Goal: Task Accomplishment & Management: Manage account settings

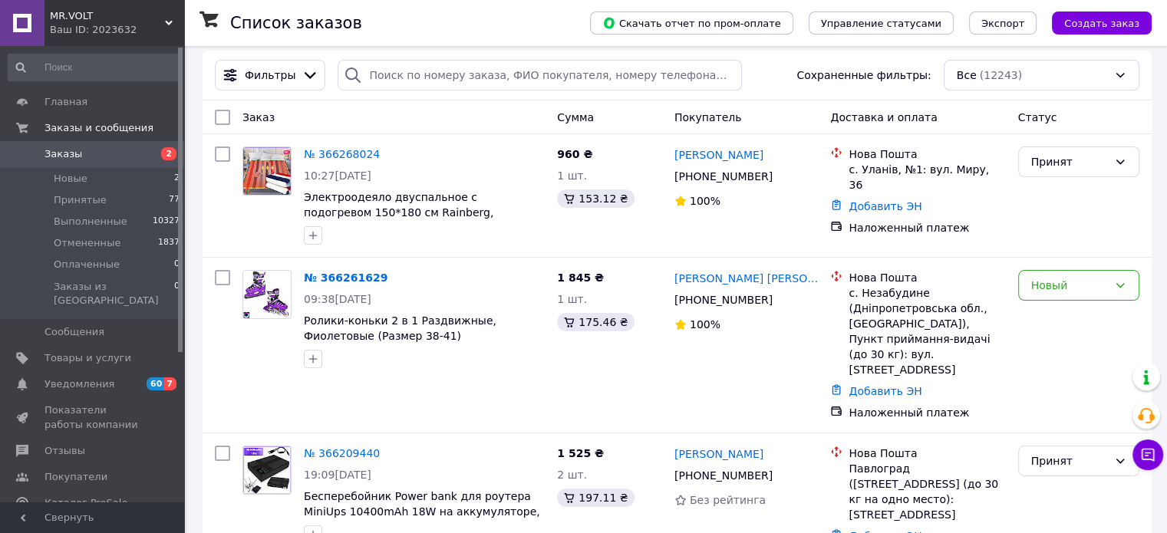
scroll to position [77, 0]
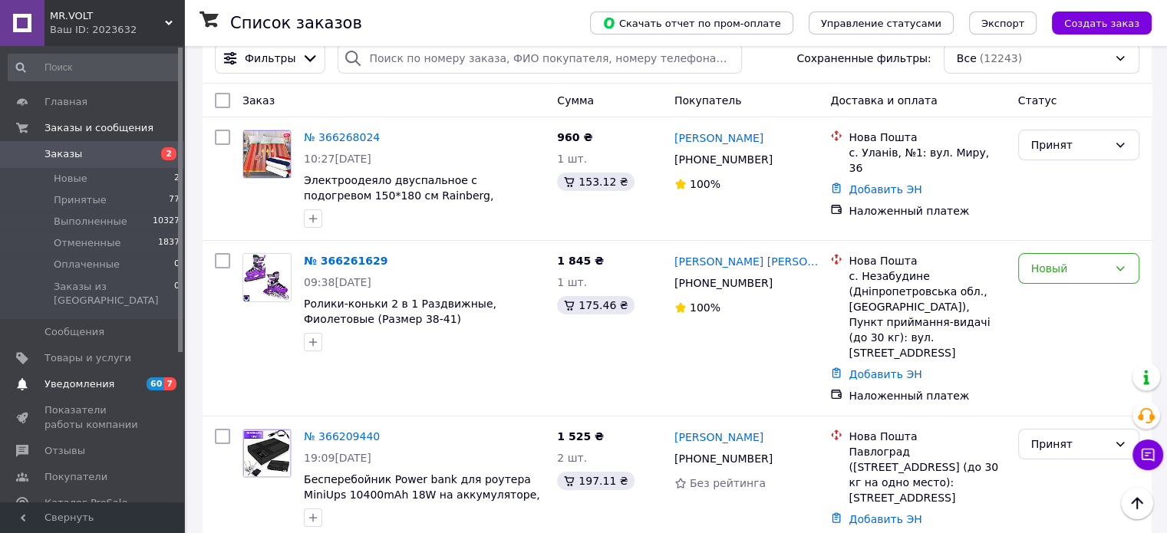
click at [72, 371] on link "Уведомления 60 7" at bounding box center [94, 384] width 189 height 26
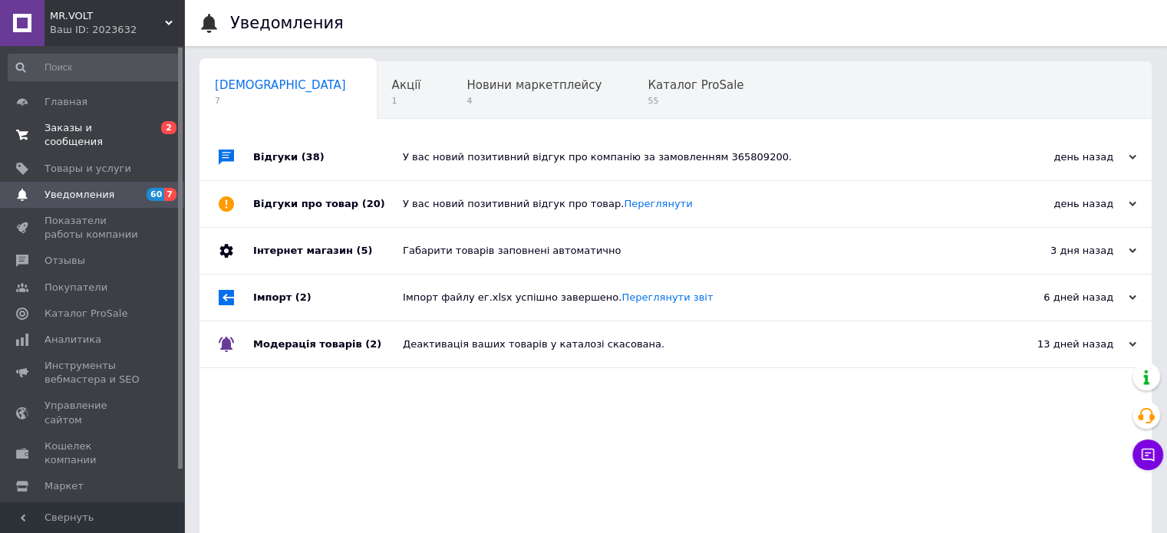
click at [114, 138] on link "Заказы и сообщения 0 2" at bounding box center [94, 135] width 189 height 40
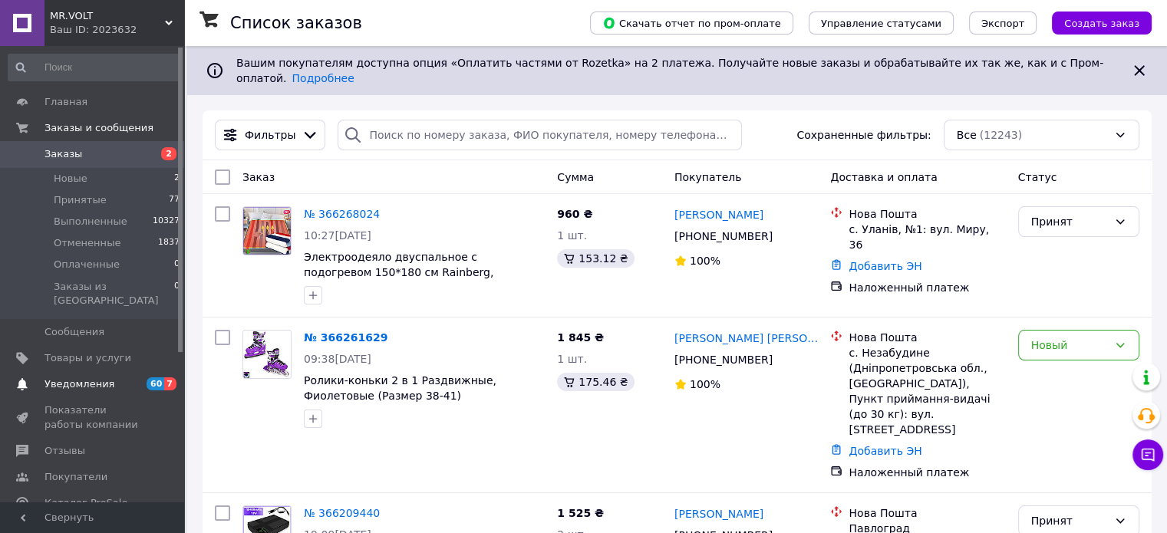
click at [86, 378] on span "Уведомления" at bounding box center [80, 385] width 70 height 14
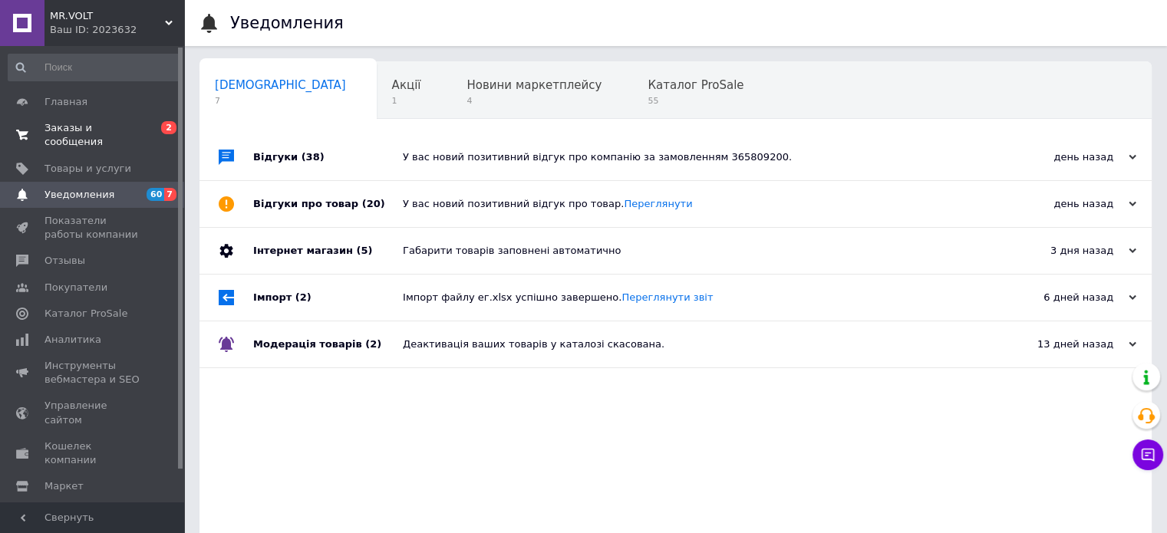
drag, startPoint x: 120, startPoint y: 124, endPoint x: 126, endPoint y: 131, distance: 8.8
click at [120, 124] on span "Заказы и сообщения" at bounding box center [93, 135] width 97 height 28
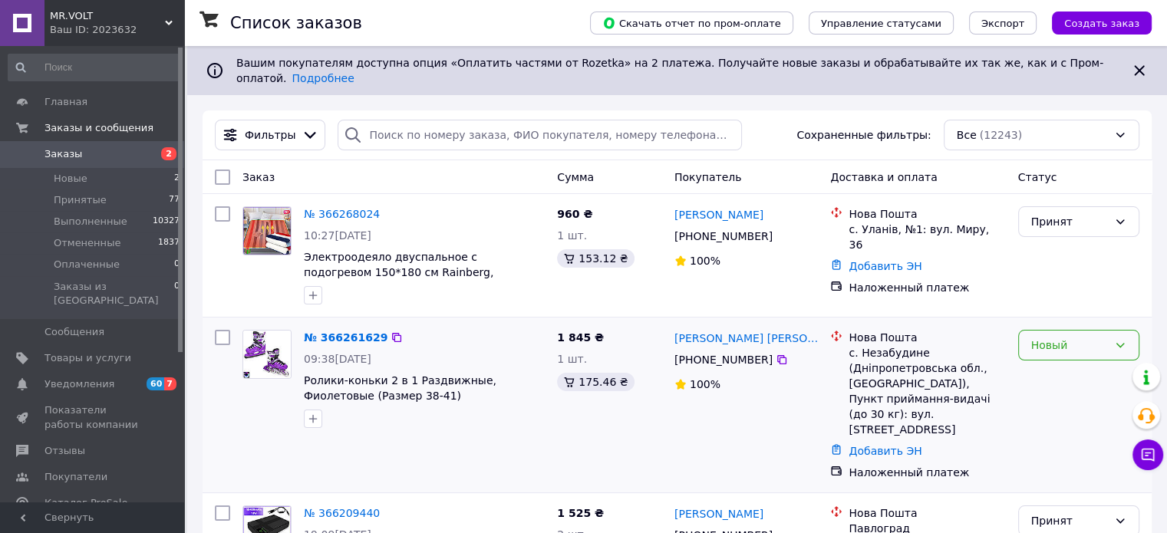
click at [1073, 337] on div "Новый" at bounding box center [1070, 345] width 77 height 17
click at [1044, 365] on li "Принят" at bounding box center [1078, 367] width 120 height 28
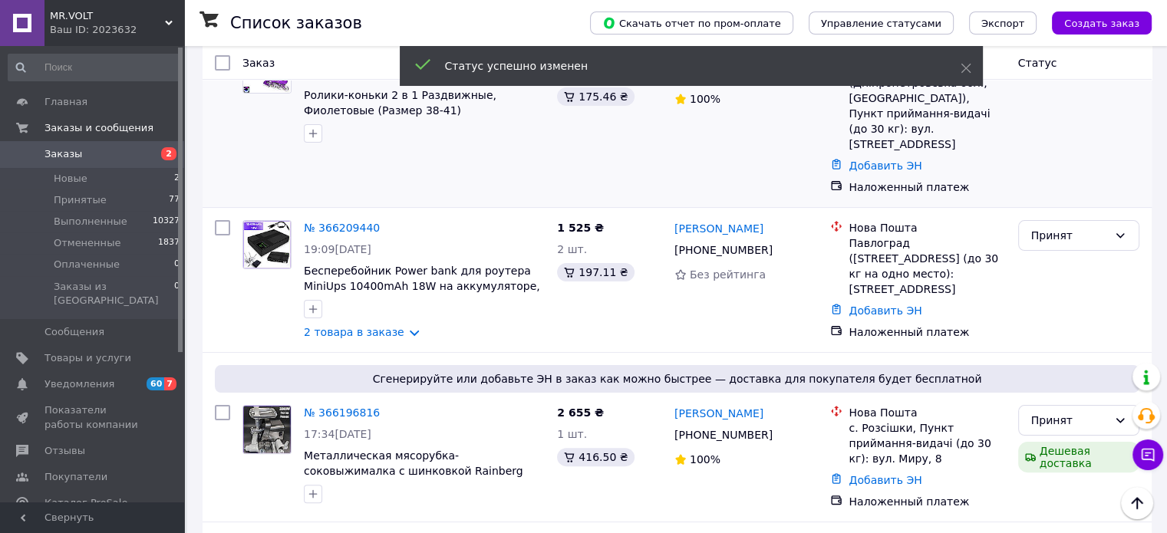
scroll to position [307, 0]
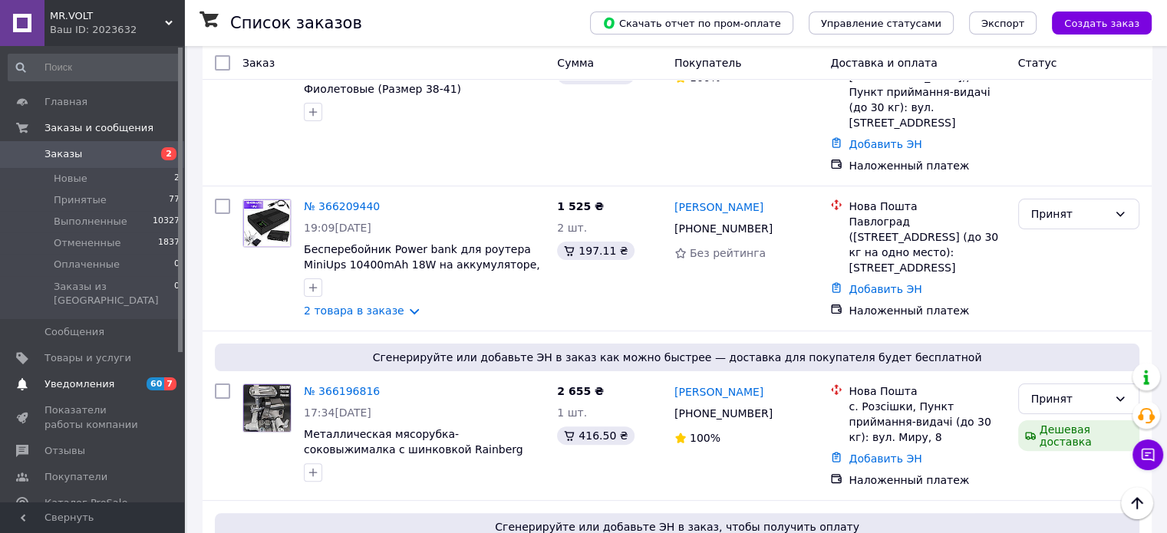
click at [97, 371] on link "Уведомления 60 7" at bounding box center [94, 384] width 189 height 26
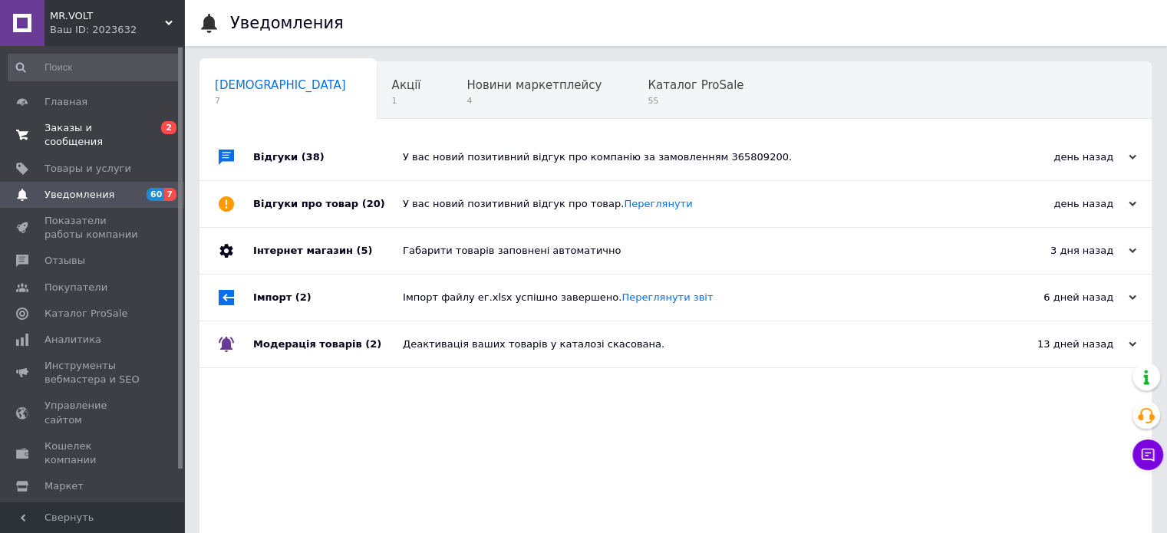
click at [92, 124] on span "Заказы и сообщения" at bounding box center [93, 135] width 97 height 28
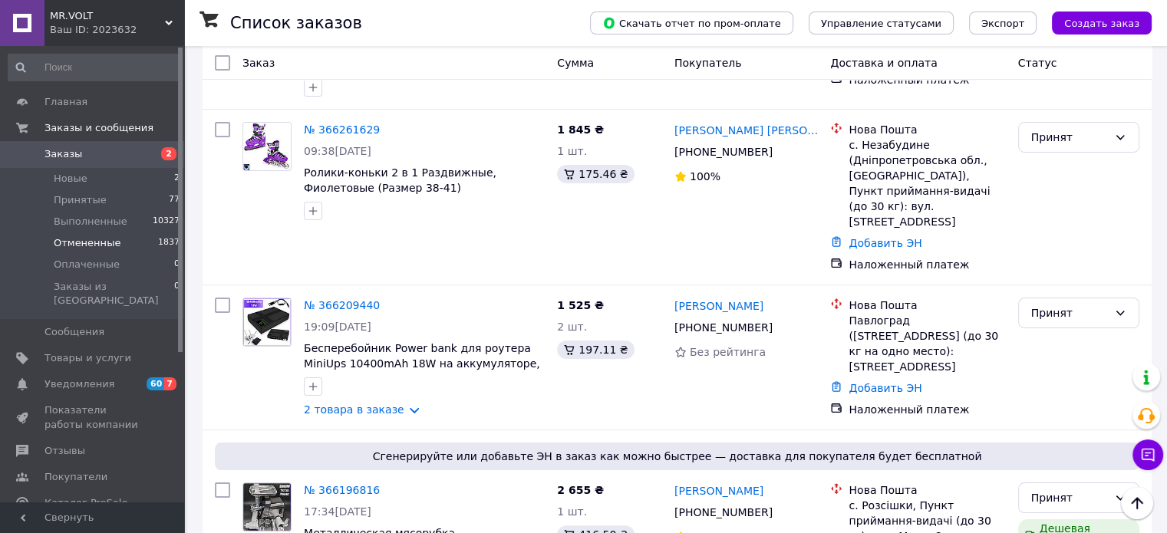
scroll to position [307, 0]
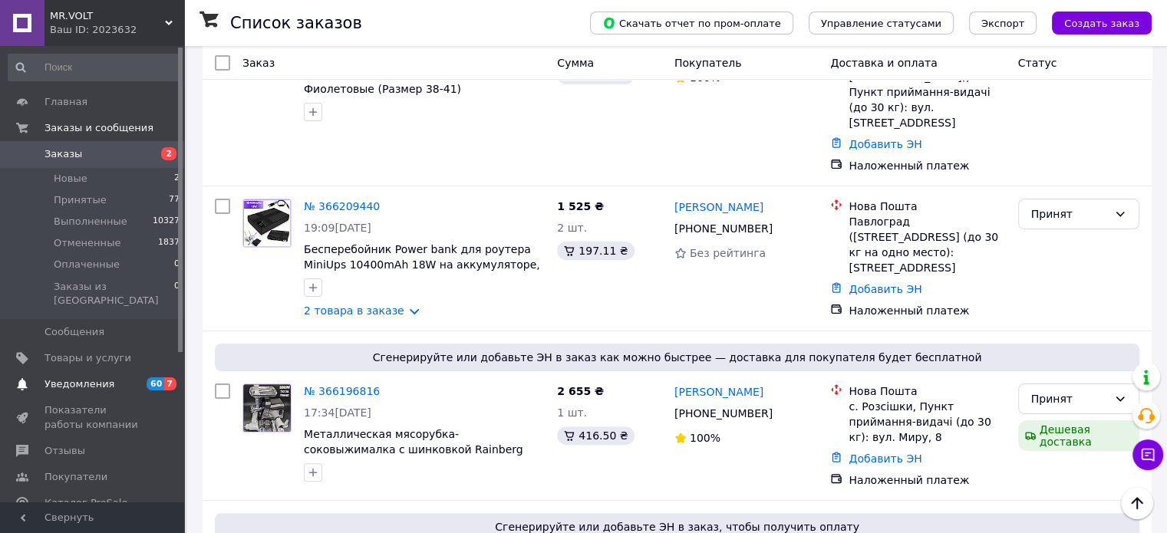
click at [123, 378] on span "Уведомления" at bounding box center [93, 385] width 97 height 14
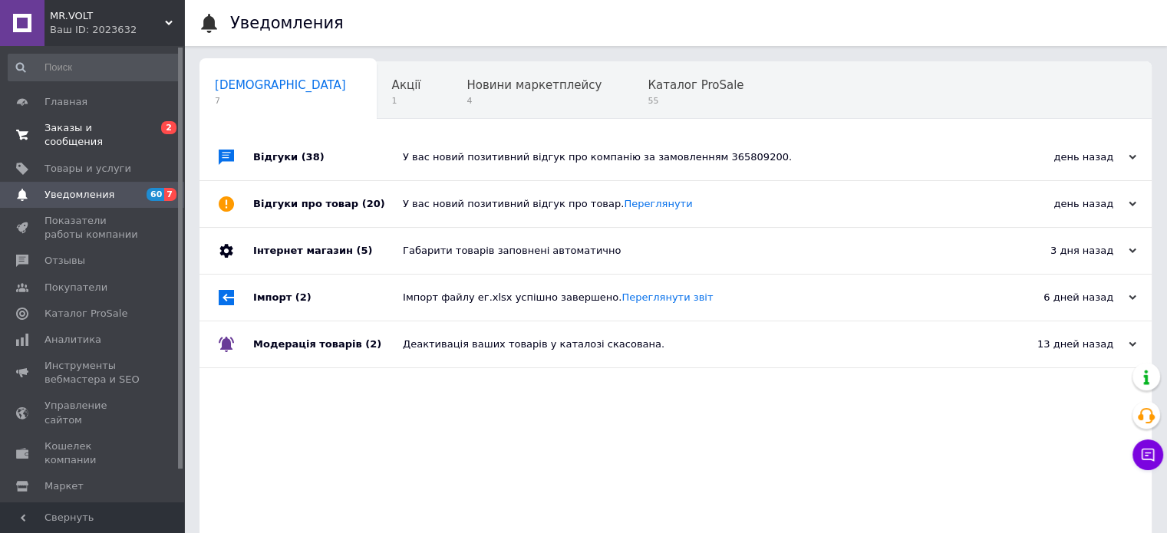
click at [120, 126] on span "Заказы и сообщения" at bounding box center [93, 135] width 97 height 28
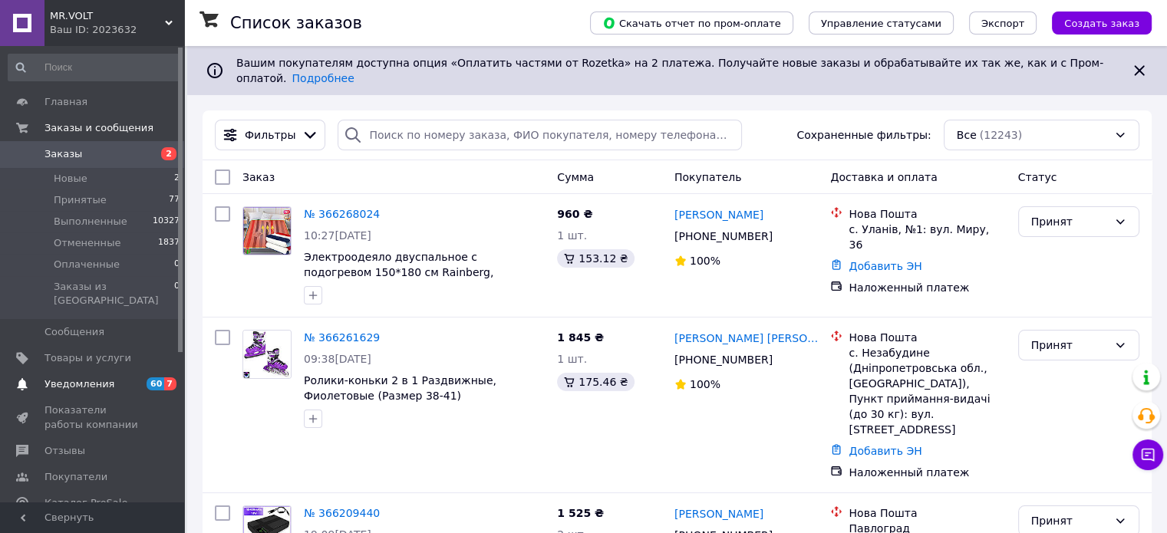
click at [107, 378] on span "Уведомления" at bounding box center [93, 385] width 97 height 14
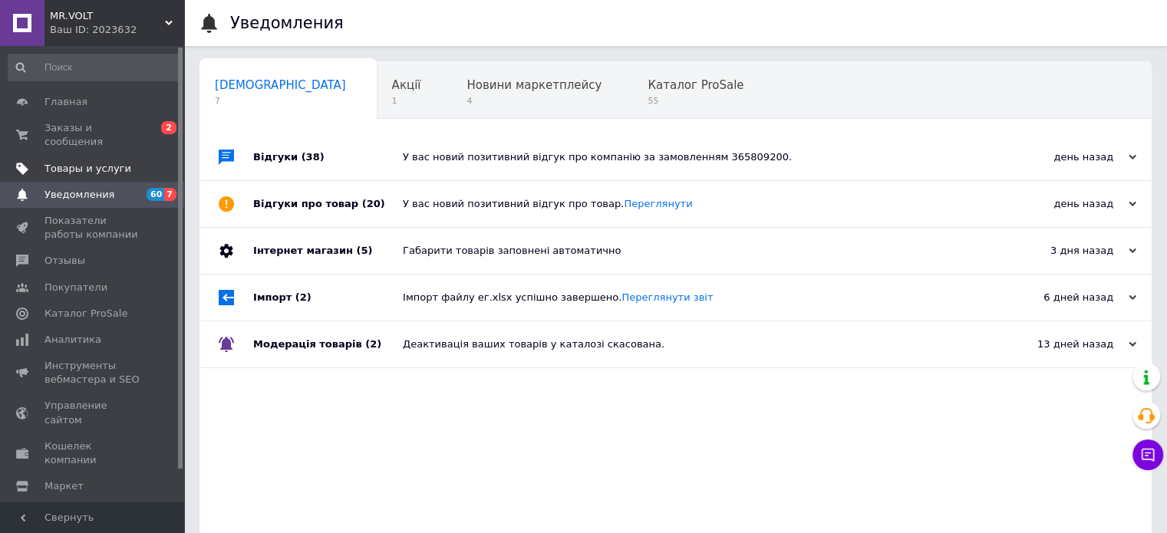
click at [128, 162] on span "Товары и услуги" at bounding box center [93, 169] width 97 height 14
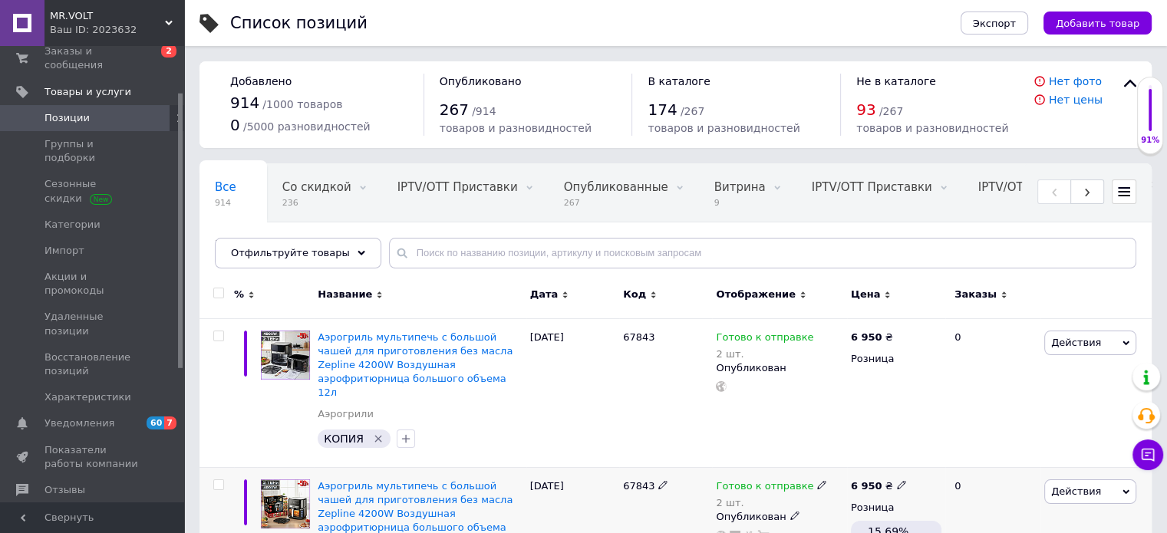
scroll to position [153, 0]
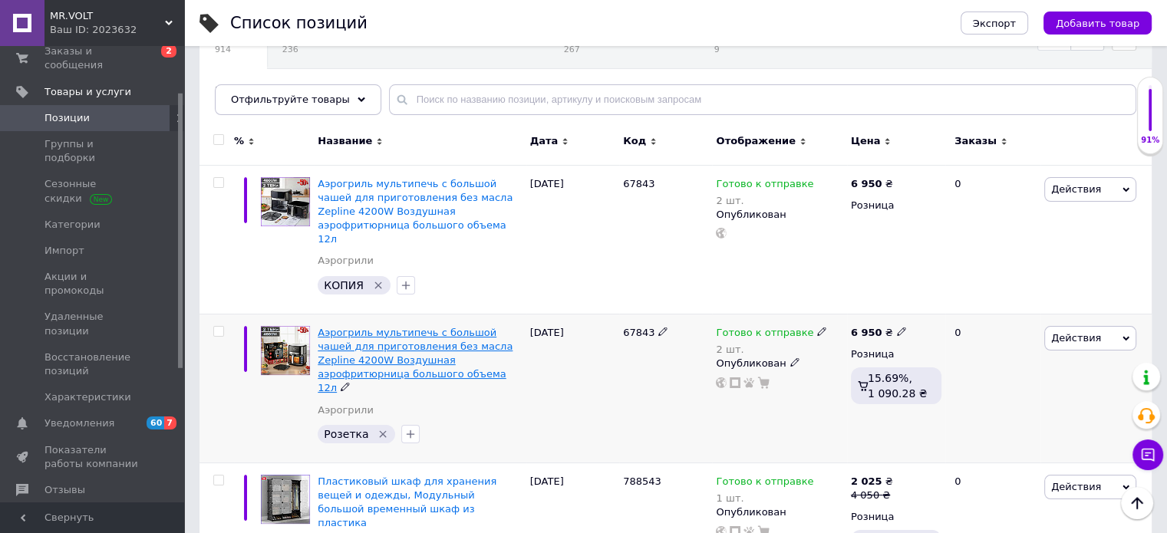
click at [452, 349] on span "Аэрогриль мультипечь с большой чашей для приготовления без масла Zepline 4200W …" at bounding box center [415, 361] width 195 height 68
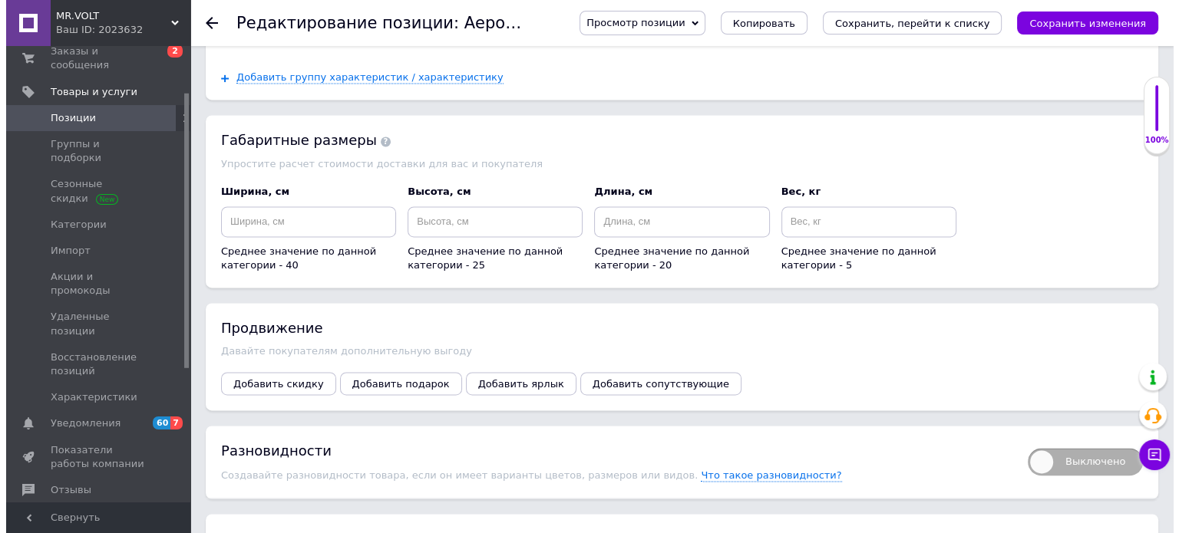
scroll to position [2456, 0]
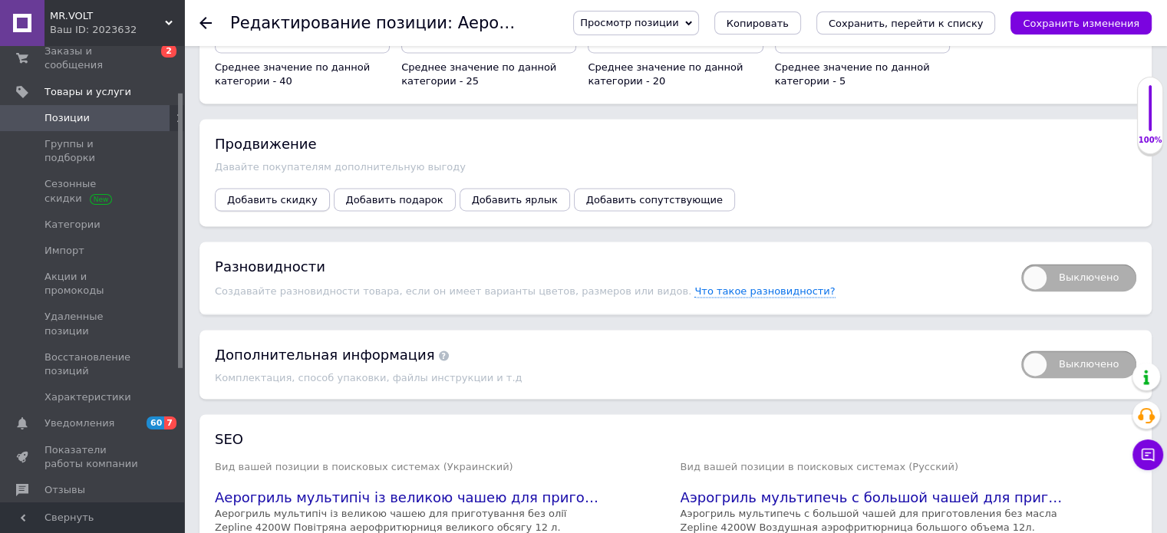
drag, startPoint x: 343, startPoint y: 147, endPoint x: 281, endPoint y: 165, distance: 64.8
click at [284, 162] on div "Продвижение [PERSON_NAME] покупателям дополнительную выгоду Добавить скидку Доб…" at bounding box center [676, 172] width 952 height 107
click at [281, 188] on button "Добавить скидку" at bounding box center [272, 199] width 115 height 23
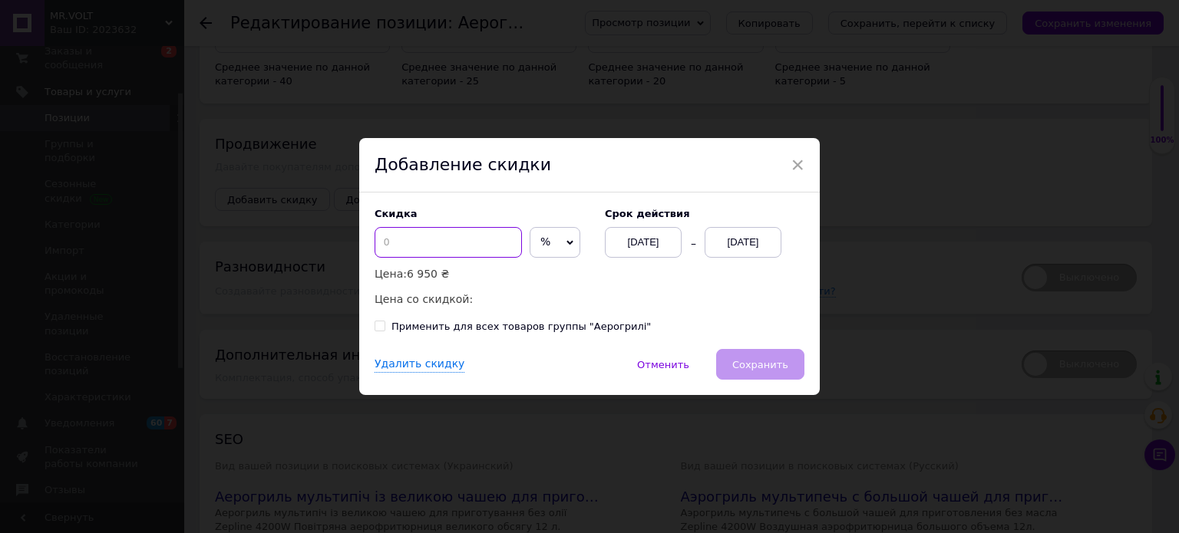
click at [425, 249] on input at bounding box center [448, 242] width 147 height 31
type input "50"
click at [745, 233] on div "[DATE]" at bounding box center [743, 242] width 77 height 31
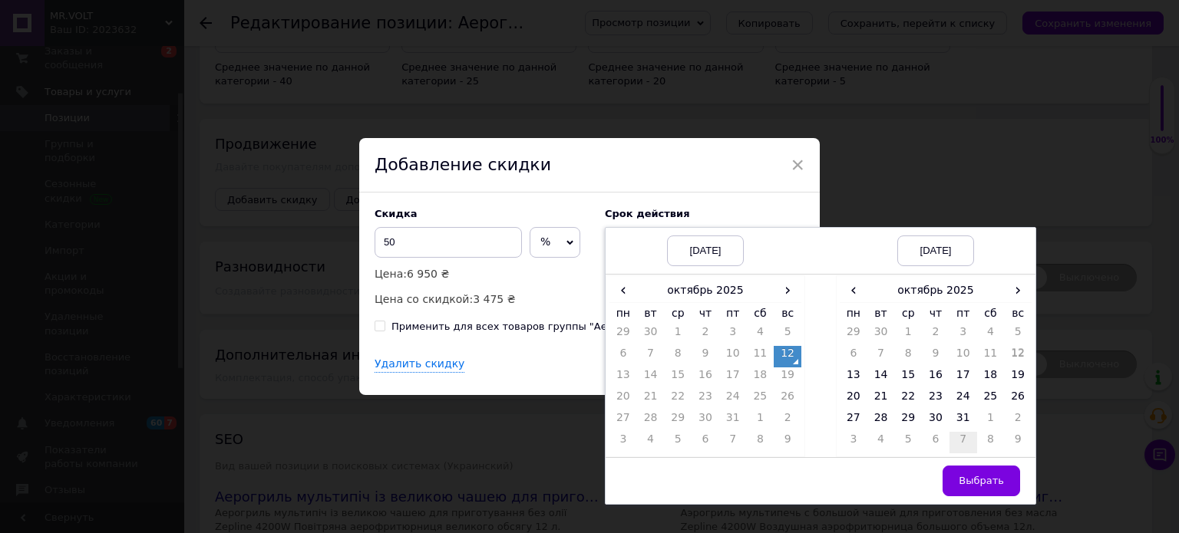
click at [962, 434] on td "7" at bounding box center [963, 442] width 28 height 21
click at [850, 300] on span "‹" at bounding box center [854, 290] width 28 height 22
click at [958, 421] on td "31" at bounding box center [963, 421] width 28 height 21
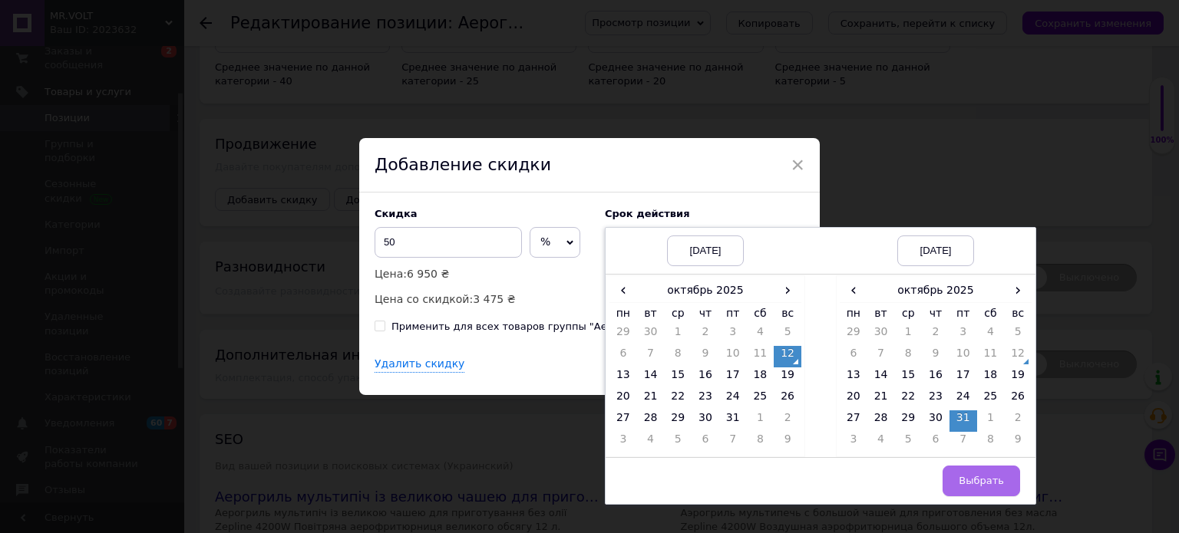
drag, startPoint x: 976, startPoint y: 487, endPoint x: 749, endPoint y: 329, distance: 276.3
click at [976, 486] on span "Выбрать" at bounding box center [981, 481] width 45 height 12
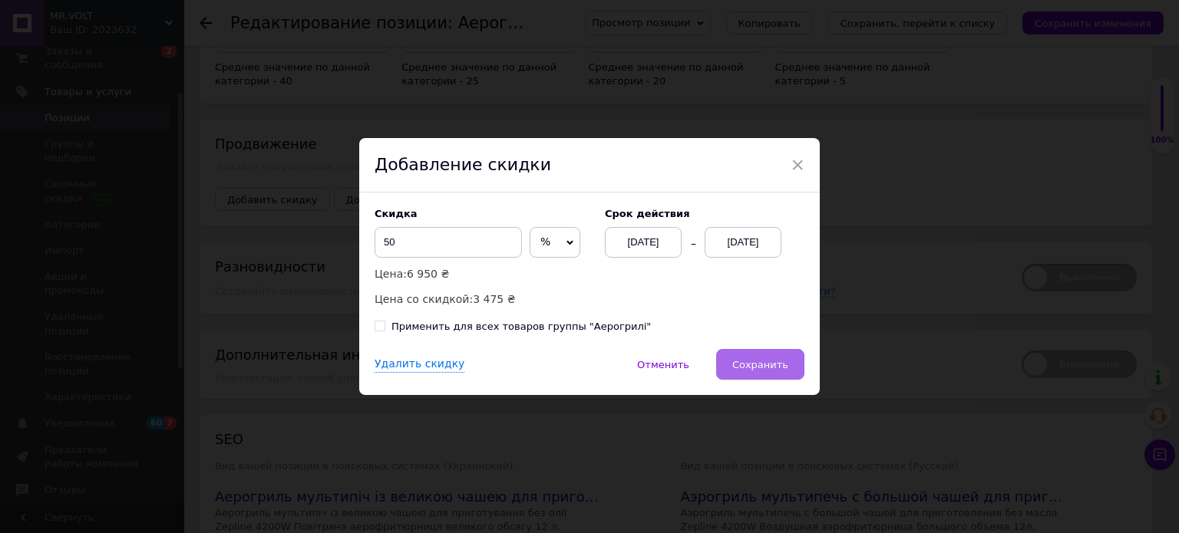
click at [743, 361] on span "Сохранить" at bounding box center [760, 365] width 56 height 12
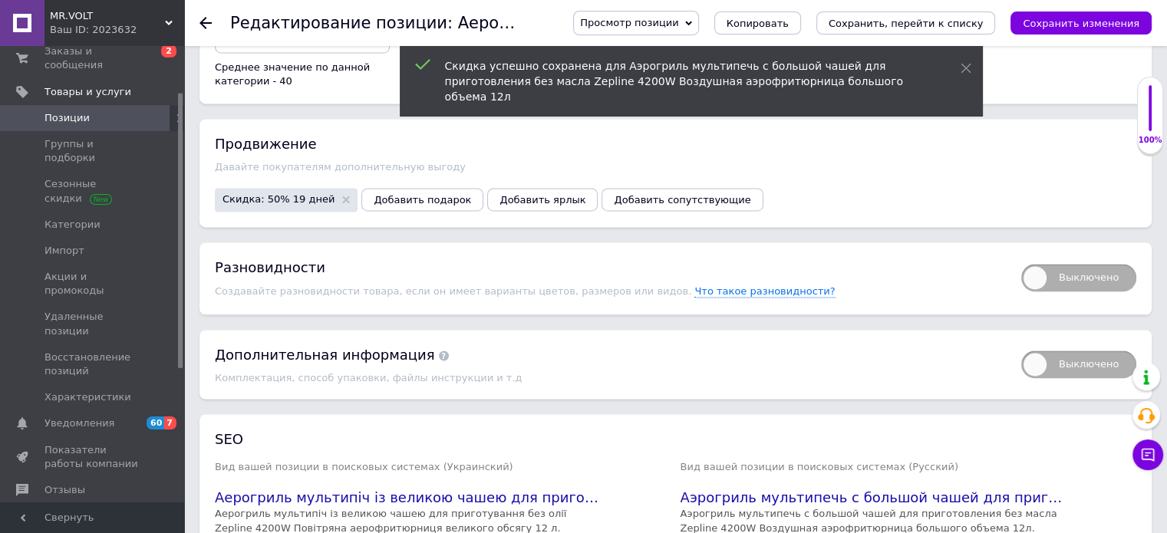
drag, startPoint x: 1093, startPoint y: 46, endPoint x: 804, endPoint y: 119, distance: 297.6
drag, startPoint x: 804, startPoint y: 119, endPoint x: 662, endPoint y: 177, distance: 153.9
click at [662, 194] on span "Добавить сопутствующие" at bounding box center [682, 200] width 137 height 12
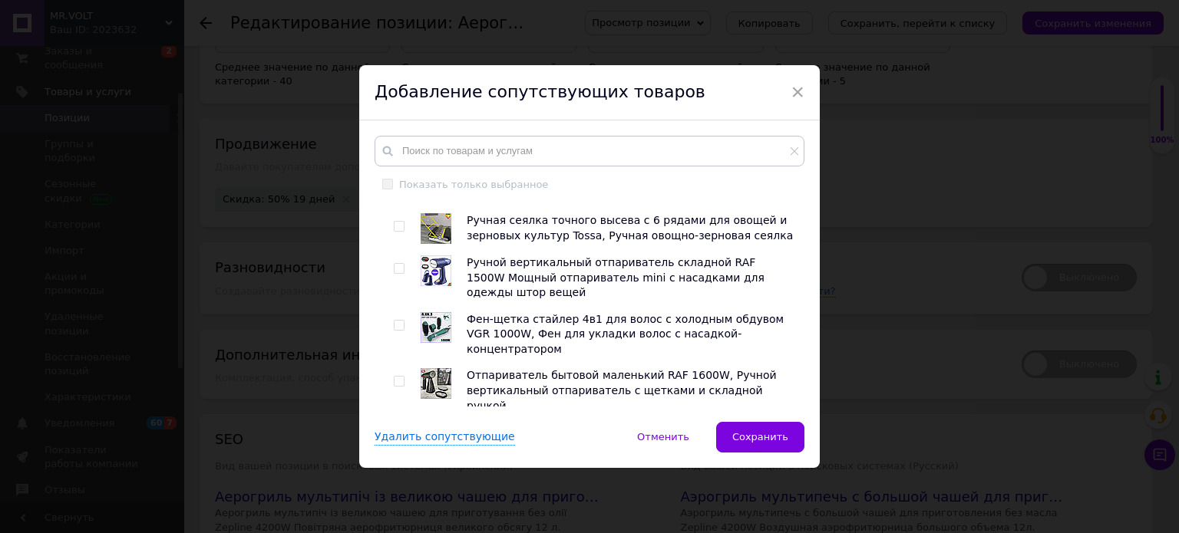
scroll to position [307, 0]
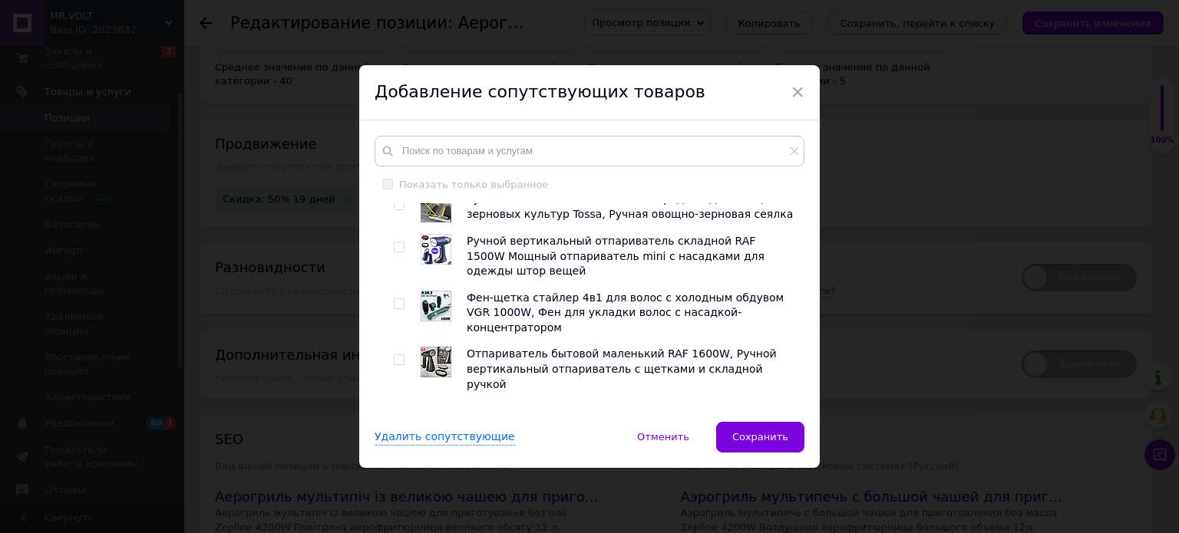
click at [398, 234] on div at bounding box center [401, 256] width 15 height 45
click at [398, 243] on input "checkbox" at bounding box center [399, 248] width 10 height 10
checkbox input "true"
click at [398, 299] on input "checkbox" at bounding box center [399, 304] width 10 height 10
checkbox input "true"
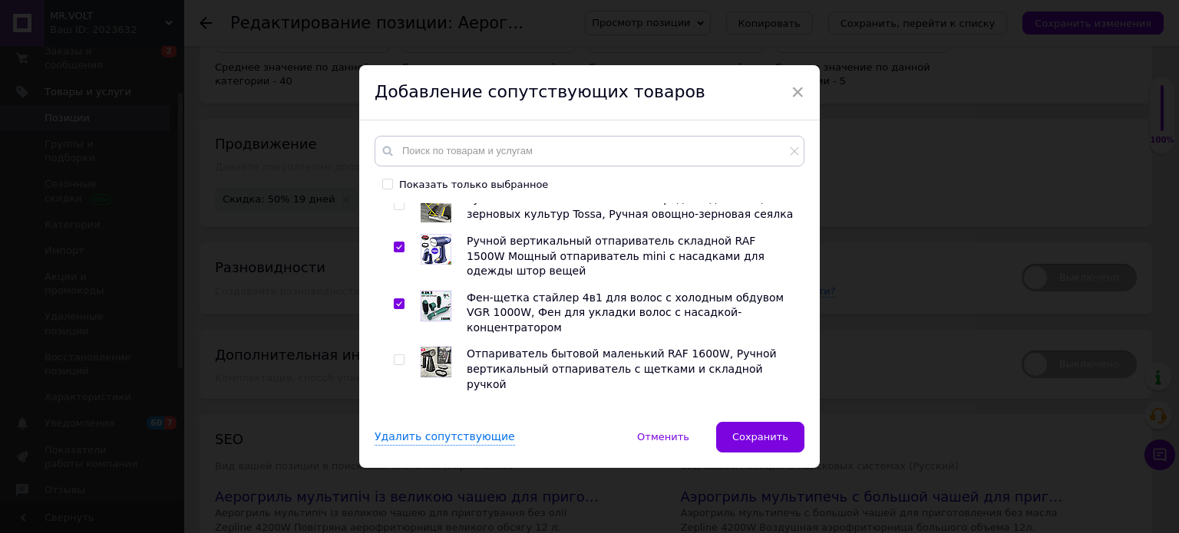
click at [396, 347] on div at bounding box center [401, 369] width 15 height 45
click at [402, 355] on span at bounding box center [399, 360] width 11 height 11
click at [402, 355] on input "checkbox" at bounding box center [399, 360] width 10 height 10
checkbox input "true"
click at [402, 411] on span at bounding box center [399, 416] width 11 height 11
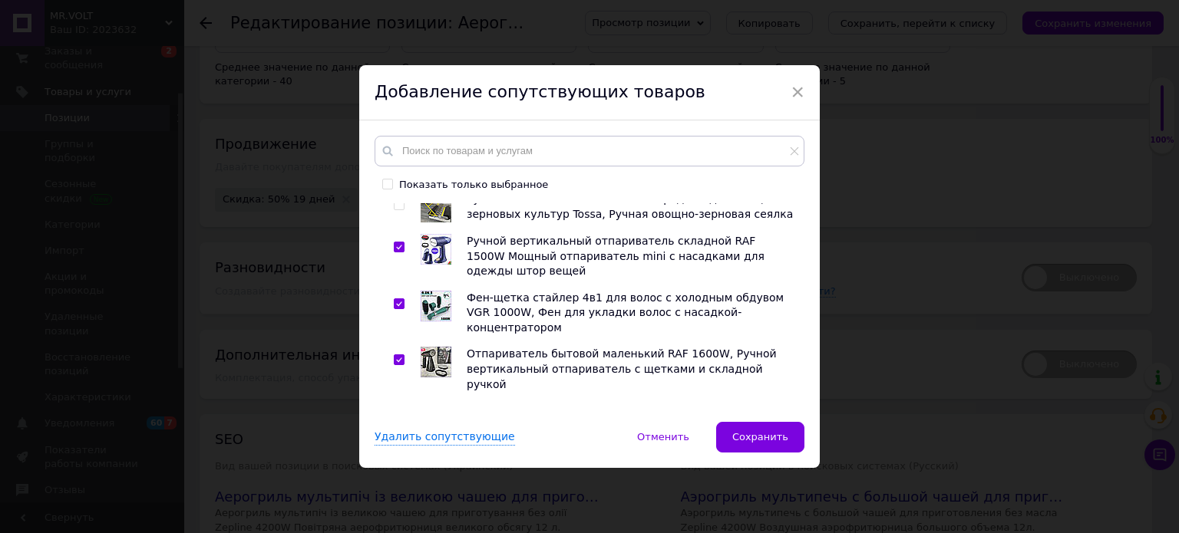
click at [402, 412] on input "checkbox" at bounding box center [399, 417] width 10 height 10
checkbox input "true"
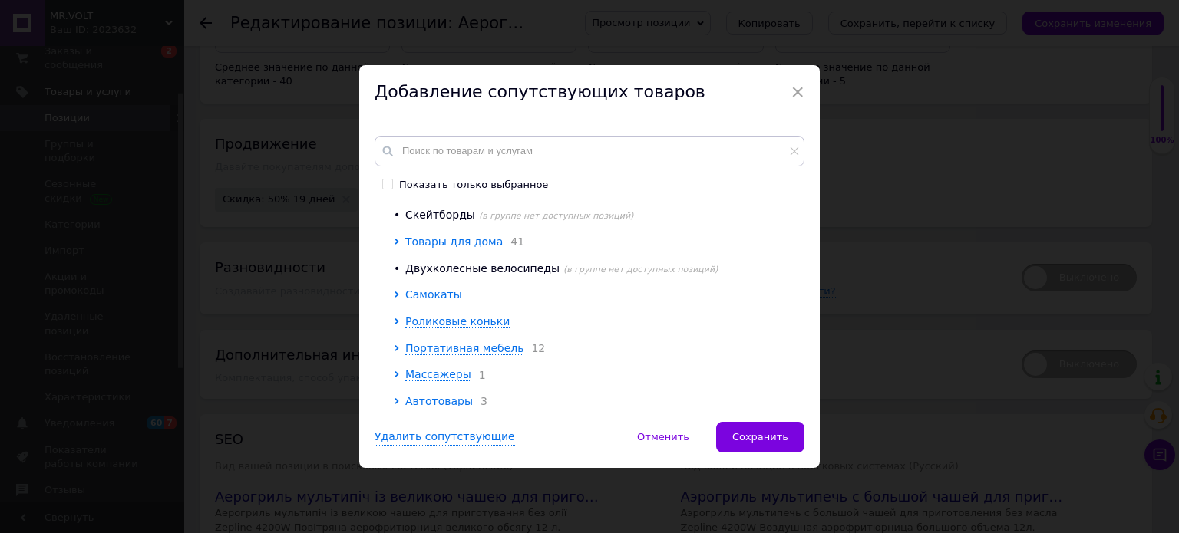
scroll to position [767, 0]
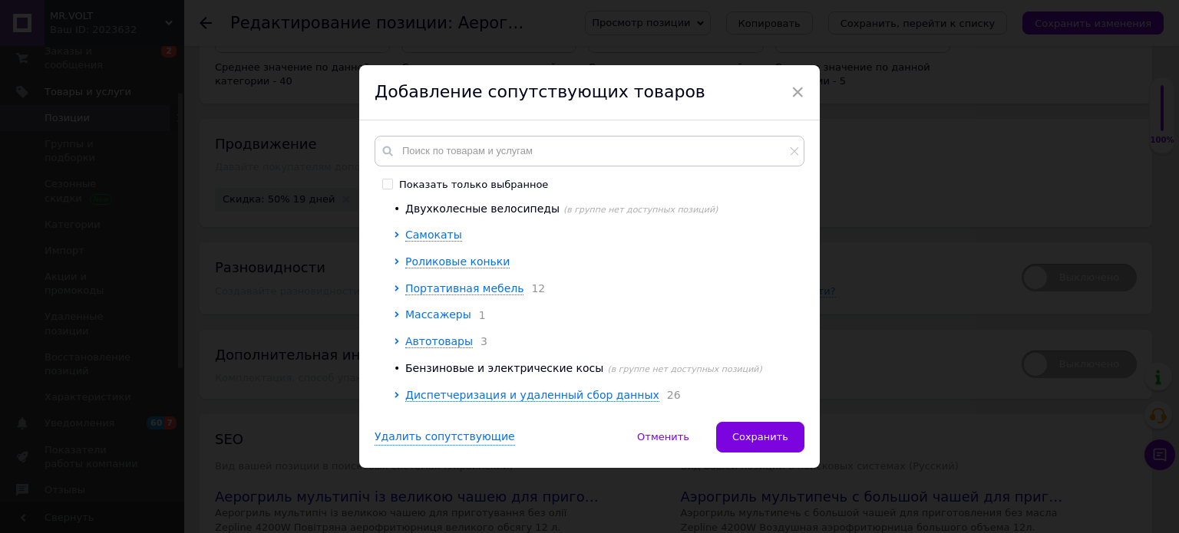
click at [429, 309] on span "Массажеры" at bounding box center [438, 315] width 66 height 12
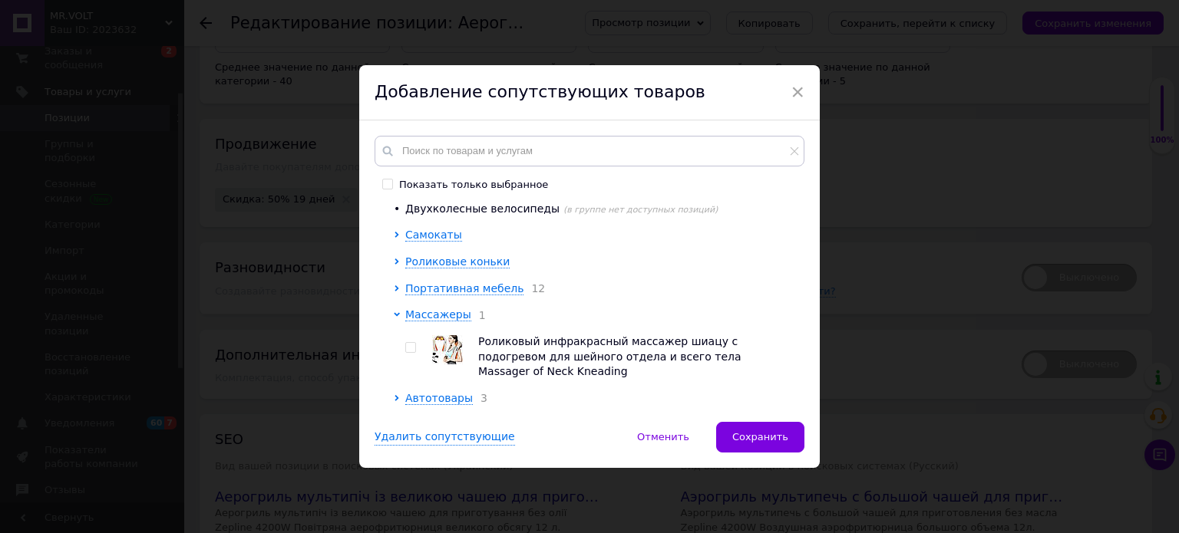
click at [408, 343] on input "checkbox" at bounding box center [410, 348] width 10 height 10
checkbox input "true"
click at [457, 200] on div "Показать только выбранное Корневая группа 11 Комнатный обогреватель Ветродуйчик…" at bounding box center [590, 271] width 430 height 271
click at [454, 202] on div "Показать только выбранное Корневая группа 11 Комнатный обогреватель Ветродуйчик…" at bounding box center [590, 271] width 430 height 271
click at [448, 282] on span "Портативная мебель" at bounding box center [464, 288] width 118 height 12
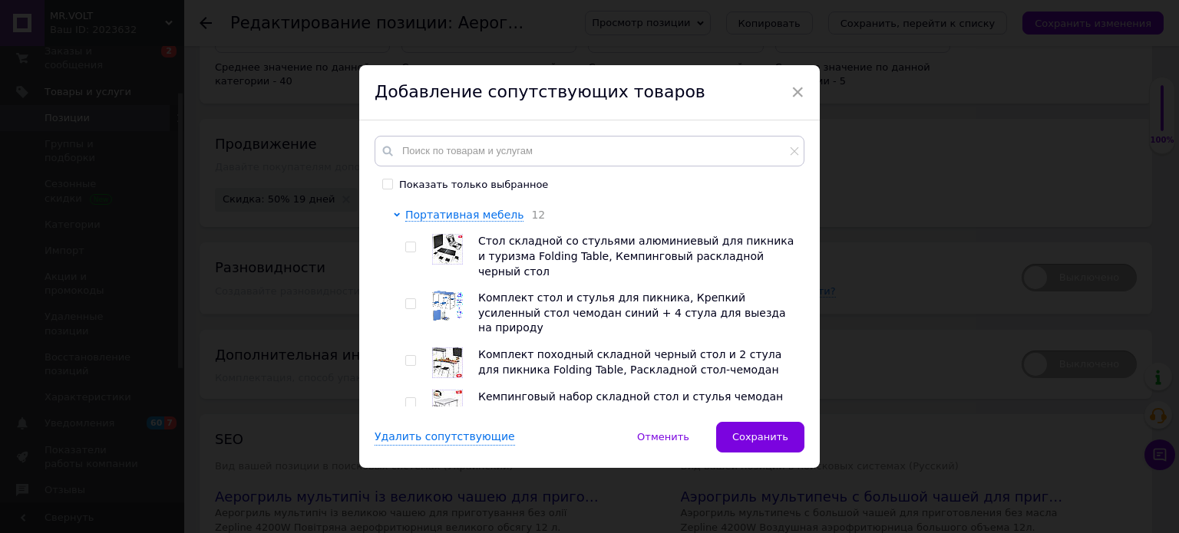
scroll to position [844, 0]
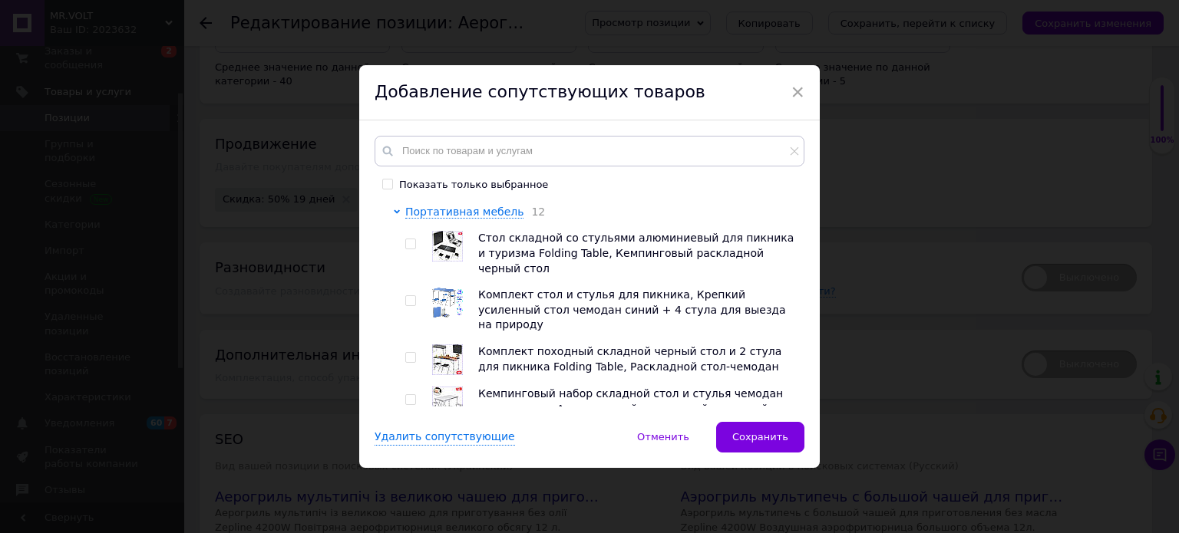
click at [408, 296] on input "checkbox" at bounding box center [410, 301] width 10 height 10
checkbox input "true"
click at [407, 353] on input "checkbox" at bounding box center [410, 358] width 10 height 10
checkbox input "true"
click at [410, 395] on input "checkbox" at bounding box center [410, 400] width 10 height 10
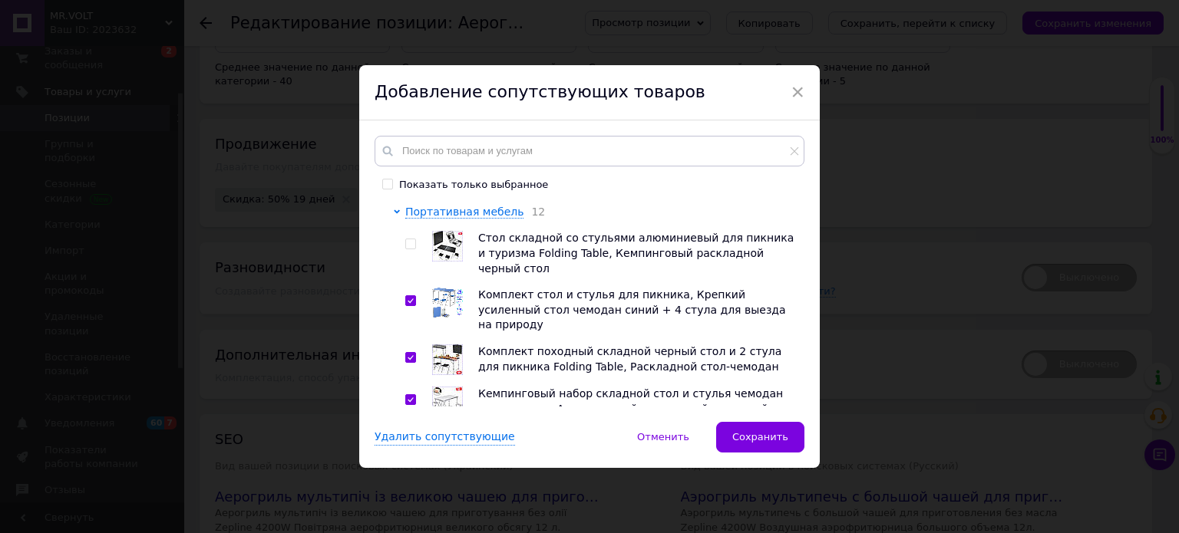
checkbox input "true"
click at [408, 452] on input "checkbox" at bounding box center [410, 457] width 10 height 10
checkbox input "true"
click at [411, 509] on input "checkbox" at bounding box center [410, 514] width 10 height 10
checkbox input "true"
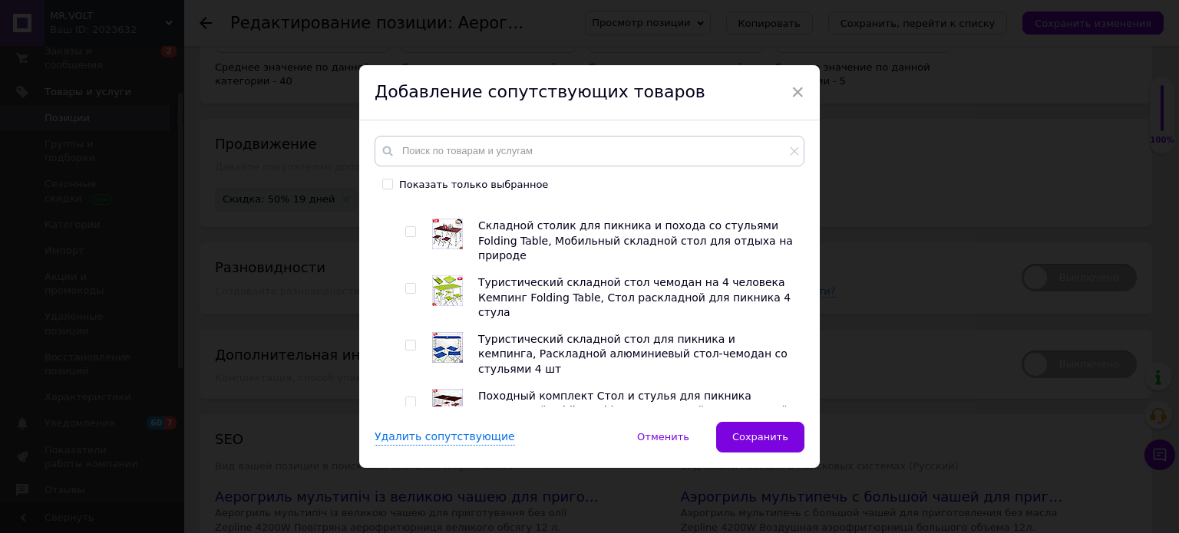
scroll to position [1228, 0]
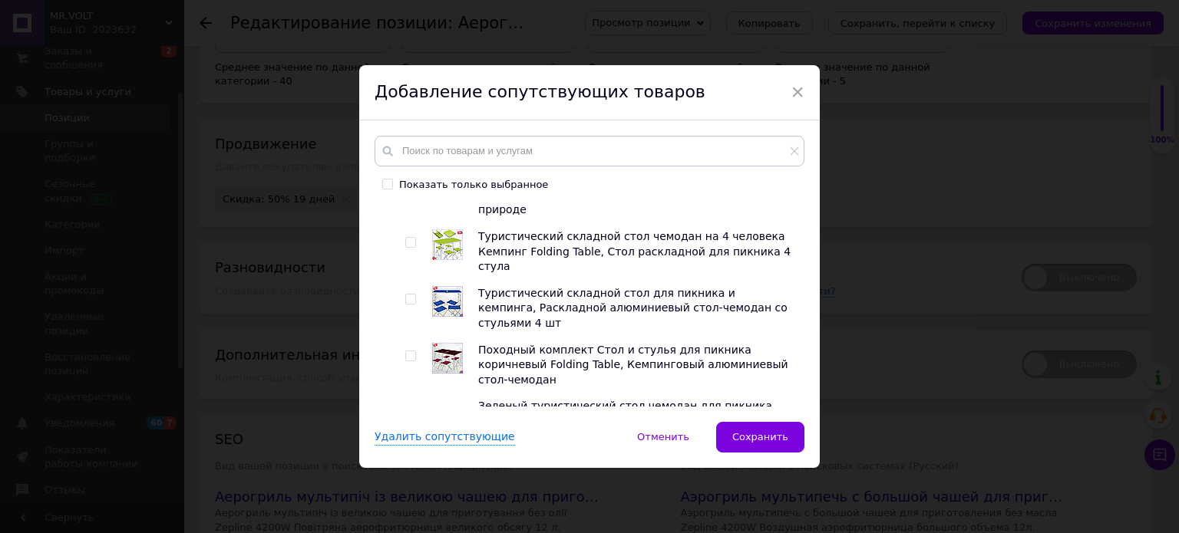
click at [405, 464] on input "checkbox" at bounding box center [410, 469] width 10 height 10
checkbox input "true"
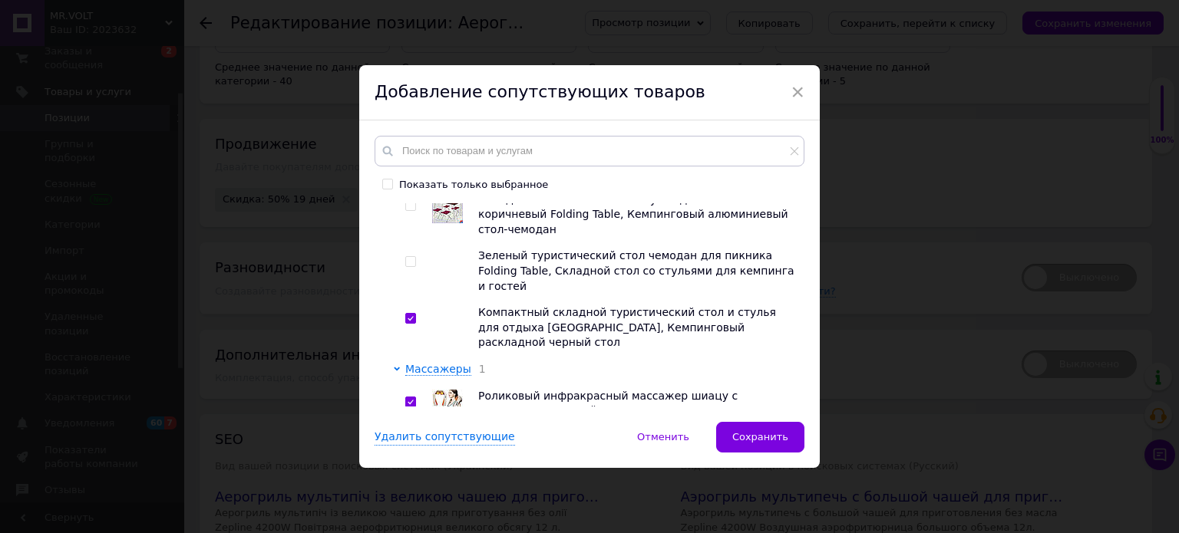
scroll to position [1388, 0]
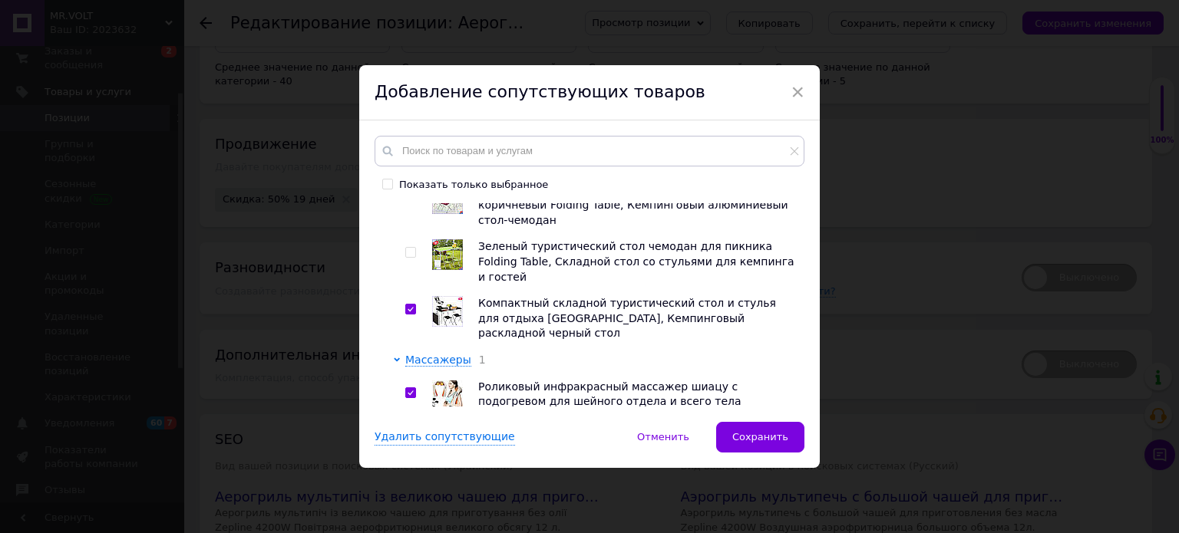
click at [444, 517] on span "Популярные товары" at bounding box center [462, 523] width 115 height 12
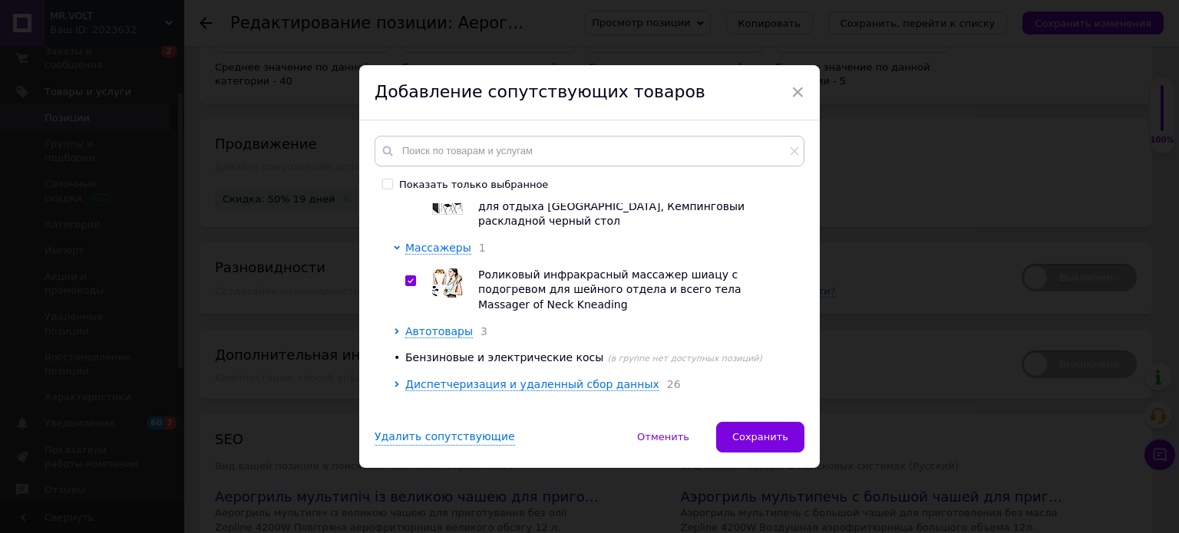
scroll to position [1541, 0]
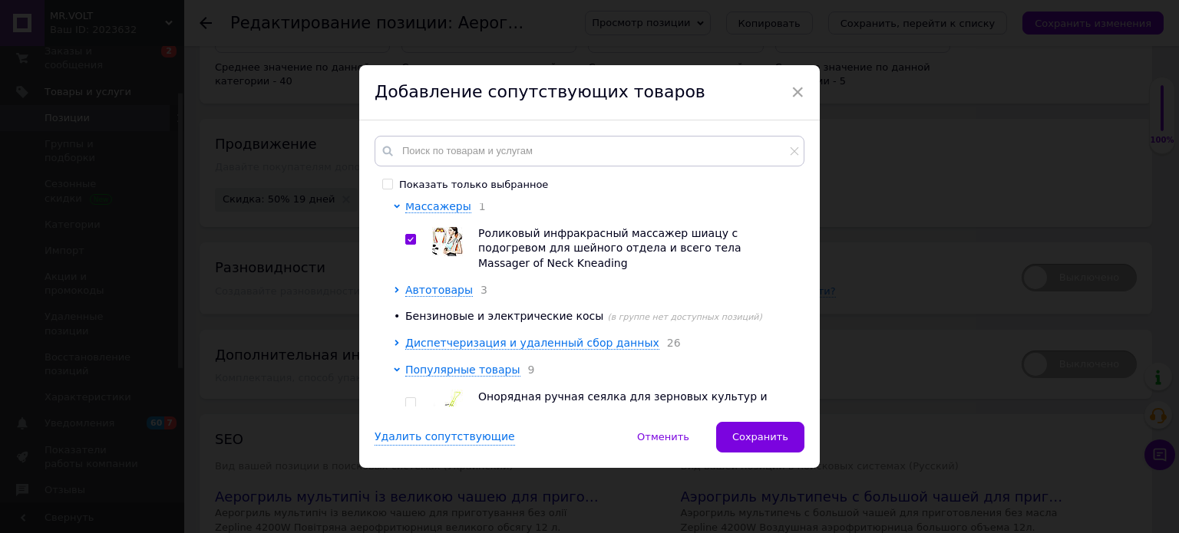
click at [408, 454] on input "checkbox" at bounding box center [410, 459] width 10 height 10
checkbox input "true"
click at [413, 510] on span at bounding box center [410, 515] width 11 height 11
click at [413, 511] on input "checkbox" at bounding box center [410, 516] width 10 height 10
checkbox input "true"
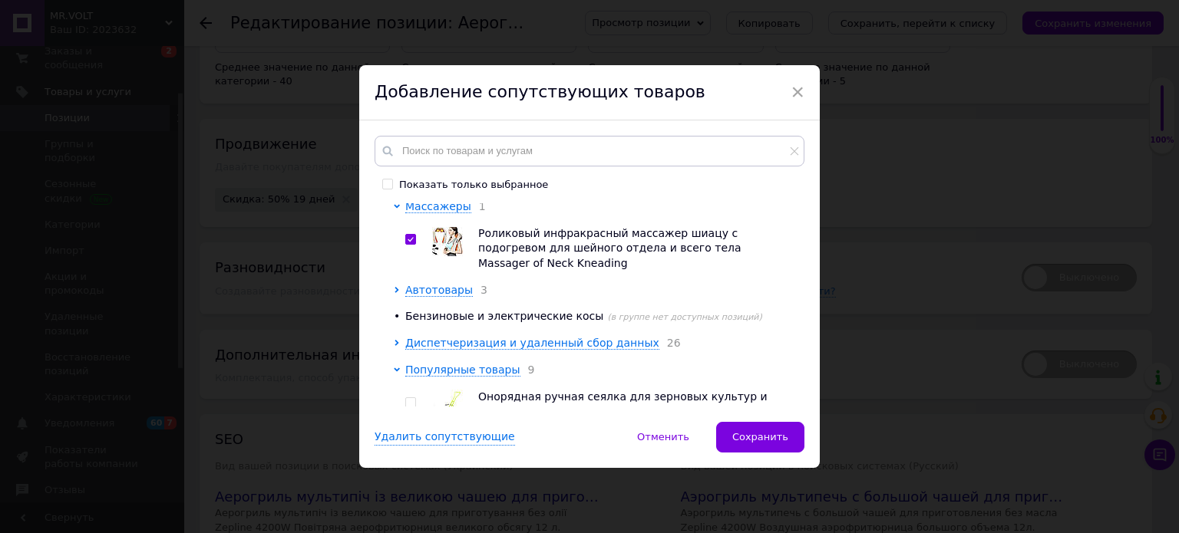
checkbox input "true"
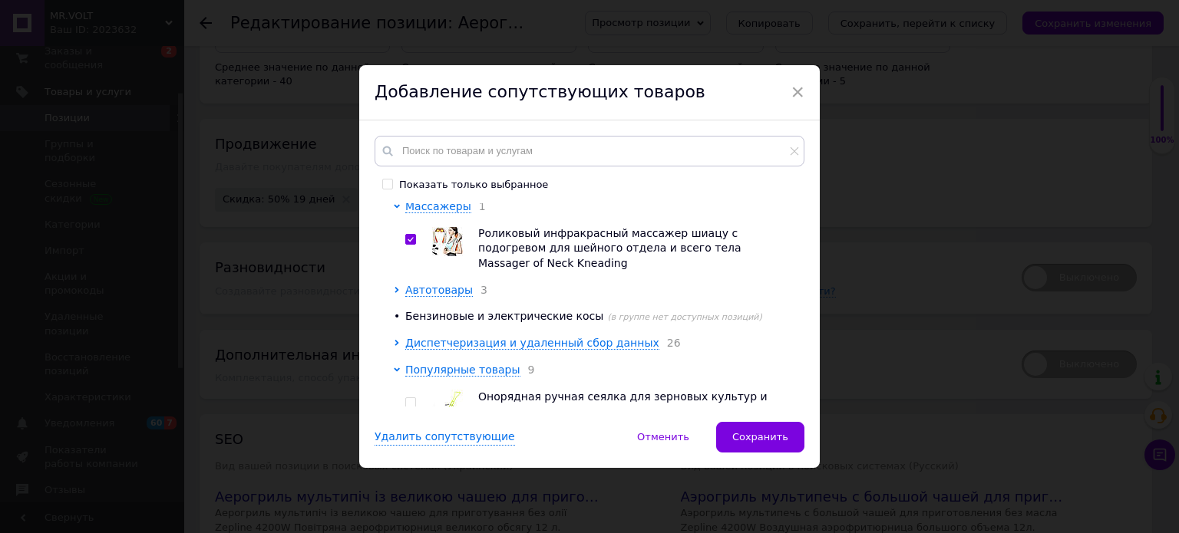
checkbox input "true"
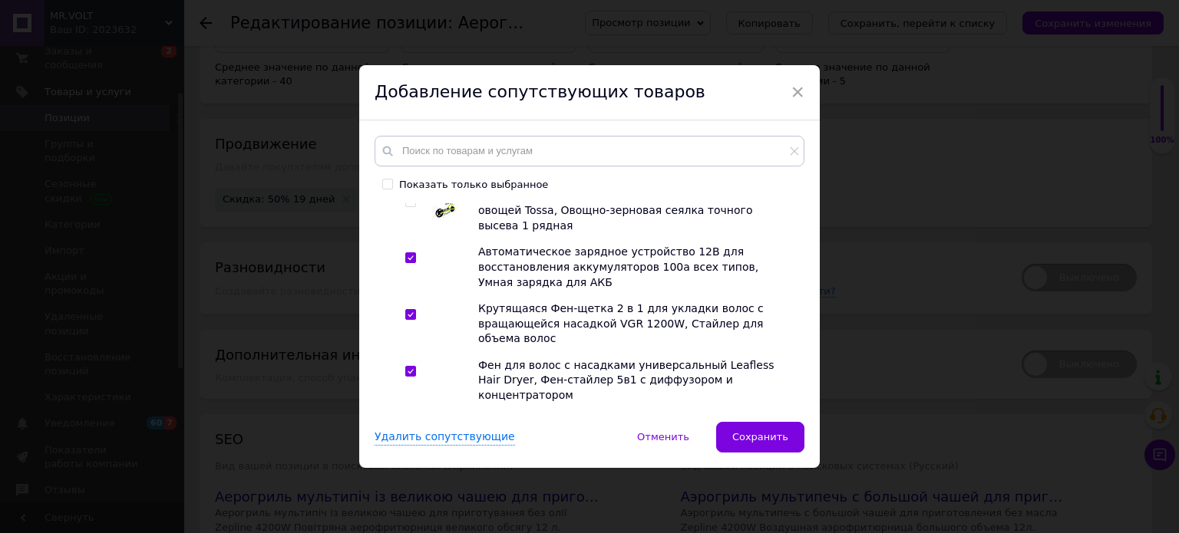
scroll to position [1781, 0]
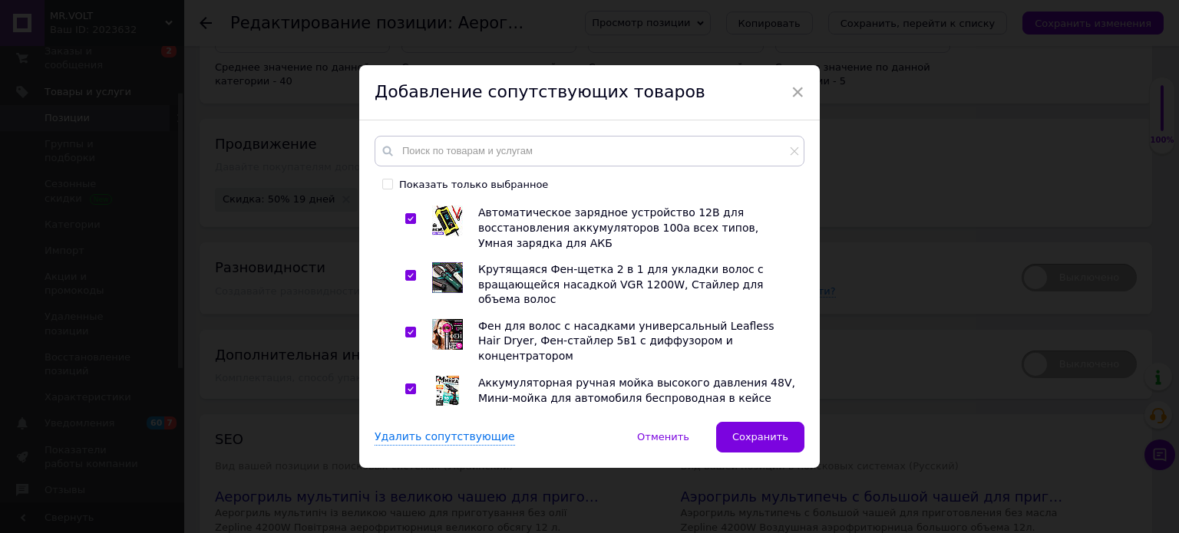
checkbox input "true"
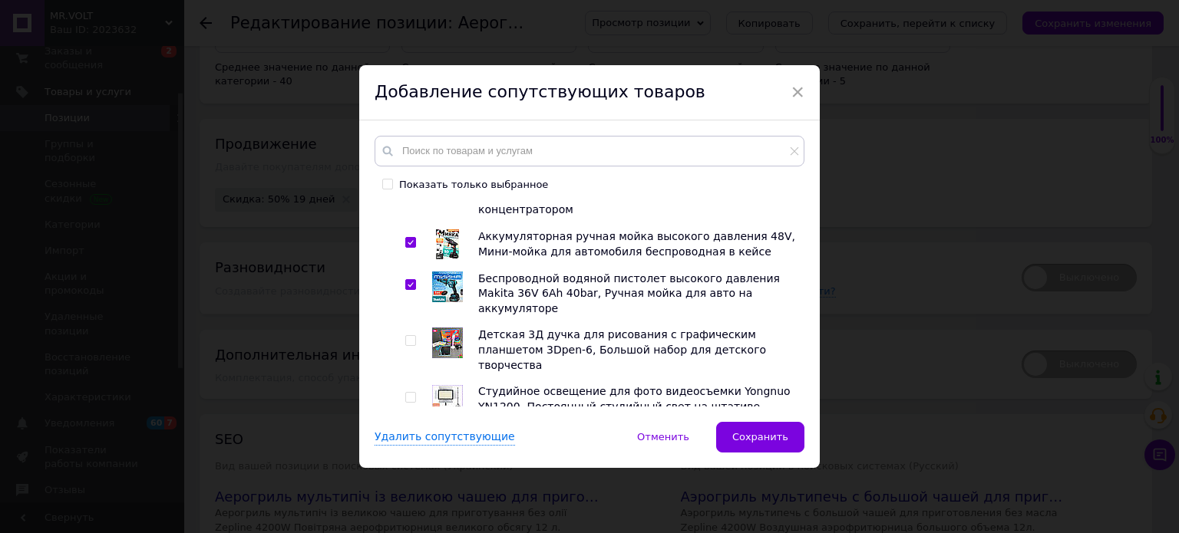
scroll to position [1935, 0]
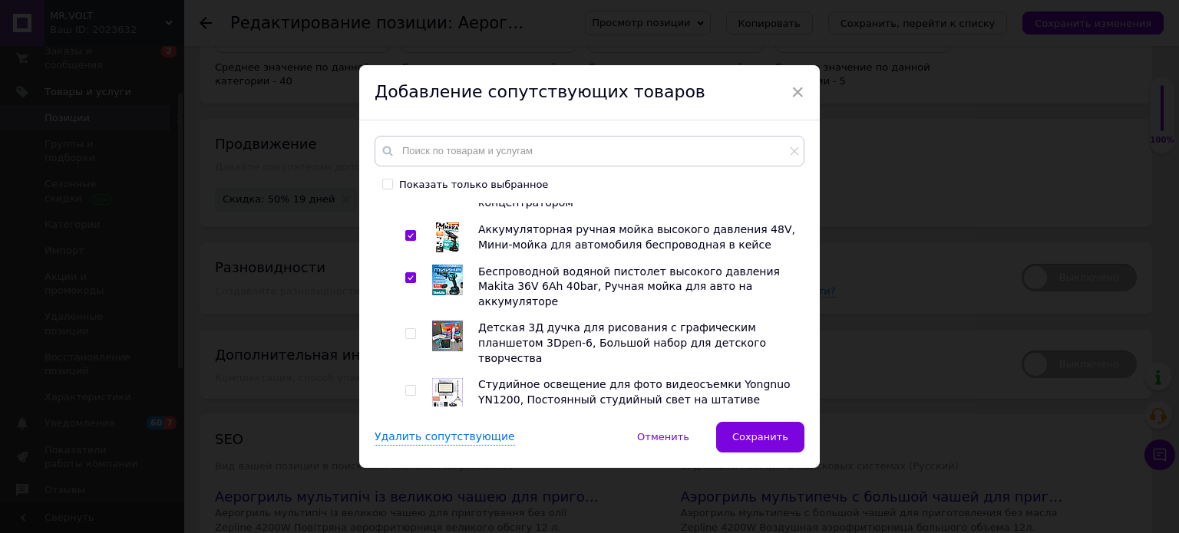
checkbox input "true"
drag, startPoint x: 408, startPoint y: 361, endPoint x: 411, endPoint y: 354, distance: 8.0
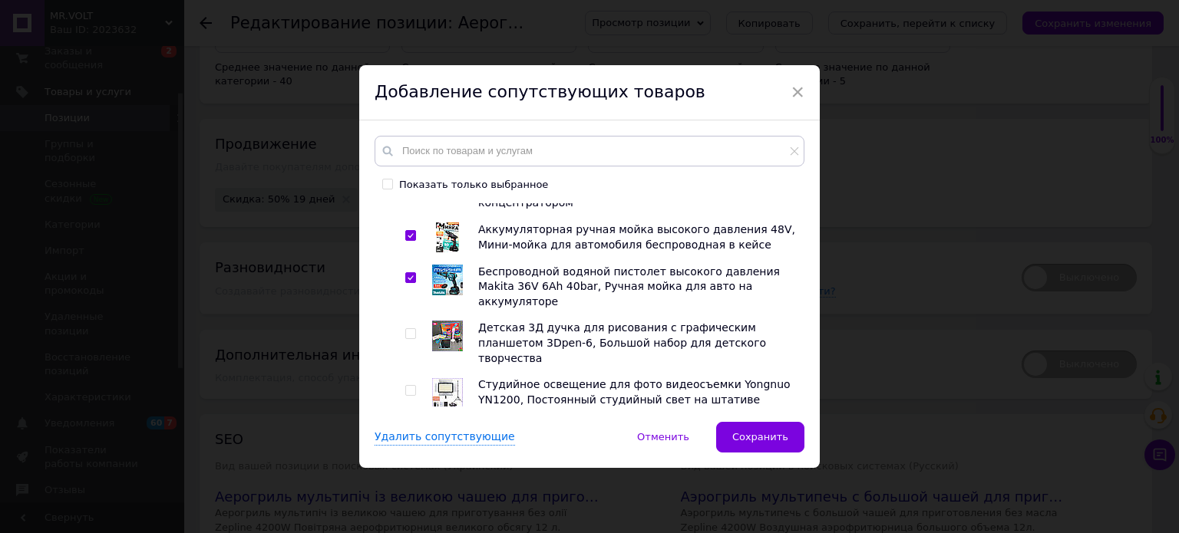
checkbox input "true"
checkbox input "false"
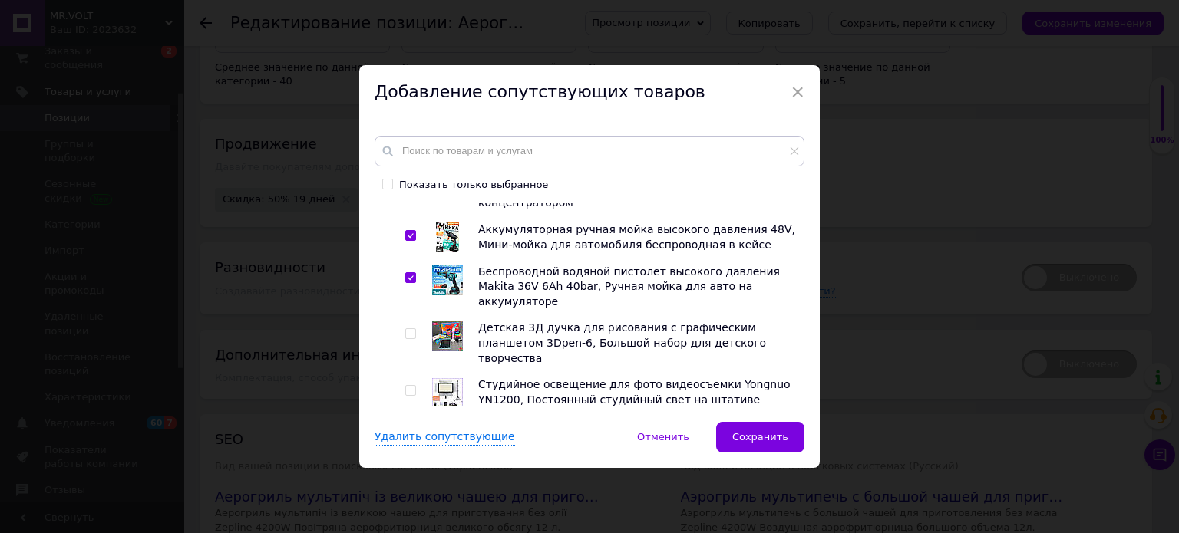
checkbox input "true"
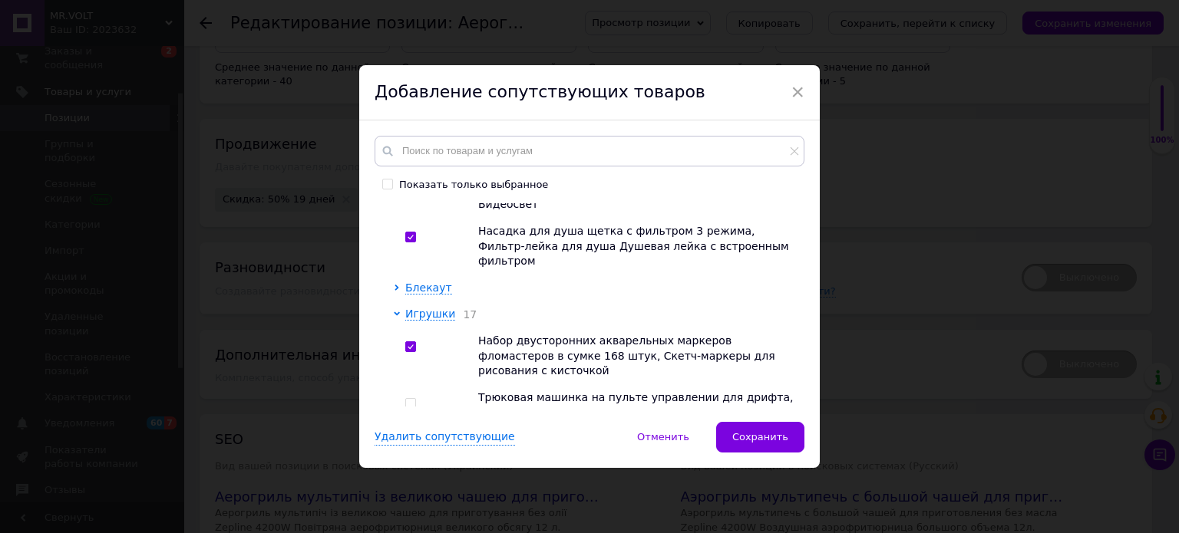
scroll to position [2165, 0]
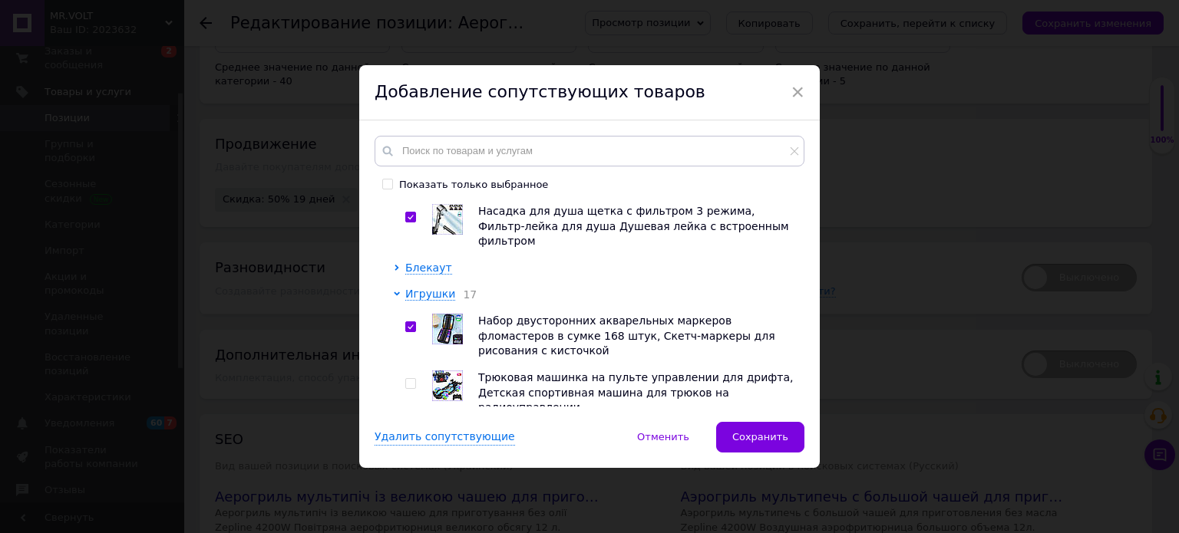
checkbox input "true"
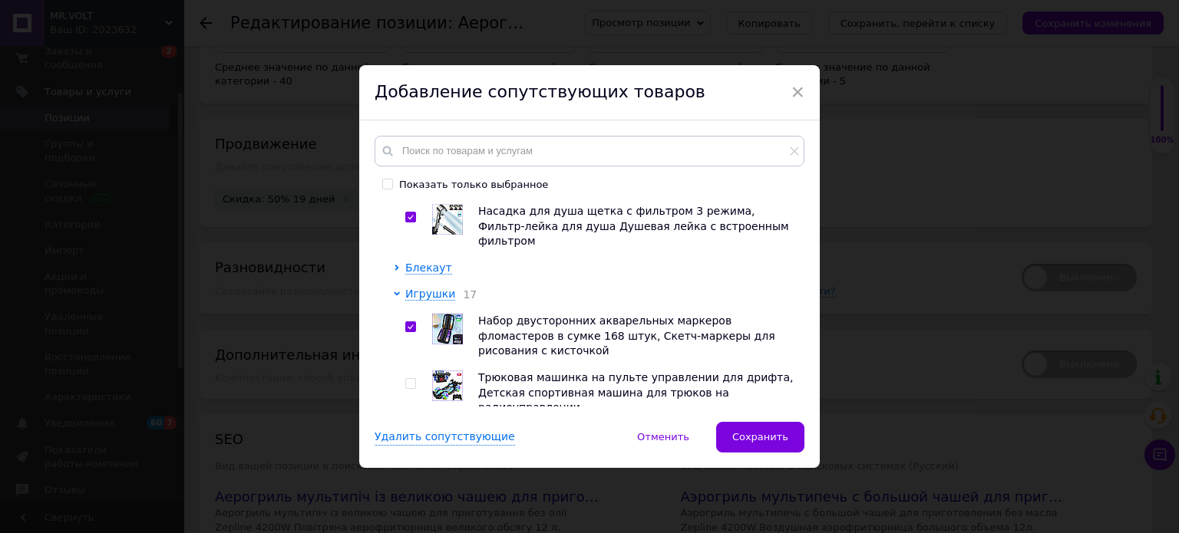
checkbox input "true"
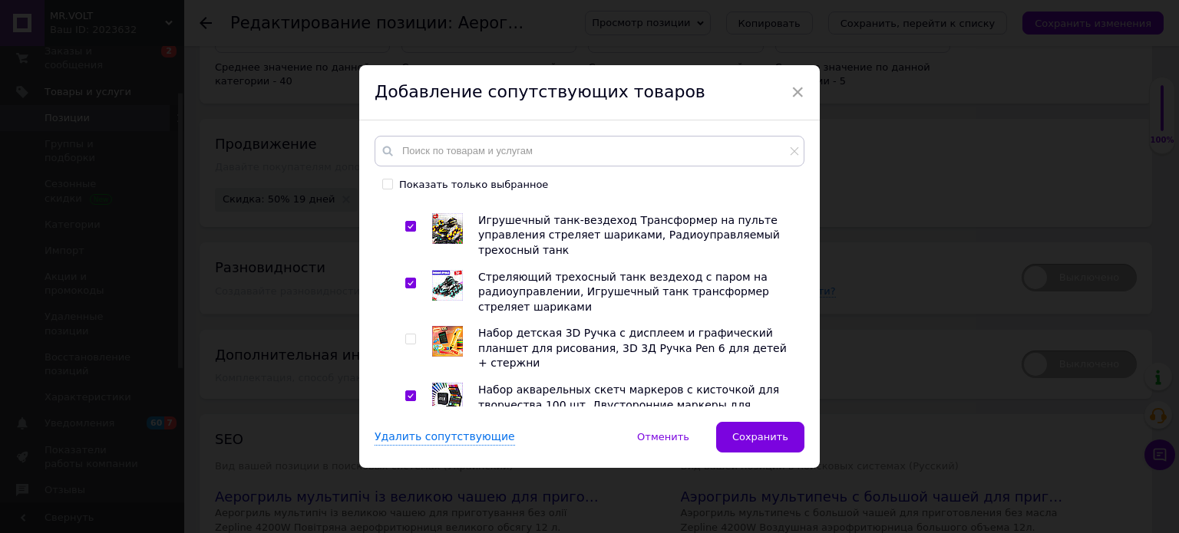
scroll to position [2395, 0]
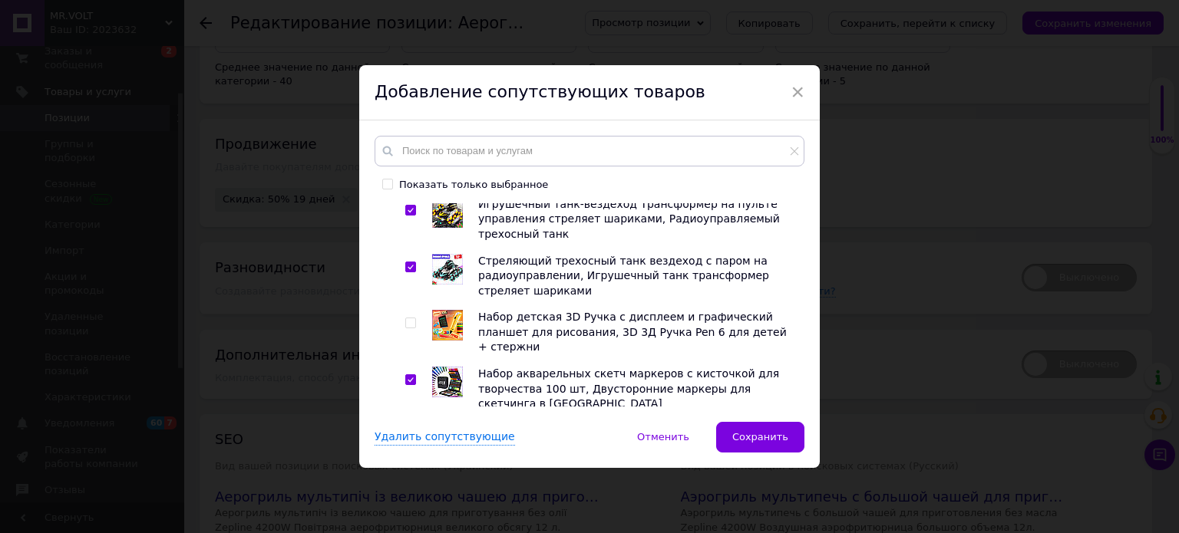
checkbox input "true"
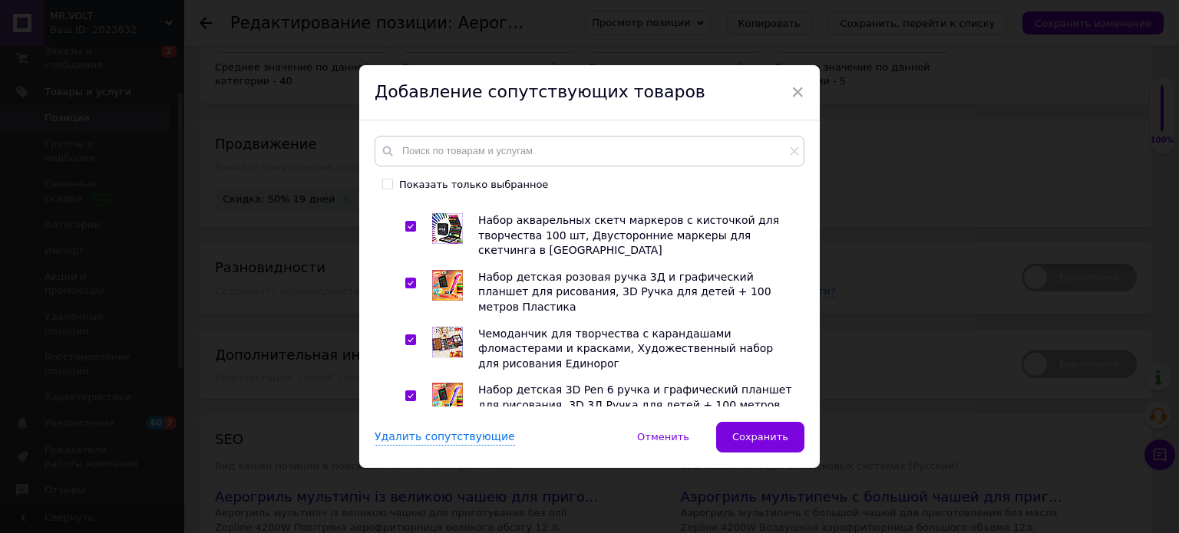
checkbox input "true"
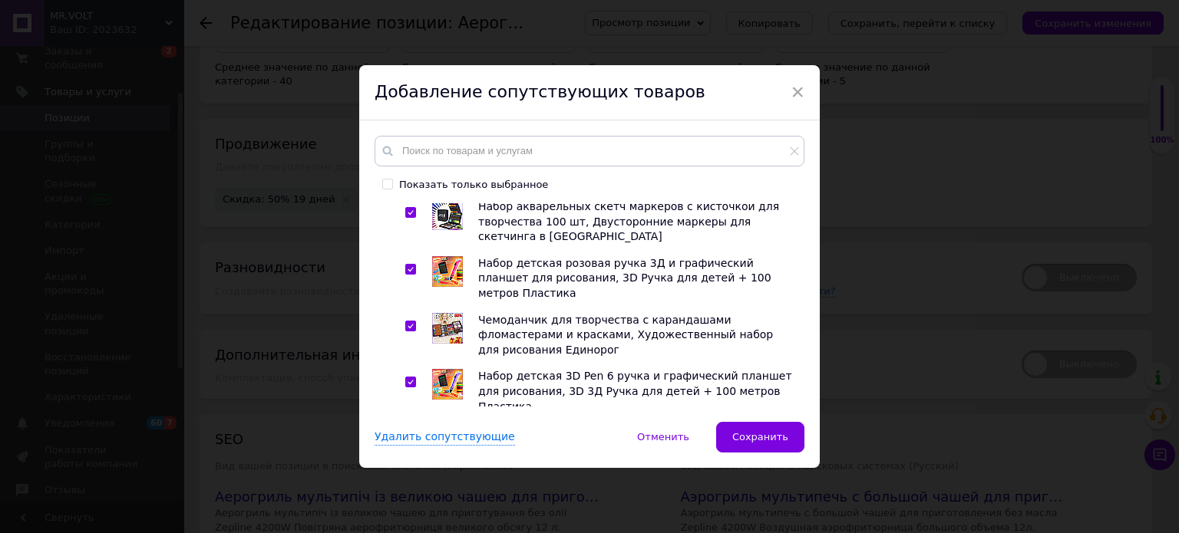
scroll to position [2586, 0]
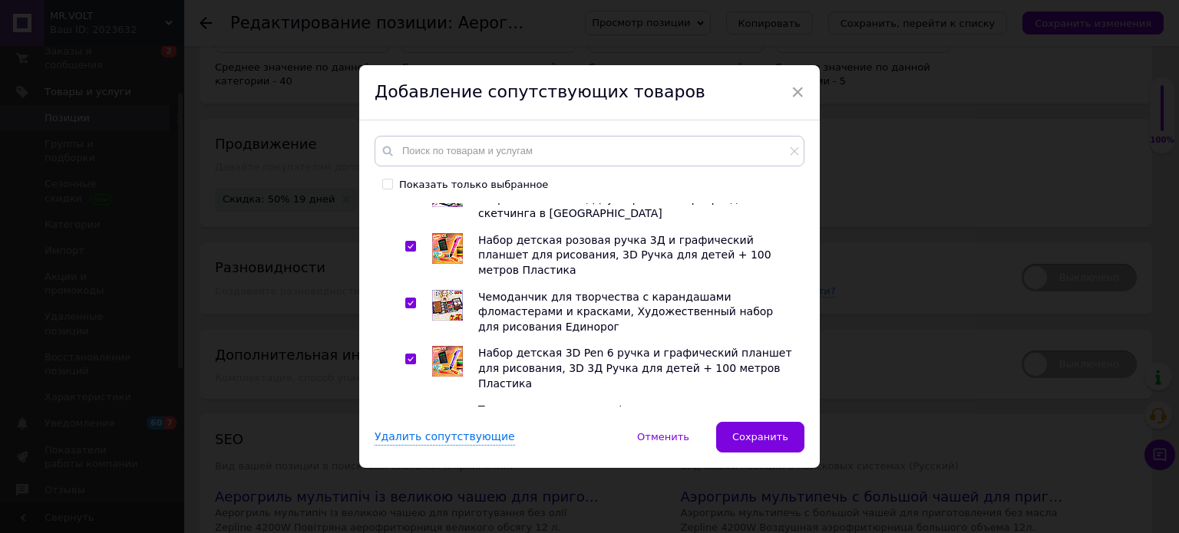
checkbox input "true"
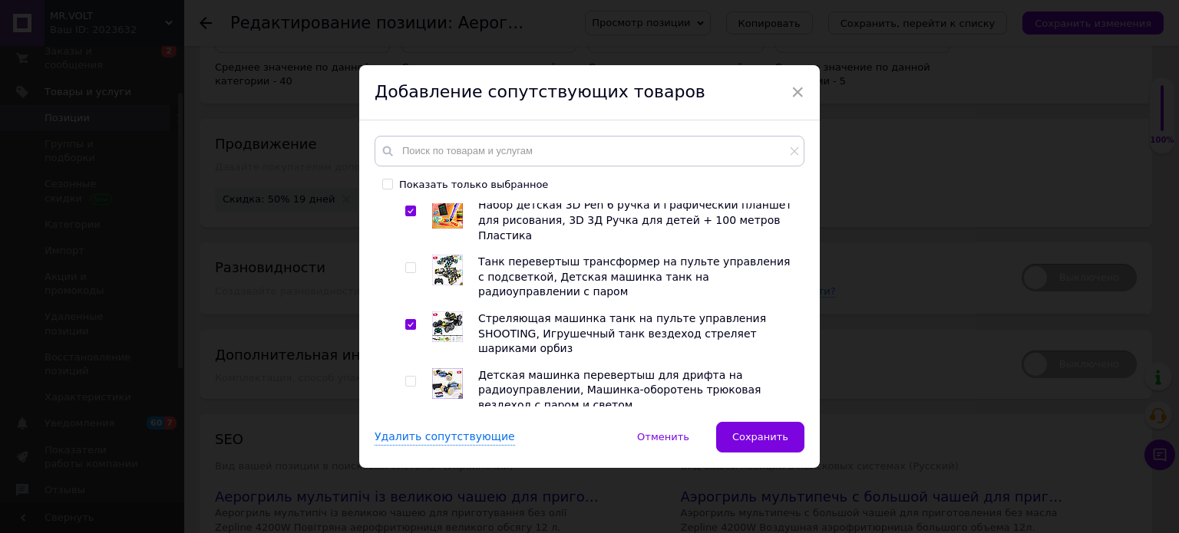
scroll to position [2740, 0]
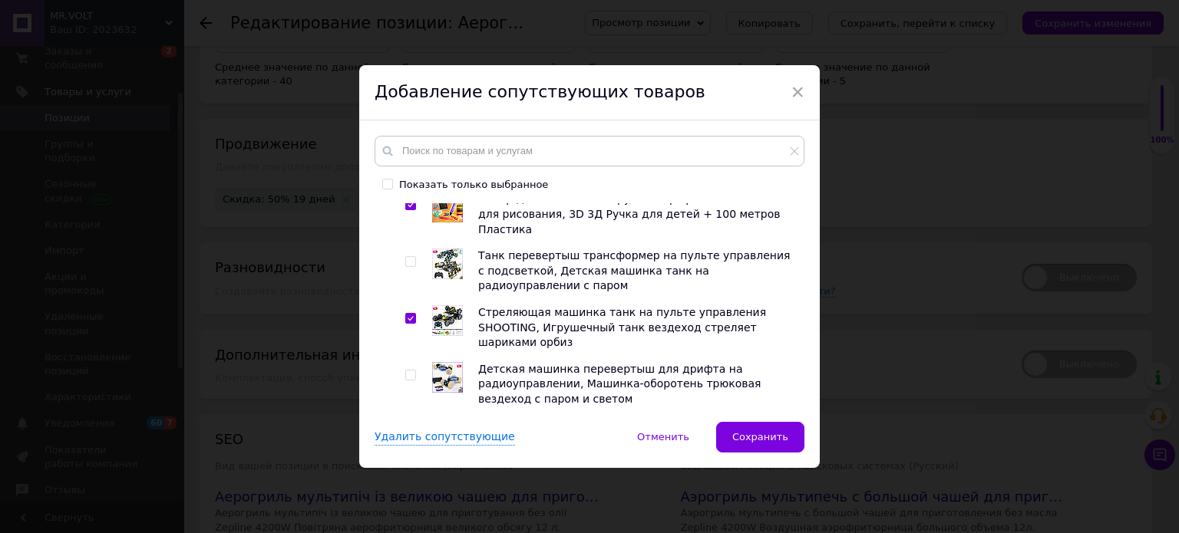
drag, startPoint x: 439, startPoint y: 279, endPoint x: 452, endPoint y: 293, distance: 19.6
checkbox input "true"
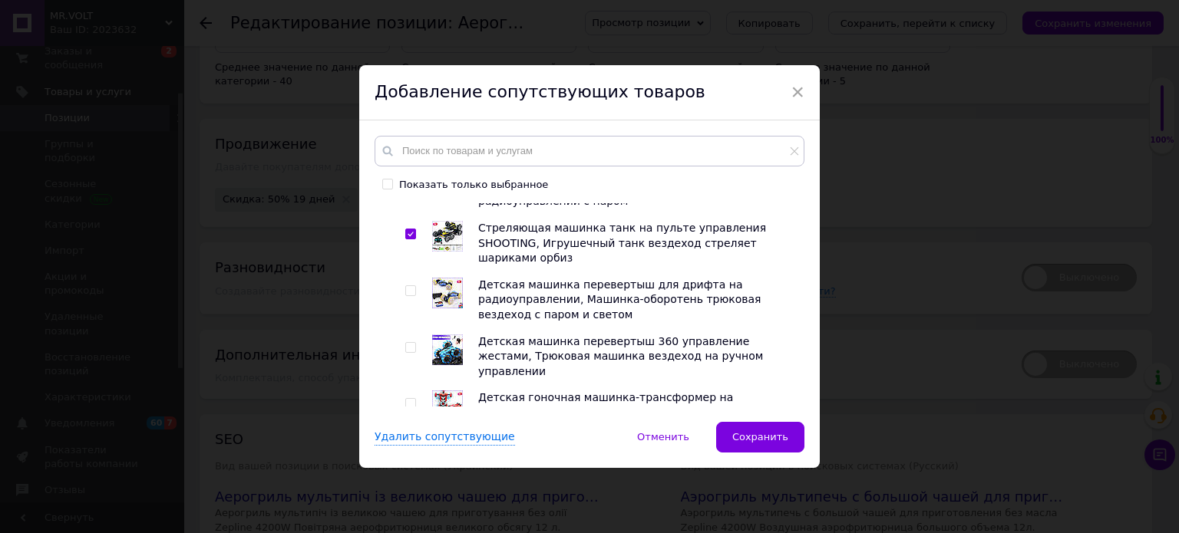
scroll to position [2872, 0]
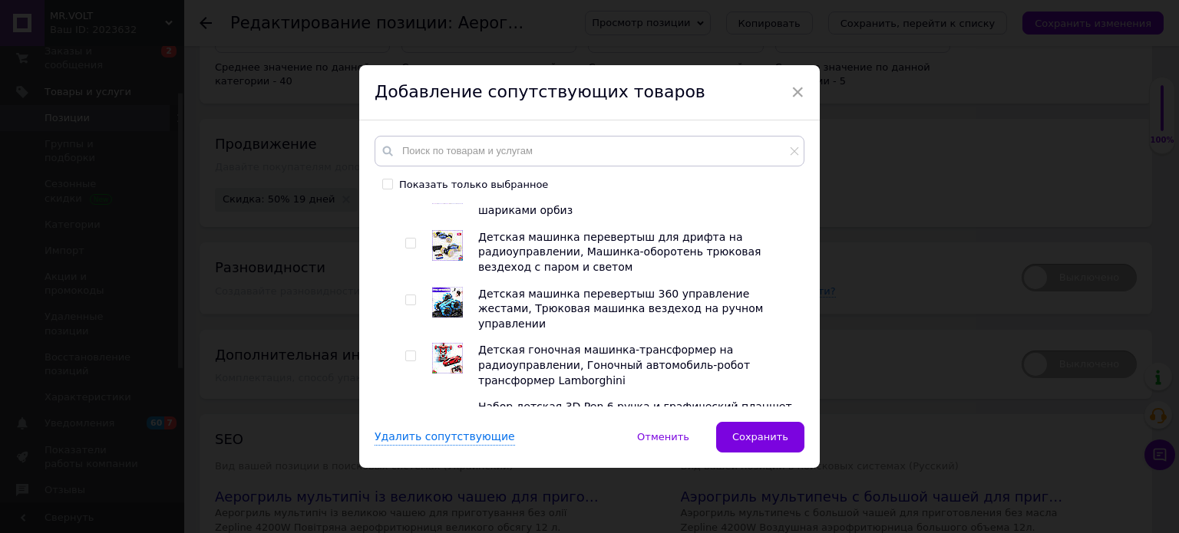
checkbox input "true"
drag, startPoint x: 713, startPoint y: 376, endPoint x: 484, endPoint y: 380, distance: 228.7
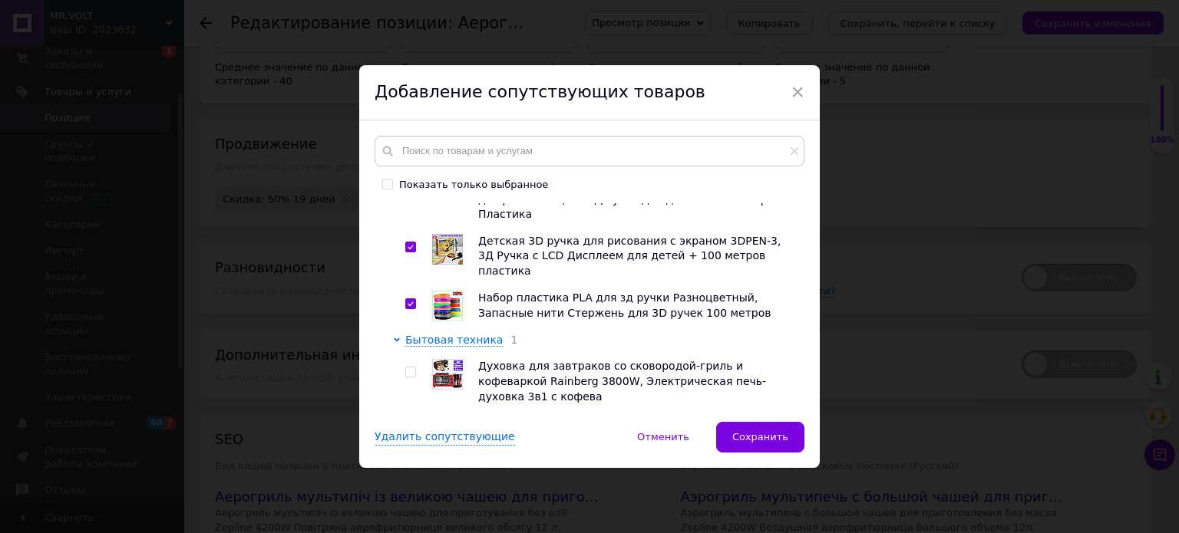
scroll to position [3150, 0]
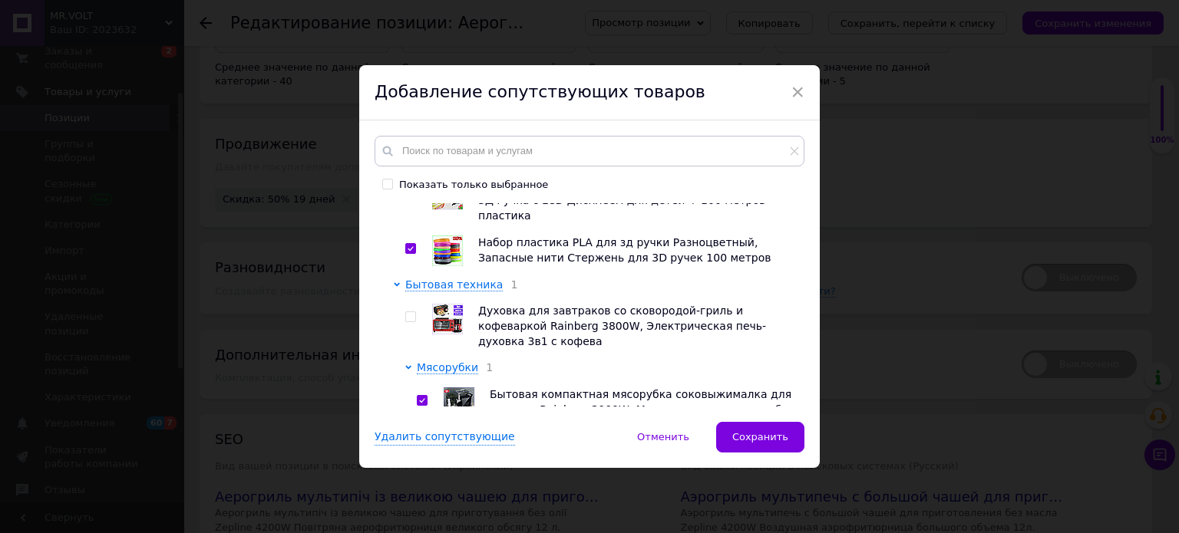
drag, startPoint x: 559, startPoint y: 263, endPoint x: 513, endPoint y: 281, distance: 49.3
drag, startPoint x: 513, startPoint y: 281, endPoint x: 421, endPoint y: 231, distance: 104.7
checkbox input "true"
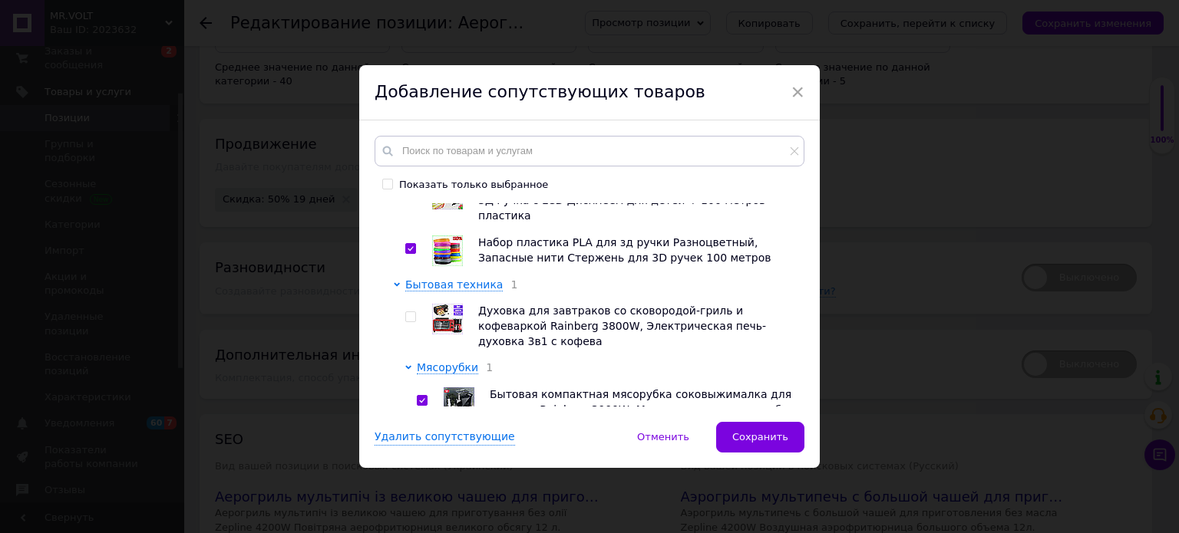
checkbox input "true"
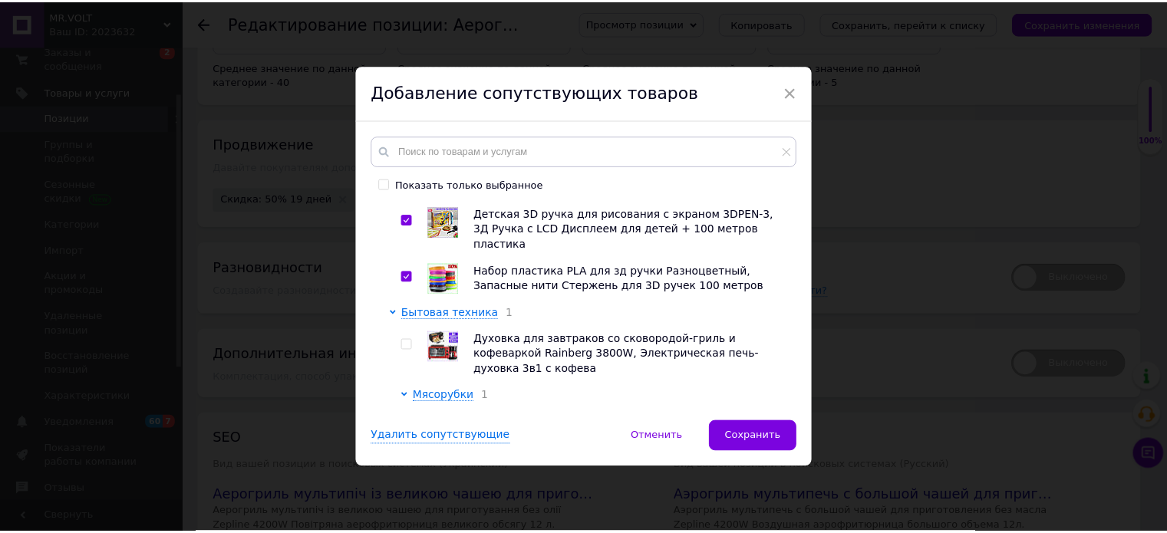
scroll to position [3073, 0]
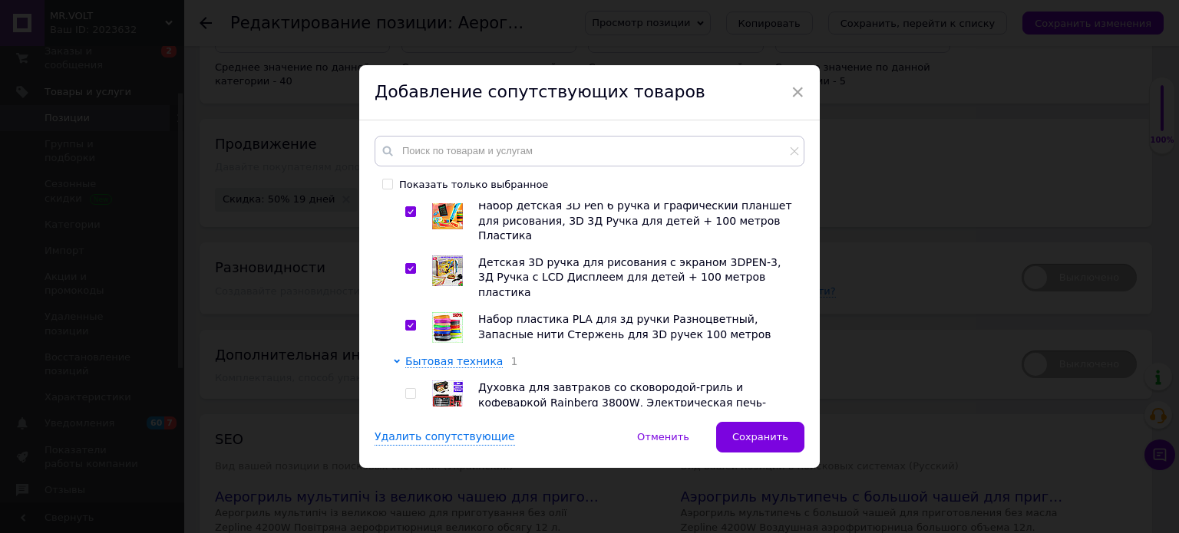
drag, startPoint x: 568, startPoint y: 299, endPoint x: 422, endPoint y: 245, distance: 155.7
checkbox input "true"
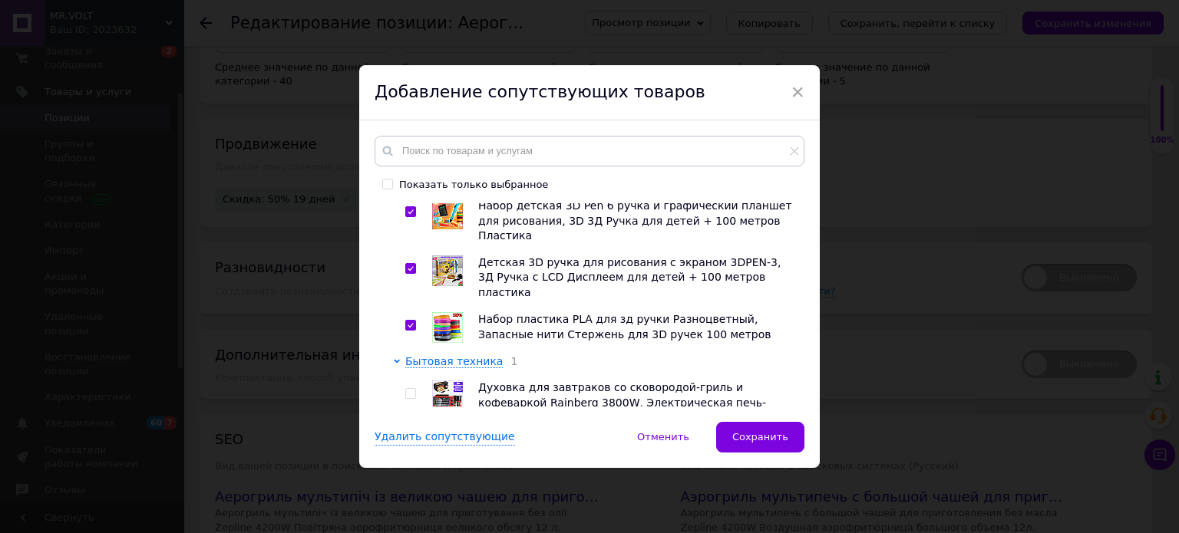
checkbox input "true"
click at [756, 439] on span "Сохранить" at bounding box center [760, 437] width 56 height 12
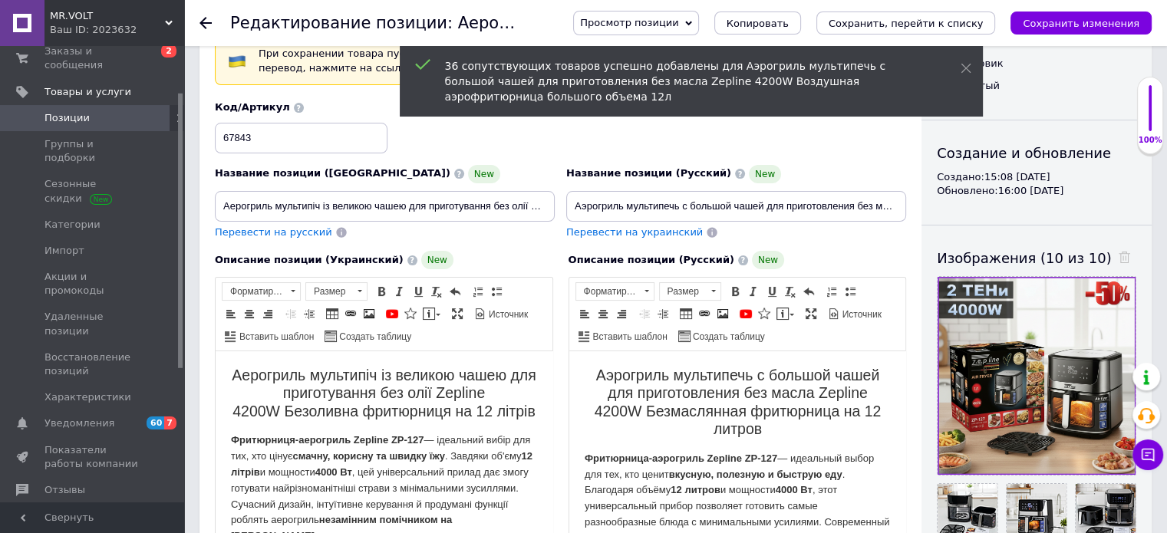
scroll to position [0, 0]
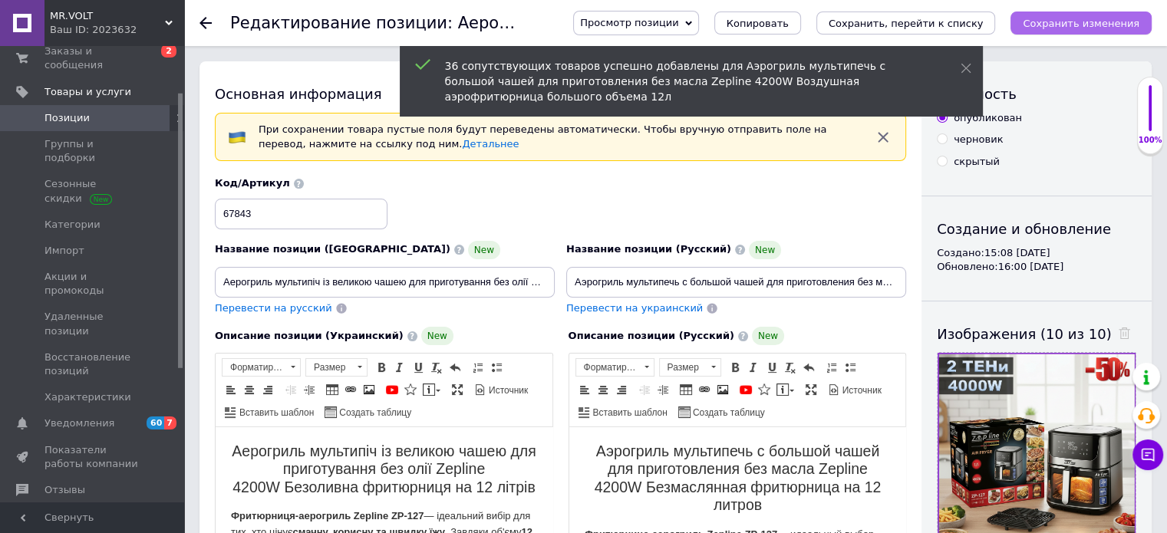
click at [1121, 25] on icon "Сохранить изменения" at bounding box center [1081, 24] width 117 height 12
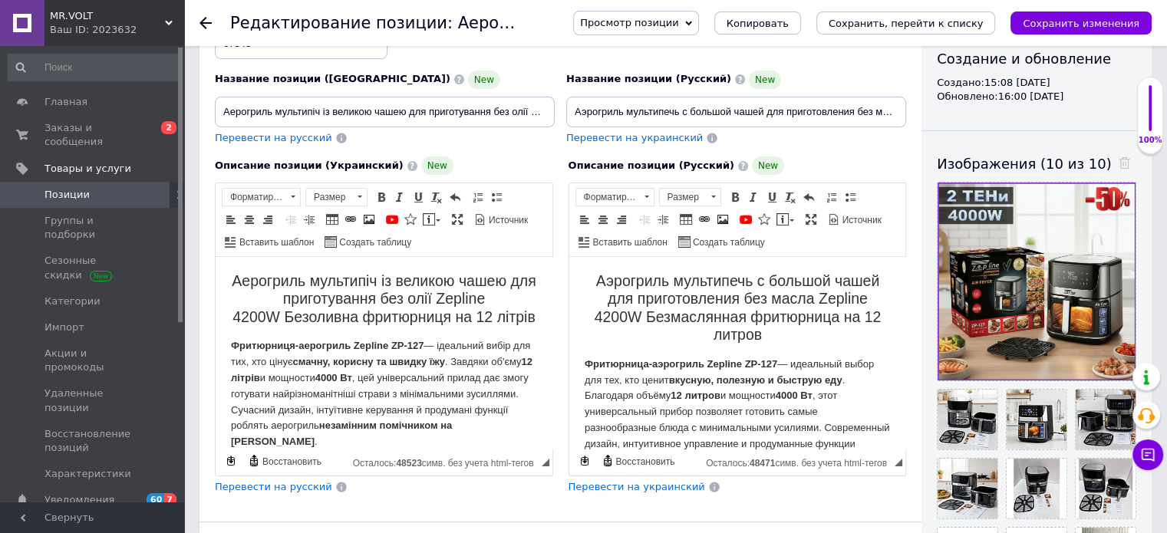
scroll to position [230, 0]
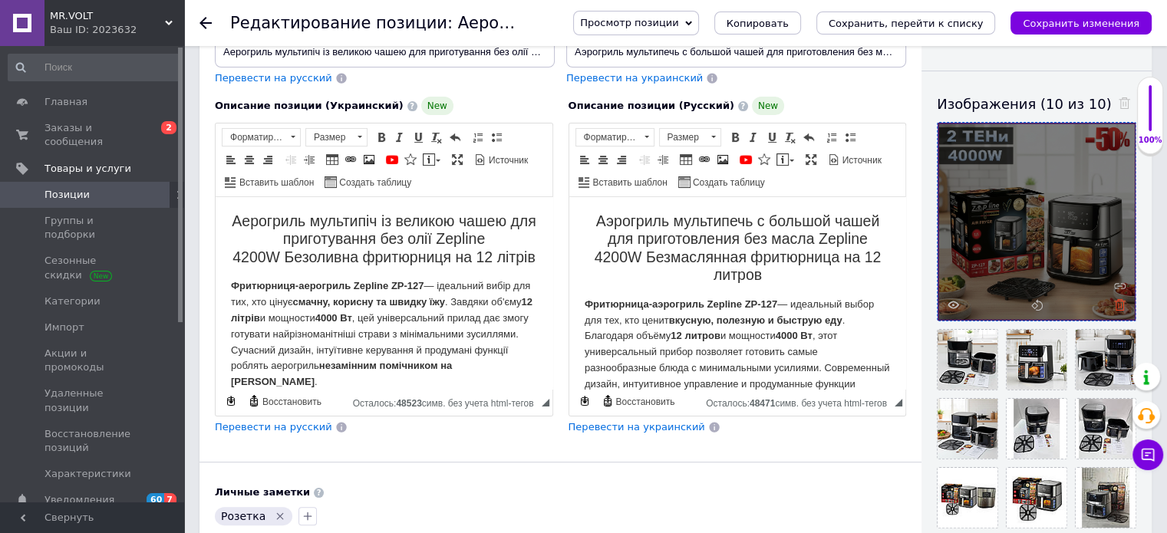
click at [1114, 302] on icon at bounding box center [1120, 305] width 12 height 12
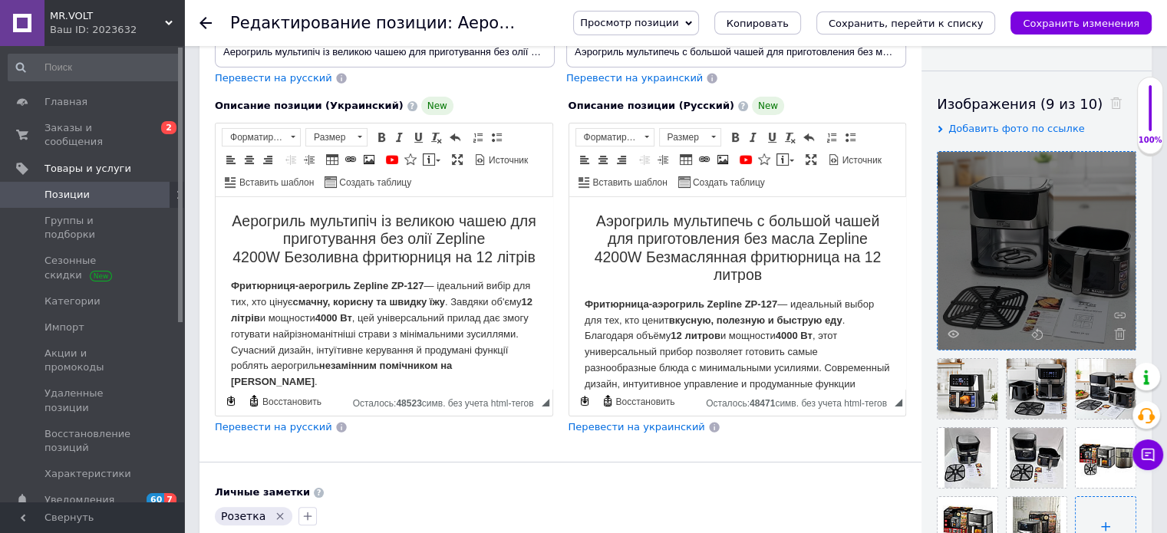
click at [1093, 510] on input "file" at bounding box center [1106, 527] width 60 height 60
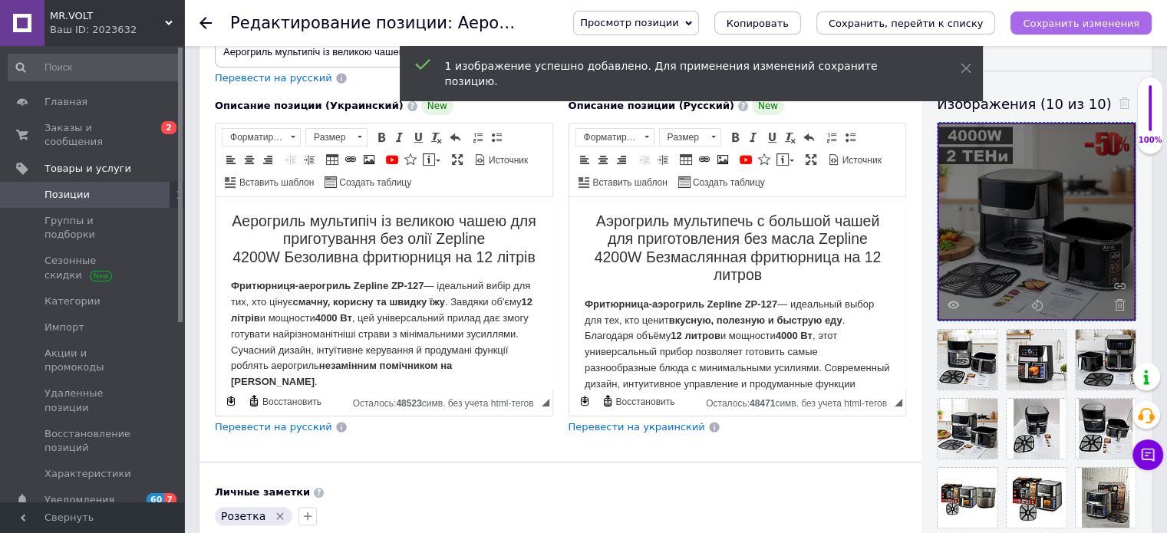
click at [1065, 21] on icon "Сохранить изменения" at bounding box center [1081, 24] width 117 height 12
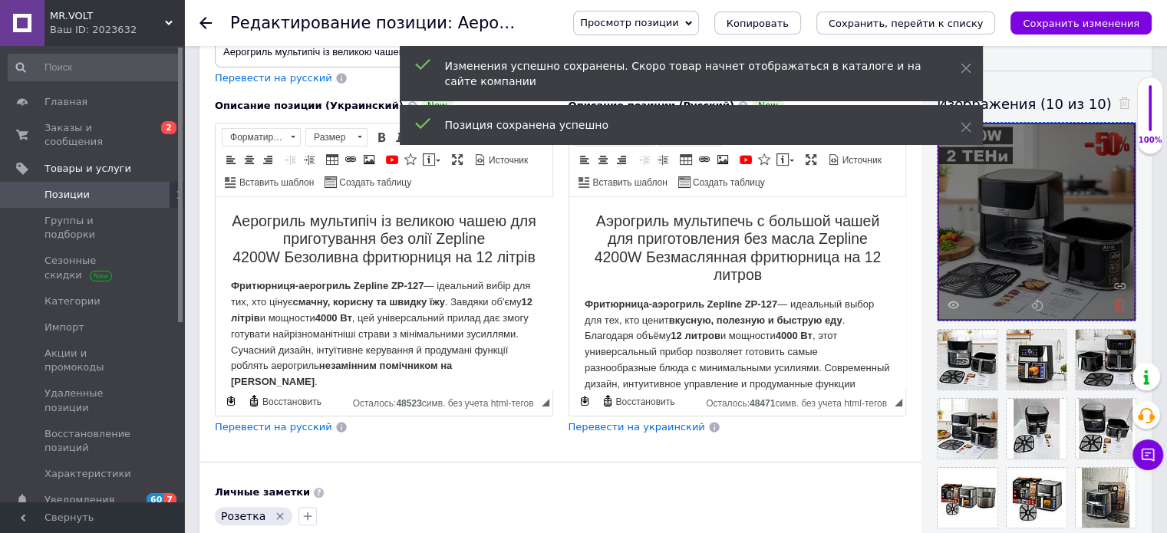
click at [1122, 302] on icon at bounding box center [1120, 305] width 12 height 12
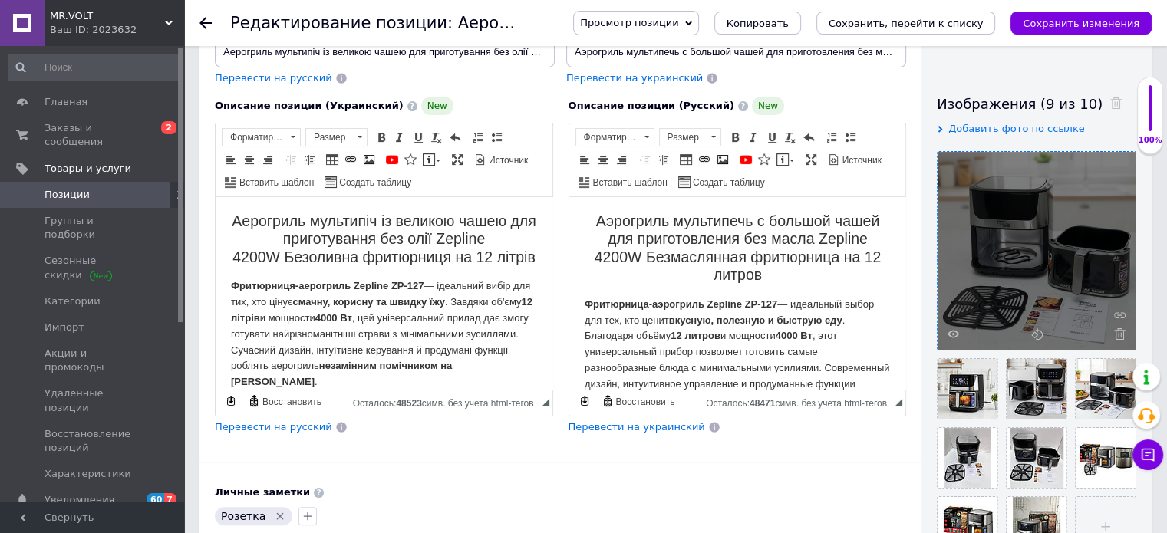
click at [1107, 509] on input "file" at bounding box center [1106, 527] width 60 height 60
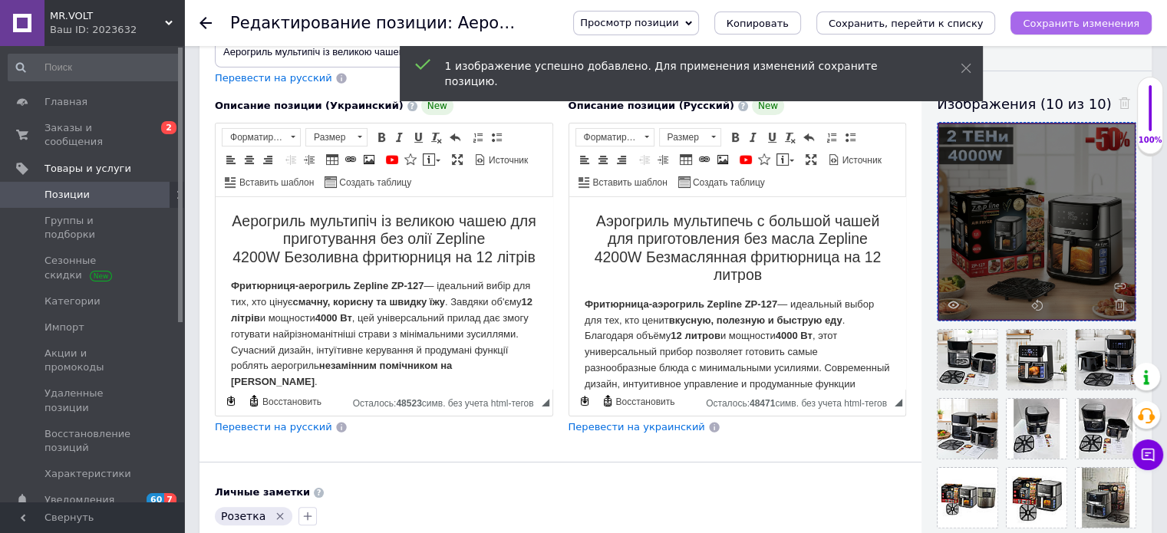
click at [1065, 18] on icon "Сохранить изменения" at bounding box center [1081, 24] width 117 height 12
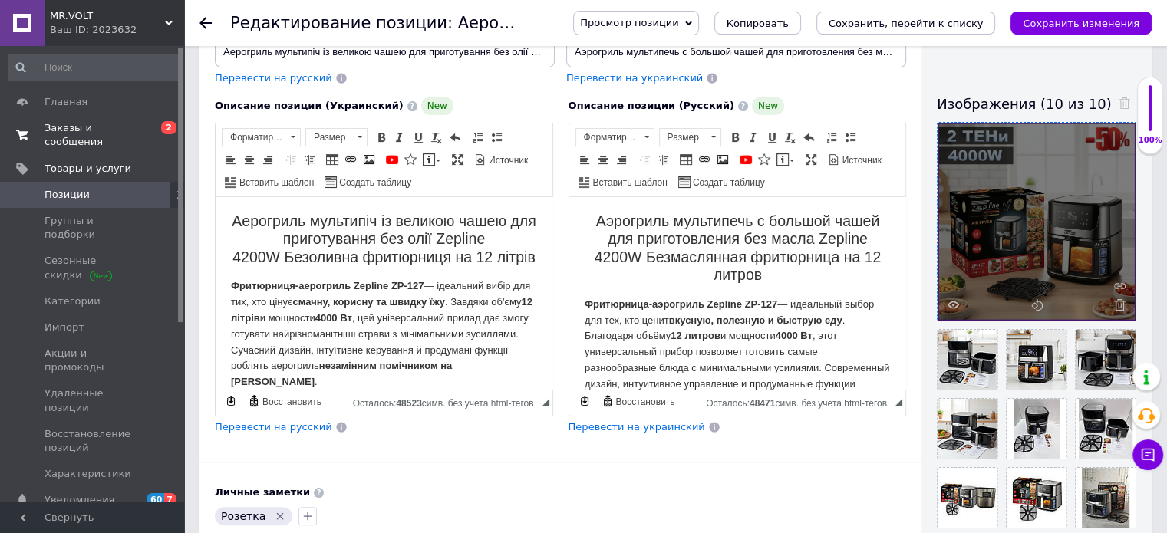
click at [157, 116] on link "Заказы и сообщения 0 2" at bounding box center [94, 135] width 189 height 40
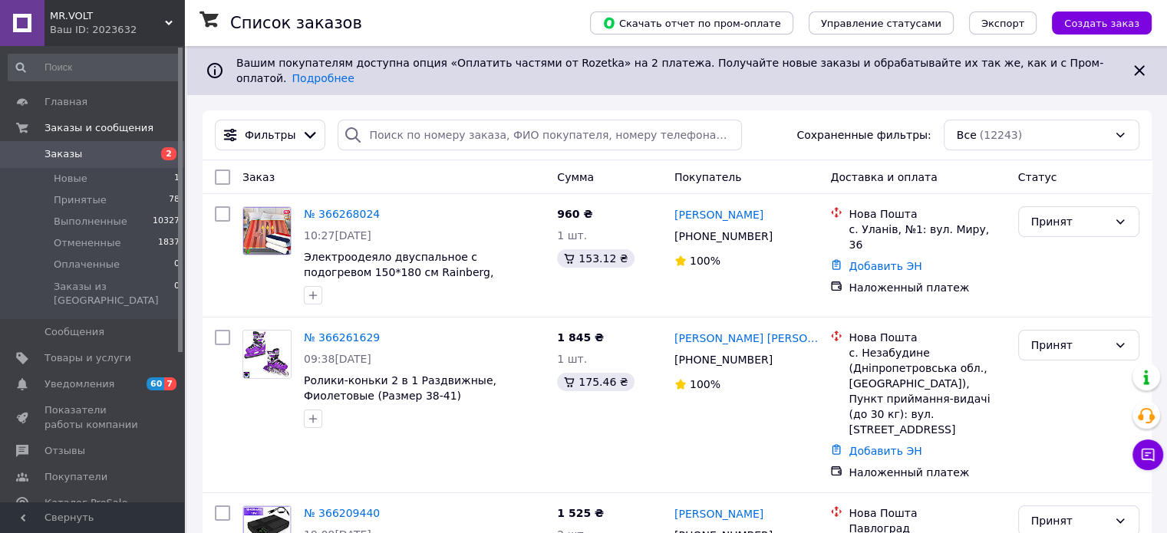
click at [122, 380] on link "Уведомления 60 7" at bounding box center [94, 384] width 189 height 26
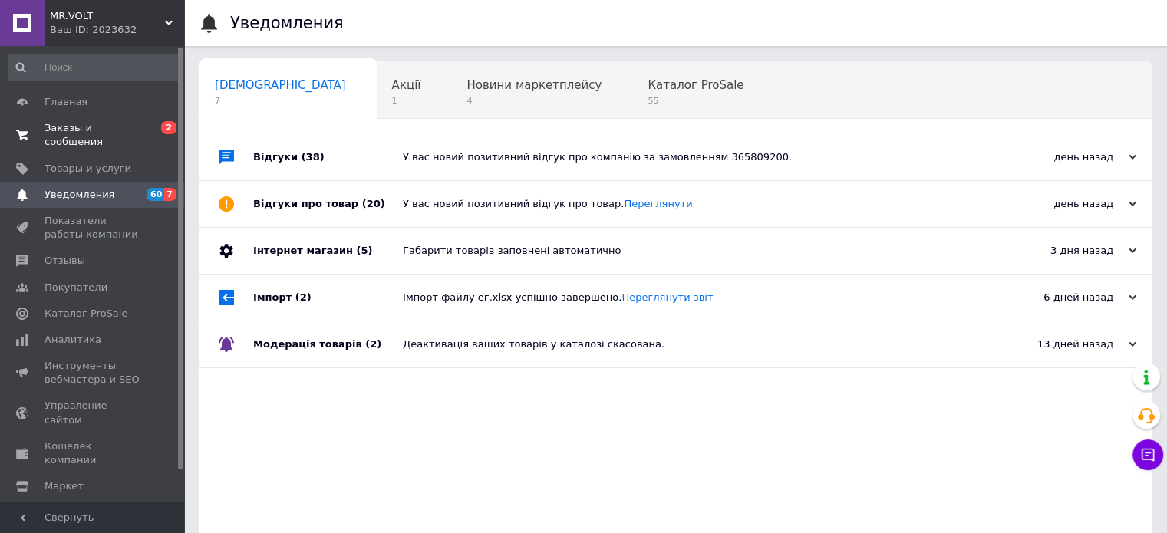
click at [121, 134] on span "Заказы и сообщения" at bounding box center [93, 135] width 97 height 28
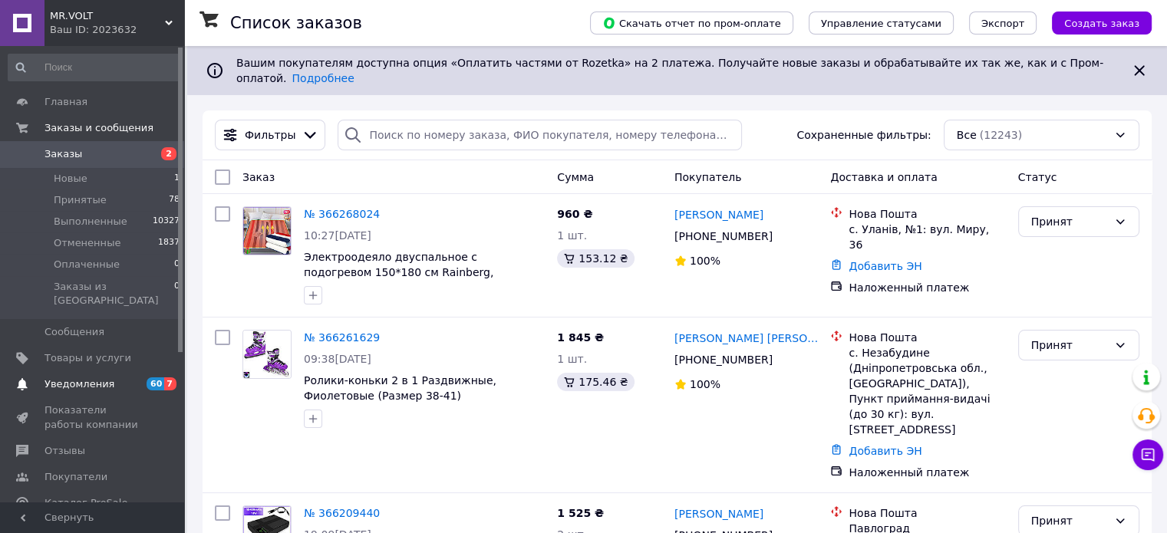
click at [145, 378] on span "60 7" at bounding box center [163, 385] width 42 height 14
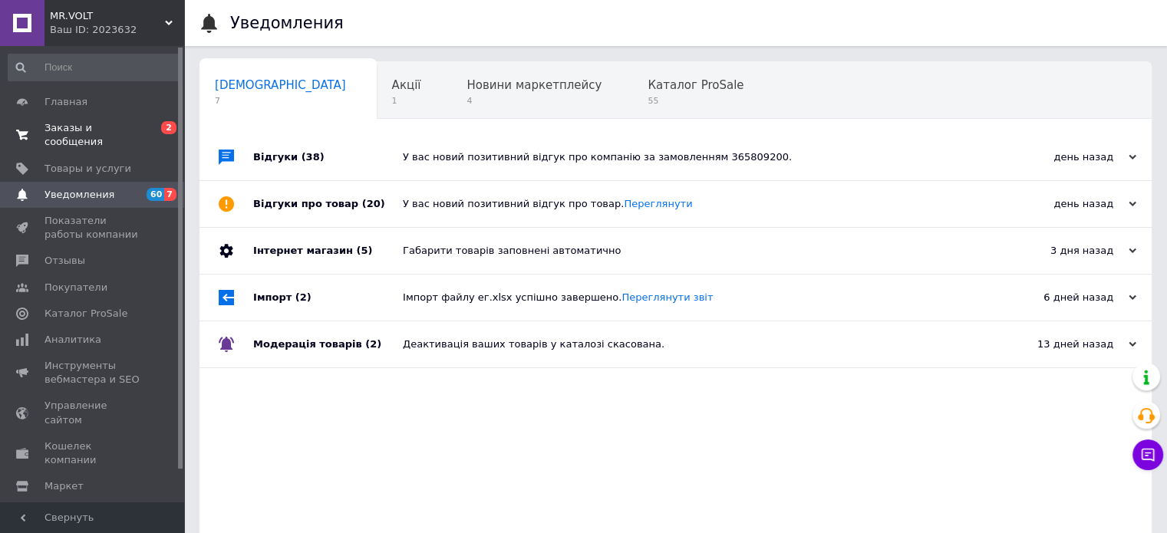
click at [126, 128] on span "Заказы и сообщения" at bounding box center [93, 135] width 97 height 28
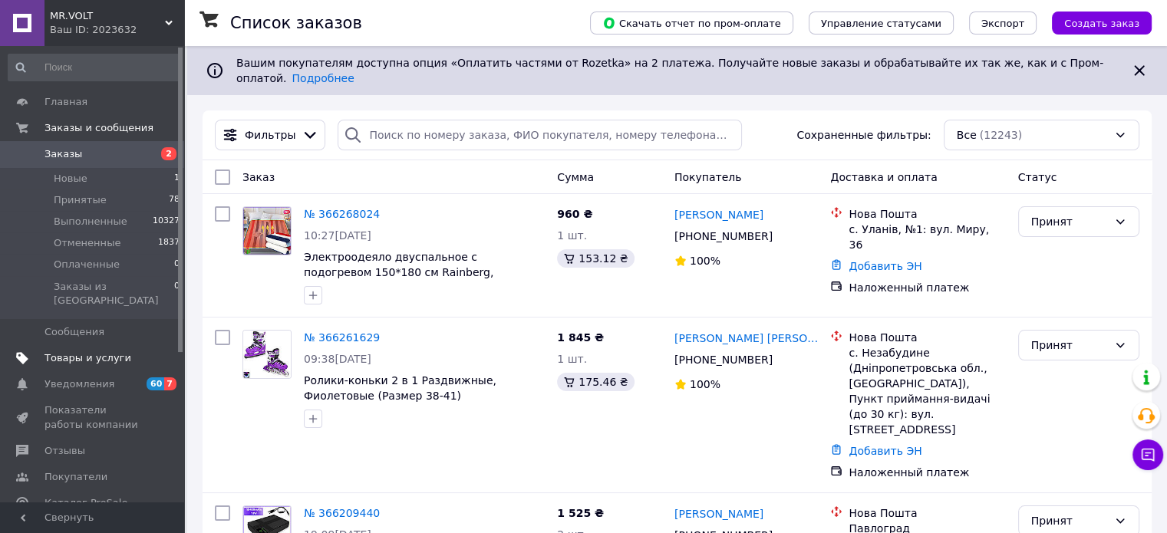
click at [154, 355] on link "Товары и услуги" at bounding box center [94, 358] width 189 height 26
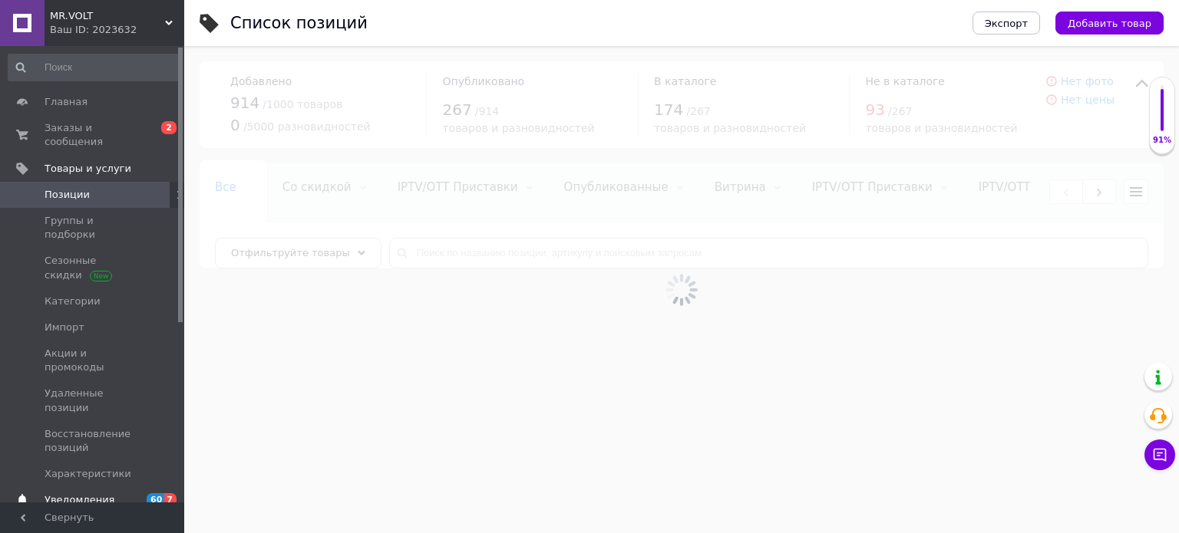
click at [120, 493] on span "Уведомления" at bounding box center [93, 500] width 97 height 14
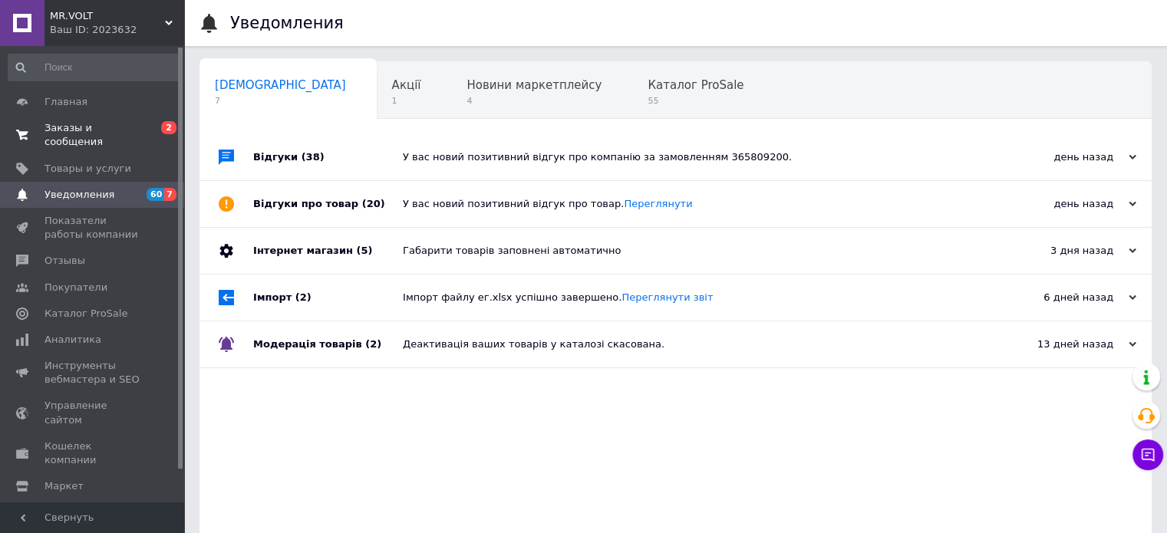
click at [98, 125] on span "Заказы и сообщения" at bounding box center [93, 135] width 97 height 28
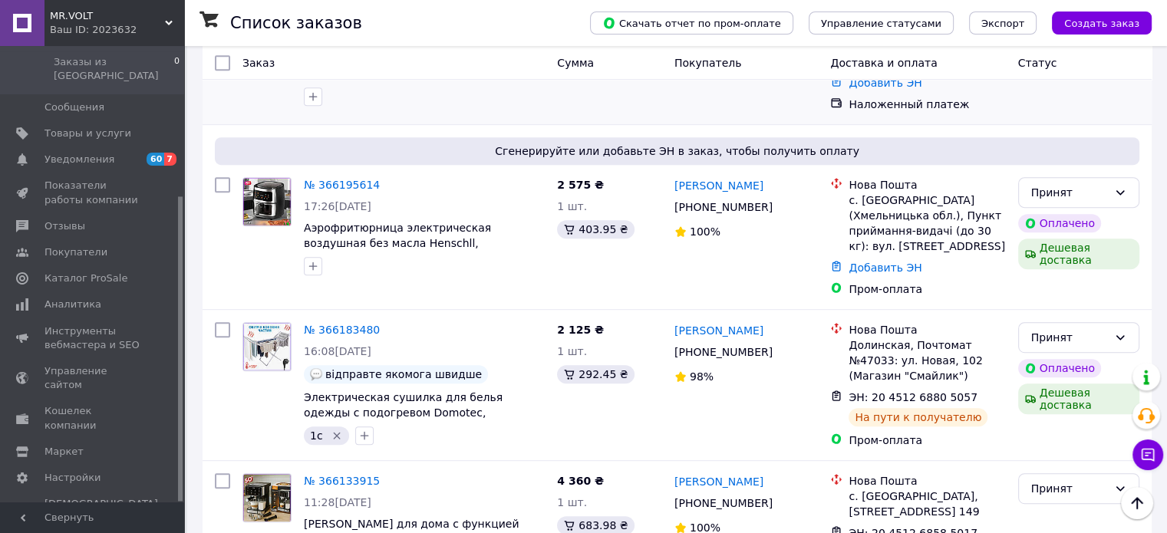
scroll to position [691, 0]
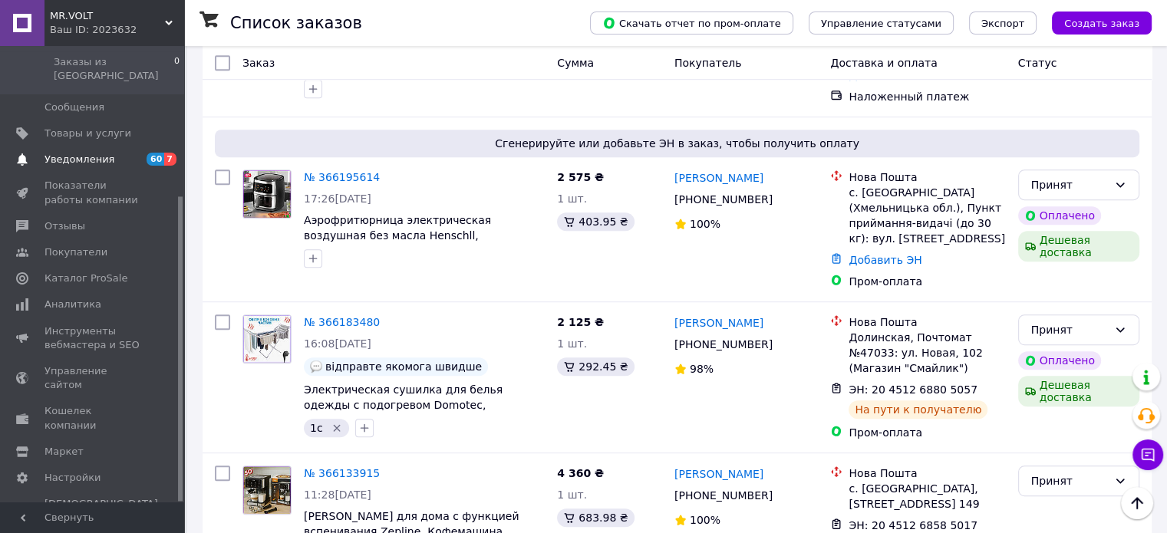
click at [150, 153] on span "60" at bounding box center [156, 159] width 18 height 13
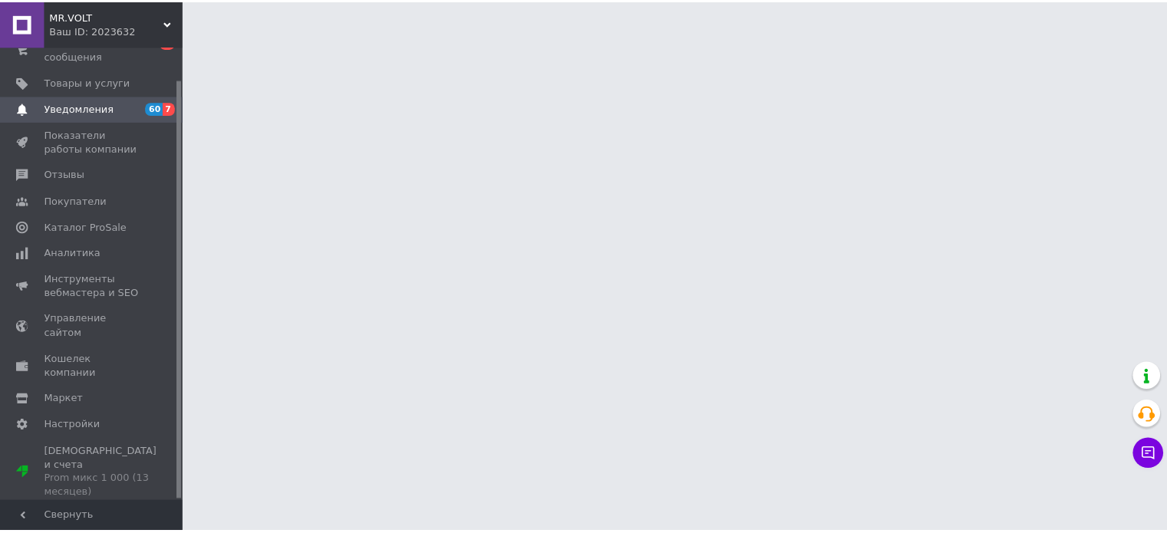
scroll to position [35, 0]
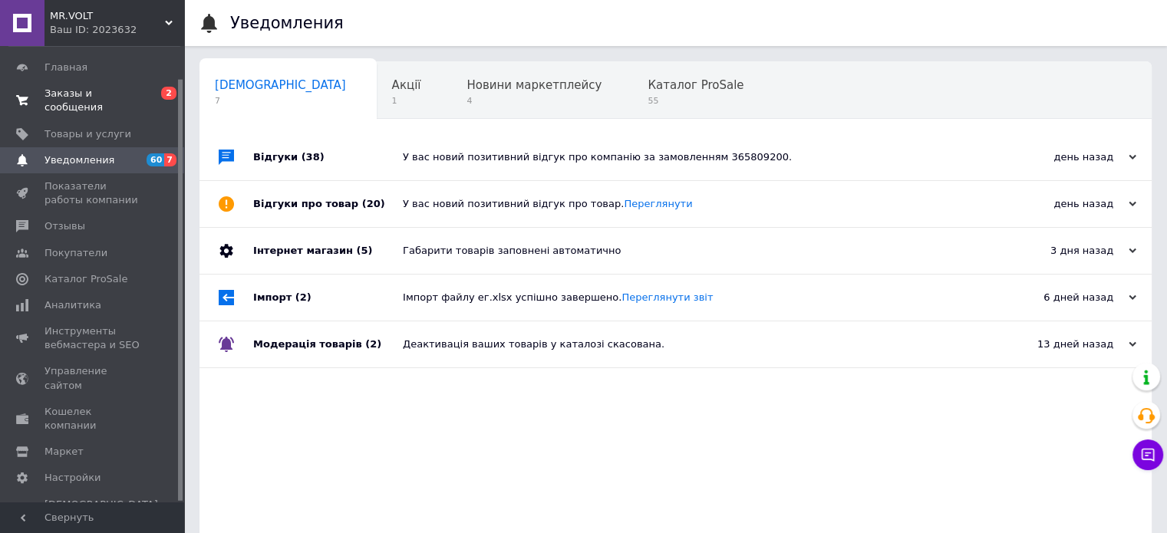
click at [145, 100] on span "0 2" at bounding box center [163, 101] width 42 height 28
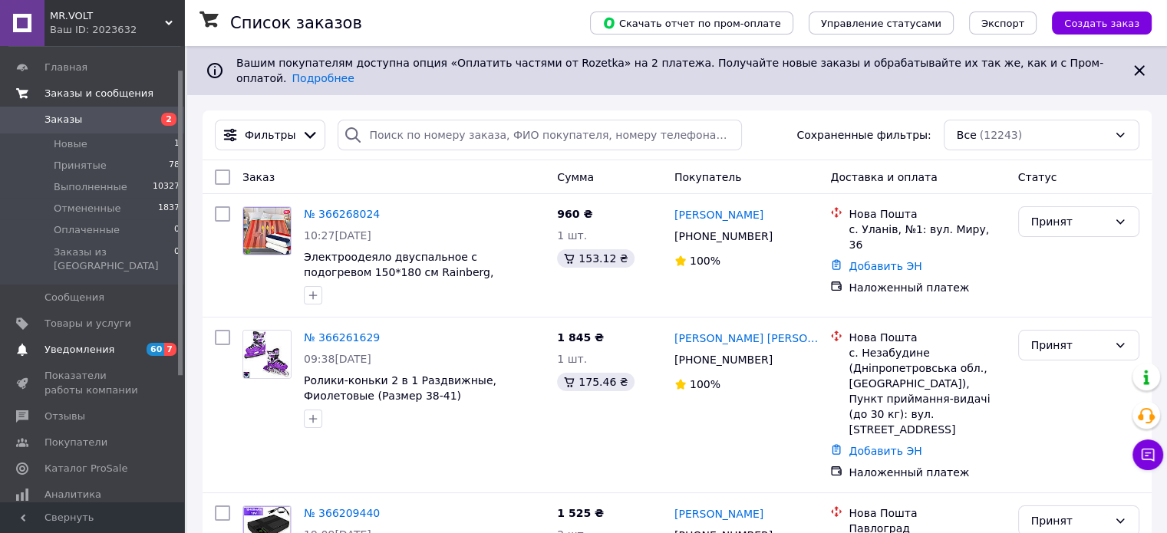
click at [113, 343] on span "Уведомления" at bounding box center [93, 350] width 97 height 14
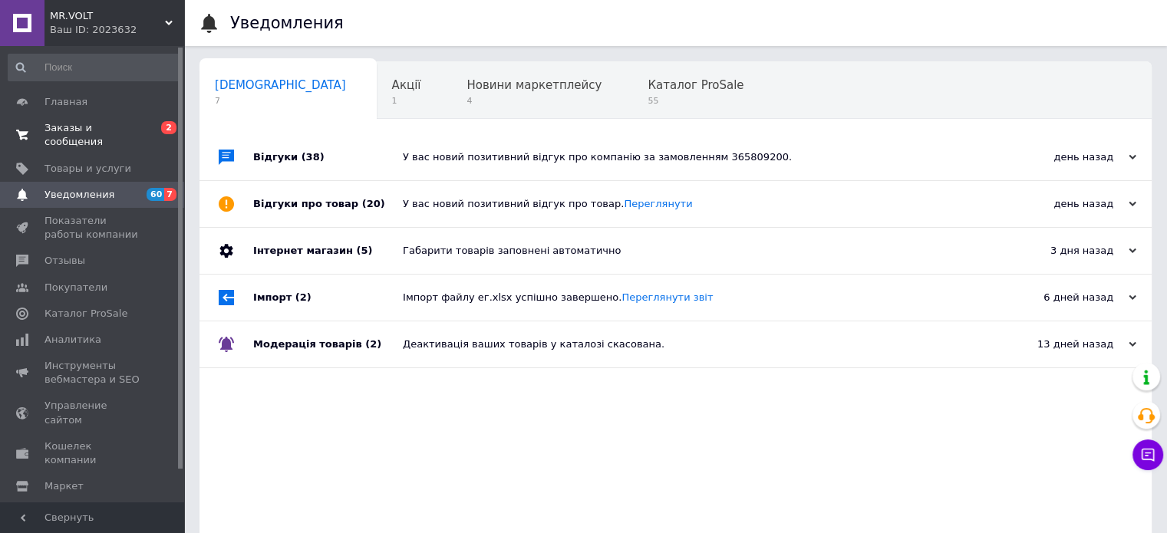
click at [127, 130] on span "Заказы и сообщения" at bounding box center [93, 135] width 97 height 28
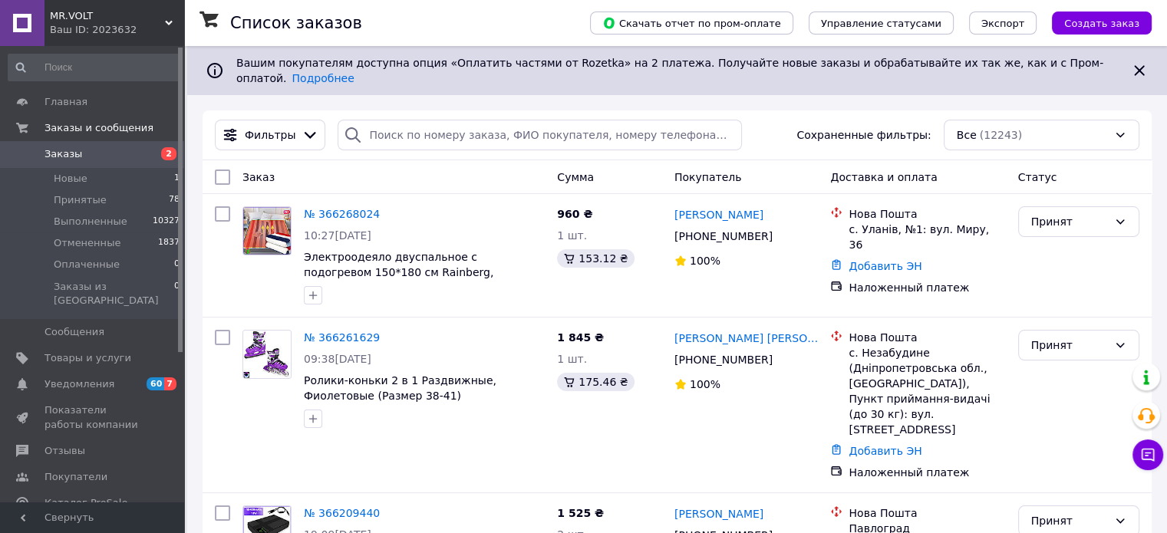
click at [132, 150] on span "Заказы" at bounding box center [93, 154] width 97 height 14
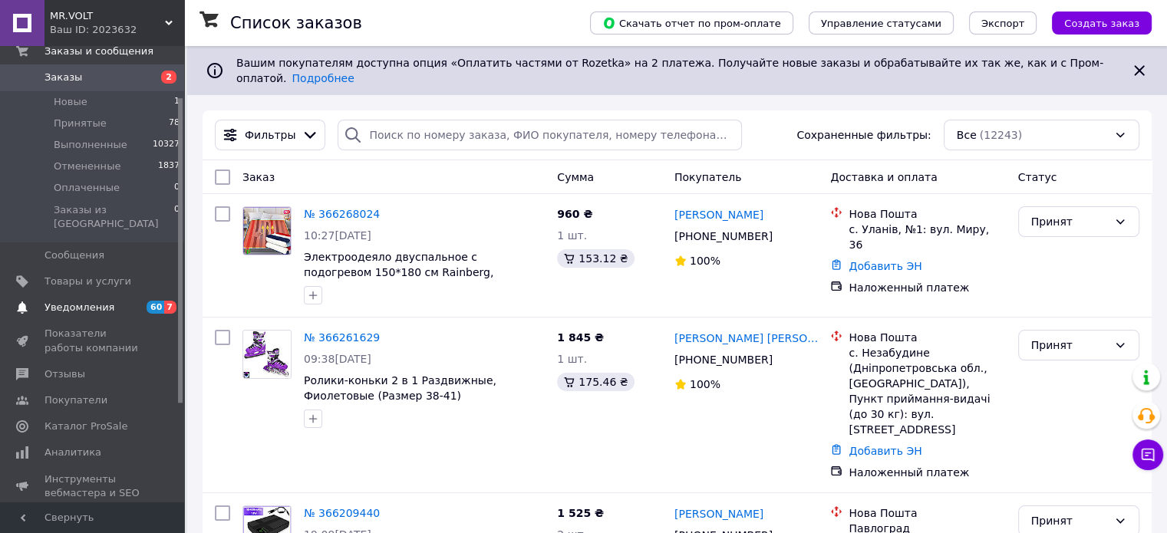
click at [137, 301] on span "Уведомления" at bounding box center [93, 308] width 97 height 14
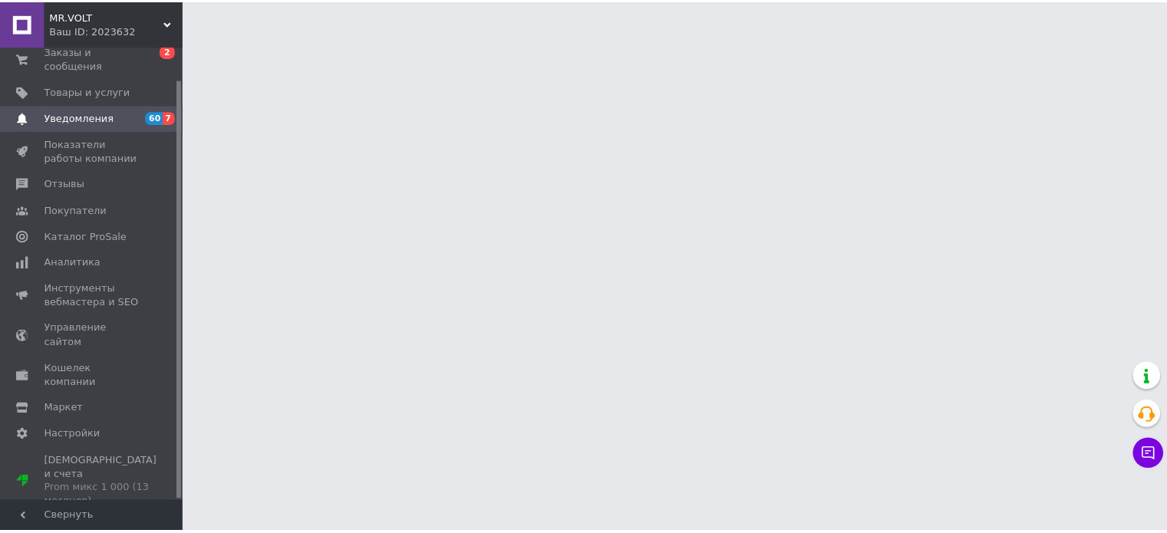
scroll to position [35, 0]
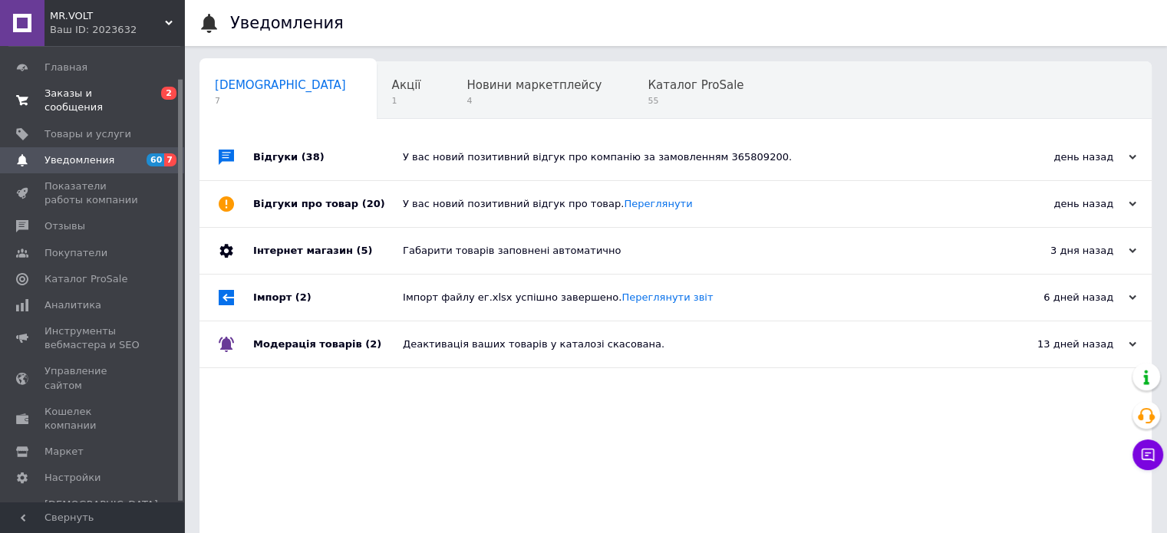
click at [149, 99] on span "0 2" at bounding box center [163, 101] width 42 height 28
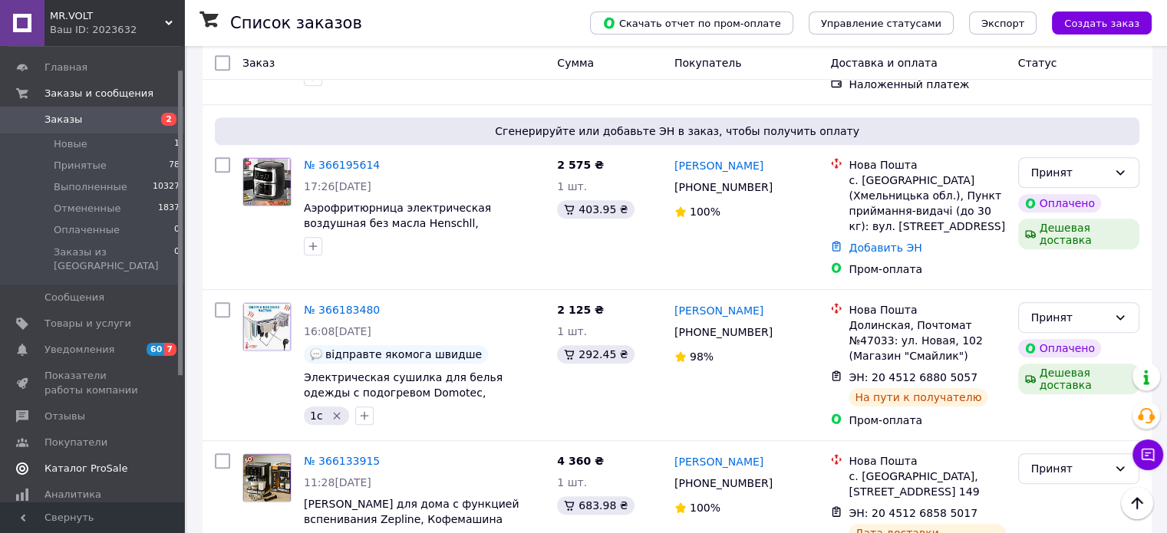
scroll to position [537, 0]
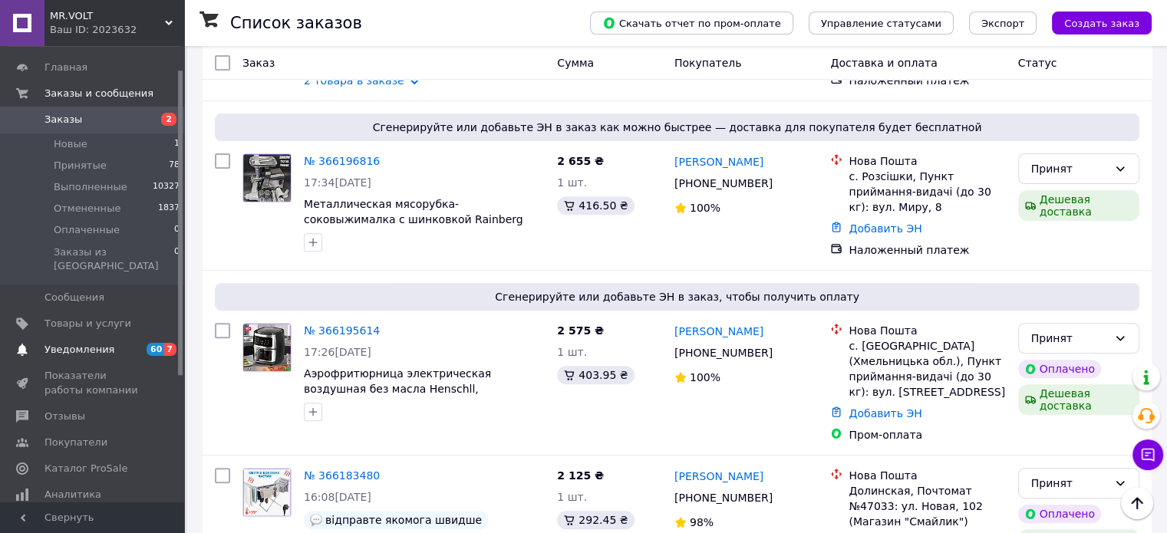
click at [135, 337] on link "Уведомления 60 7" at bounding box center [94, 350] width 189 height 26
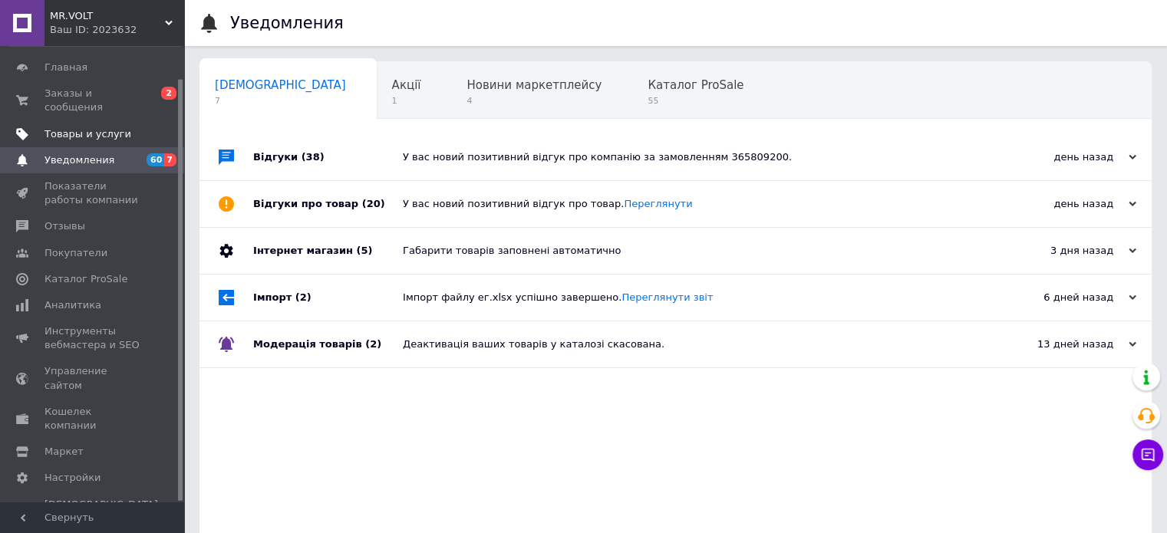
click at [109, 127] on link "Товары и услуги" at bounding box center [94, 134] width 189 height 26
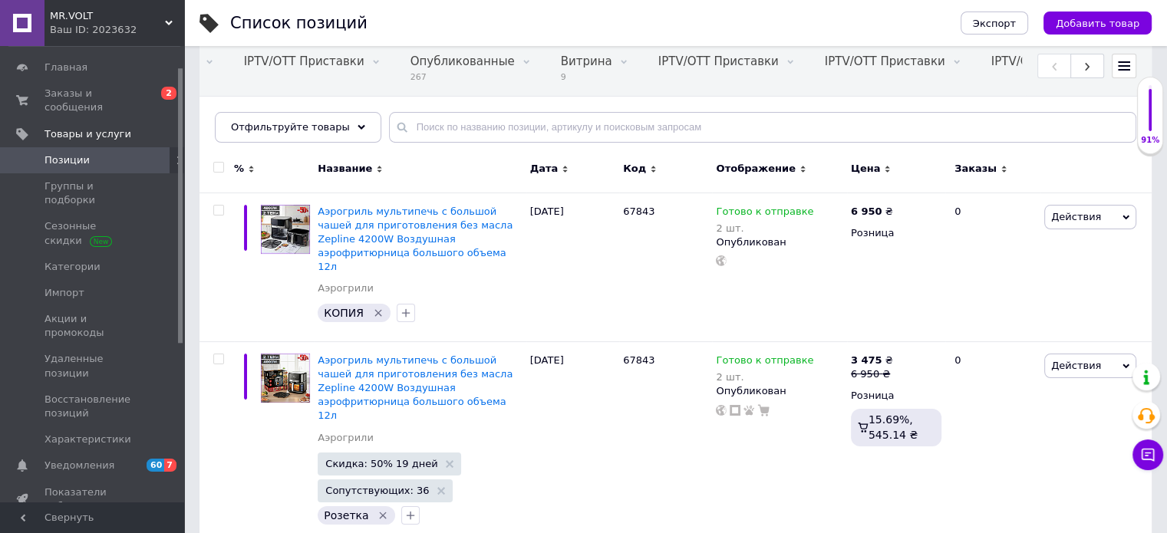
scroll to position [153, 0]
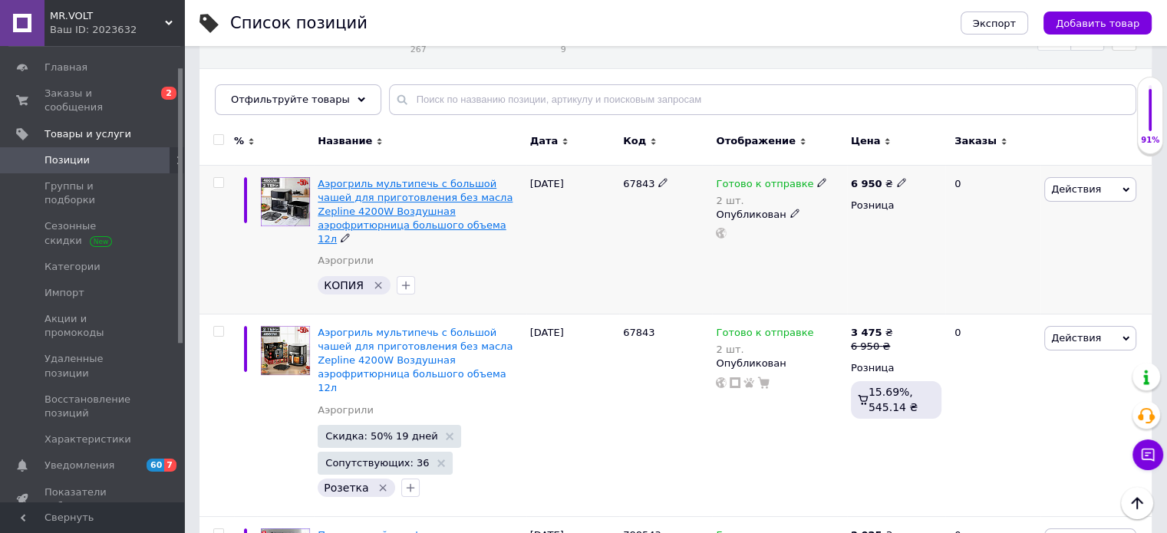
click at [414, 210] on span "Аэрогриль мультипечь с большой чашей для приготовления без масла Zepline 4200W …" at bounding box center [415, 212] width 195 height 68
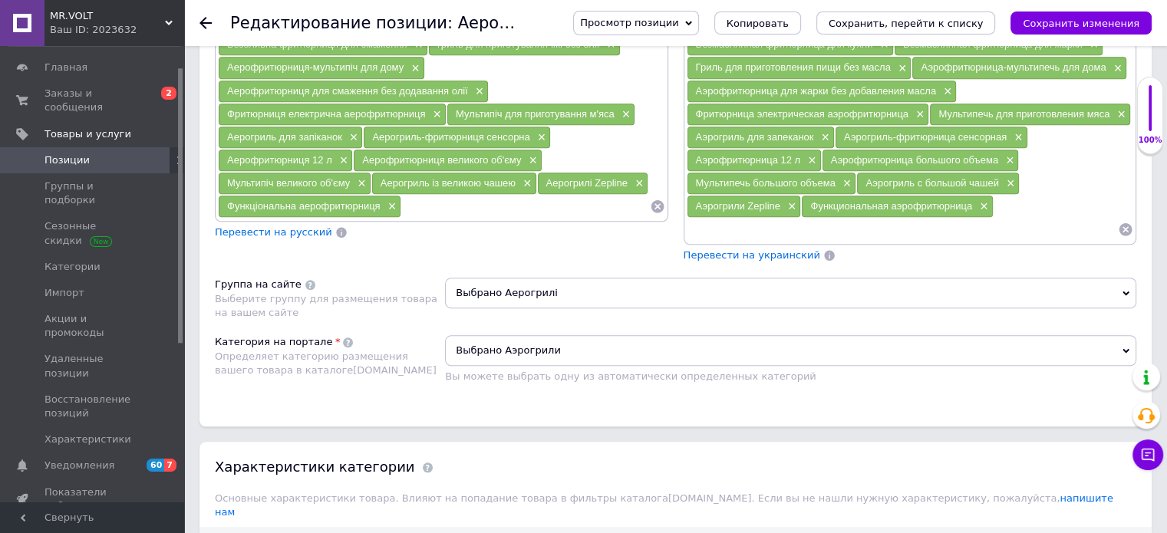
scroll to position [1535, 0]
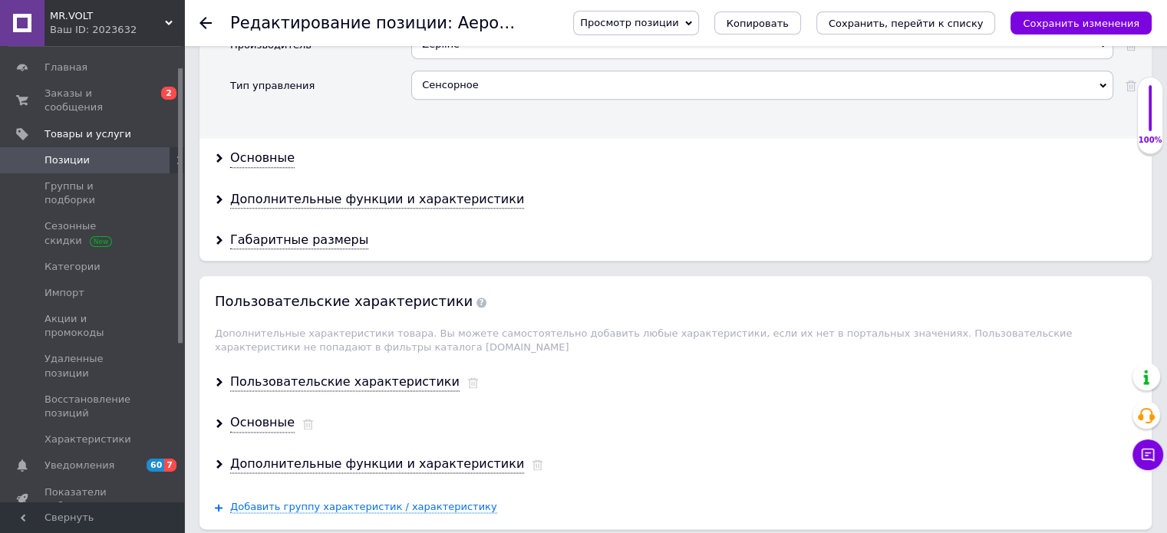
drag, startPoint x: 801, startPoint y: 67, endPoint x: 305, endPoint y: 251, distance: 529.6
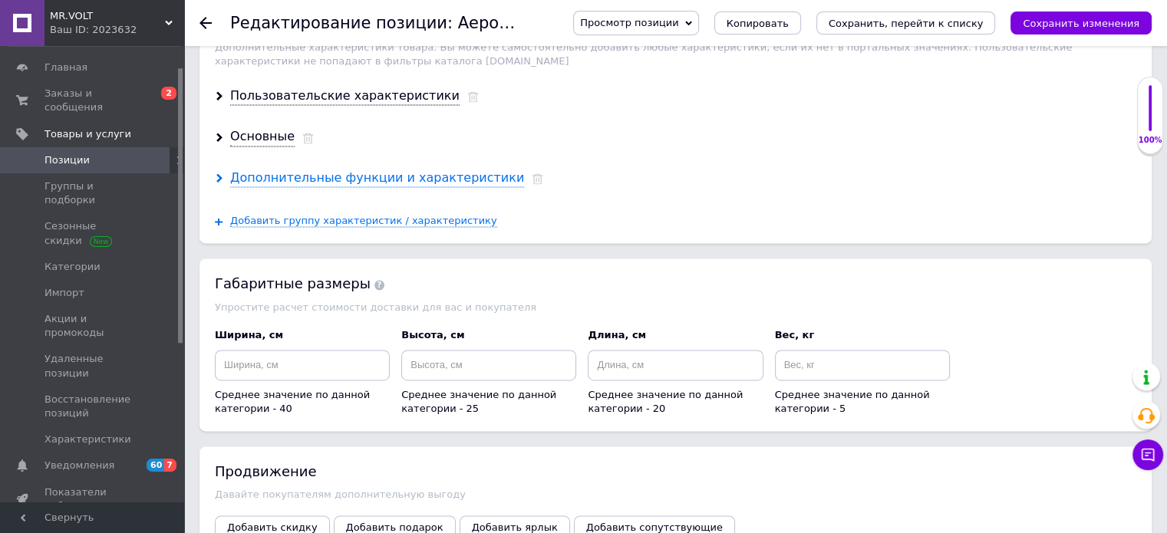
scroll to position [2149, 0]
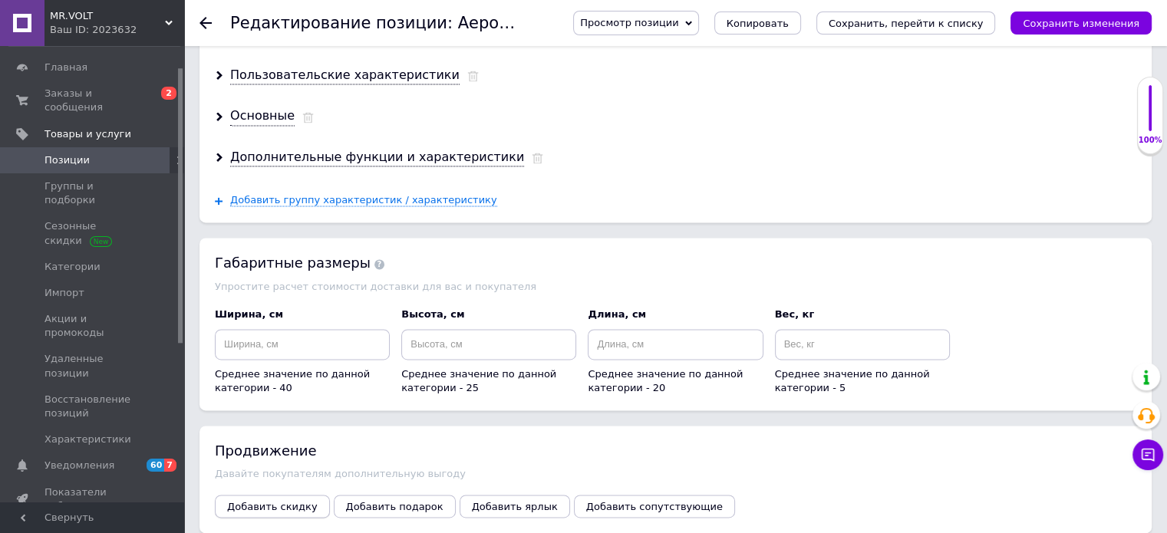
click at [267, 501] on span "Добавить скидку" at bounding box center [272, 507] width 91 height 12
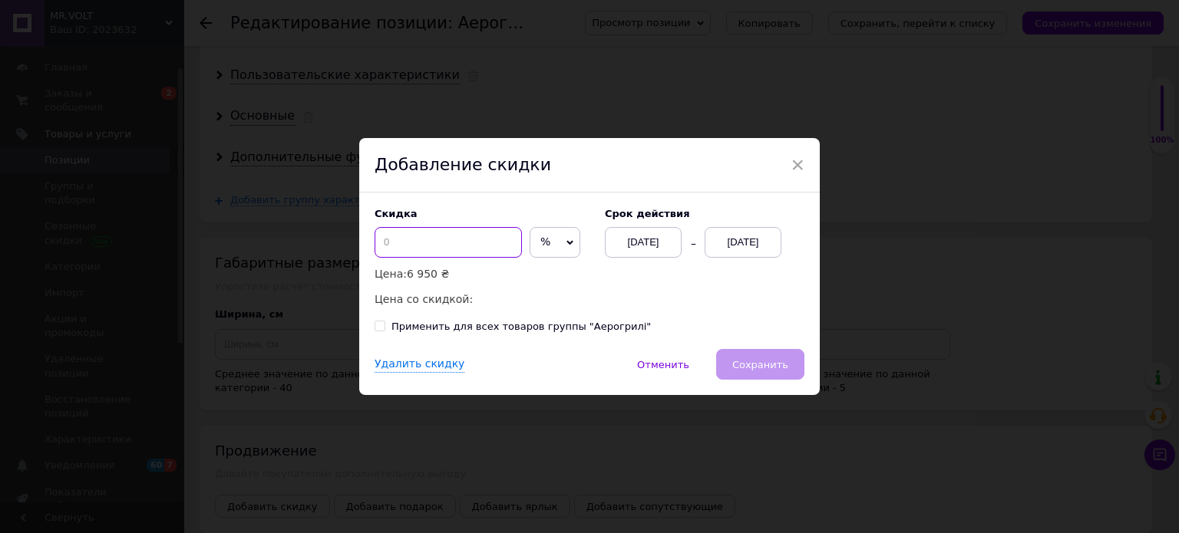
click at [507, 258] on input at bounding box center [448, 242] width 147 height 31
type input "50"
click at [735, 239] on div "[DATE]" at bounding box center [743, 242] width 77 height 31
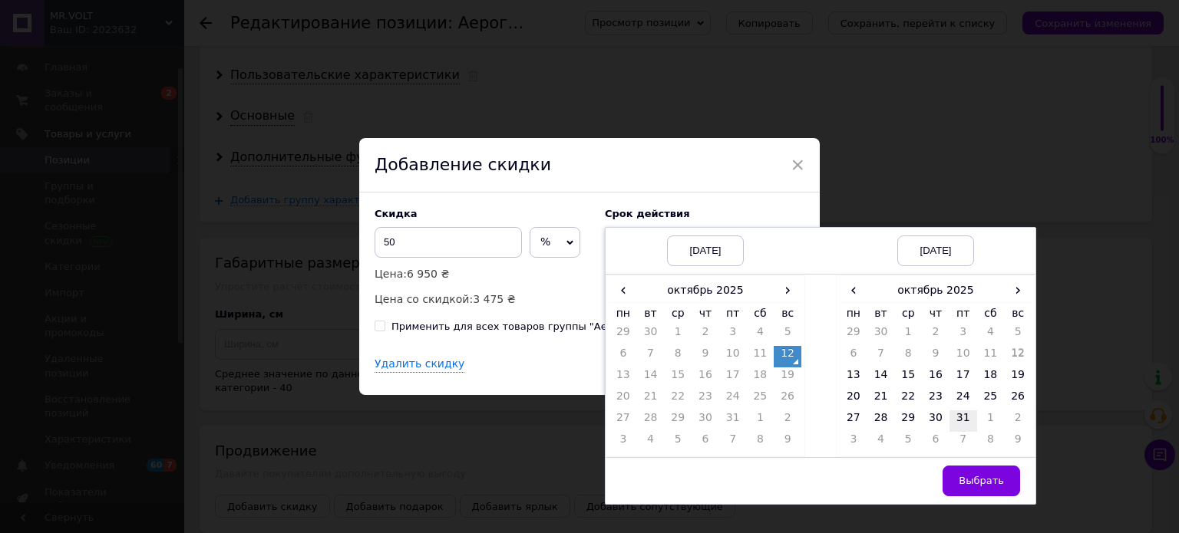
click at [949, 417] on td "31" at bounding box center [963, 421] width 28 height 21
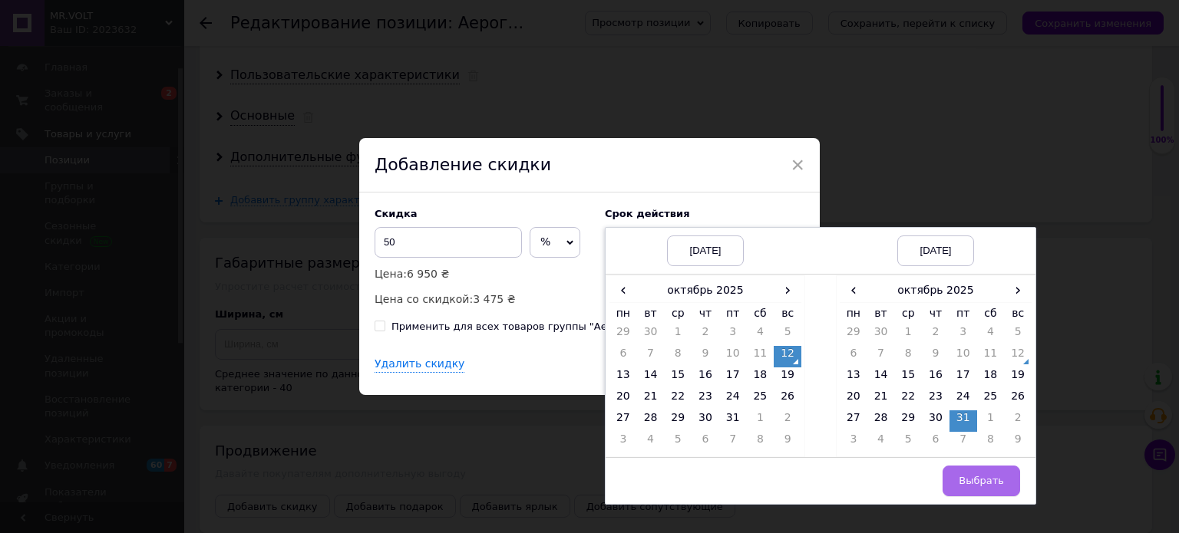
click at [967, 490] on button "Выбрать" at bounding box center [981, 481] width 78 height 31
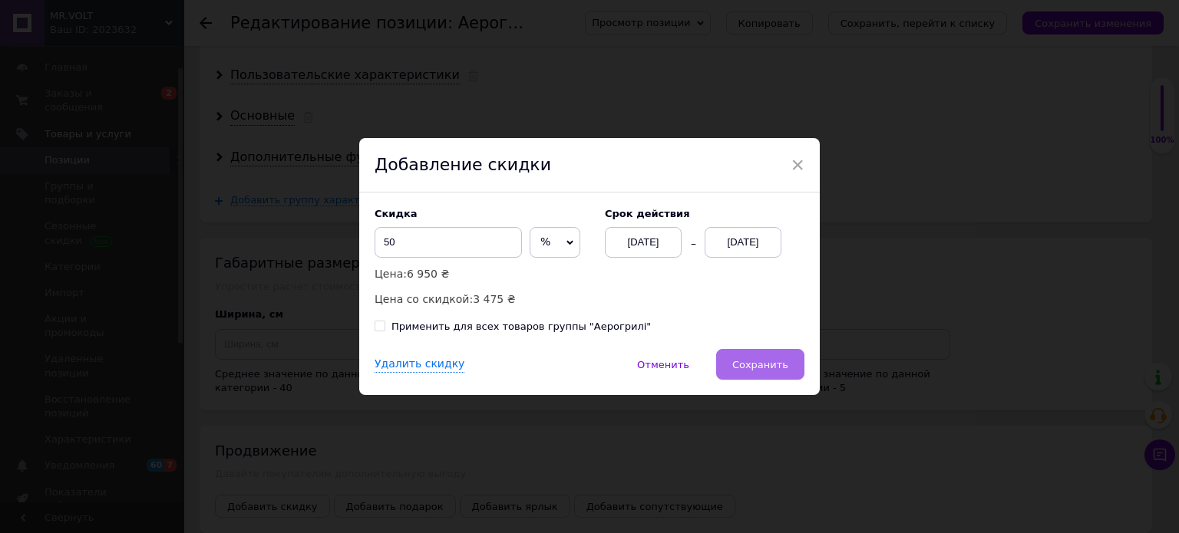
click at [779, 370] on span "Сохранить" at bounding box center [760, 365] width 56 height 12
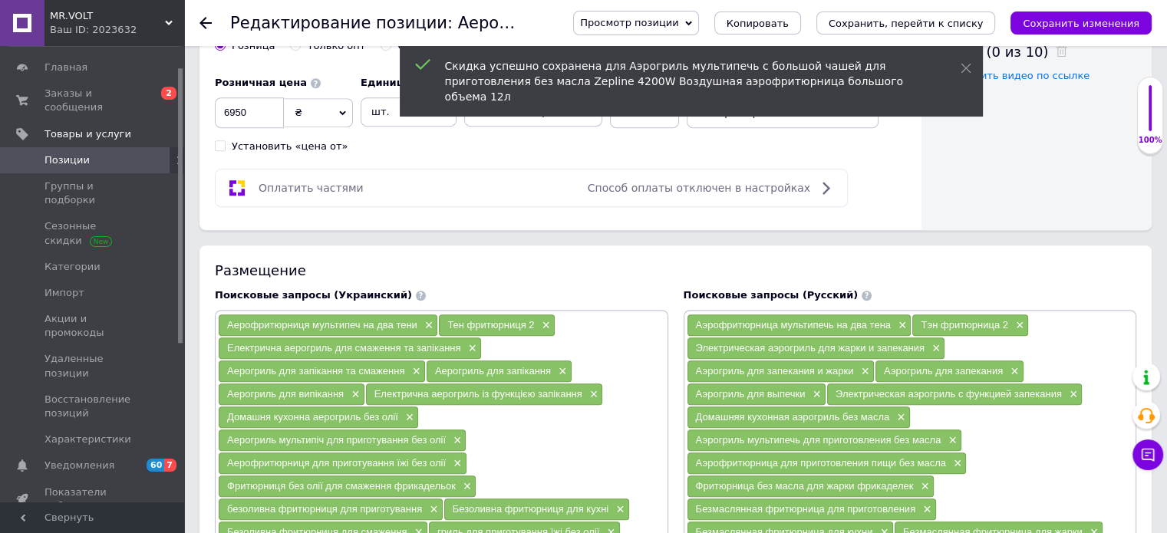
scroll to position [460, 0]
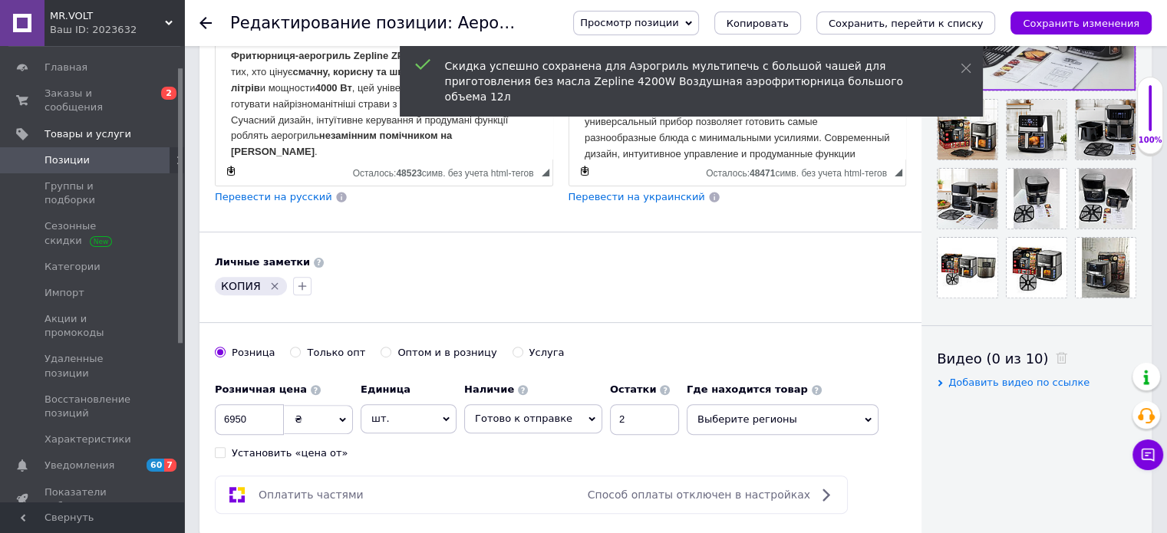
drag, startPoint x: 744, startPoint y: 104, endPoint x: 236, endPoint y: 345, distance: 561.6
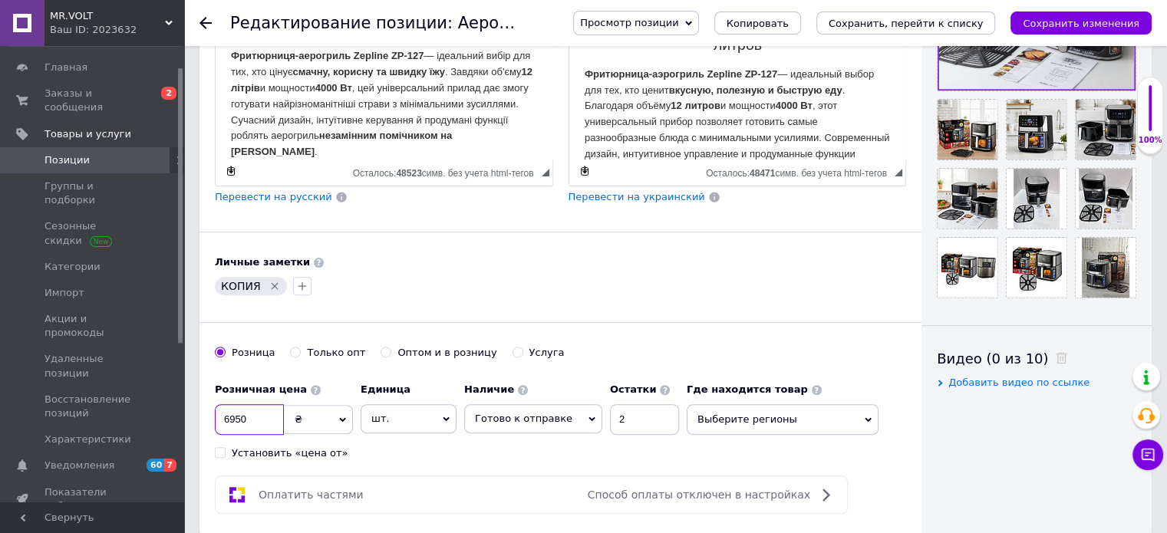
drag, startPoint x: 236, startPoint y: 345, endPoint x: 233, endPoint y: 423, distance: 78.3
click at [233, 423] on input "6950" at bounding box center [249, 419] width 69 height 31
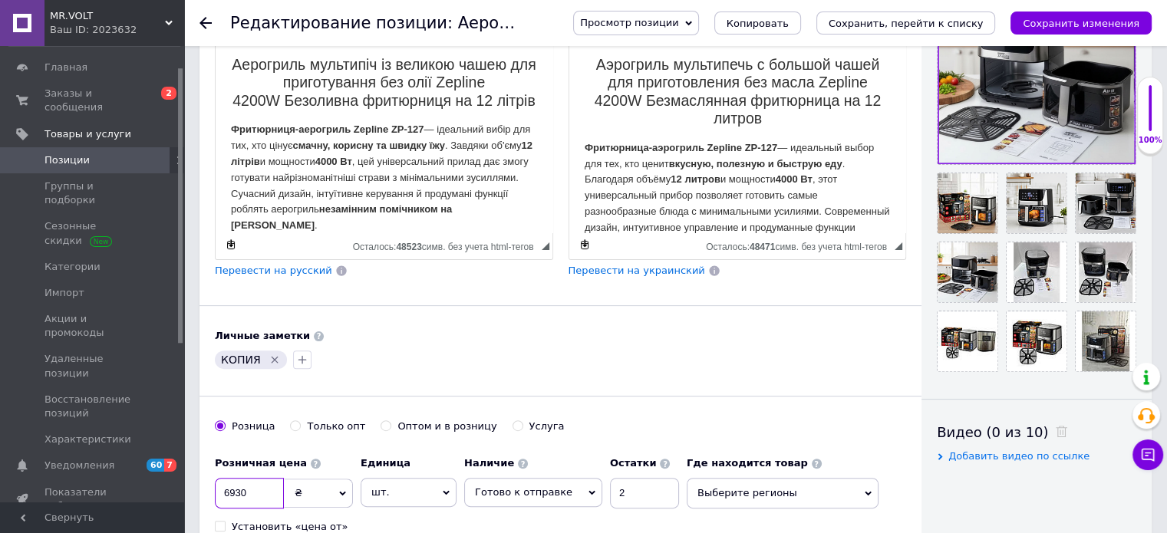
scroll to position [384, 0]
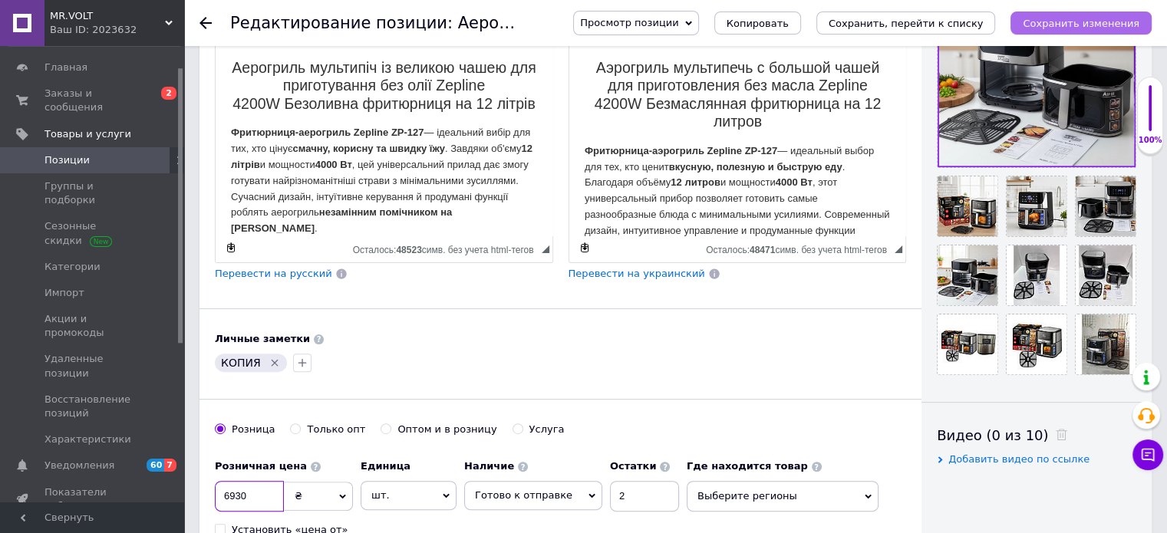
type input "6930"
drag, startPoint x: 1104, startPoint y: 21, endPoint x: 1084, endPoint y: 29, distance: 21.7
click at [1103, 21] on icon "Сохранить изменения" at bounding box center [1081, 24] width 117 height 12
click at [272, 359] on icon "Удалить метку" at bounding box center [275, 362] width 7 height 7
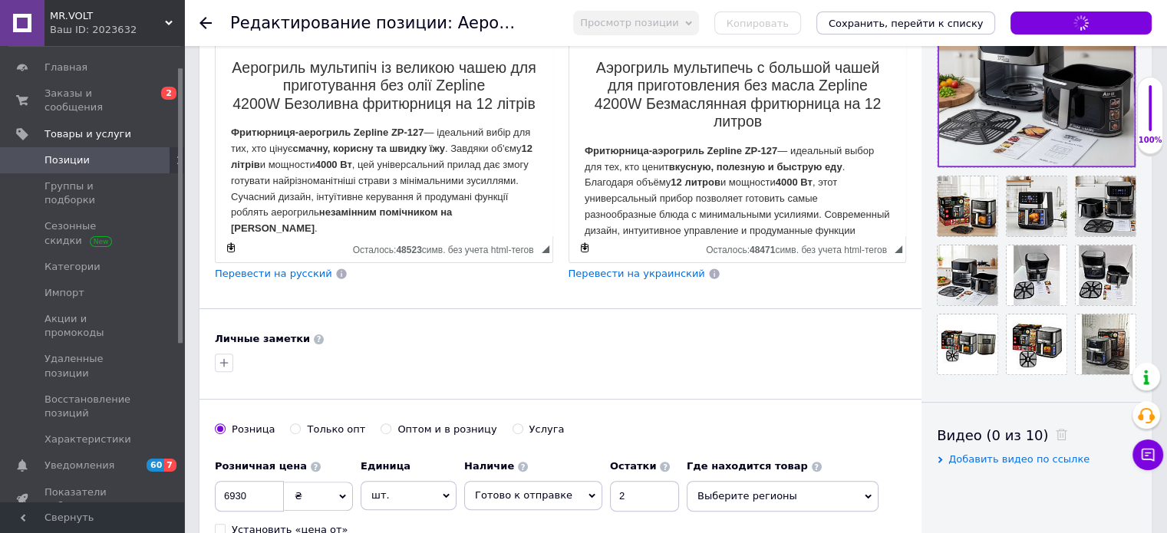
scroll to position [307, 0]
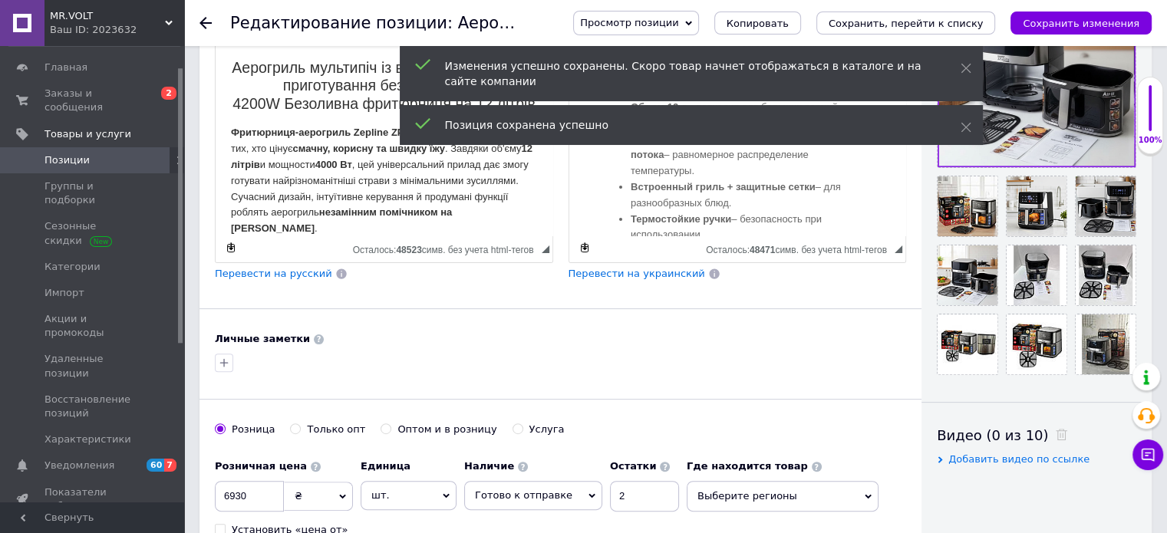
click at [737, 490] on span "Выберите регионы" at bounding box center [783, 496] width 192 height 31
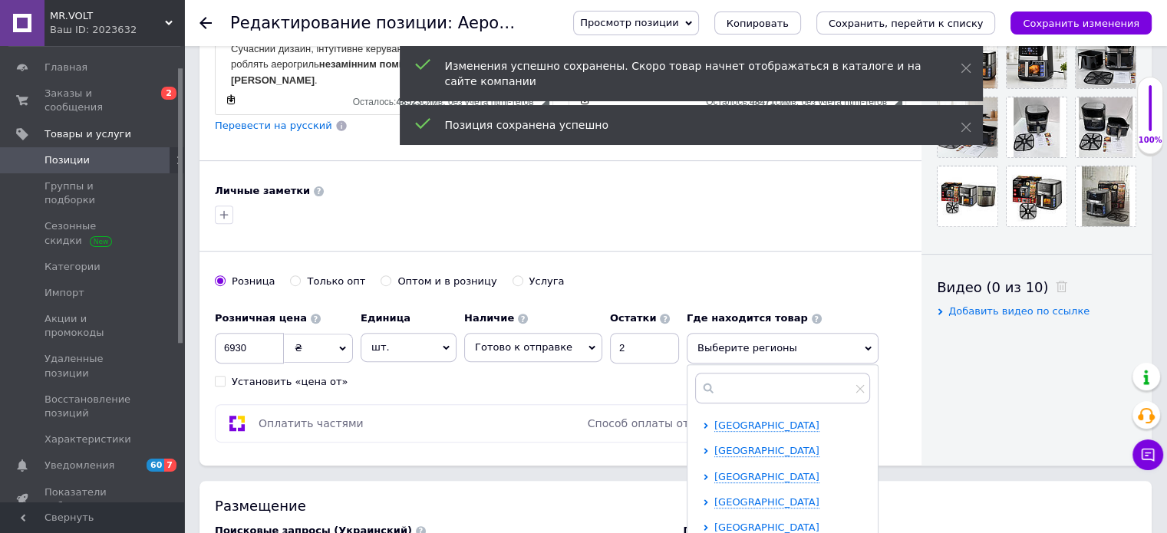
scroll to position [537, 0]
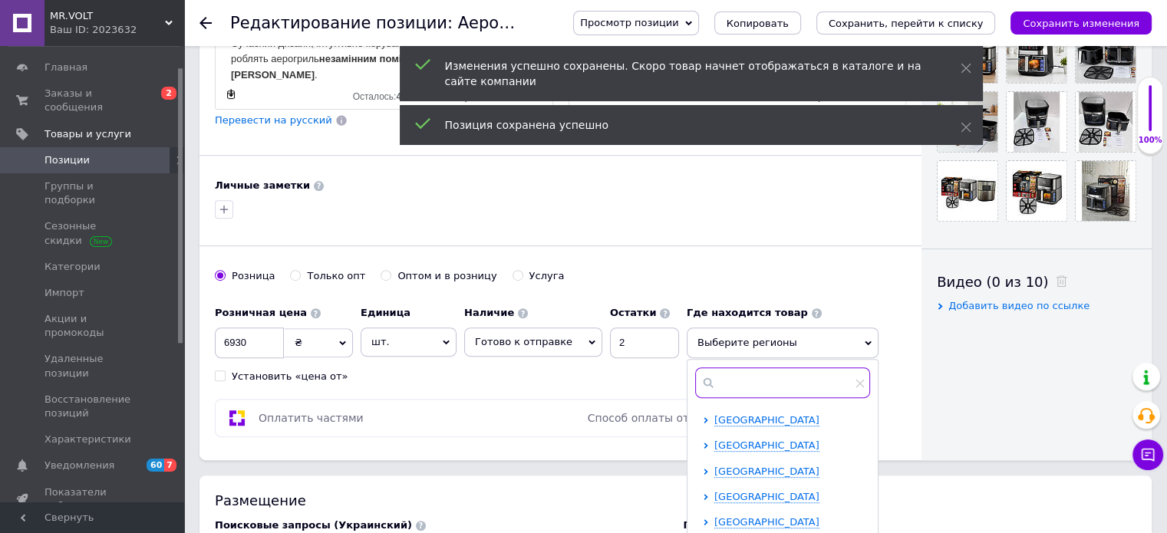
click at [743, 377] on input "text" at bounding box center [782, 383] width 175 height 31
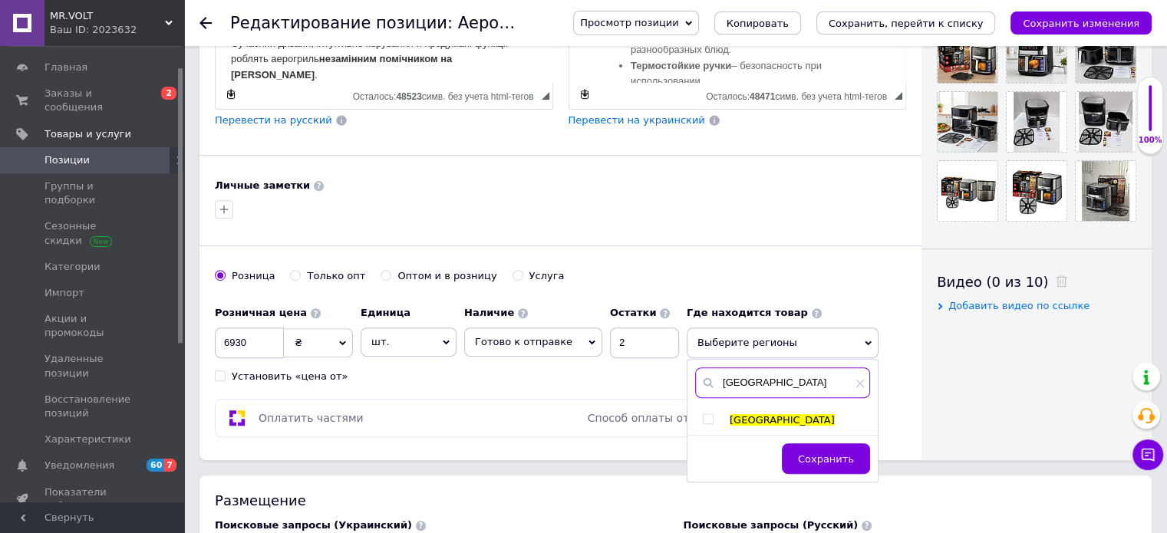
type input "[GEOGRAPHIC_DATA]"
drag, startPoint x: 730, startPoint y: 408, endPoint x: 717, endPoint y: 422, distance: 19.6
click at [730, 422] on span "[GEOGRAPHIC_DATA]" at bounding box center [782, 420] width 105 height 12
checkbox input "true"
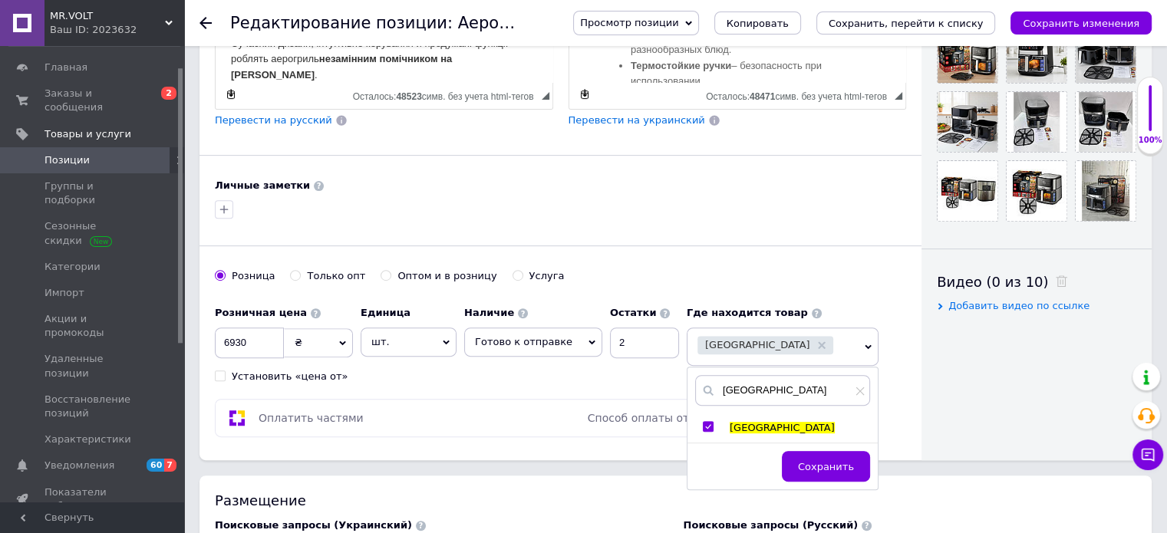
click at [820, 461] on span "Сохранить" at bounding box center [826, 467] width 56 height 12
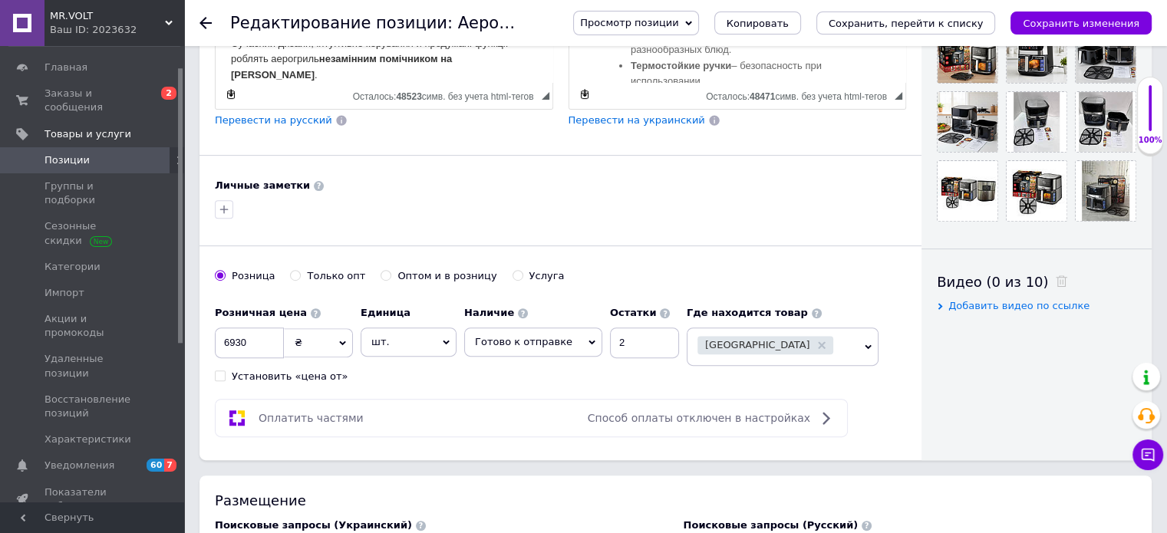
click at [797, 353] on div "[GEOGRAPHIC_DATA]" at bounding box center [773, 346] width 151 height 21
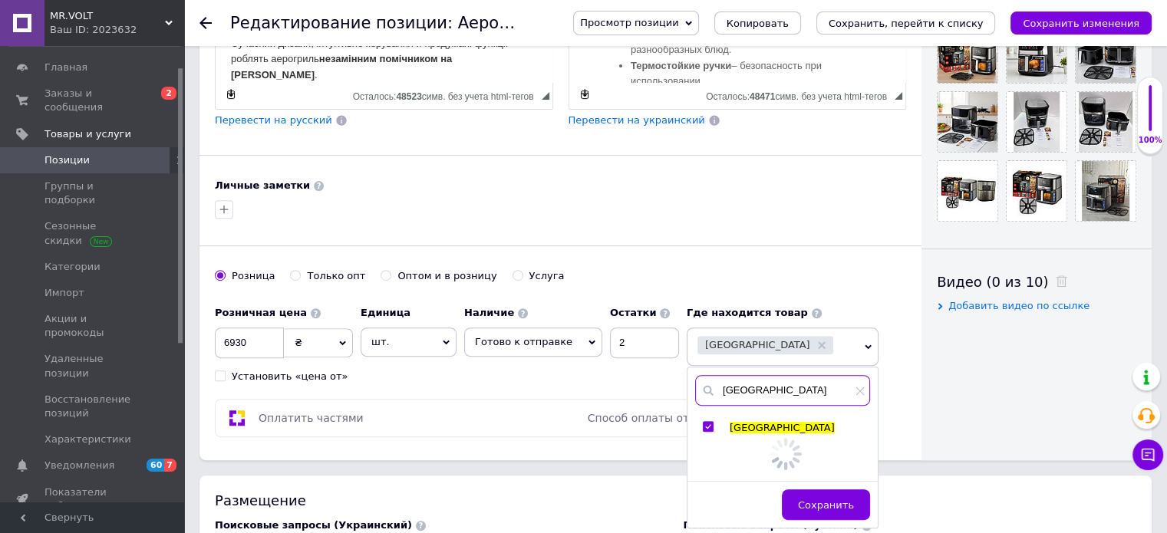
click at [757, 392] on input "[GEOGRAPHIC_DATA]" at bounding box center [782, 390] width 175 height 31
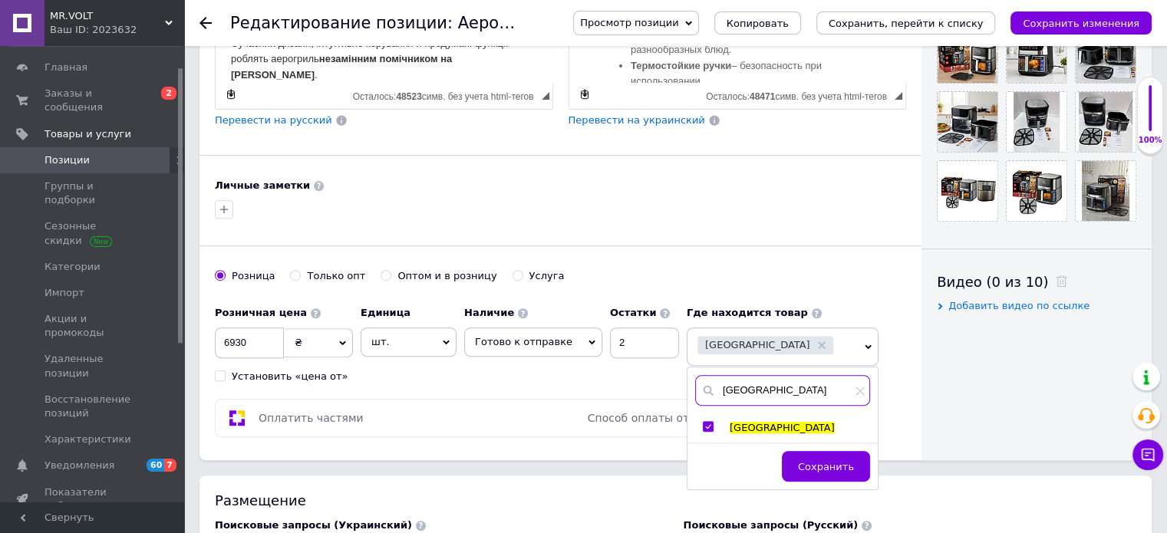
click at [755, 392] on input "[GEOGRAPHIC_DATA]" at bounding box center [782, 390] width 175 height 31
type input "чернигов"
click at [732, 426] on span "Чернигов" at bounding box center [755, 428] width 50 height 12
checkbox input "true"
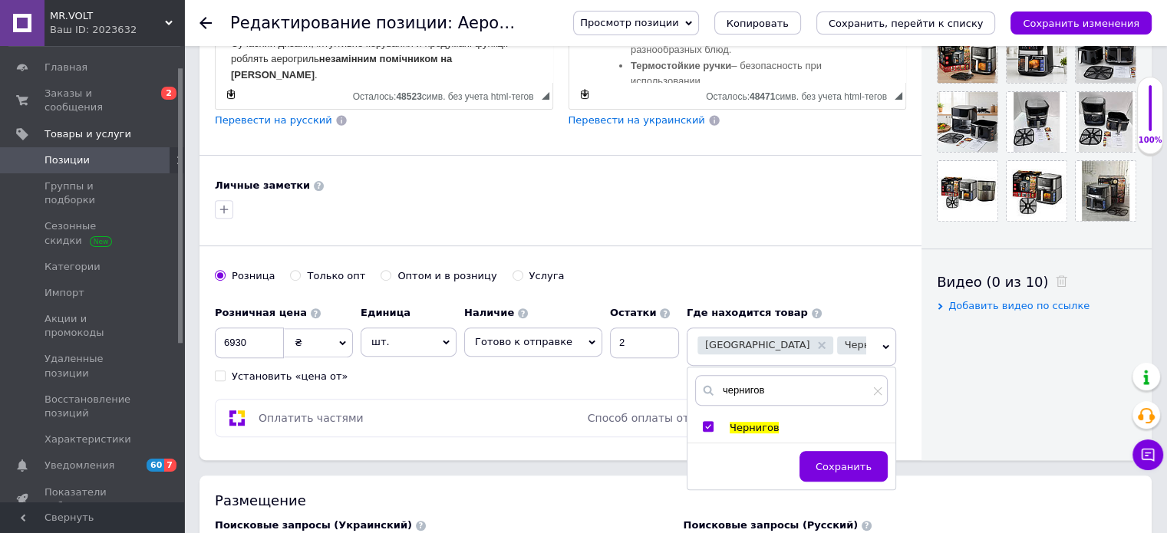
click at [829, 456] on button "Сохранить" at bounding box center [844, 466] width 88 height 31
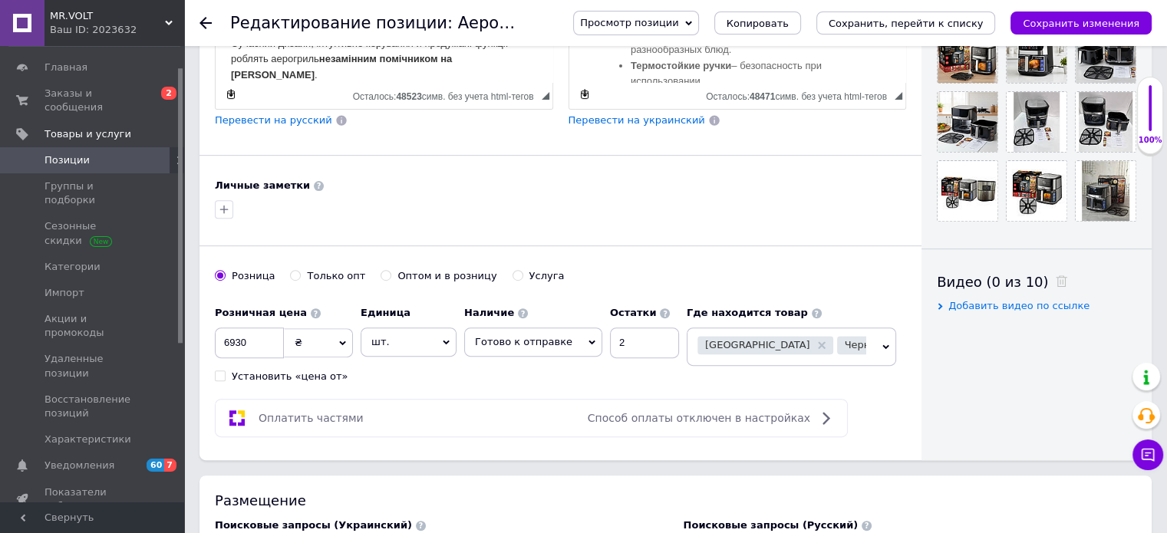
click at [846, 358] on span "Киев Чернигов" at bounding box center [792, 347] width 210 height 38
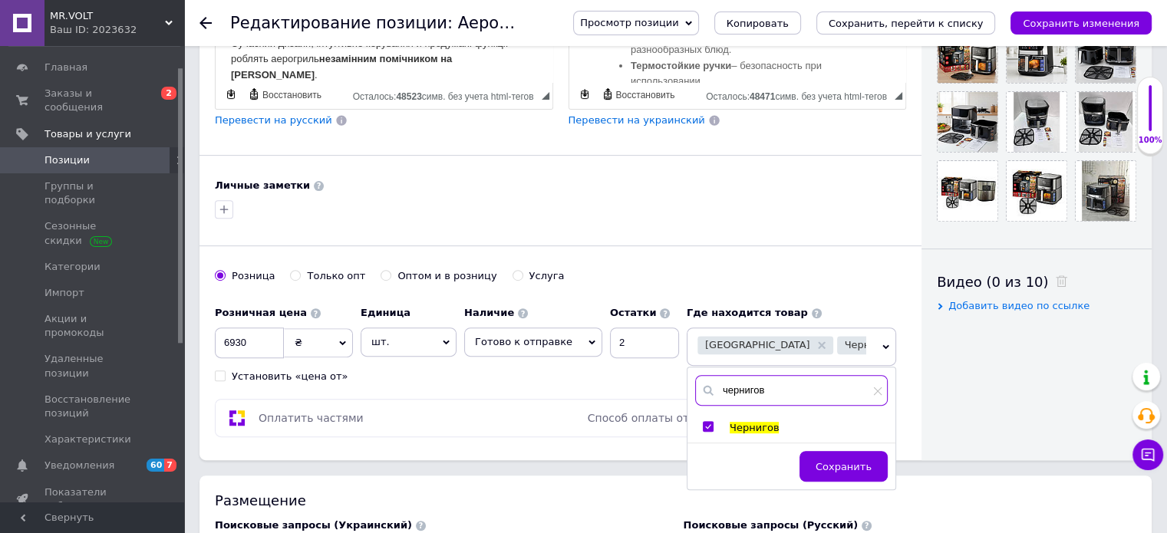
click at [744, 386] on input "чернигов" at bounding box center [791, 390] width 193 height 31
click at [762, 383] on input "чернигов" at bounding box center [791, 390] width 193 height 31
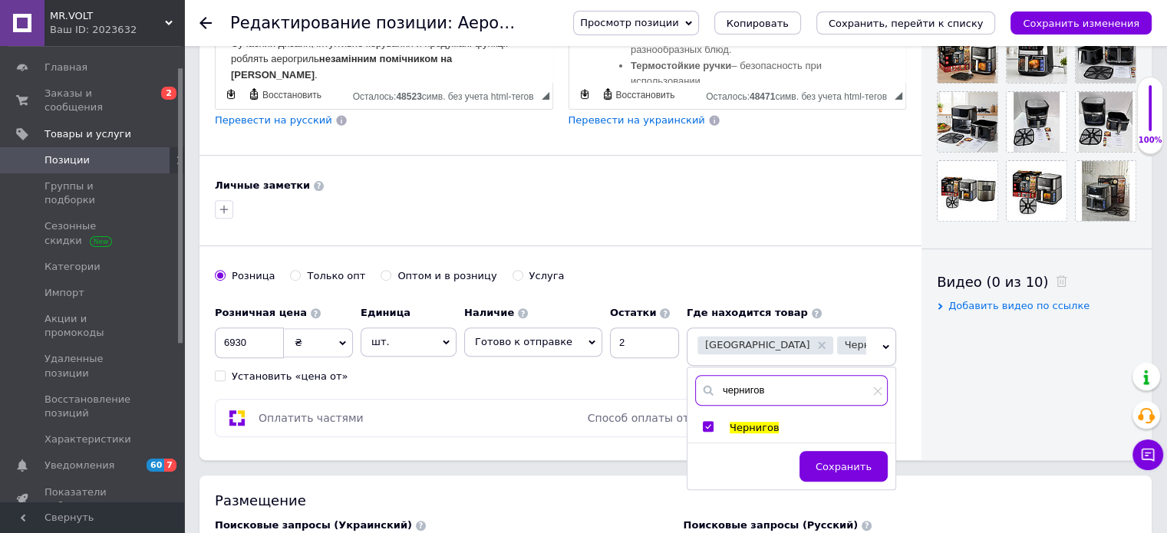
click at [762, 383] on input "чернигов" at bounding box center [791, 390] width 193 height 31
click at [725, 397] on input "чернигов" at bounding box center [791, 390] width 193 height 31
click at [739, 380] on input "чернигов" at bounding box center [791, 390] width 193 height 31
click at [738, 380] on input "чернигов" at bounding box center [791, 390] width 193 height 31
click at [779, 378] on input "чернигов" at bounding box center [791, 390] width 193 height 31
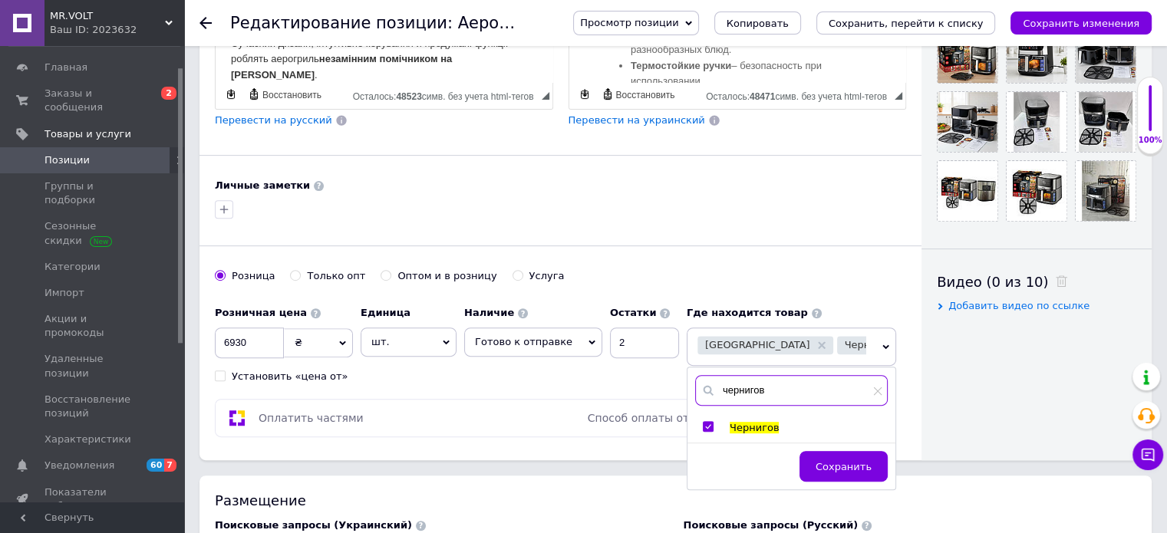
click at [736, 390] on input "чернигов" at bounding box center [791, 390] width 193 height 31
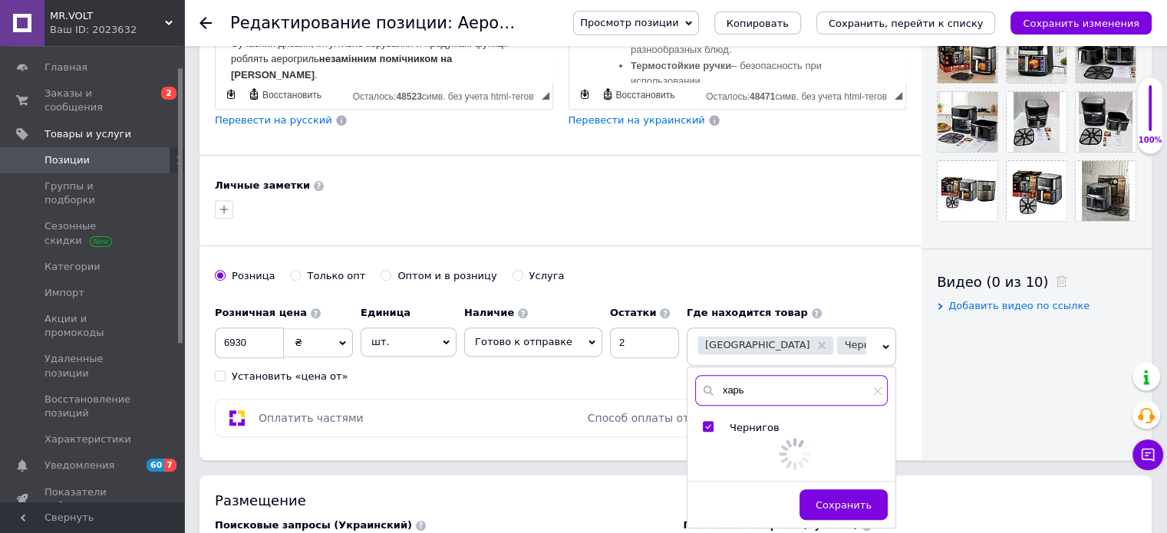
type input "харь"
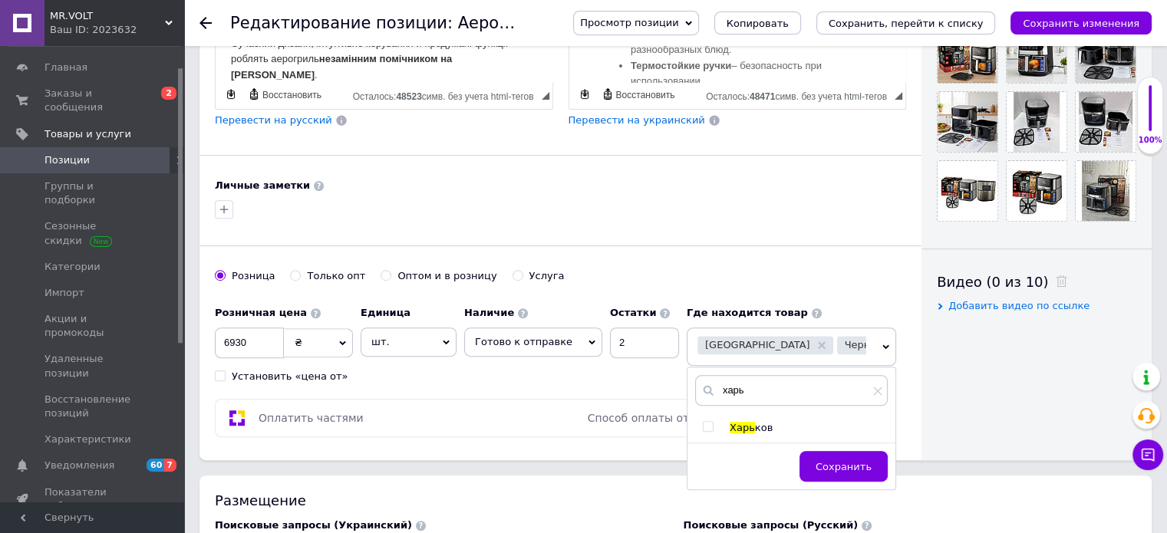
drag, startPoint x: 756, startPoint y: 418, endPoint x: 744, endPoint y: 420, distance: 12.4
click at [755, 422] on span "ков" at bounding box center [764, 428] width 18 height 12
checkbox input "true"
click at [835, 454] on button "Сохранить" at bounding box center [844, 466] width 88 height 31
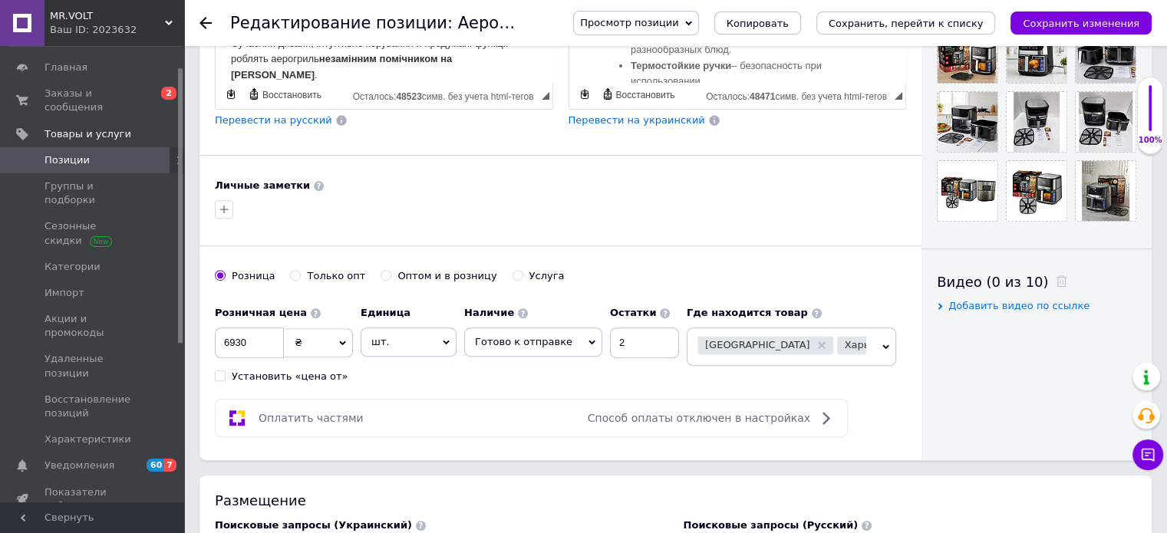
click at [1079, 8] on div "Просмотр позиции Сохранить и посмотреть на сайте Сохранить и посмотреть на порт…" at bounding box center [847, 23] width 609 height 46
click at [1078, 18] on icon "Сохранить изменения" at bounding box center [1081, 24] width 117 height 12
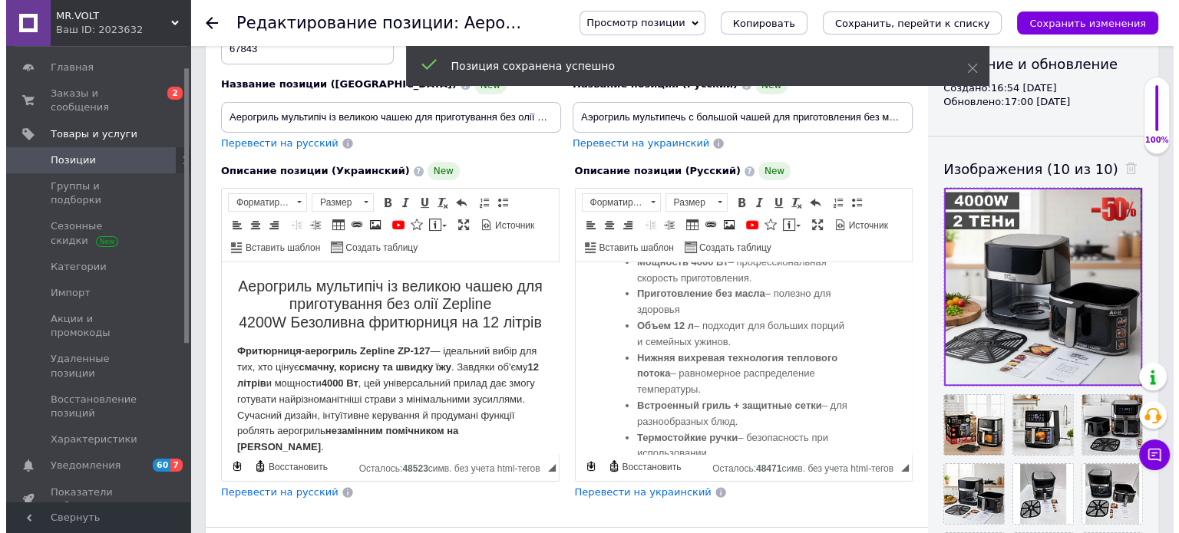
scroll to position [230, 0]
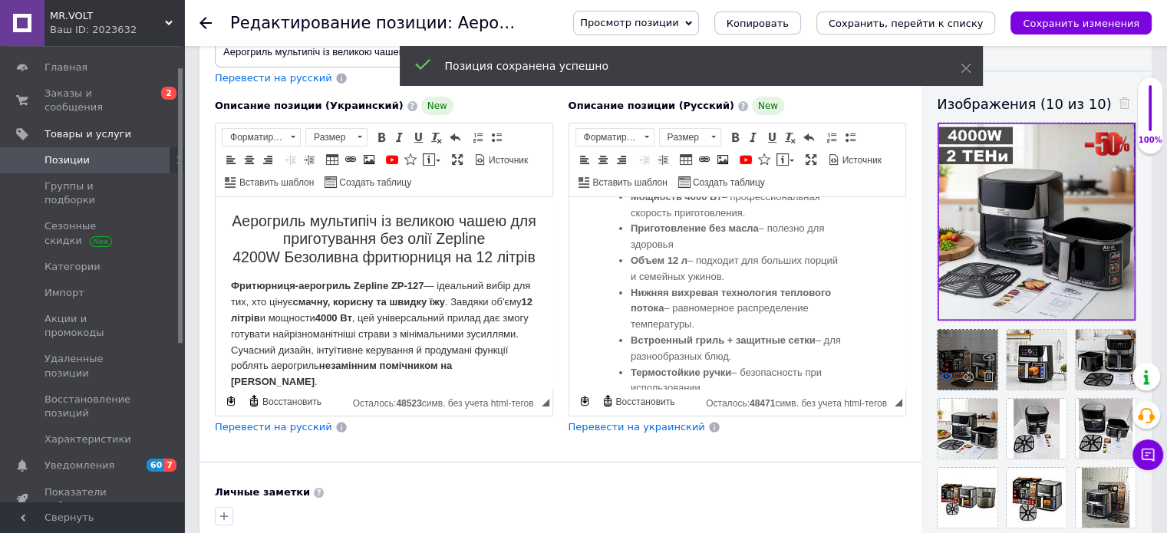
click at [944, 375] on icon at bounding box center [947, 377] width 12 height 12
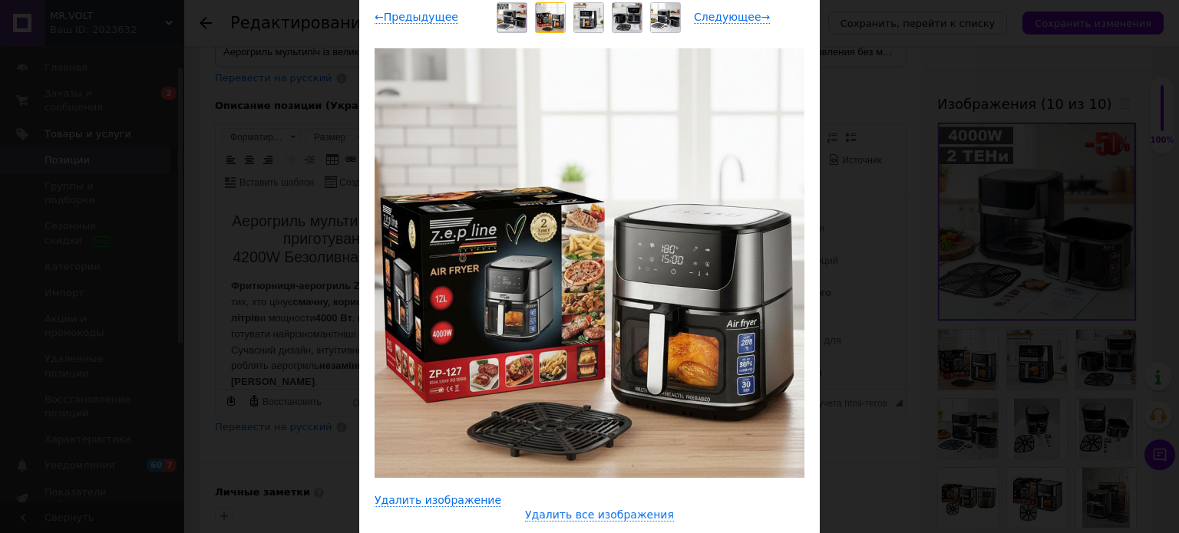
scroll to position [153, 0]
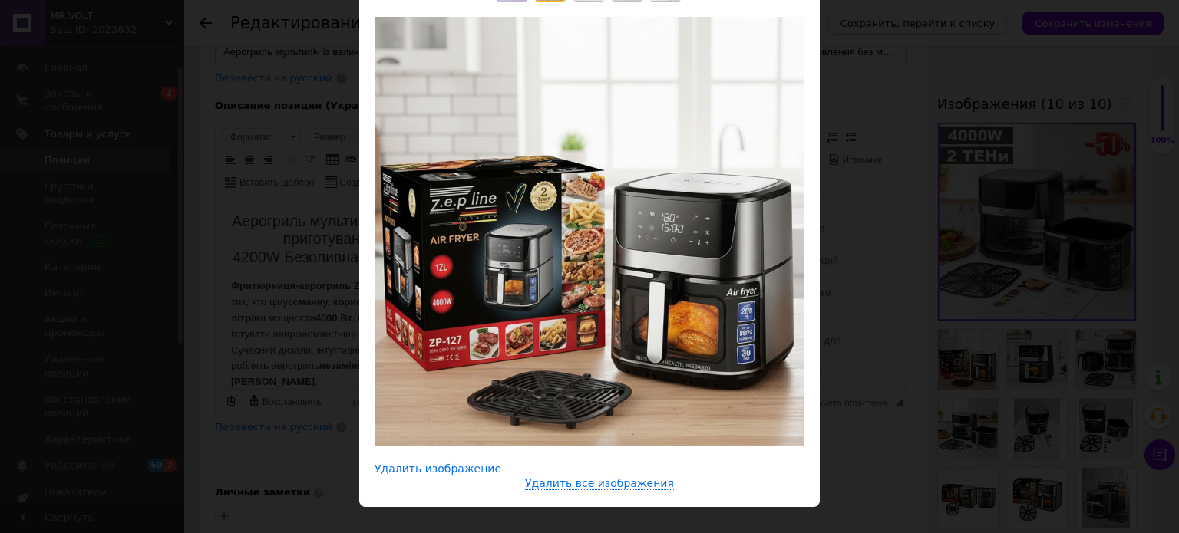
click at [935, 308] on div "× Просмотр изображения ← Предыдущее Следующее → Удалить изображение Удалить все…" at bounding box center [589, 266] width 1179 height 533
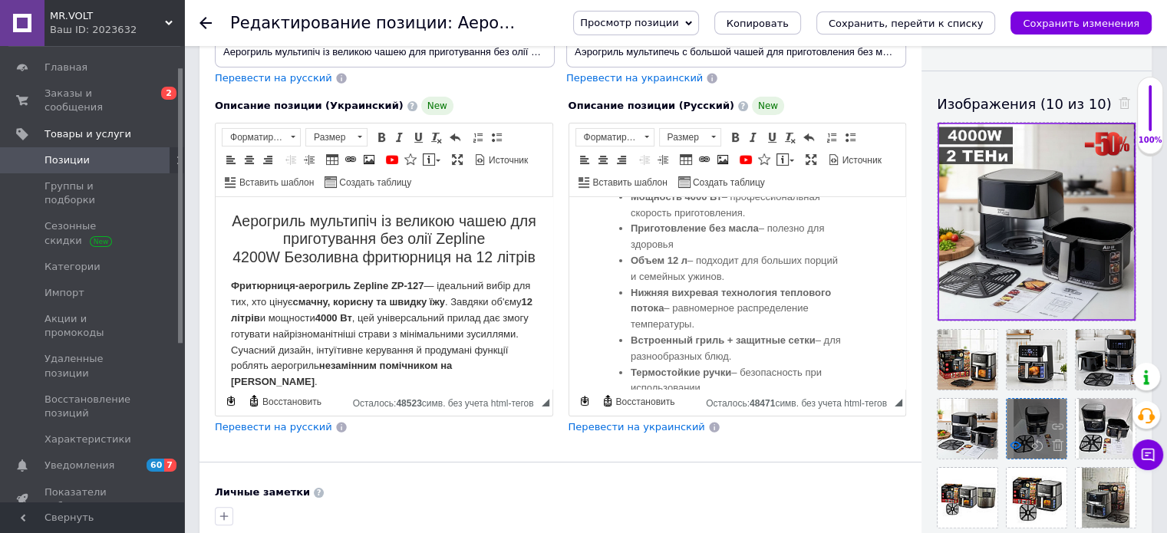
click at [1013, 440] on icon at bounding box center [1016, 446] width 12 height 12
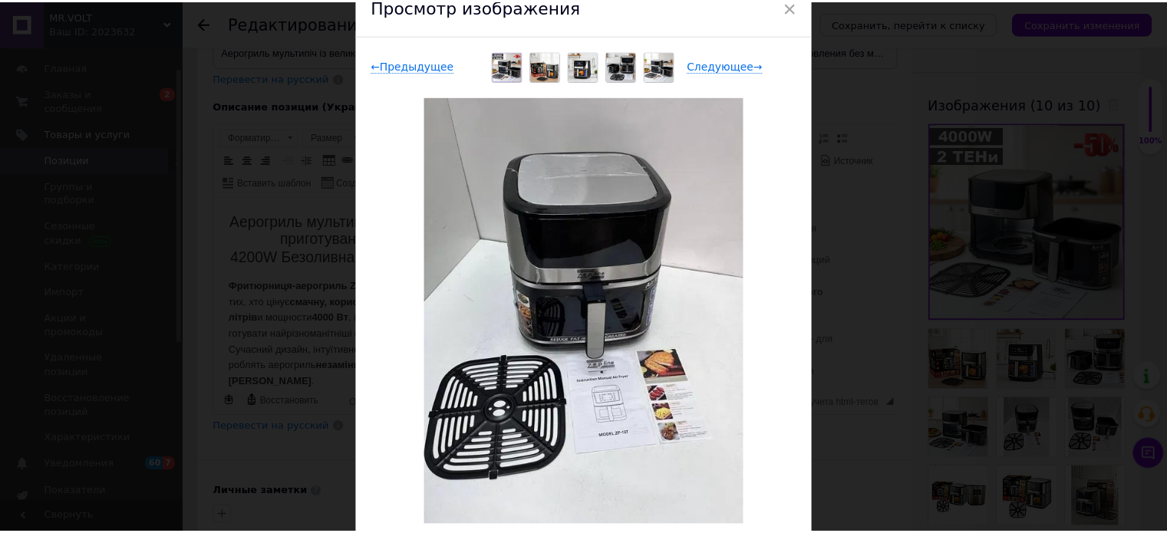
scroll to position [77, 0]
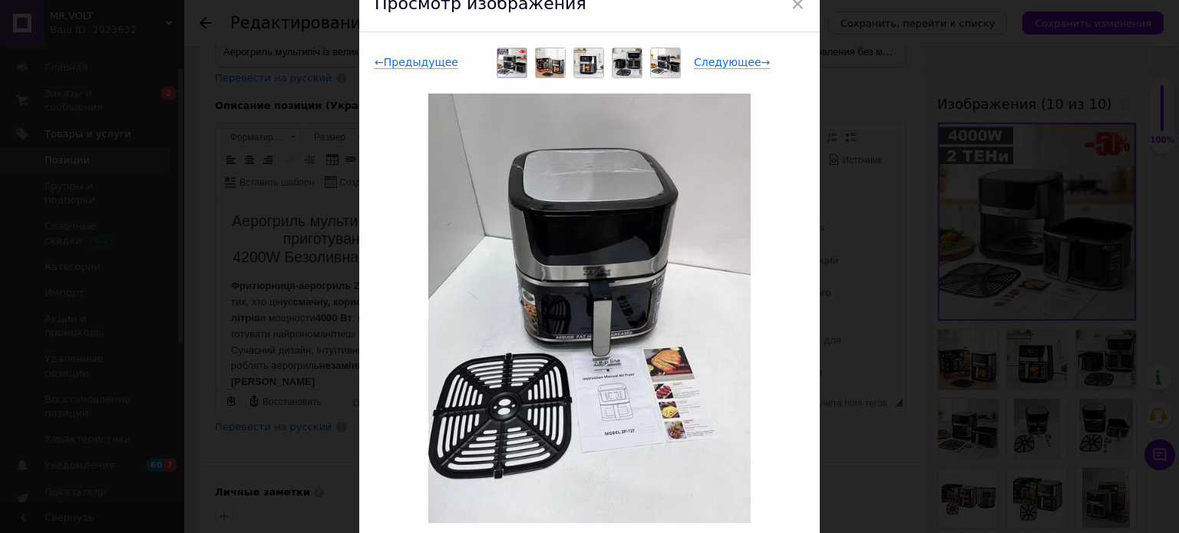
click at [1012, 408] on div "× Просмотр изображения ← Предыдущее Следующее → Удалить изображение Удалить все…" at bounding box center [589, 266] width 1179 height 533
click at [1012, 408] on div at bounding box center [1037, 429] width 60 height 60
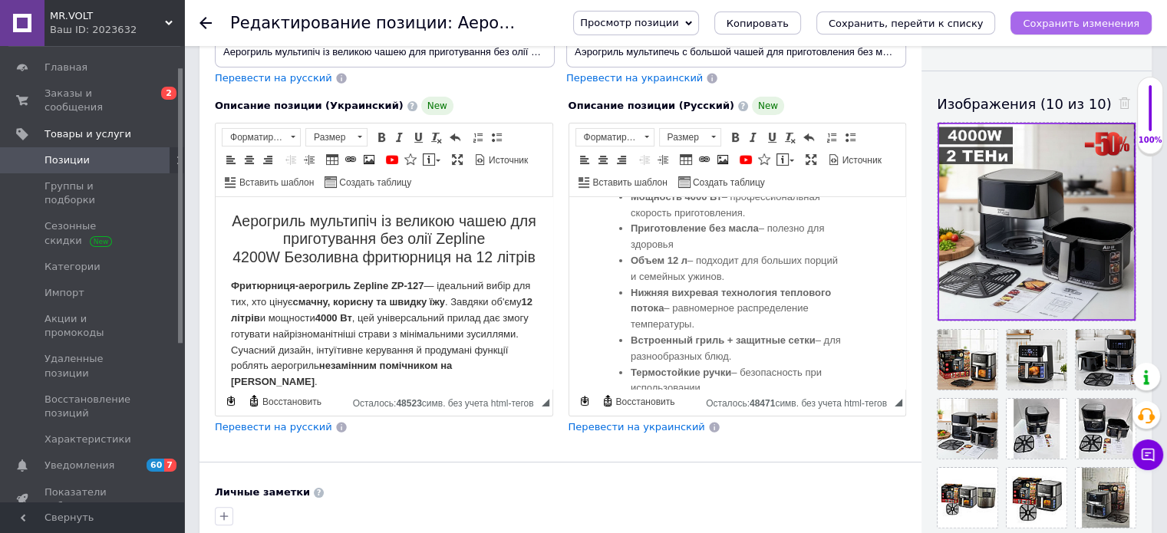
click at [1042, 29] on icon "Сохранить изменения" at bounding box center [1081, 24] width 117 height 12
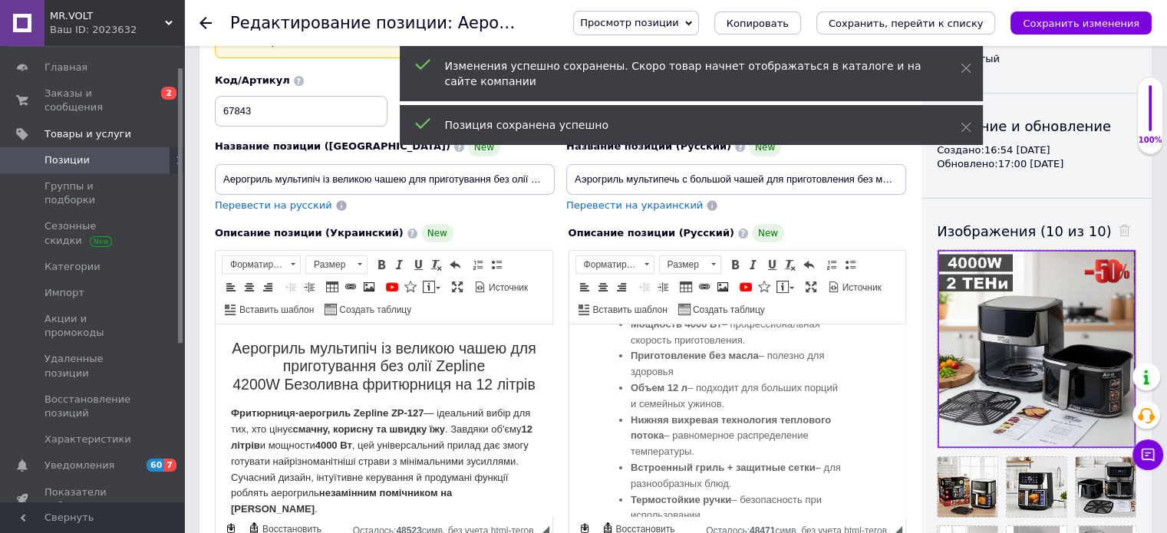
scroll to position [0, 0]
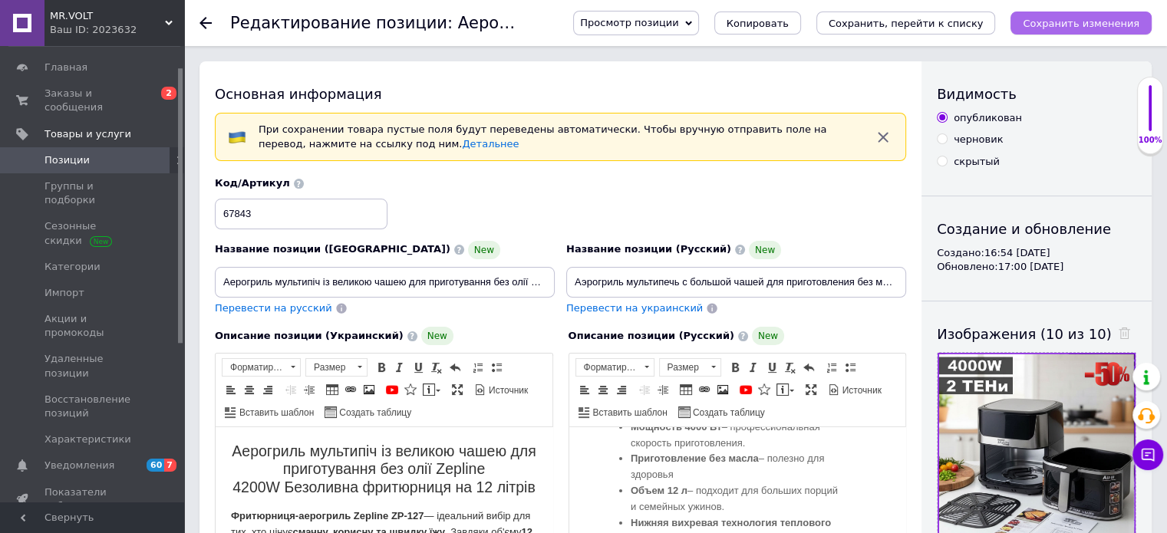
click at [1133, 31] on button "Сохранить изменения" at bounding box center [1081, 23] width 141 height 23
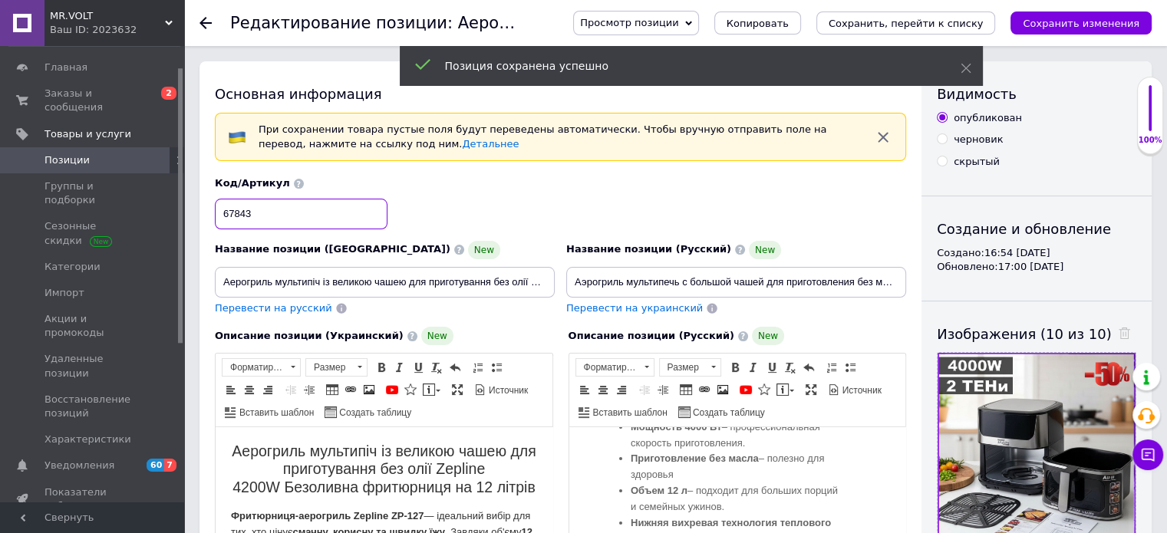
click at [258, 210] on input "67843" at bounding box center [301, 214] width 173 height 31
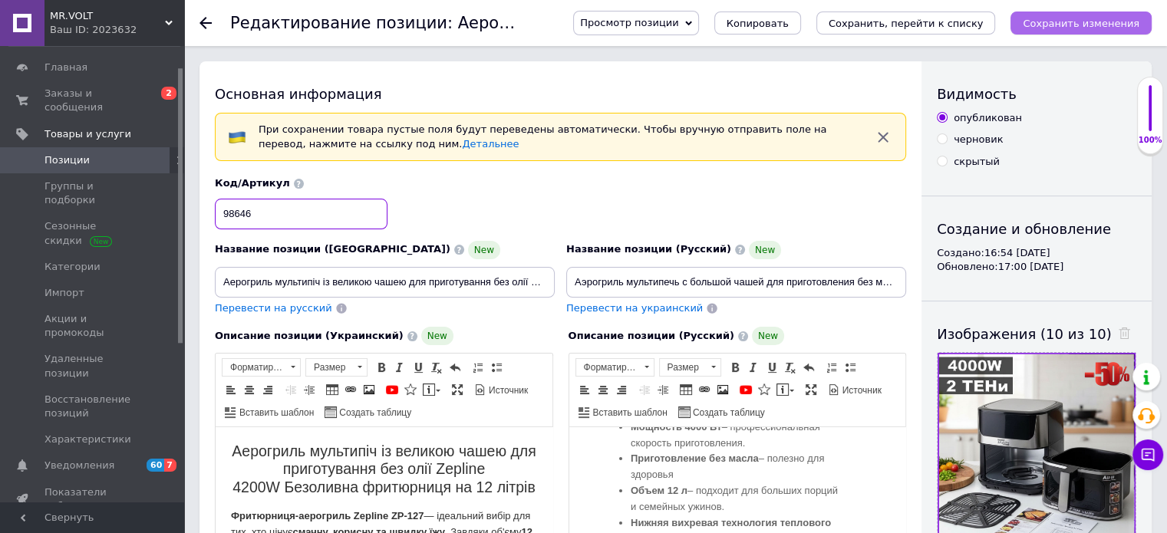
type input "98646"
click at [1101, 24] on icon "Сохранить изменения" at bounding box center [1081, 24] width 117 height 12
click at [1091, 21] on icon "Сохранить изменения" at bounding box center [1081, 24] width 117 height 12
click at [1104, 18] on icon "Сохранить изменения" at bounding box center [1081, 24] width 117 height 12
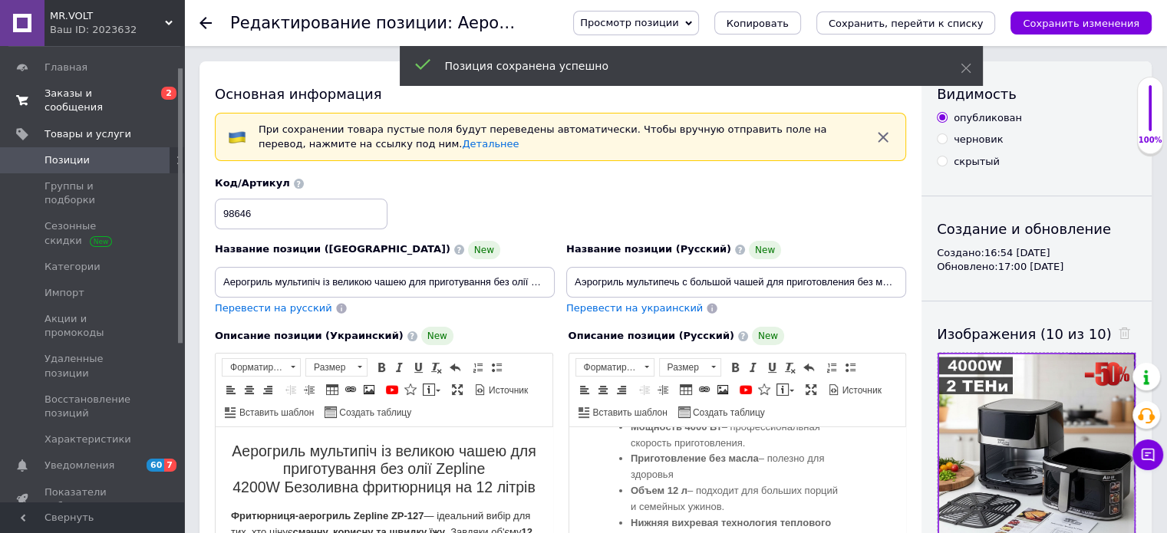
click at [153, 89] on span "0 2" at bounding box center [163, 101] width 42 height 28
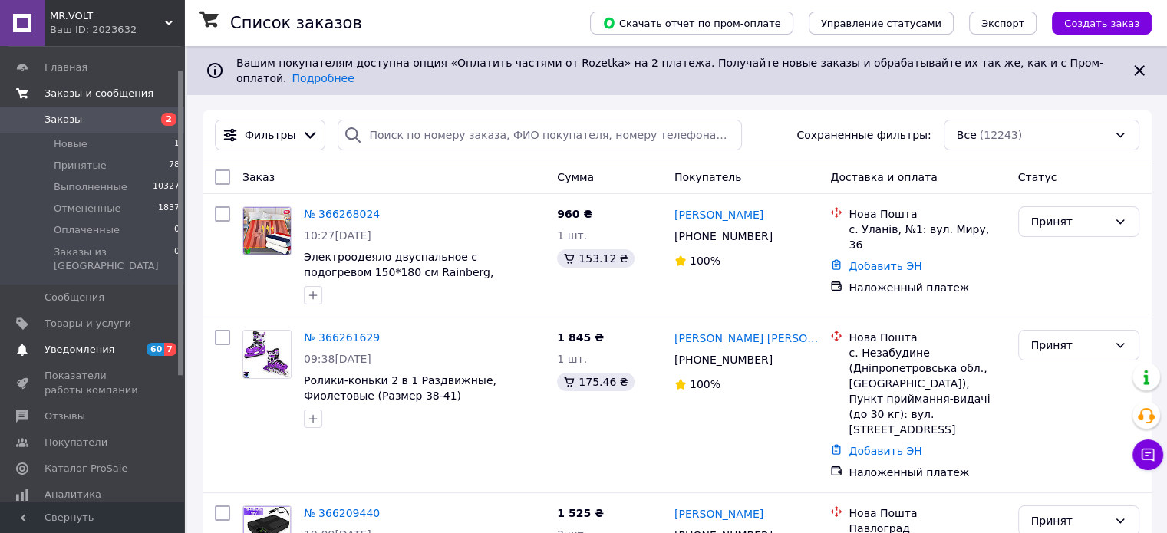
click at [144, 343] on span "60 7" at bounding box center [163, 350] width 42 height 14
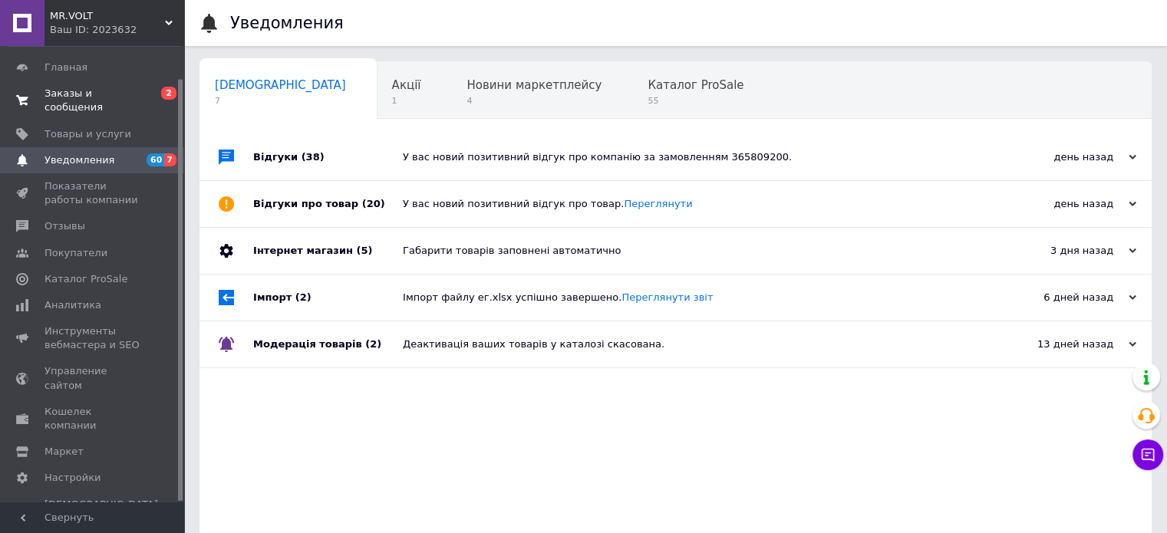
click at [151, 94] on span "0 2" at bounding box center [163, 101] width 42 height 28
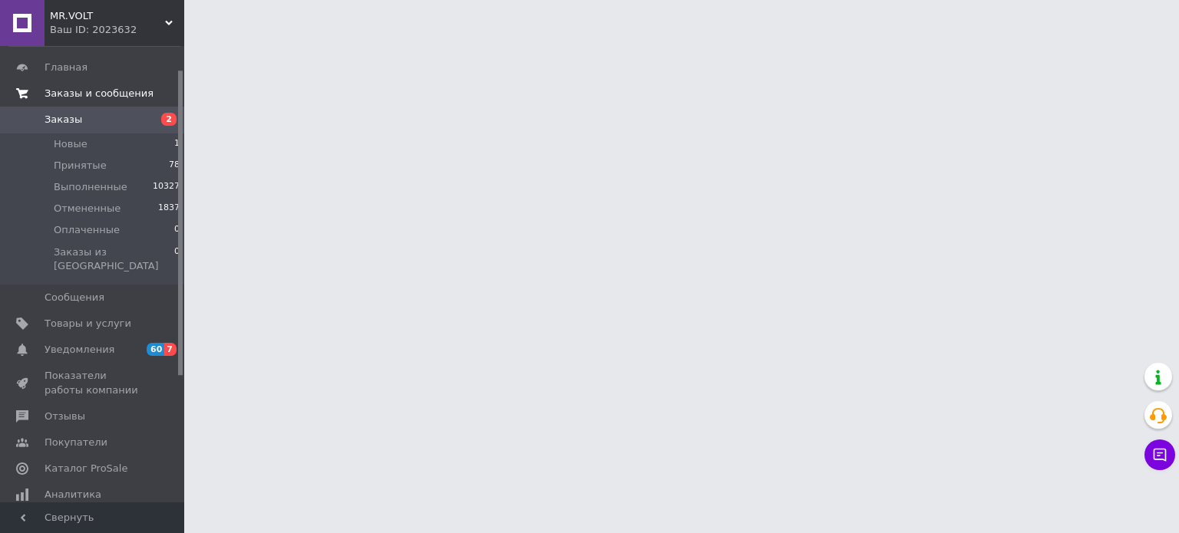
click at [137, 117] on span "Заказы" at bounding box center [93, 120] width 97 height 14
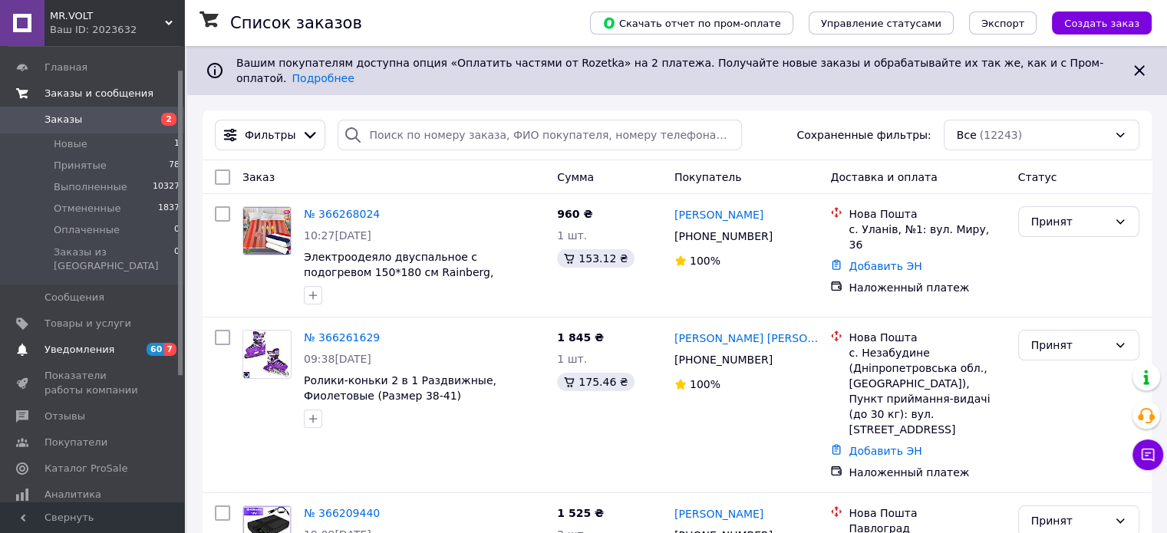
click at [138, 343] on span "Уведомления" at bounding box center [93, 350] width 97 height 14
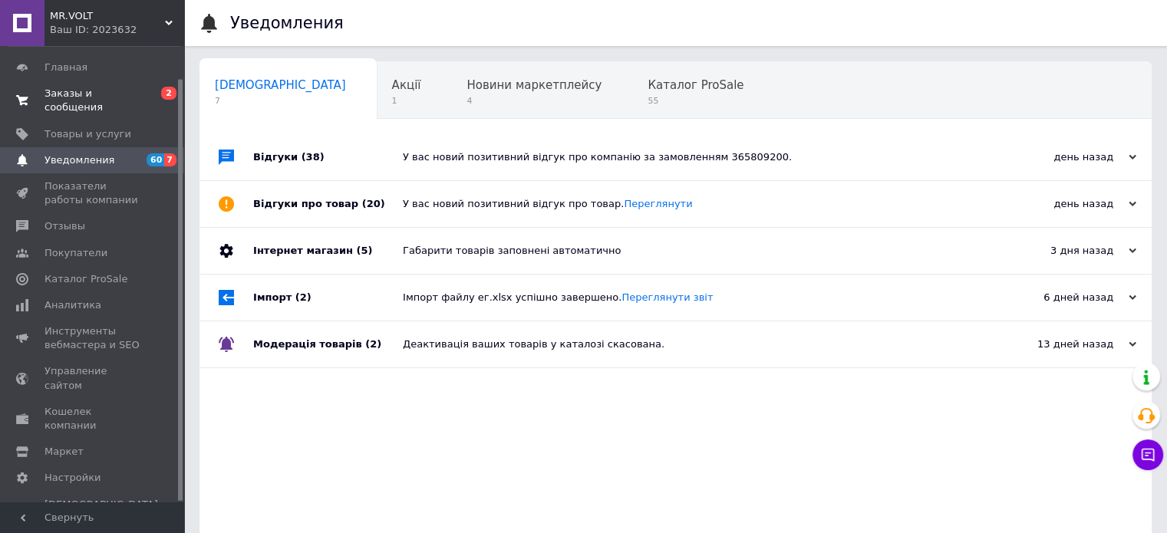
drag, startPoint x: 154, startPoint y: 78, endPoint x: 140, endPoint y: 88, distance: 18.1
click at [153, 79] on link "Главная" at bounding box center [94, 67] width 189 height 26
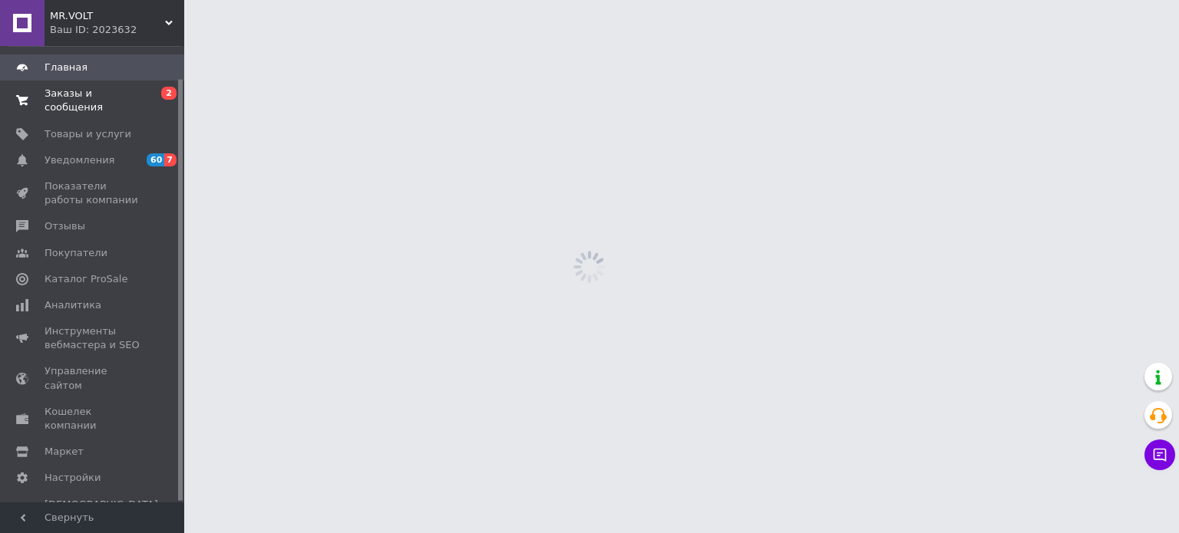
click at [137, 91] on span "Заказы и сообщения" at bounding box center [93, 101] width 97 height 28
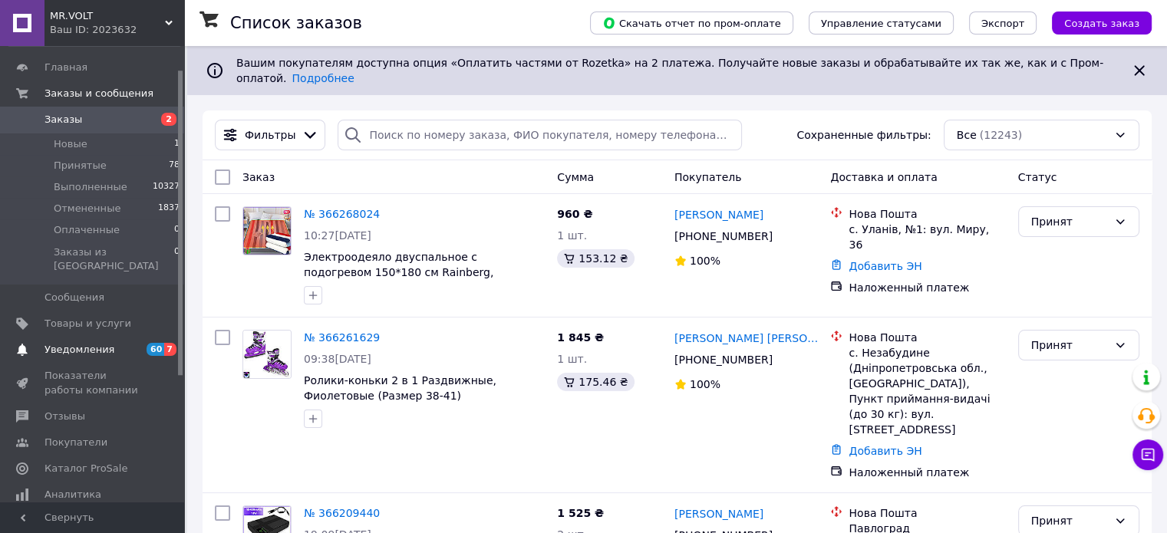
click at [117, 343] on span "Уведомления" at bounding box center [93, 350] width 97 height 14
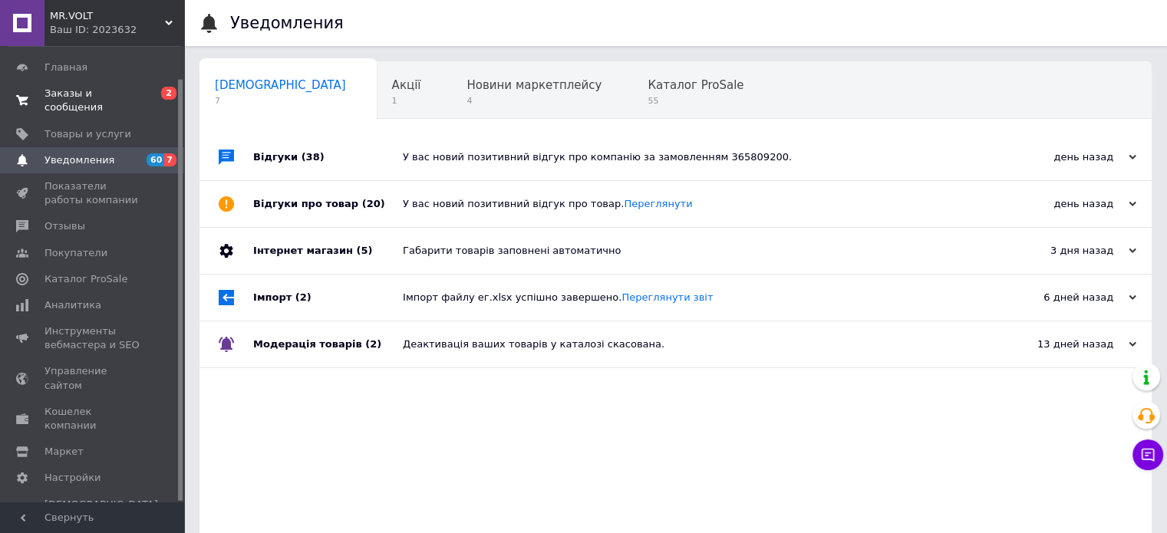
click at [152, 89] on span "0 2" at bounding box center [163, 101] width 42 height 28
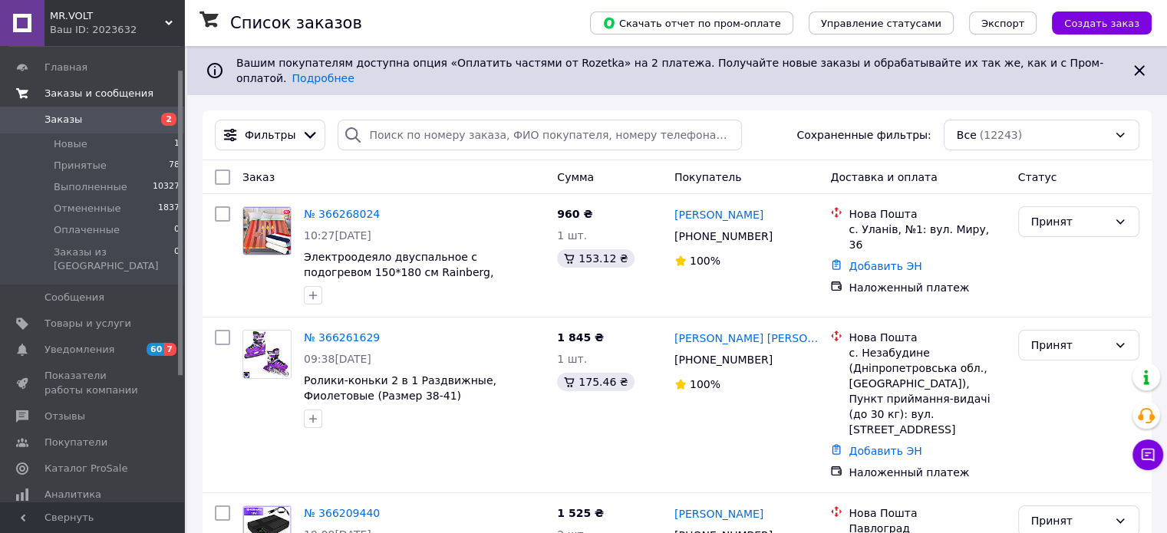
click at [241, 144] on div "Фильтры Сохраненные фильтры: Все (12243)" at bounding box center [677, 136] width 949 height 50
click at [131, 343] on span "Уведомления" at bounding box center [93, 350] width 97 height 14
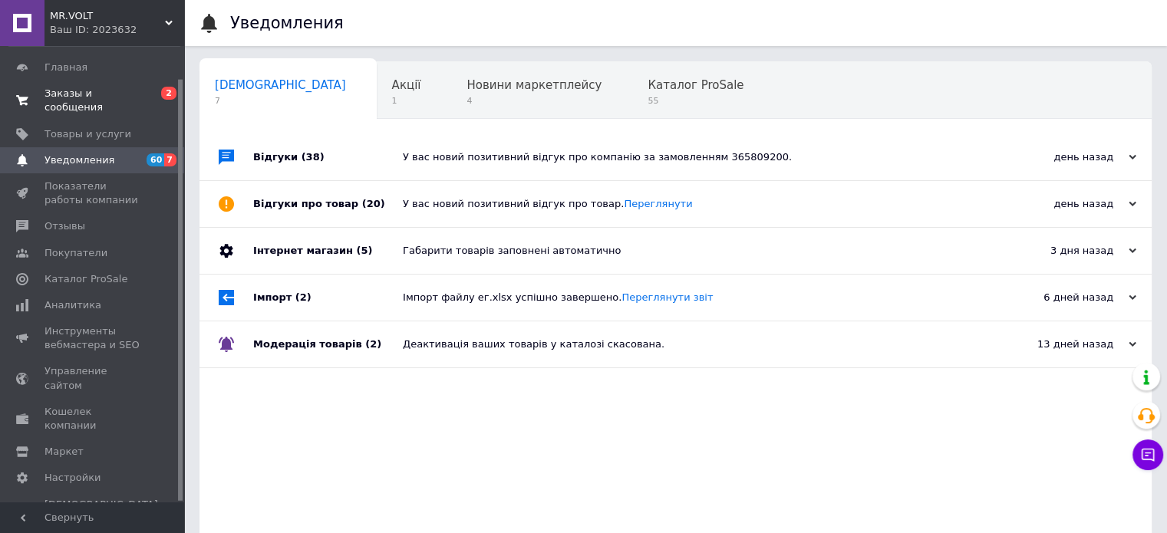
click at [141, 96] on span "Заказы и сообщения 0 2" at bounding box center [92, 101] width 184 height 28
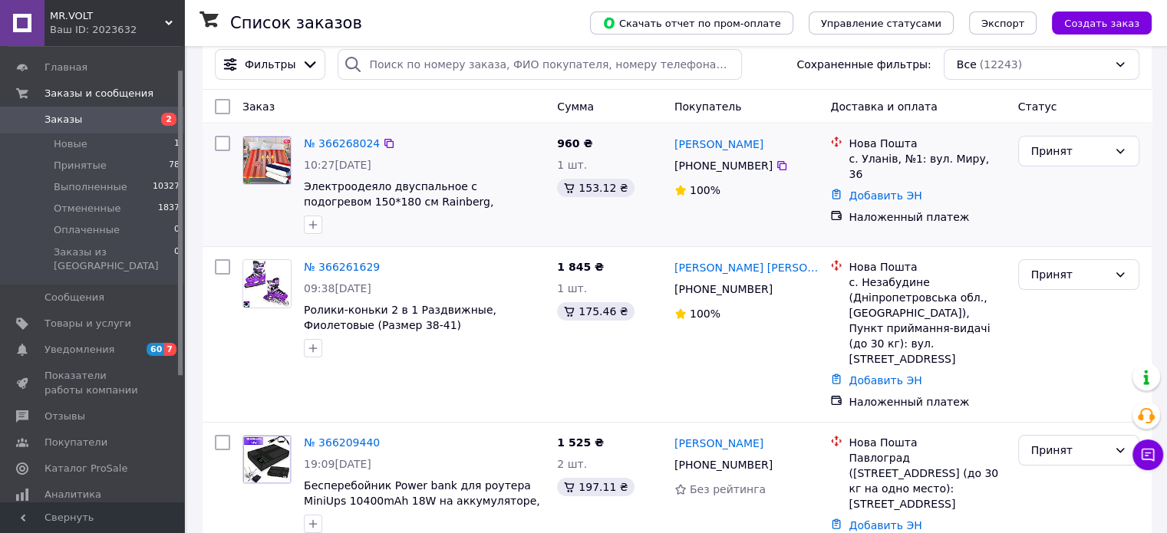
scroll to position [77, 0]
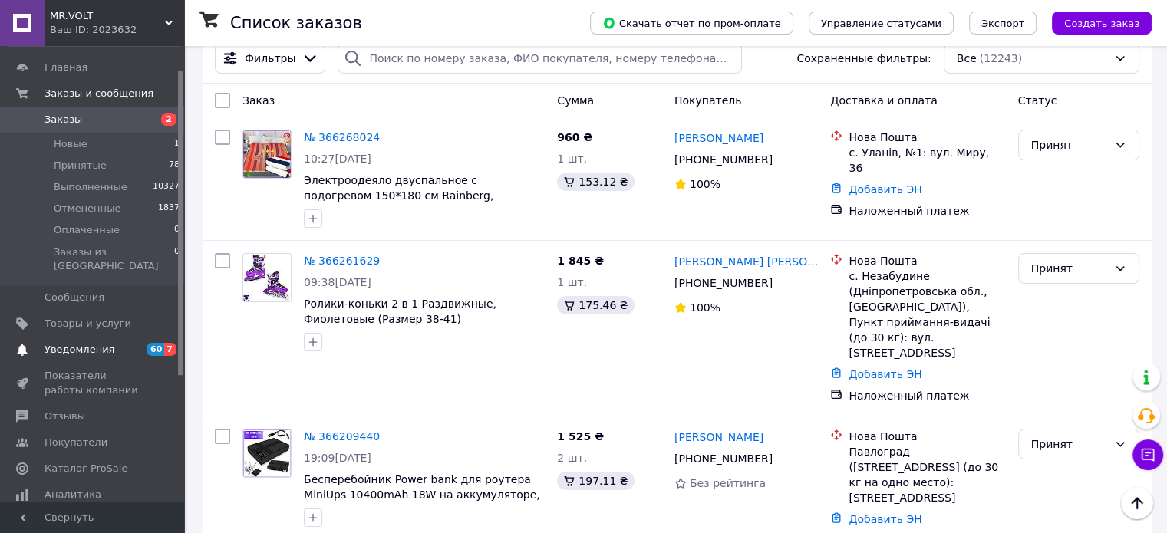
click at [126, 343] on span "Уведомления" at bounding box center [93, 350] width 97 height 14
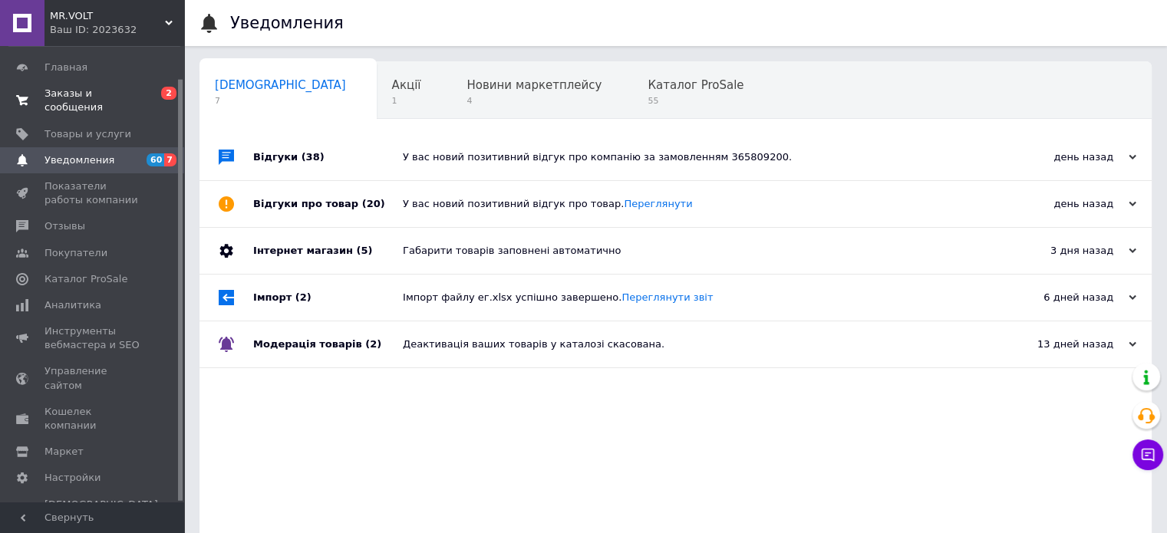
click at [147, 82] on link "Заказы и сообщения 0 2" at bounding box center [94, 101] width 189 height 40
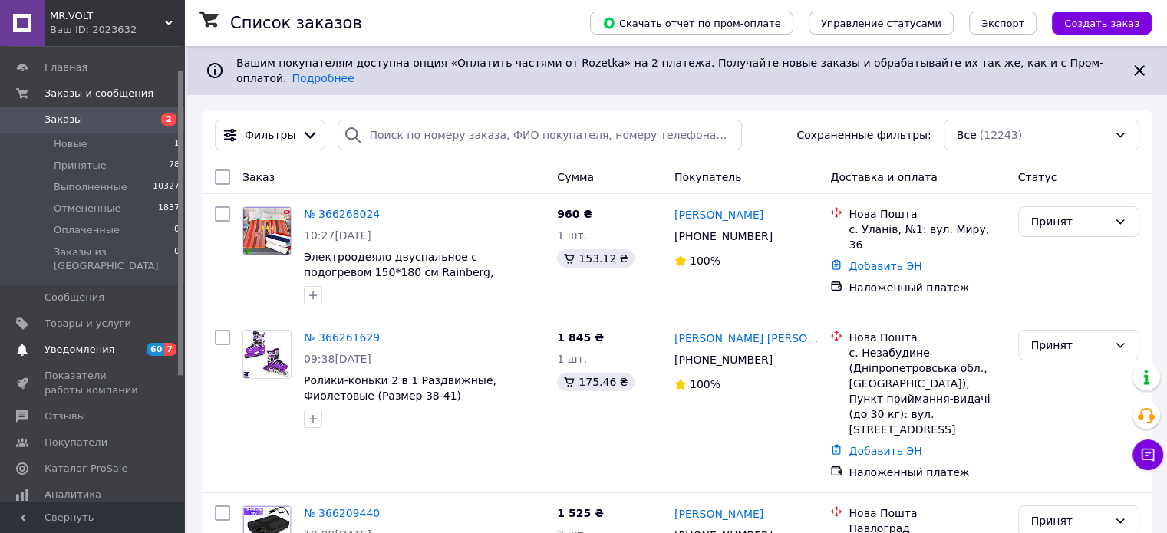
click at [114, 343] on span "Уведомления" at bounding box center [93, 350] width 97 height 14
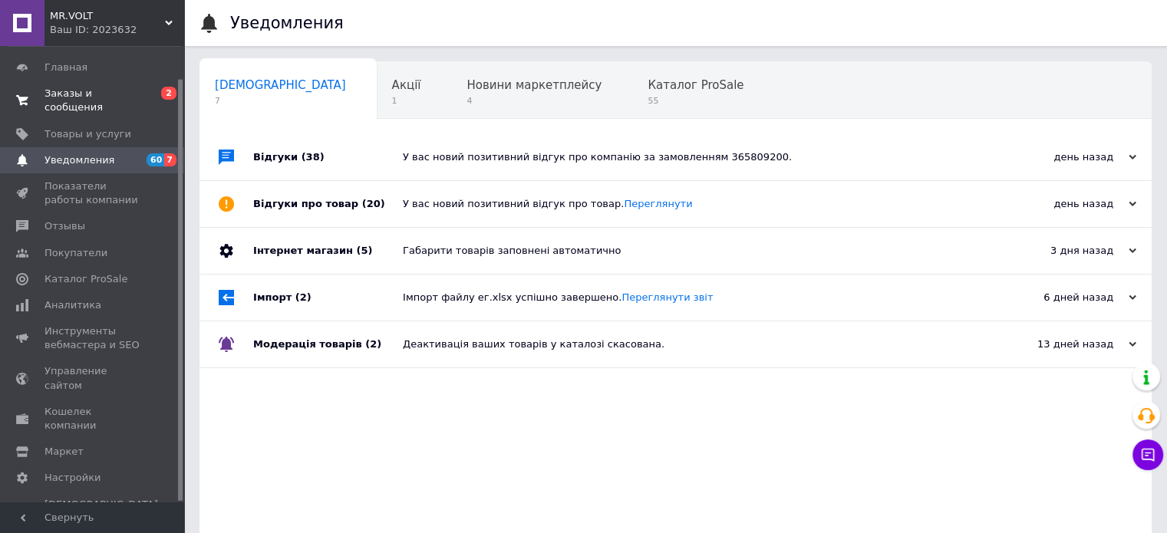
click at [142, 90] on span "0 2" at bounding box center [163, 101] width 42 height 28
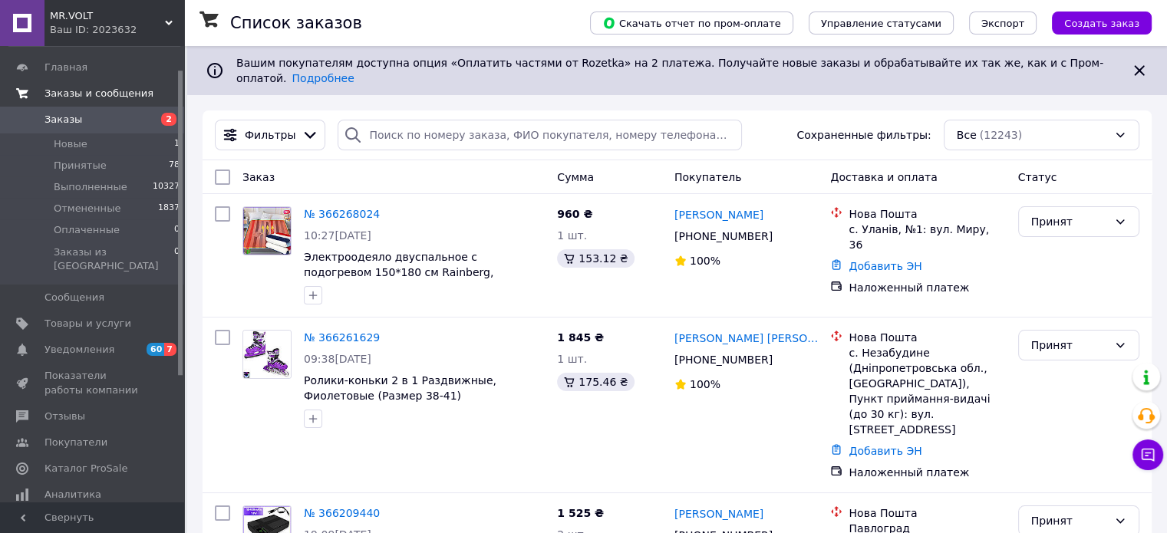
click at [162, 33] on div "Ваш ID: 2023632" at bounding box center [117, 30] width 134 height 14
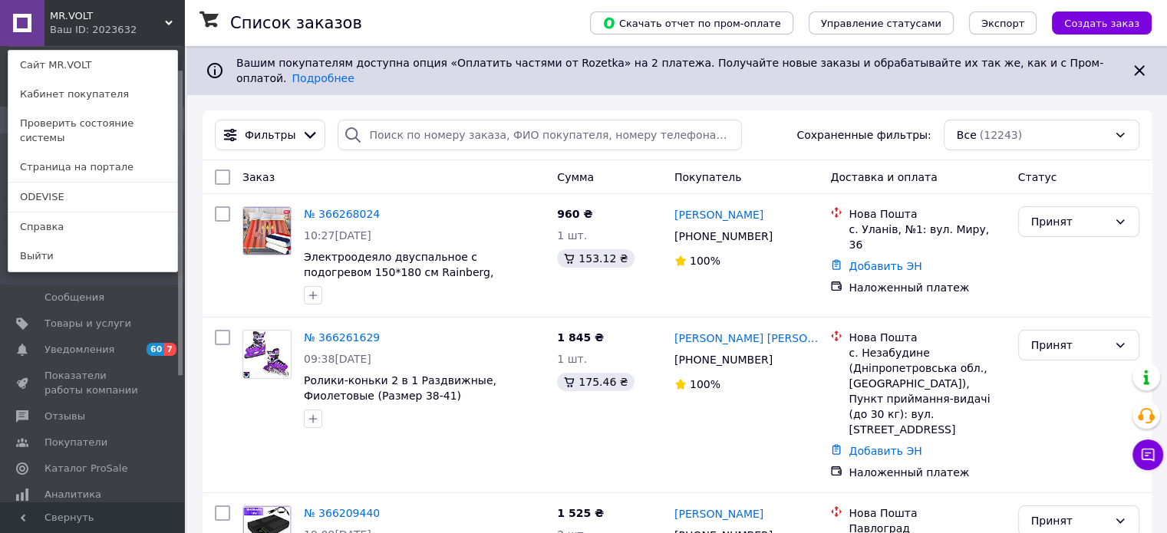
click at [166, 24] on icon at bounding box center [169, 23] width 8 height 8
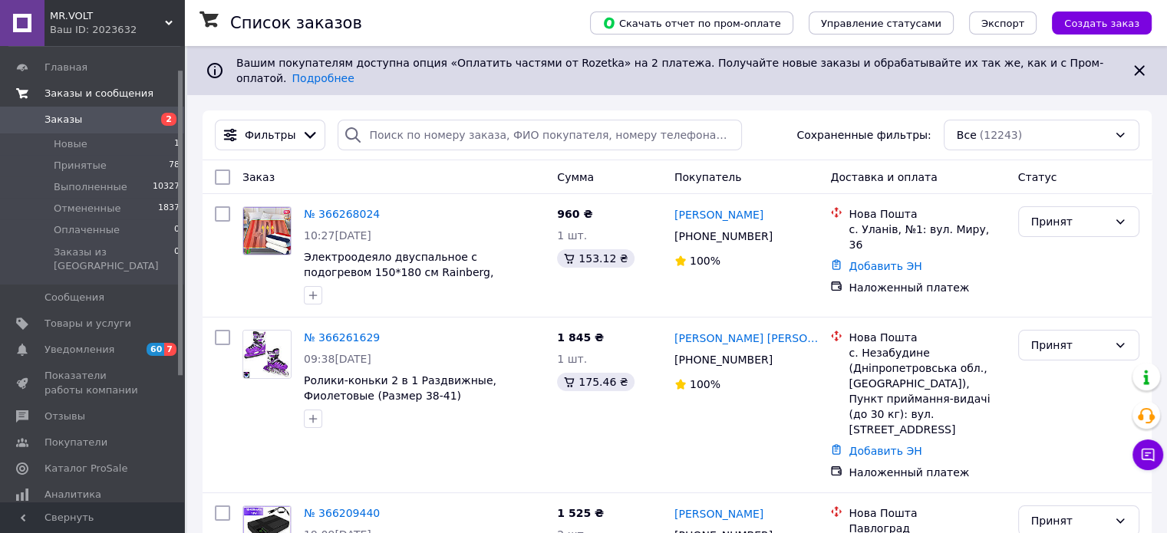
click at [170, 27] on div "Ваш ID: 2023632" at bounding box center [117, 30] width 134 height 14
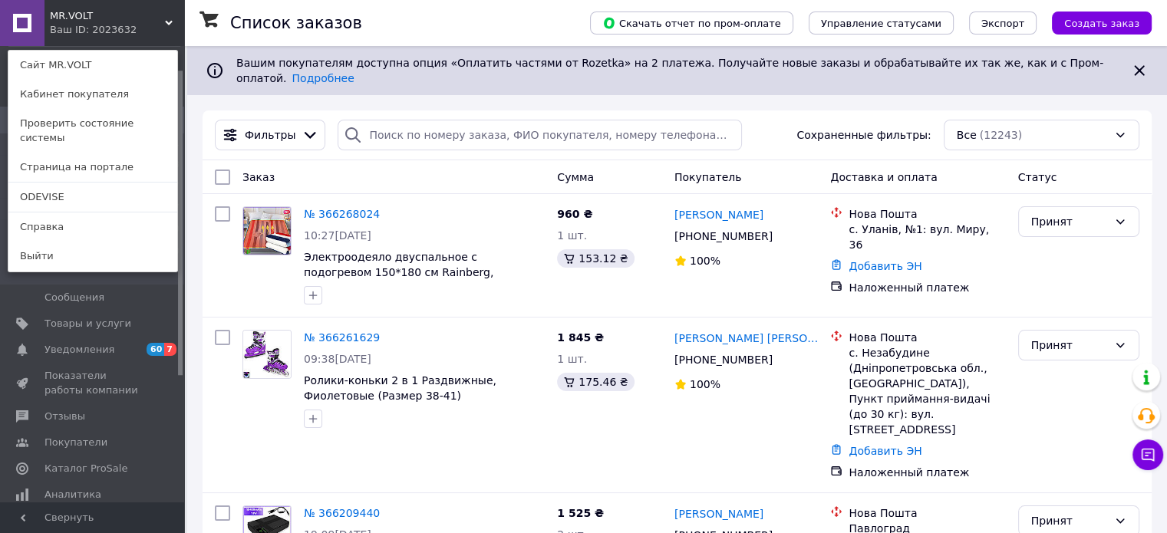
click at [153, 17] on div "MR.VOLT Ваш ID: 2023632 Сайт MR.VOLT Кабинет покупателя Проверить состояние сис…" at bounding box center [92, 23] width 184 height 46
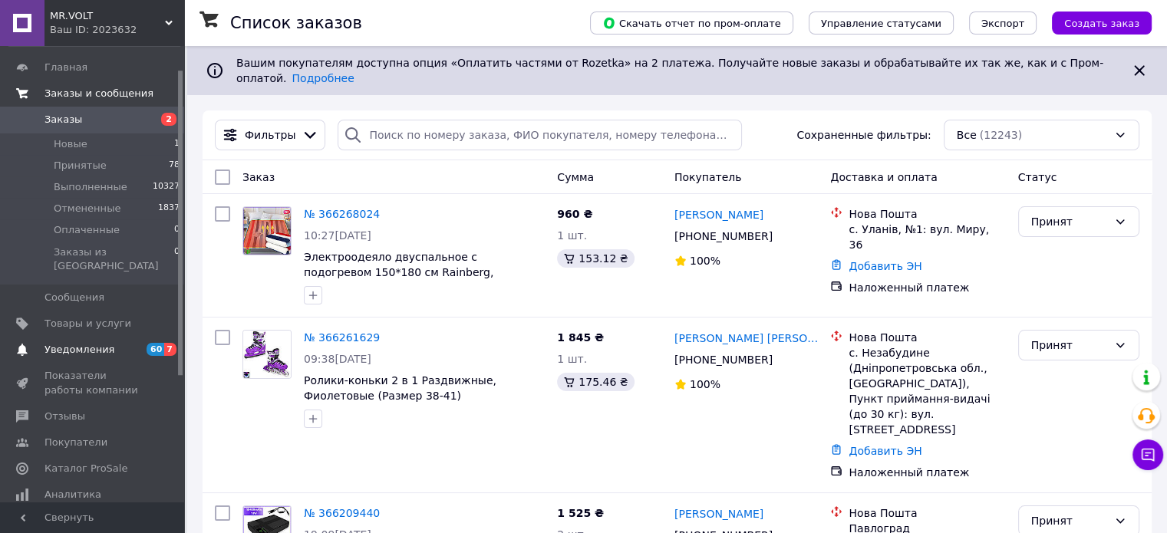
click at [161, 343] on span "60" at bounding box center [156, 349] width 18 height 13
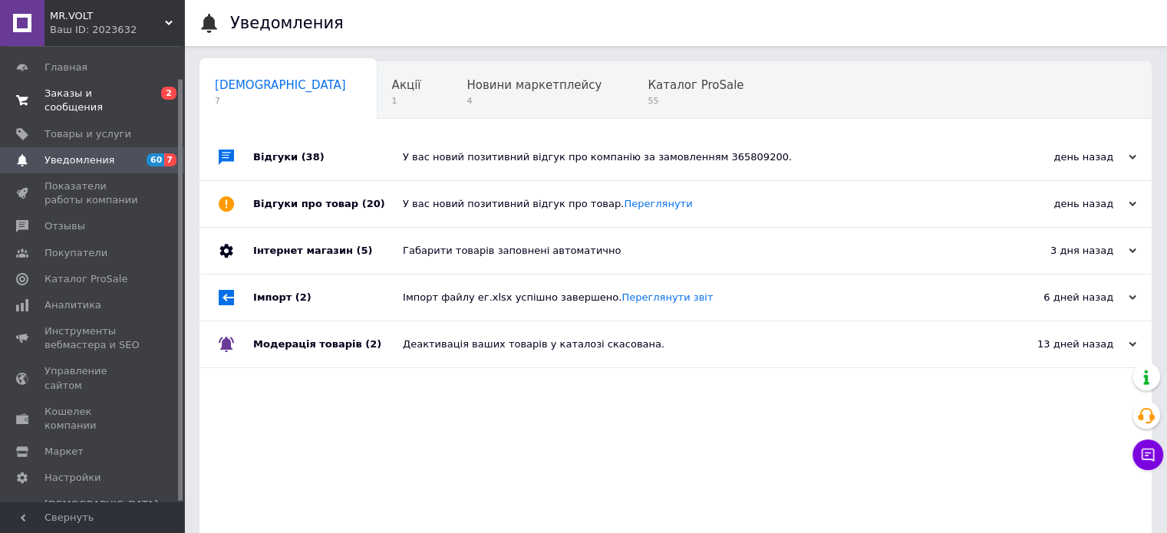
click at [123, 87] on span "Заказы и сообщения" at bounding box center [93, 101] width 97 height 28
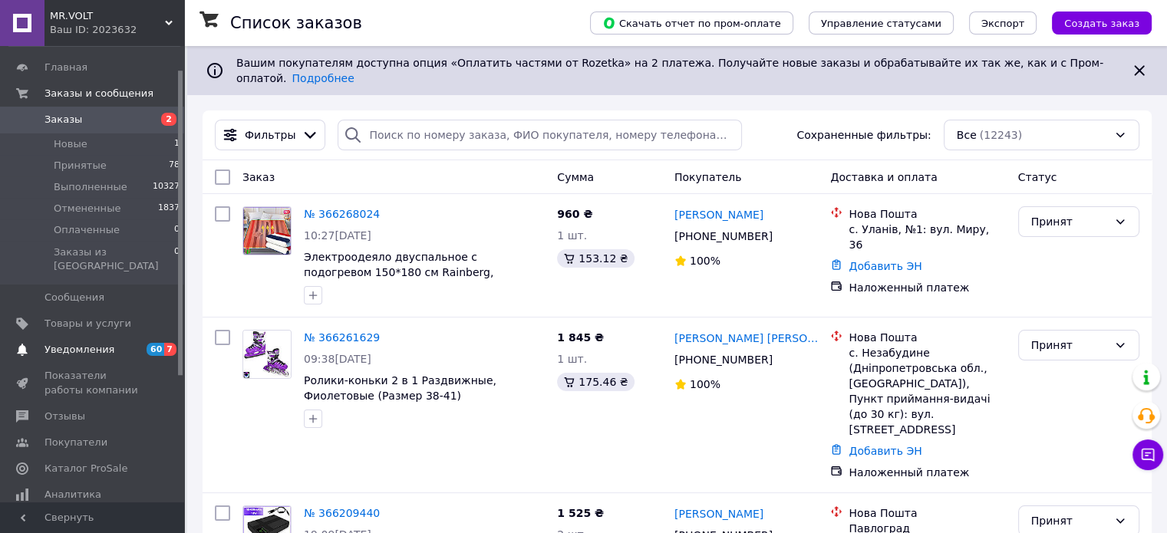
click at [74, 337] on link "Уведомления 60 7" at bounding box center [94, 350] width 189 height 26
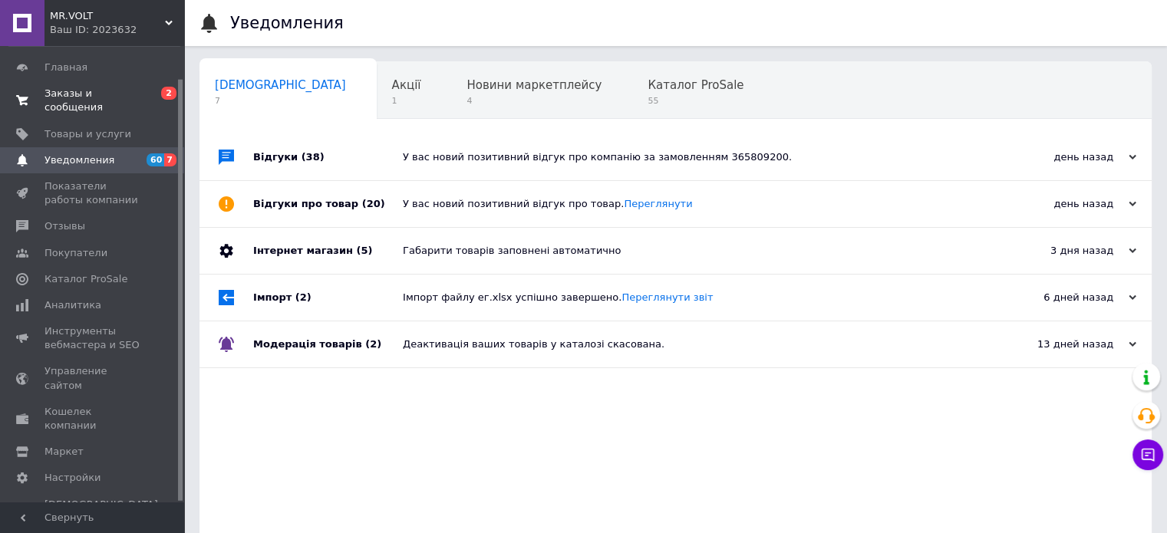
click at [114, 81] on link "Заказы и сообщения 0 2" at bounding box center [94, 101] width 189 height 40
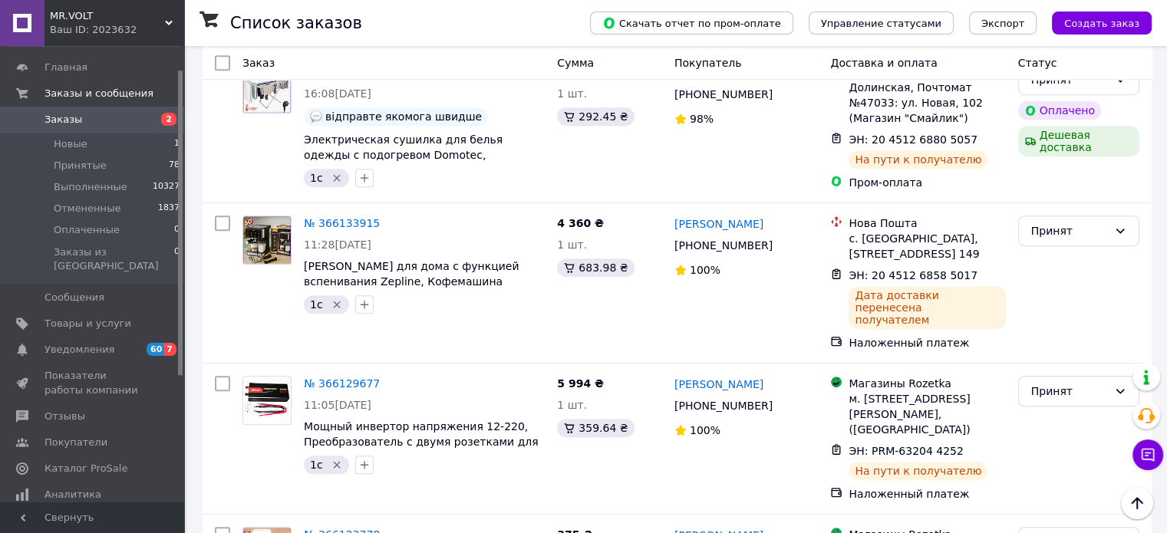
scroll to position [998, 0]
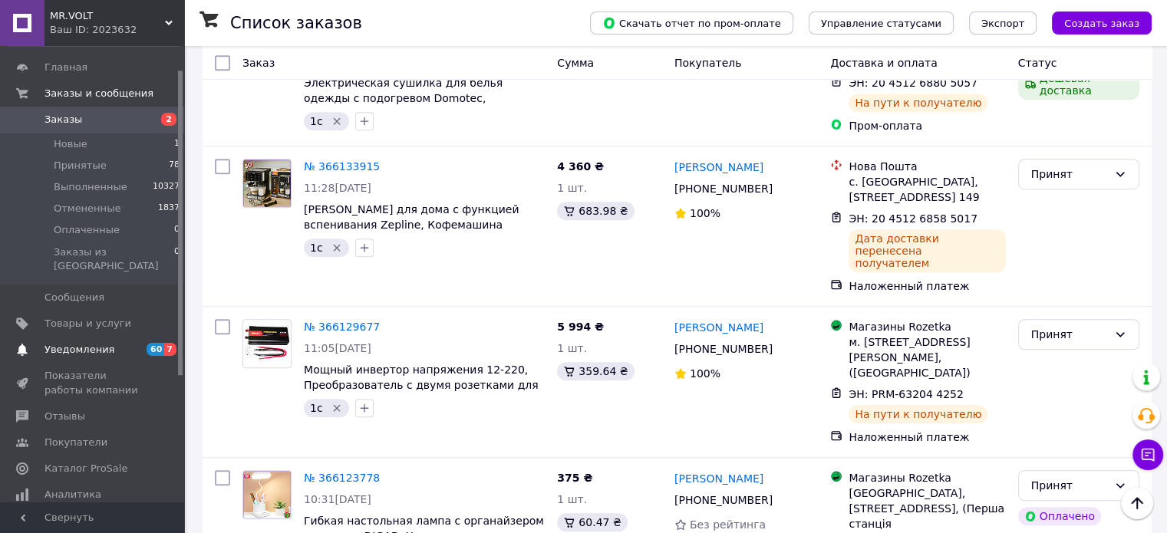
click at [105, 343] on span "Уведомления" at bounding box center [80, 350] width 70 height 14
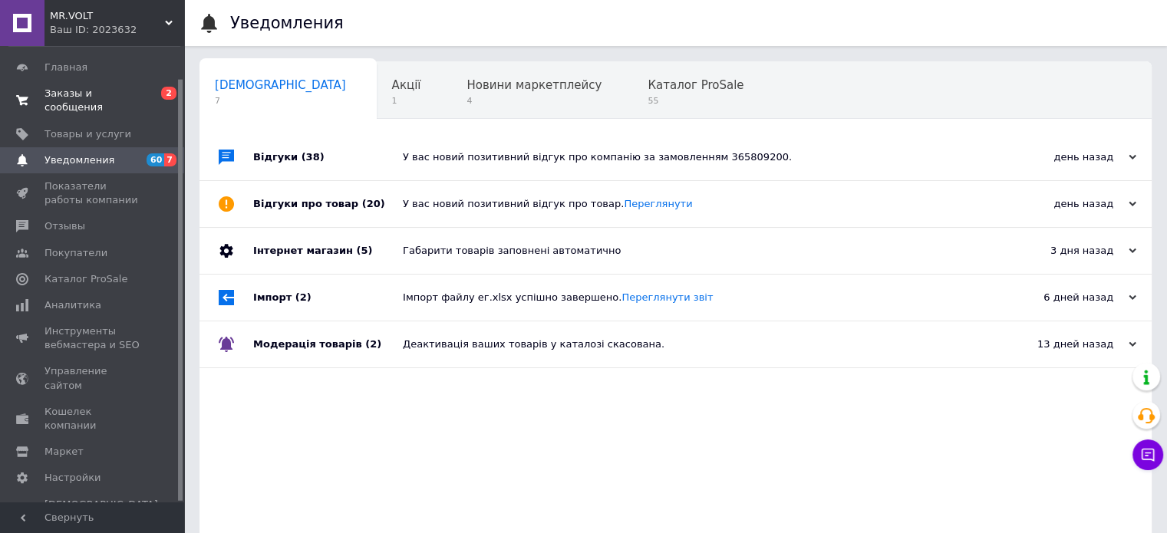
click at [145, 93] on span "0 2" at bounding box center [163, 101] width 42 height 28
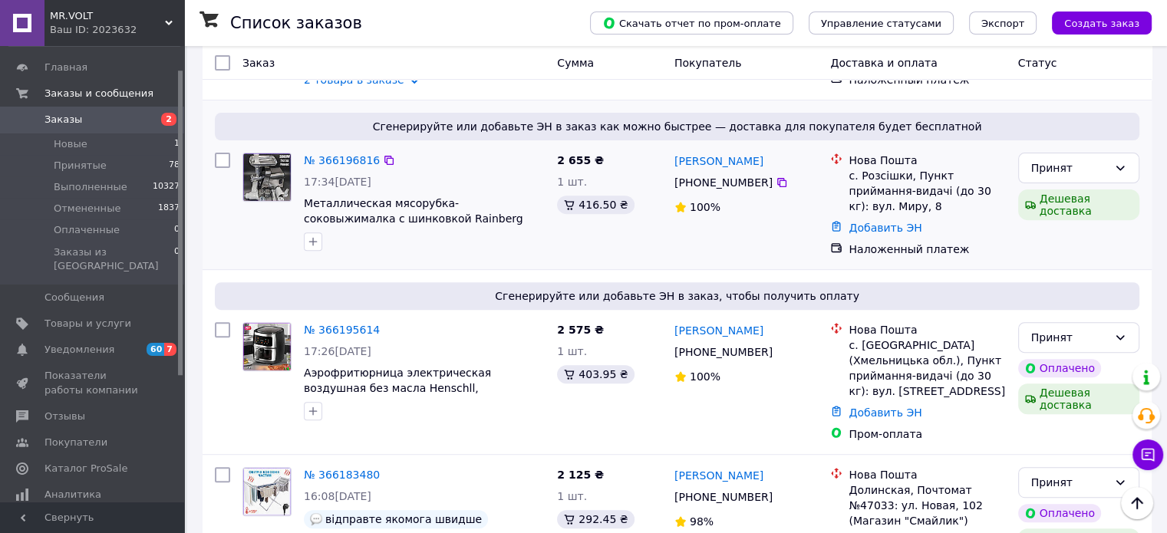
scroll to position [537, 0]
drag, startPoint x: 474, startPoint y: 221, endPoint x: 354, endPoint y: 208, distance: 120.4
click at [354, 208] on span "Металлическая мясорубка-соковыжималка с шинковкой Rainberg 3800W, Мощная универ…" at bounding box center [424, 211] width 241 height 31
click at [542, 230] on div at bounding box center [424, 242] width 247 height 25
click at [1147, 170] on div "Сгенерируйте или добавьте ЭН в заказ как можно быстрее — доставка для покупател…" at bounding box center [677, 185] width 949 height 169
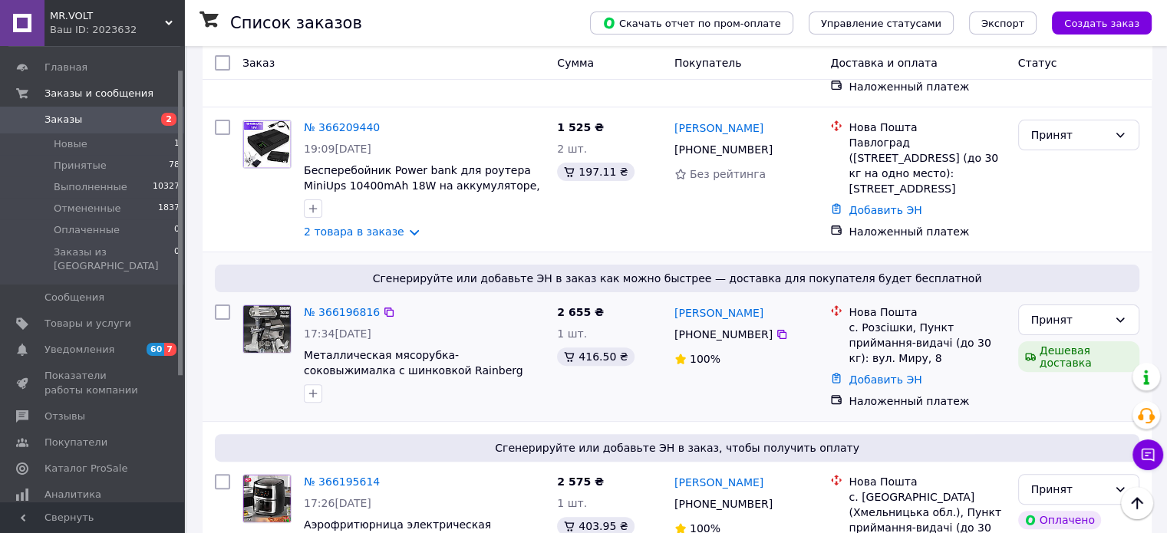
scroll to position [460, 0]
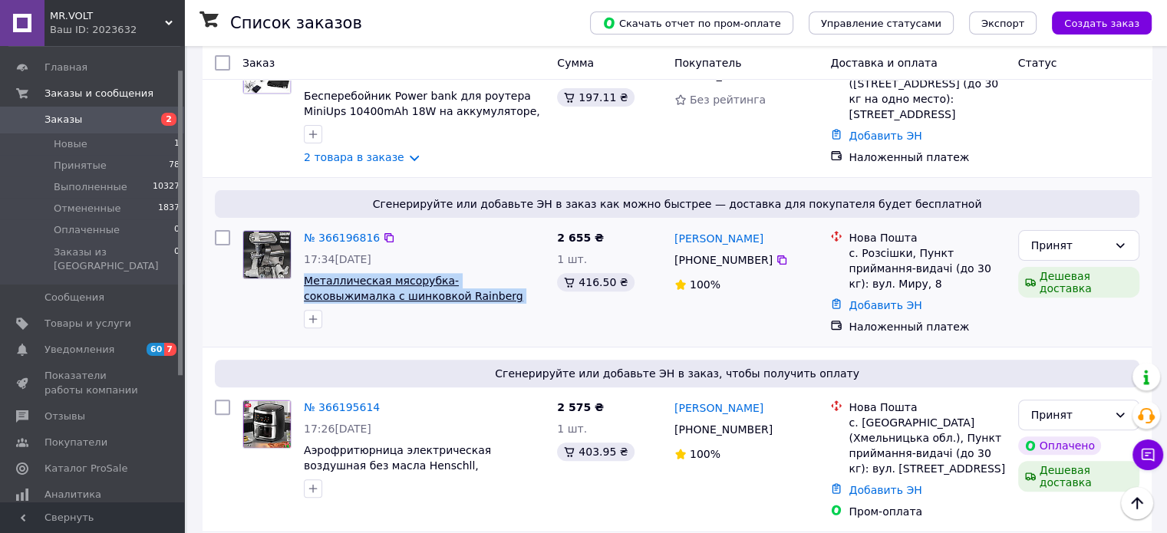
copy span "Металлическая мясорубка-соковыжималка с шинковкой Rainberg 3800W, Мощная"
drag, startPoint x: 495, startPoint y: 288, endPoint x: 305, endPoint y: 269, distance: 190.5
click at [305, 273] on span "Металлическая мясорубка-соковыжималка с шинковкой Rainberg 3800W, Мощная универ…" at bounding box center [424, 288] width 241 height 31
click at [129, 317] on span "Товары и услуги" at bounding box center [93, 324] width 97 height 14
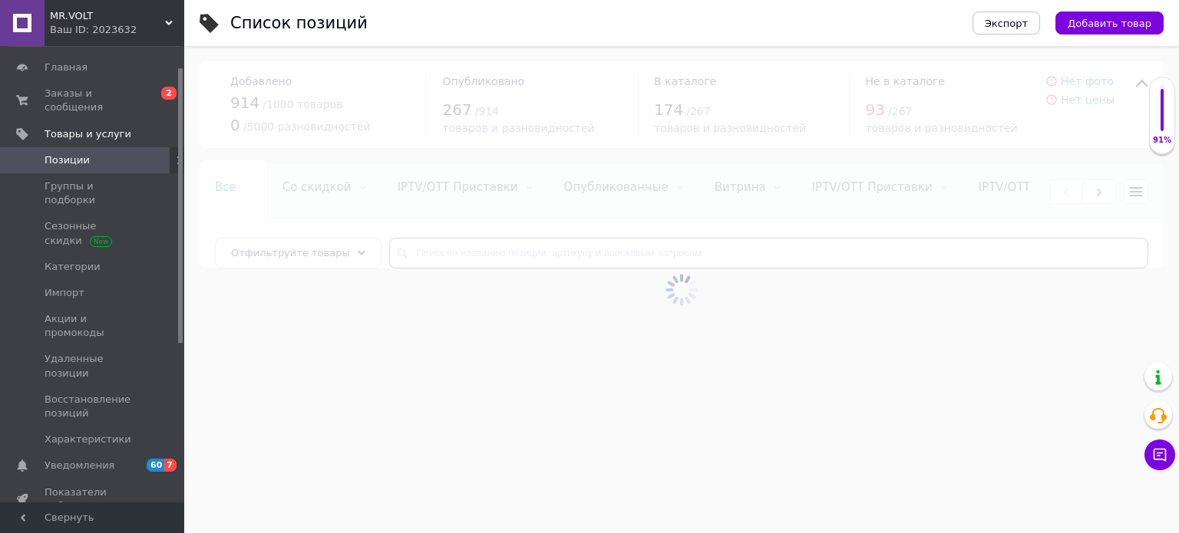
click at [549, 248] on input "text" at bounding box center [768, 253] width 759 height 31
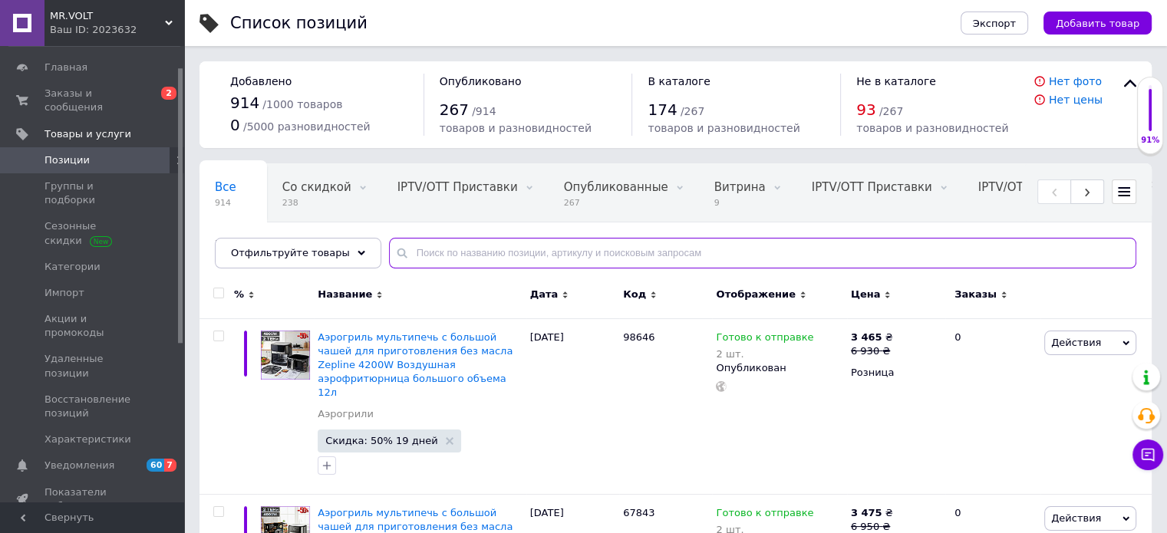
paste input "Металлическая мясорубка-соковыжималка с шинковкой Rainberg 3800W, Мощная"
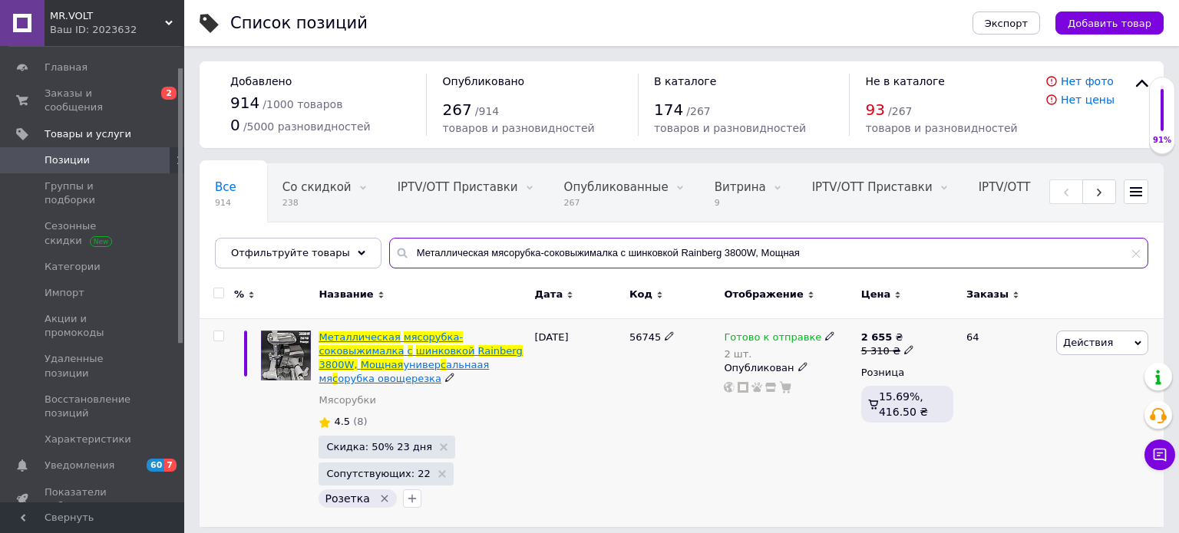
type input "Металлическая мясорубка-соковыжималка с шинковкой Rainberg 3800W, Мощная"
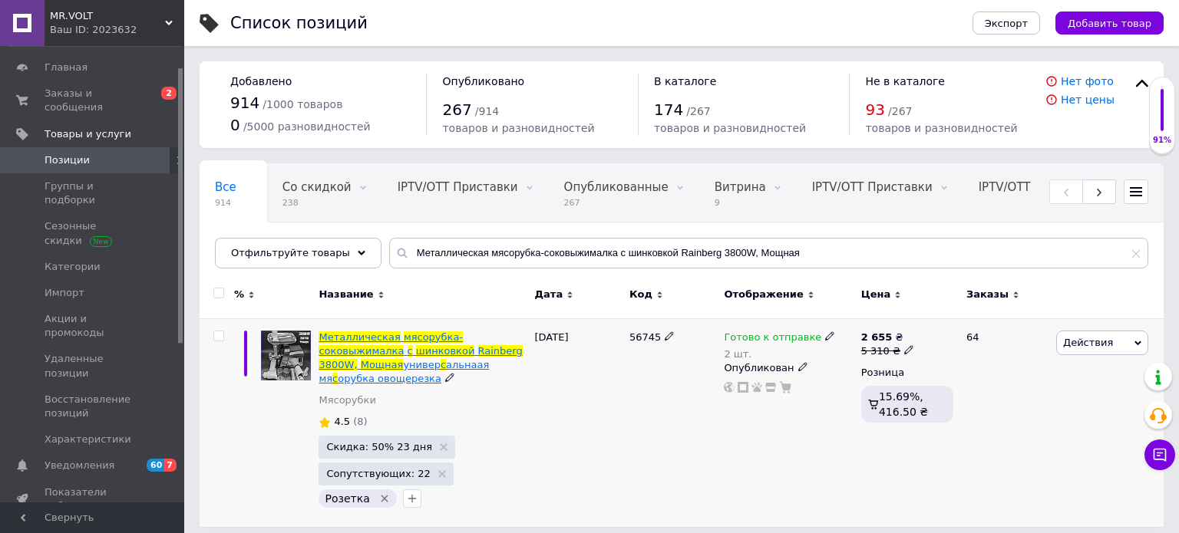
click at [451, 332] on span "мясорубка-соковыжималка" at bounding box center [391, 344] width 144 height 25
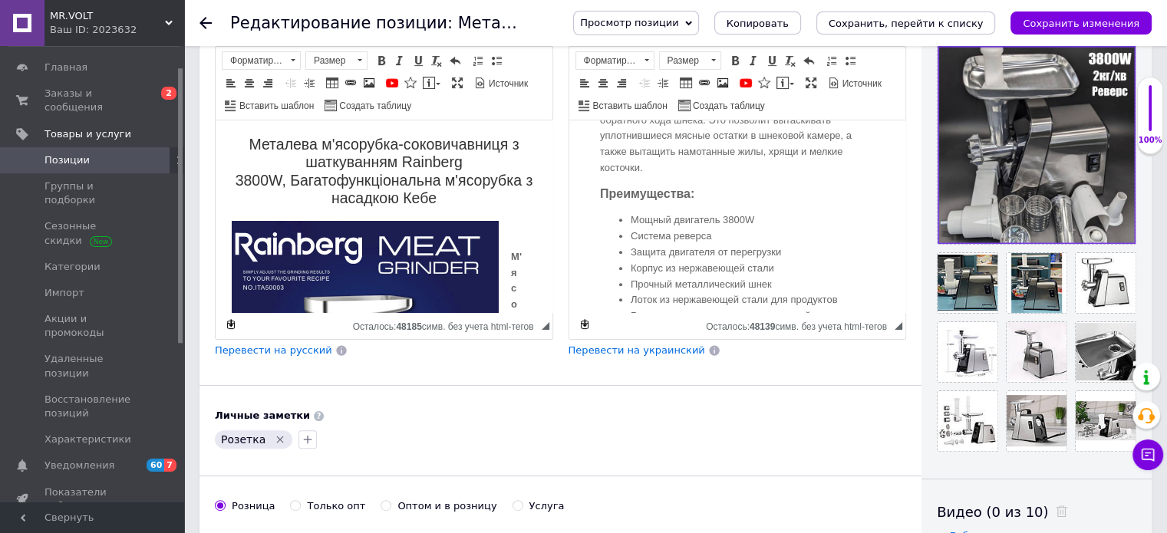
scroll to position [691, 0]
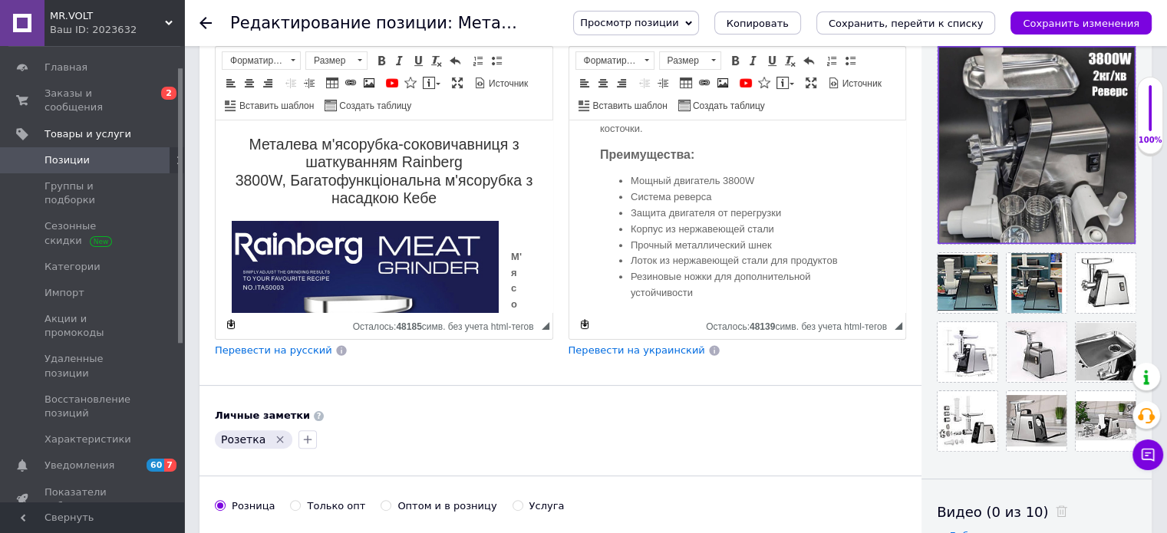
click at [903, 323] on span "◢ Осталось: 48139 симв. без учета html-тегов {label} Восстановить" at bounding box center [737, 325] width 337 height 27
drag, startPoint x: 903, startPoint y: 320, endPoint x: 870, endPoint y: 315, distance: 32.6
click at [902, 320] on span "◢ Осталось: 48139 симв. без учета html-тегов {label} Восстановить" at bounding box center [737, 325] width 337 height 27
click at [698, 25] on span "Просмотр позиции" at bounding box center [635, 23] width 125 height 25
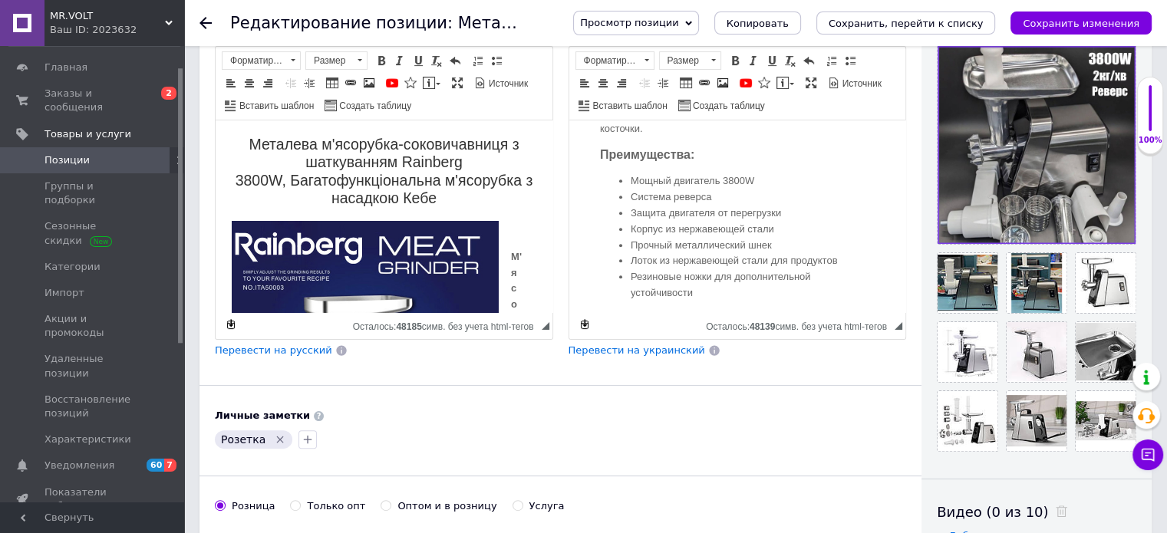
click at [698, 31] on span "Просмотр позиции" at bounding box center [635, 23] width 125 height 25
click at [691, 64] on li "Сохранить и посмотреть на портале" at bounding box center [678, 73] width 209 height 21
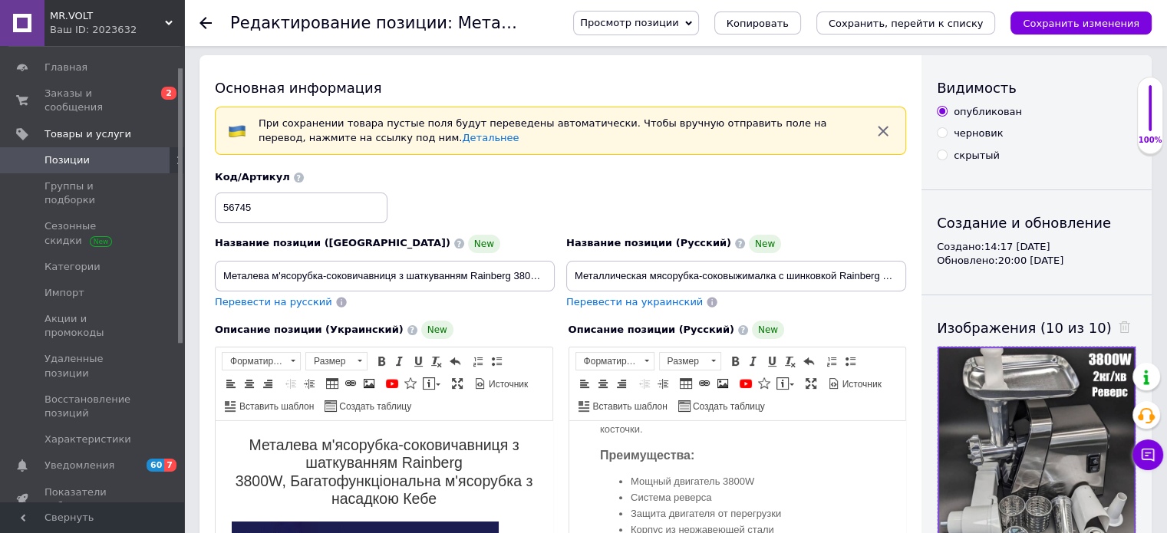
scroll to position [0, 0]
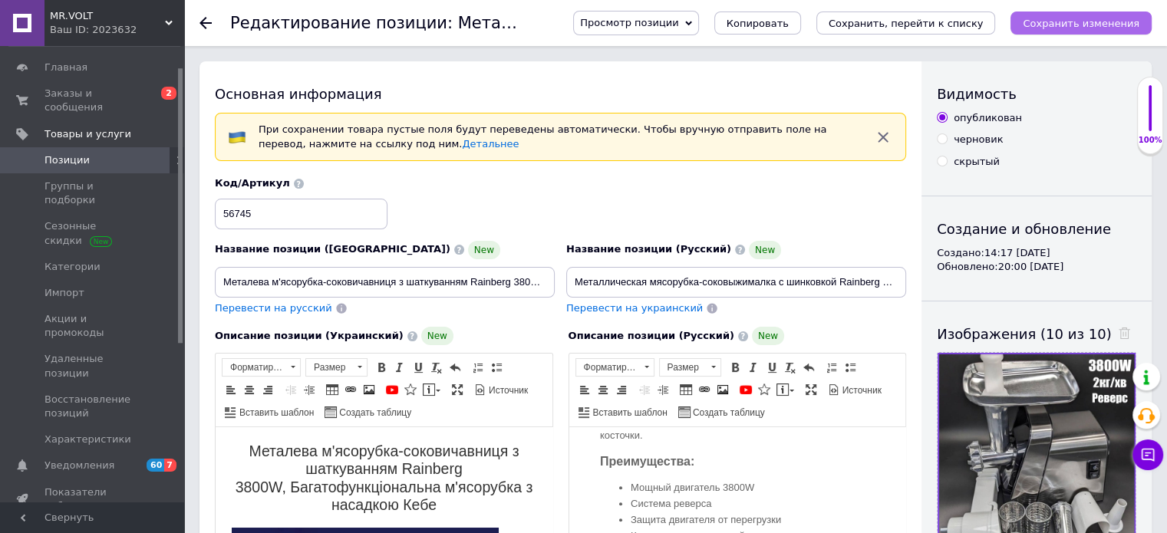
click at [1048, 30] on button "Сохранить изменения" at bounding box center [1081, 23] width 141 height 23
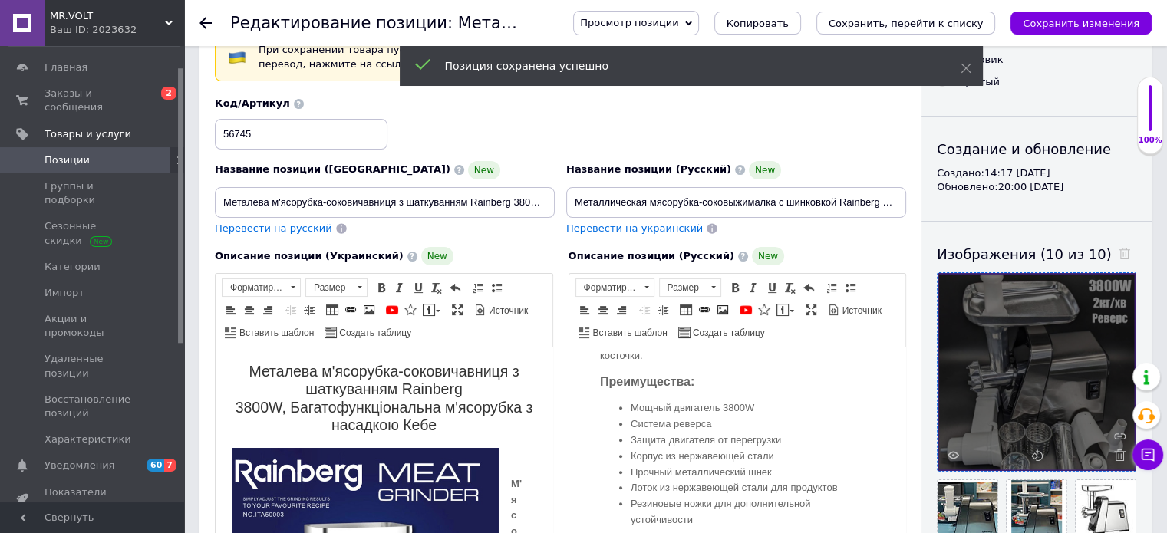
scroll to position [77, 0]
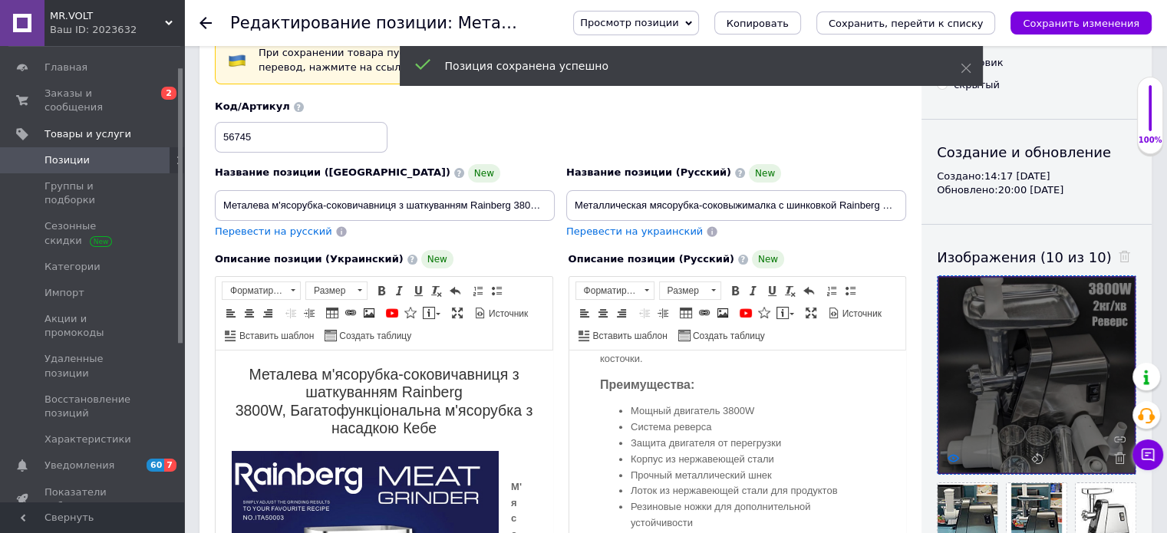
click at [956, 454] on icon at bounding box center [954, 459] width 12 height 12
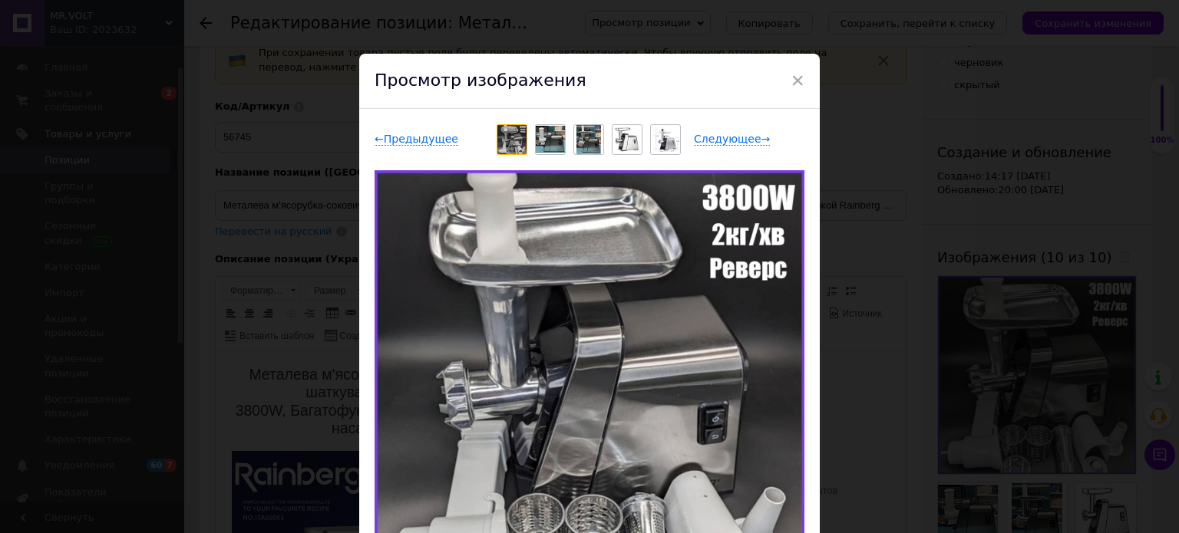
click at [939, 238] on div "× Просмотр изображения ← Предыдущее Следующее → Удалить изображение Удалить все…" at bounding box center [589, 266] width 1179 height 533
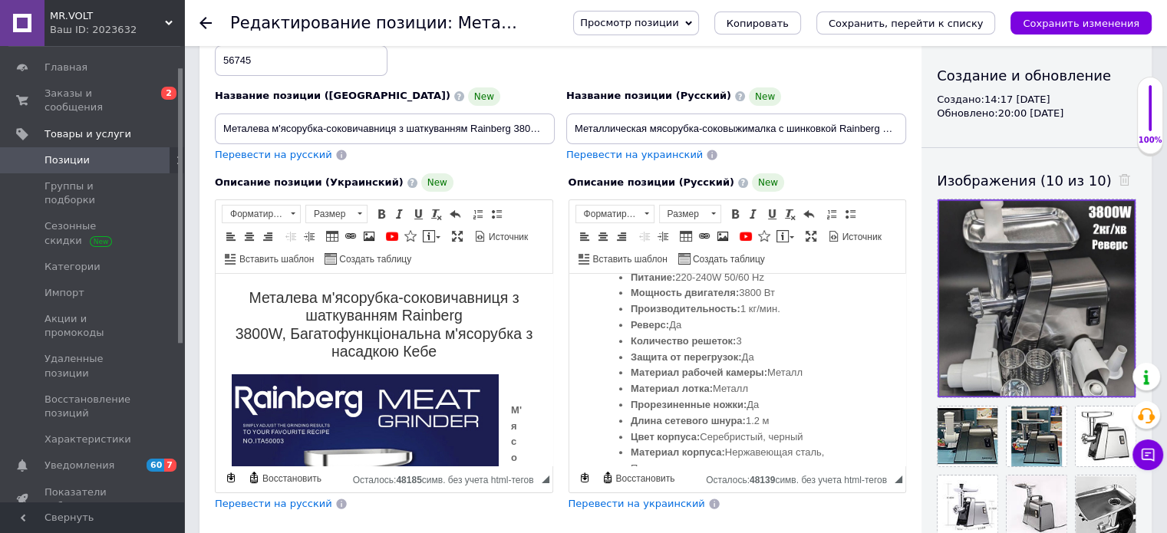
scroll to position [1228, 0]
click at [744, 311] on li "Производительность: 1 кг/мин." at bounding box center [737, 303] width 214 height 16
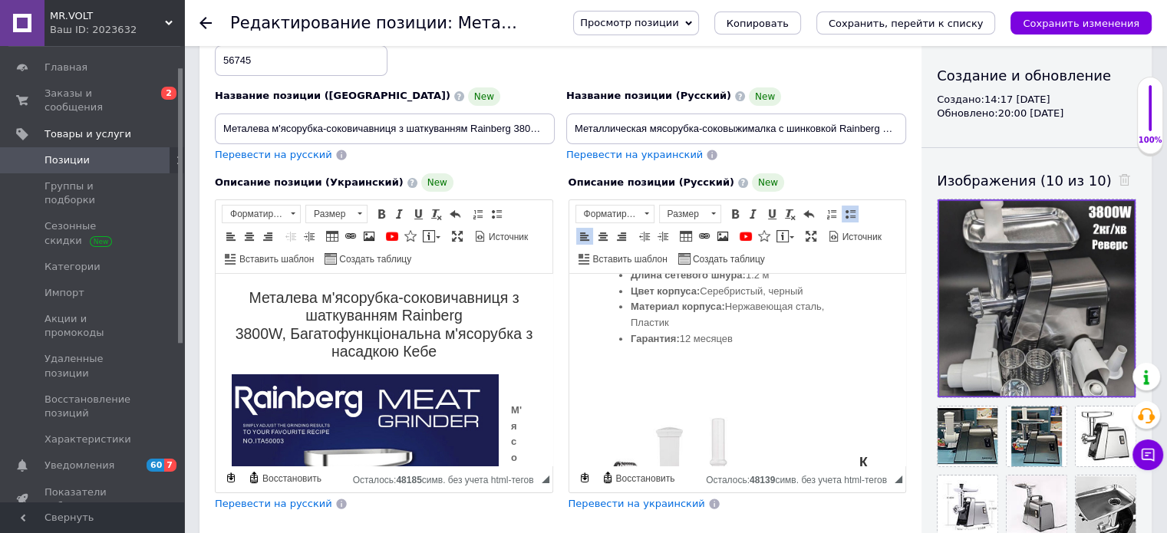
scroll to position [1381, 0]
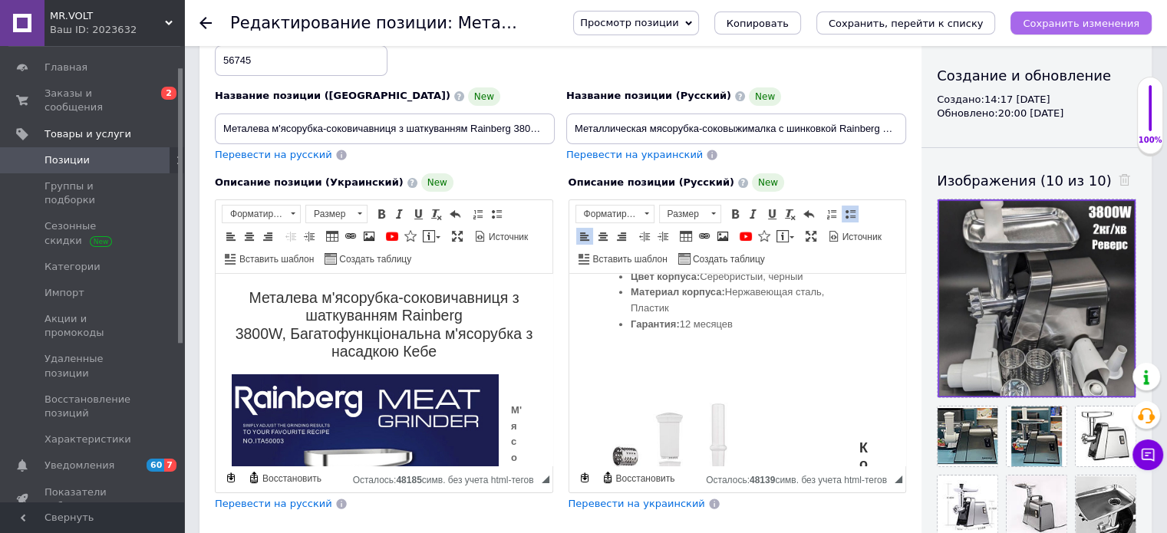
click at [1124, 33] on button "Сохранить изменения" at bounding box center [1081, 23] width 141 height 23
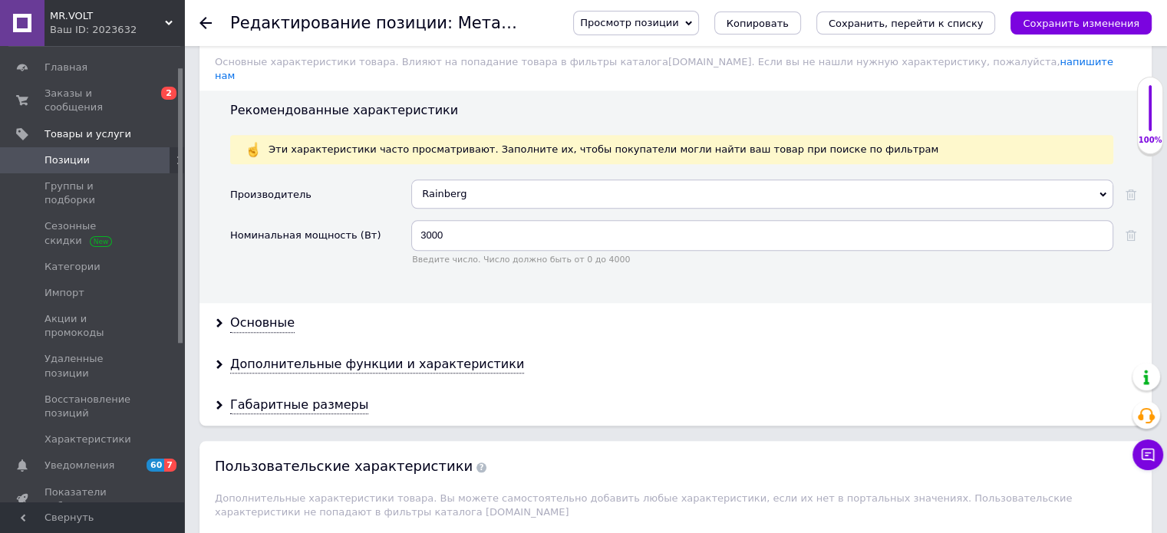
scroll to position [1765, 0]
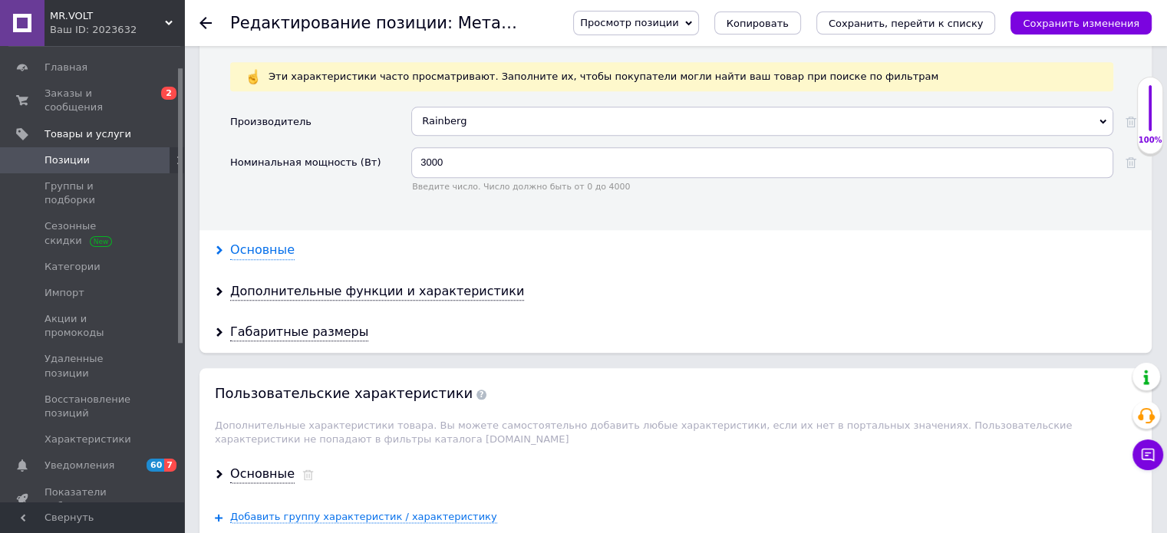
click at [256, 242] on div "Основные" at bounding box center [262, 251] width 64 height 18
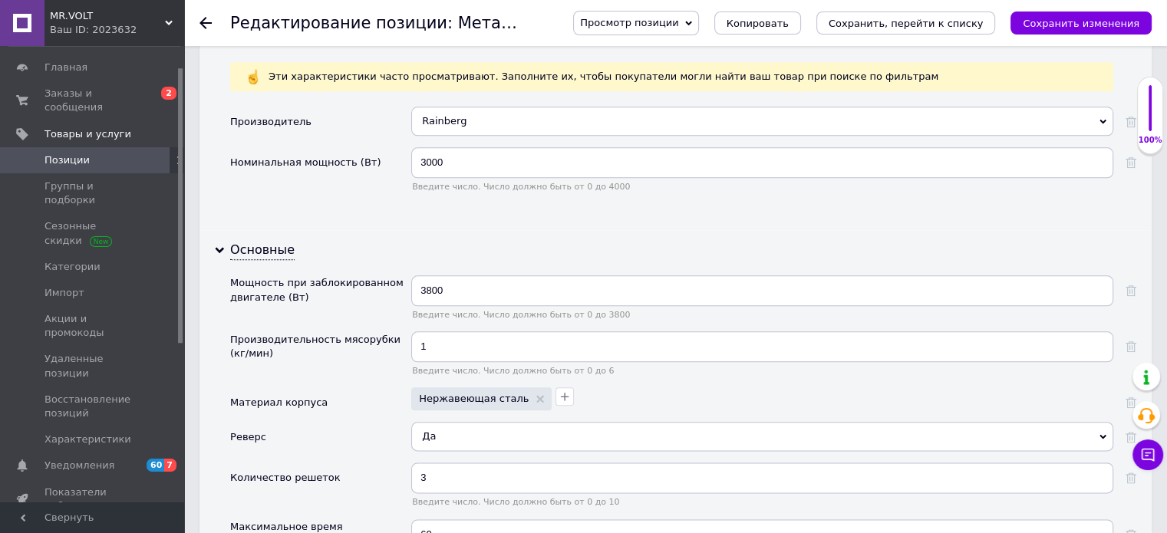
drag, startPoint x: 577, startPoint y: 97, endPoint x: 571, endPoint y: 200, distance: 102.3
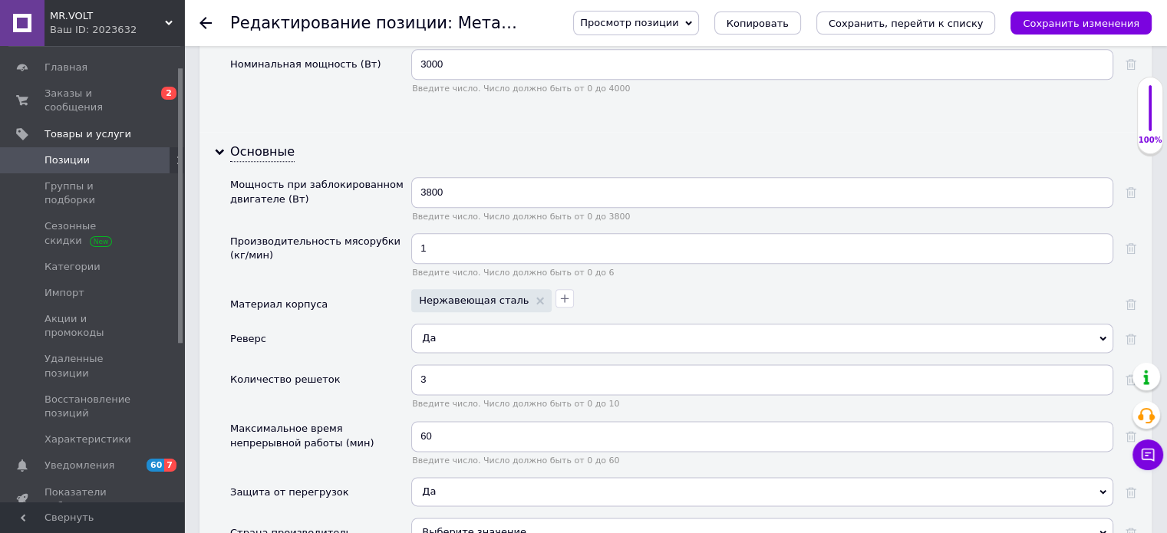
scroll to position [1995, 0]
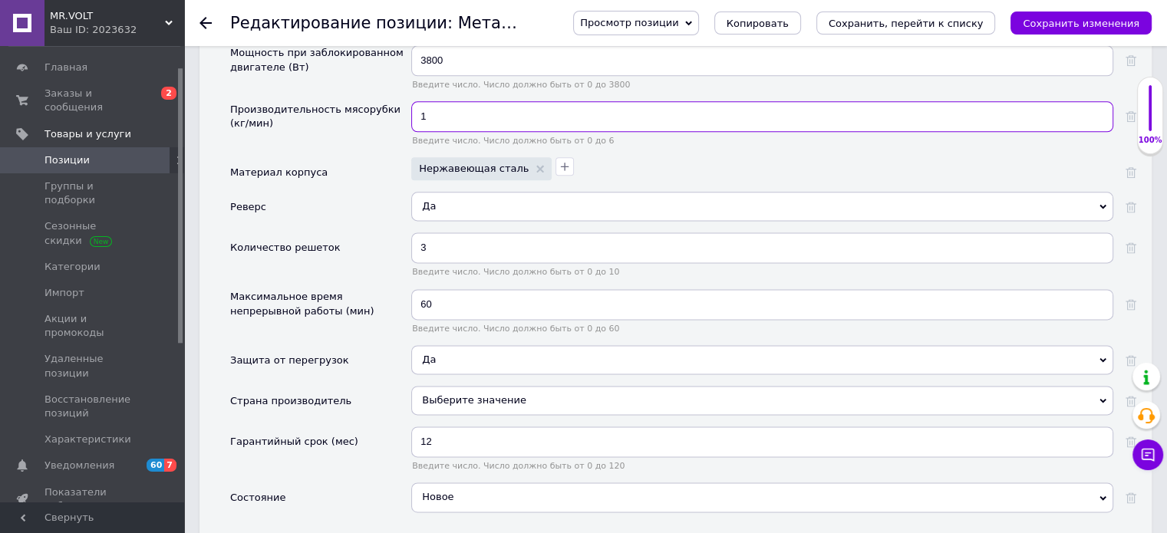
drag, startPoint x: 395, startPoint y: 98, endPoint x: 381, endPoint y: 98, distance: 13.8
click at [381, 101] on div "Производительность мясорубки (кг/мин) 1 Введите число. Число должно быть от 0 д…" at bounding box center [683, 129] width 906 height 56
type input "2"
click at [1116, 11] on div "Просмотр позиции Сохранить и посмотреть на сайте Сохранить и посмотреть на порт…" at bounding box center [855, 23] width 594 height 25
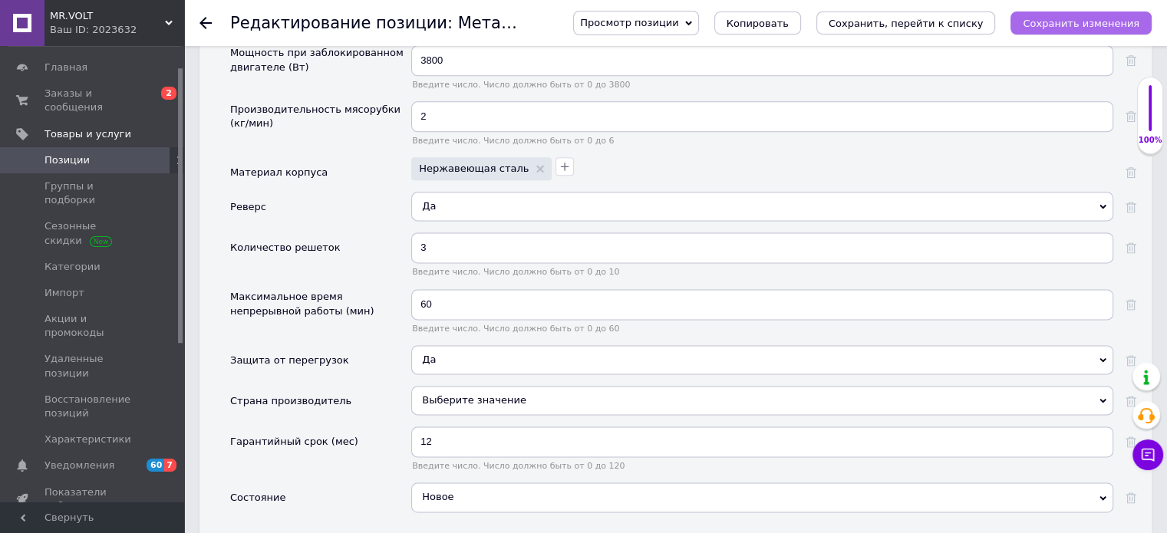
click at [1118, 27] on icon "Сохранить изменения" at bounding box center [1081, 24] width 117 height 12
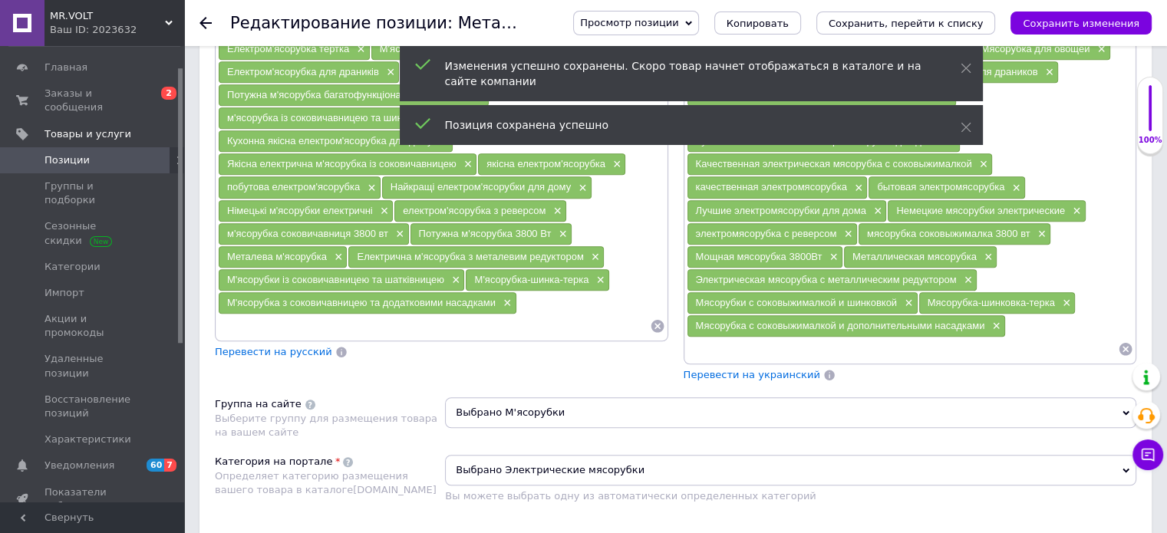
scroll to position [1164, 0]
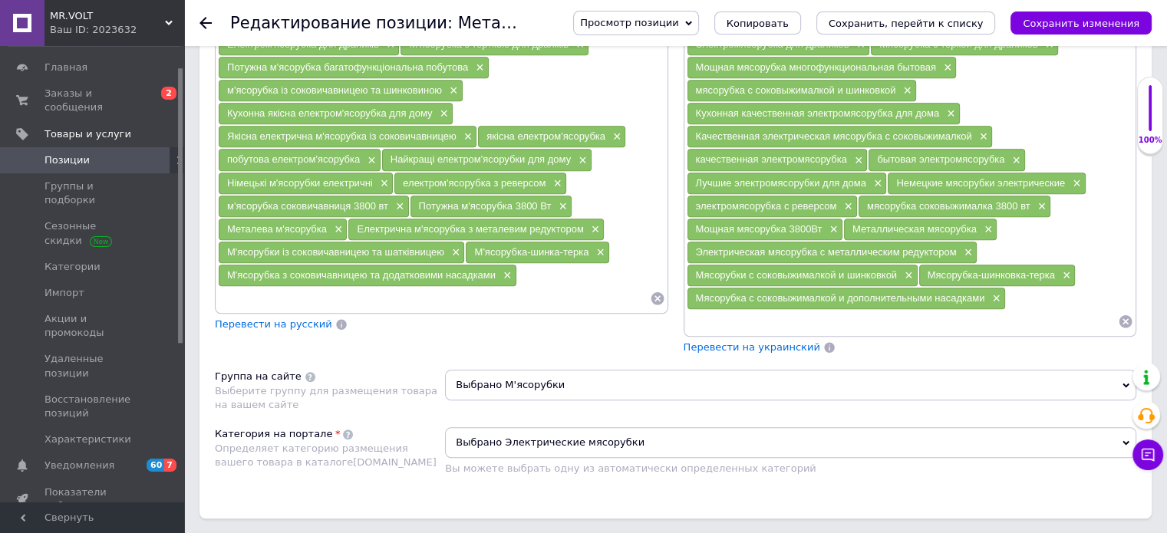
click at [743, 342] on span "Перевести на украинский" at bounding box center [752, 348] width 137 height 12
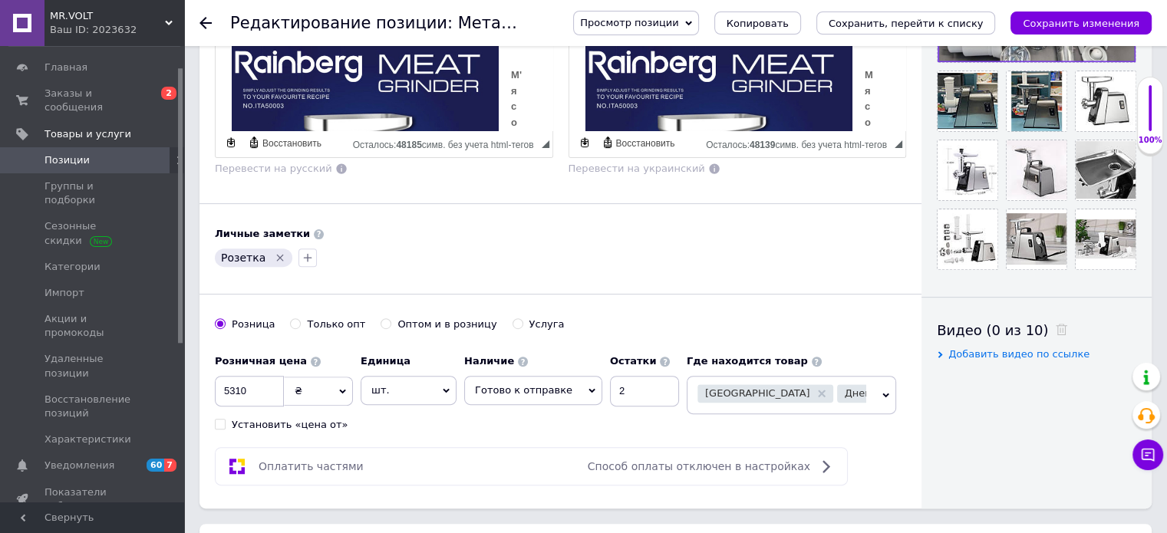
scroll to position [243, 0]
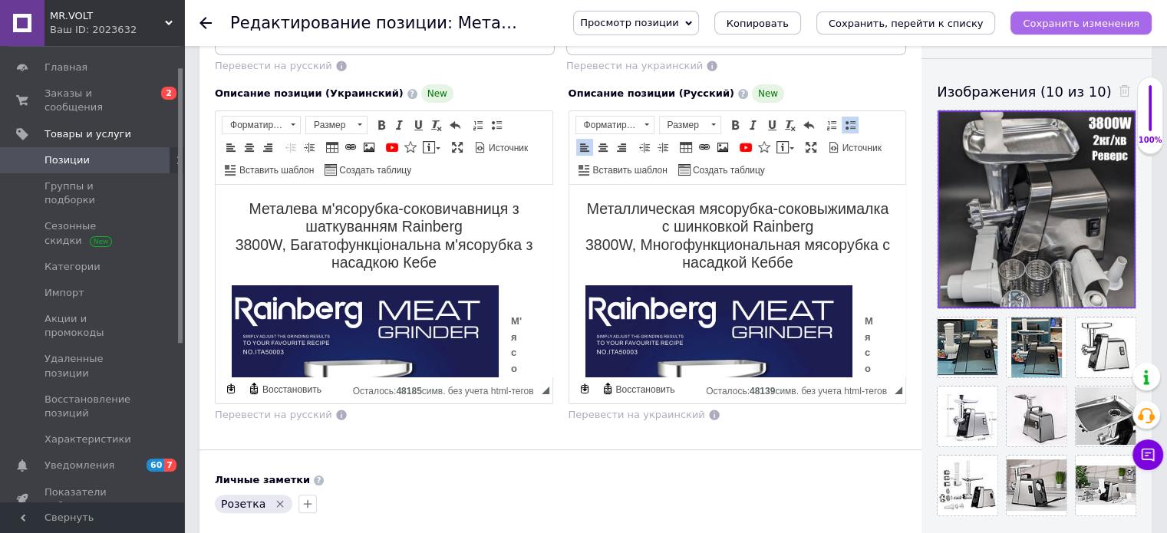
click at [1124, 33] on button "Сохранить изменения" at bounding box center [1081, 23] width 141 height 23
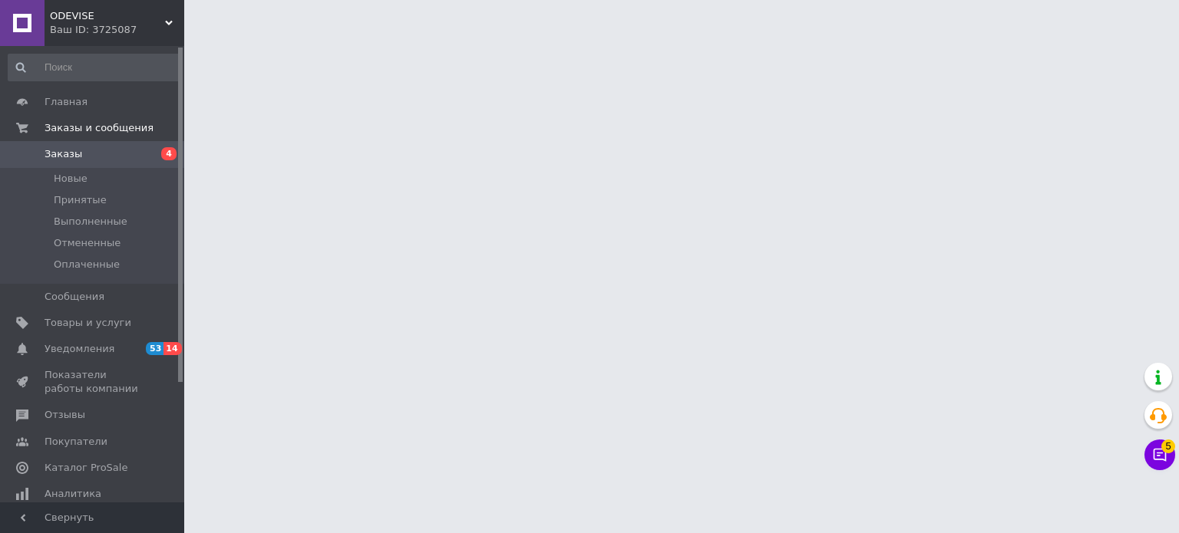
drag, startPoint x: 1178, startPoint y: 239, endPoint x: 697, endPoint y: 427, distance: 516.7
click at [669, 38] on html "ODEVISE Ваш ID: 3725087 Сайт [PERSON_NAME] покупателя Проверить состояние систе…" at bounding box center [589, 19] width 1179 height 38
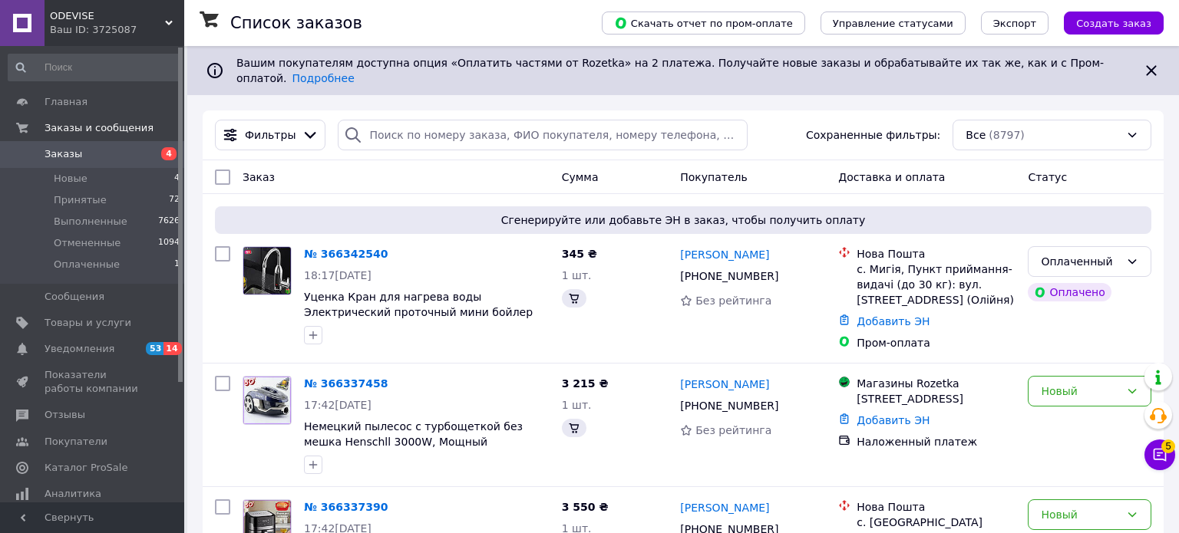
click at [1157, 456] on button "Чат с покупателем 5" at bounding box center [1159, 455] width 31 height 31
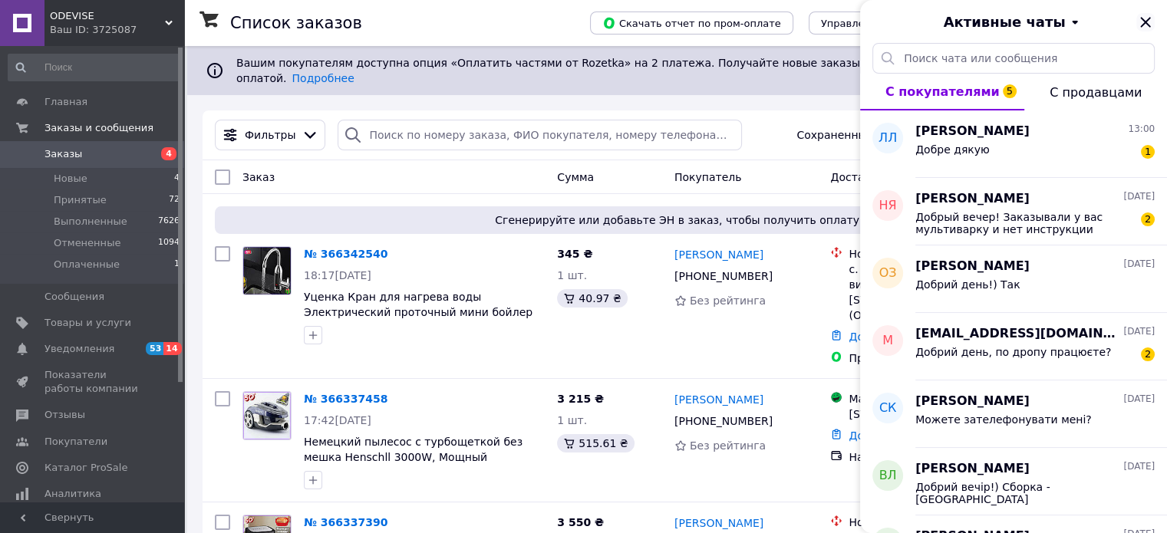
click at [1145, 15] on icon "Закрыть" at bounding box center [1146, 22] width 18 height 18
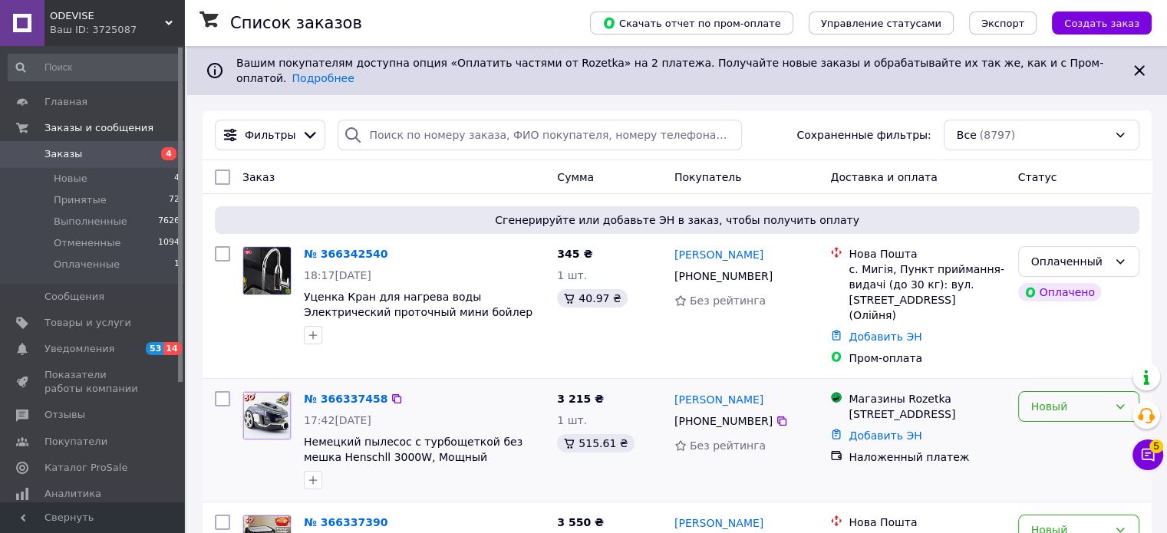
drag, startPoint x: 1093, startPoint y: 379, endPoint x: 1078, endPoint y: 371, distance: 17.5
click at [1092, 398] on div "Новый" at bounding box center [1070, 406] width 77 height 17
click at [1039, 413] on li "Принят" at bounding box center [1078, 412] width 120 height 28
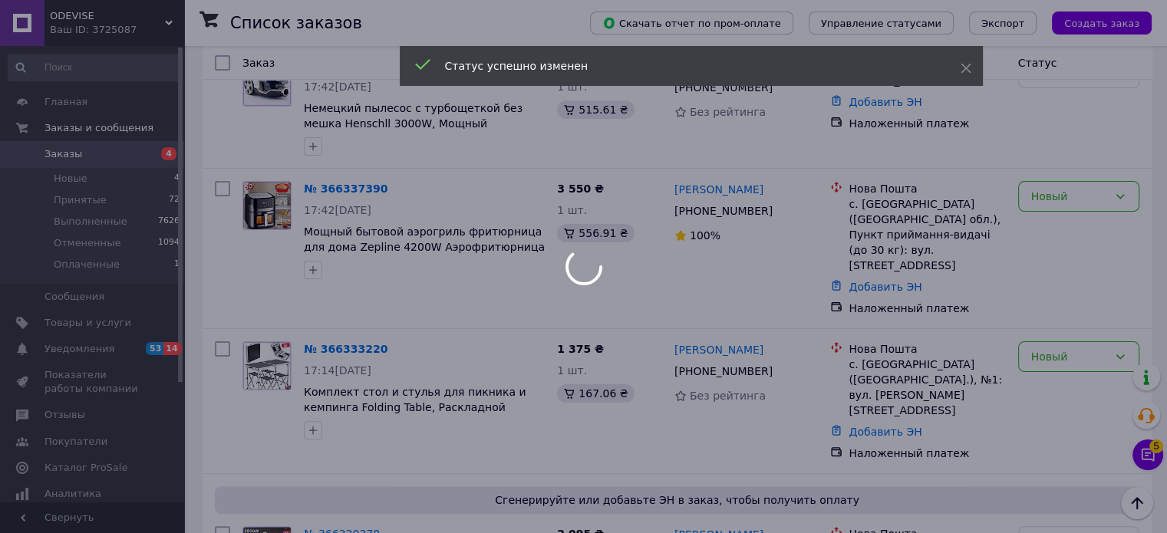
scroll to position [384, 0]
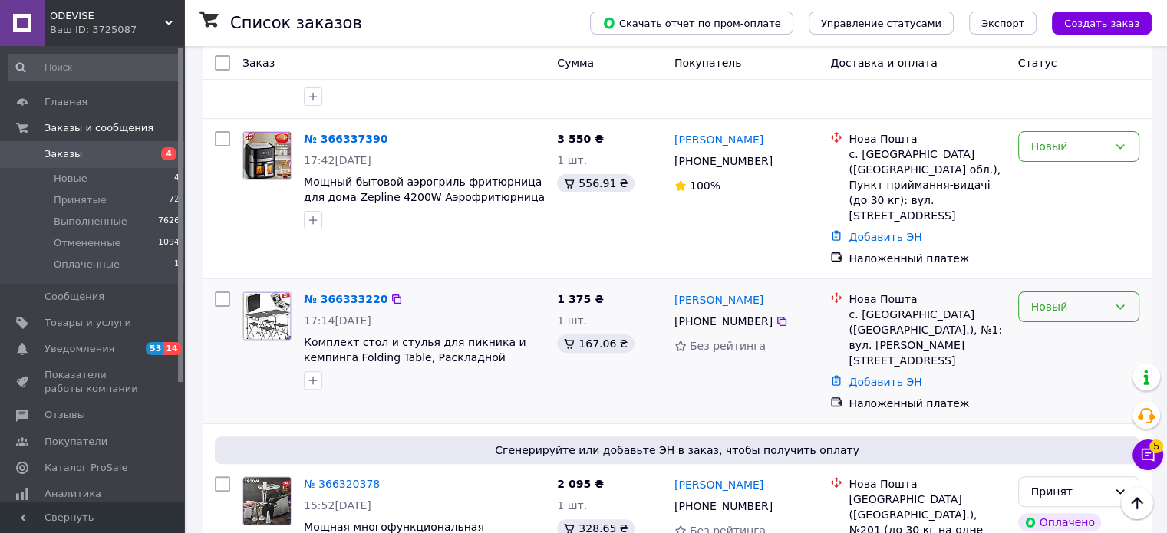
click at [1087, 299] on div "Новый" at bounding box center [1070, 307] width 77 height 17
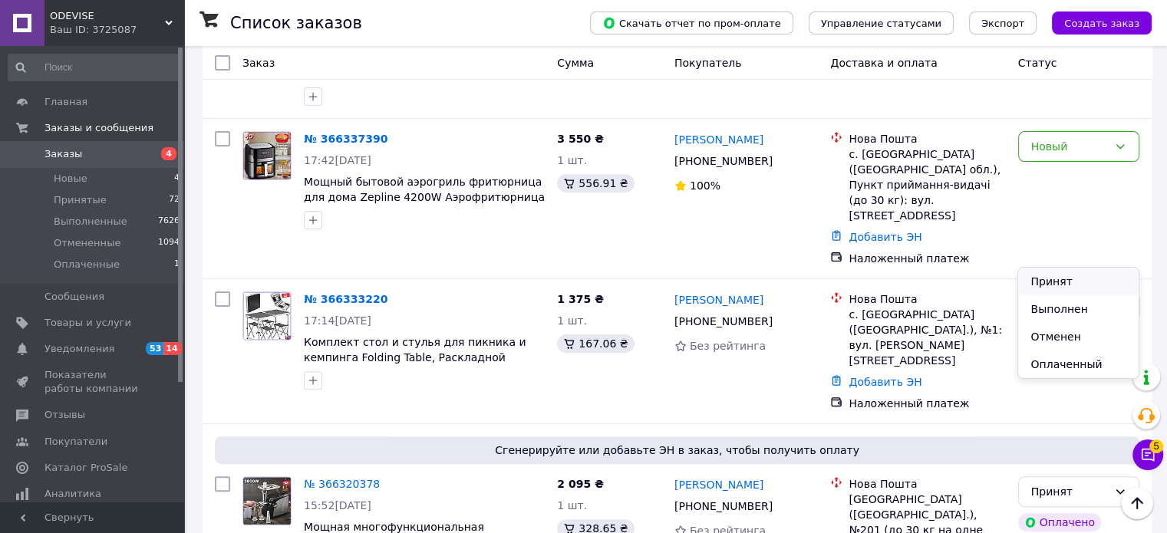
click at [1051, 276] on li "Принят" at bounding box center [1078, 282] width 120 height 28
drag, startPoint x: 1093, startPoint y: 124, endPoint x: 1078, endPoint y: 135, distance: 19.2
click at [1093, 138] on div "Новый" at bounding box center [1070, 146] width 77 height 17
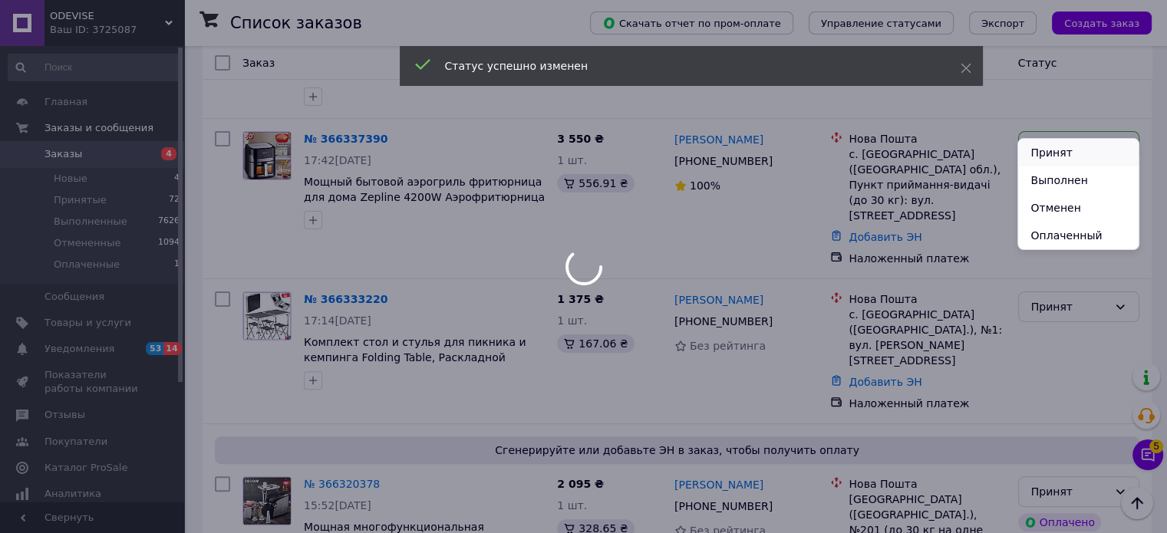
click at [1056, 142] on li "Принят" at bounding box center [1078, 153] width 120 height 28
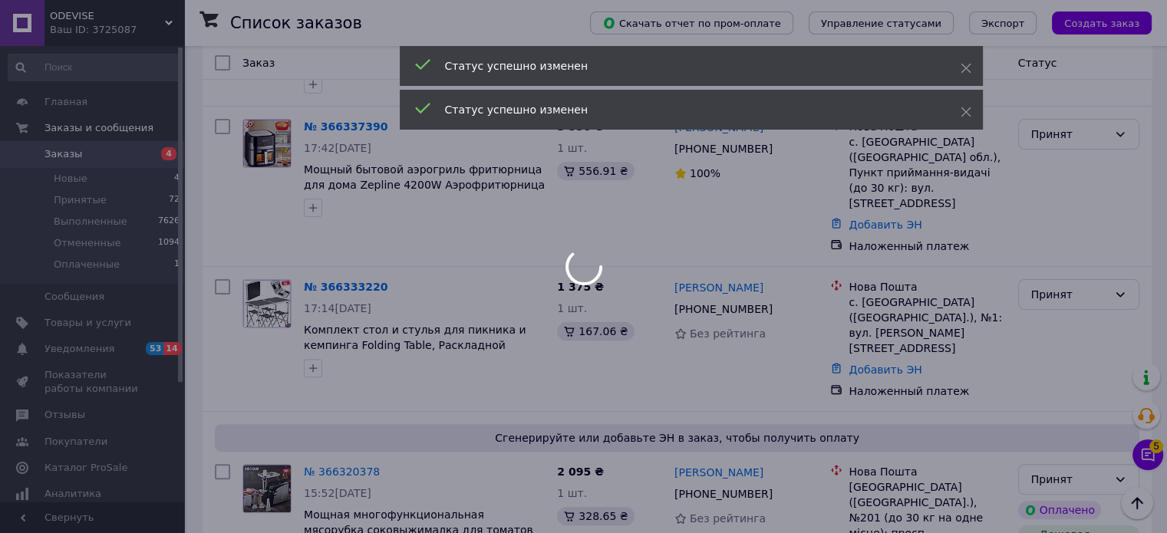
scroll to position [77, 0]
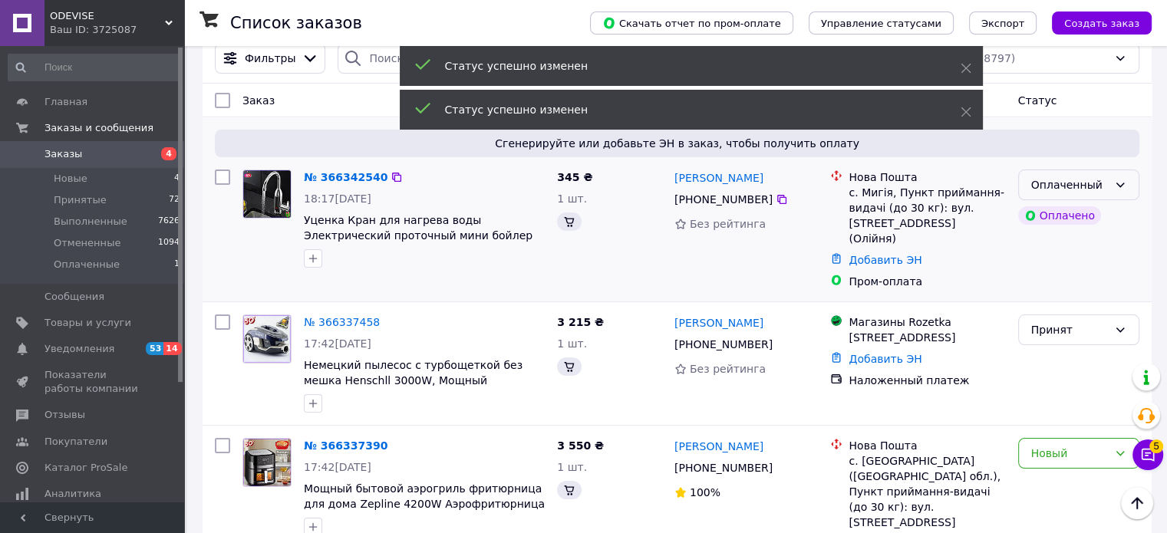
click at [1117, 179] on icon at bounding box center [1120, 185] width 12 height 12
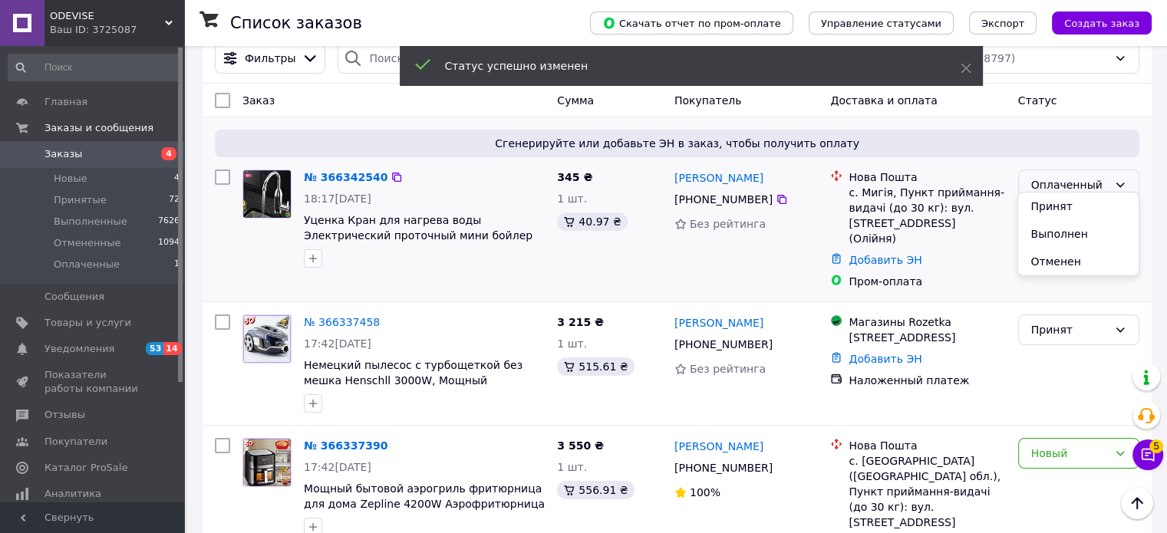
click at [1094, 196] on li "Принят" at bounding box center [1078, 207] width 120 height 28
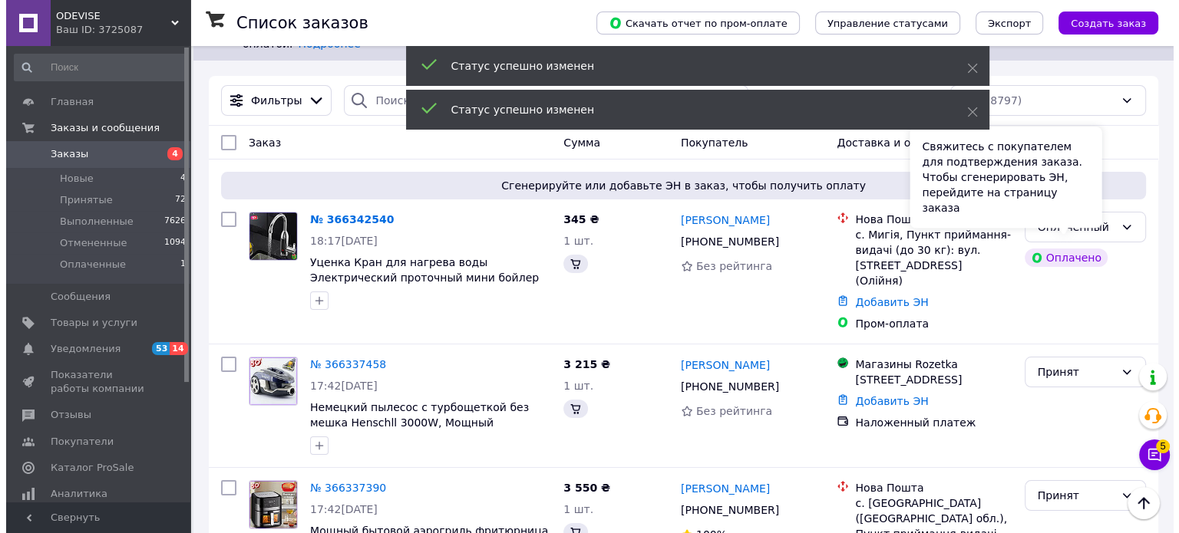
scroll to position [0, 0]
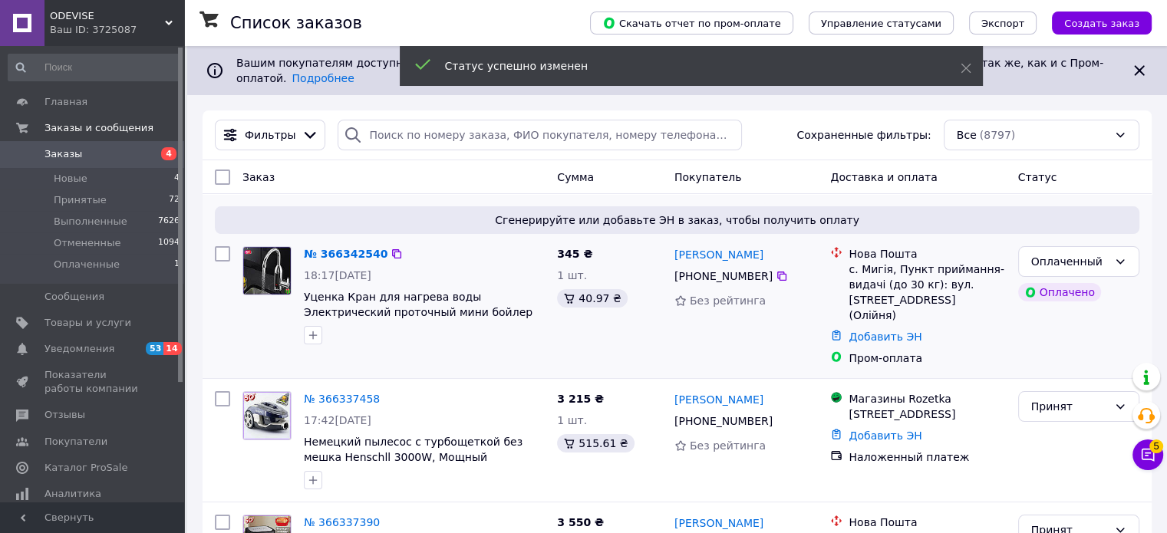
click at [1102, 240] on div "Оплаченный Оплачено" at bounding box center [1079, 306] width 134 height 132
click at [1100, 253] on div "Принят" at bounding box center [1070, 261] width 77 height 17
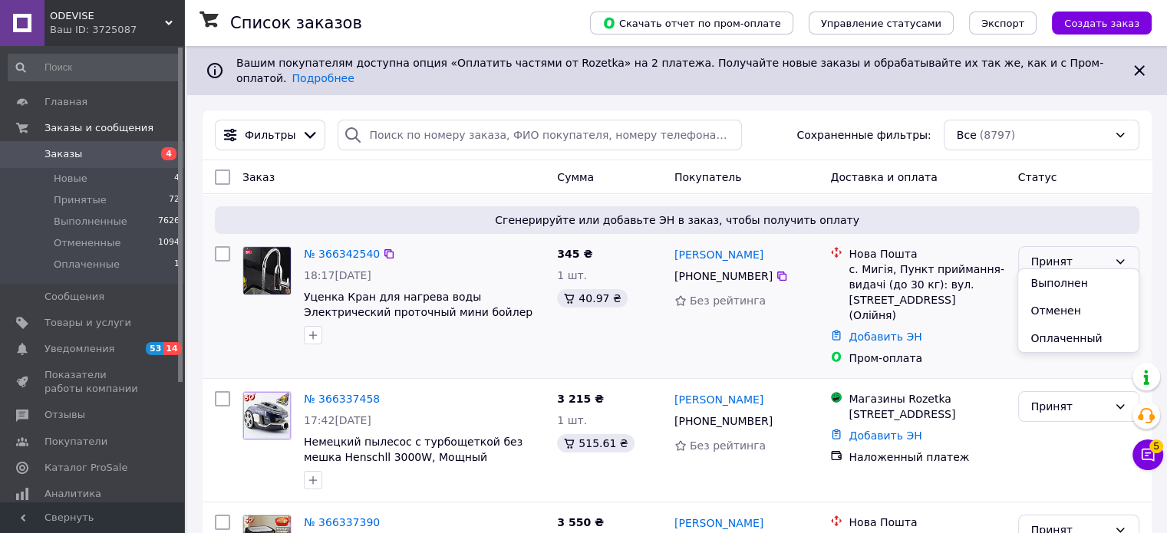
click at [1148, 205] on div "Сгенерируйте или добавьте ЭН в заказ, чтобы получить оплату № 366342540 18:17, …" at bounding box center [677, 286] width 949 height 184
click at [1153, 448] on span "5" at bounding box center [1157, 447] width 14 height 14
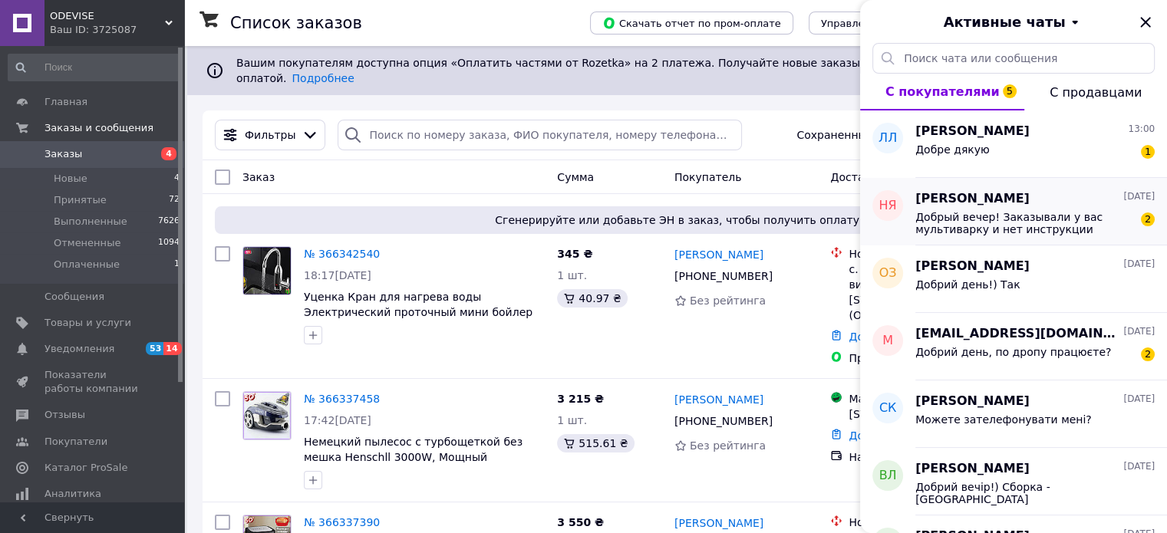
click at [1043, 199] on div "Наталя Ясинська 11.10.2025" at bounding box center [1035, 199] width 239 height 18
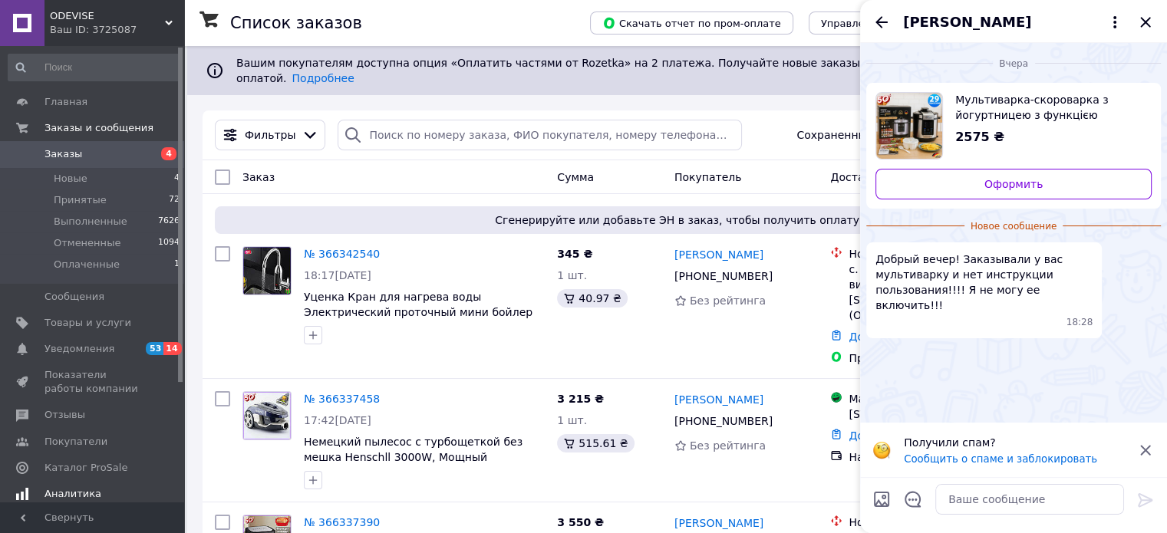
click at [107, 338] on link "Уведомления 53 14" at bounding box center [94, 349] width 189 height 26
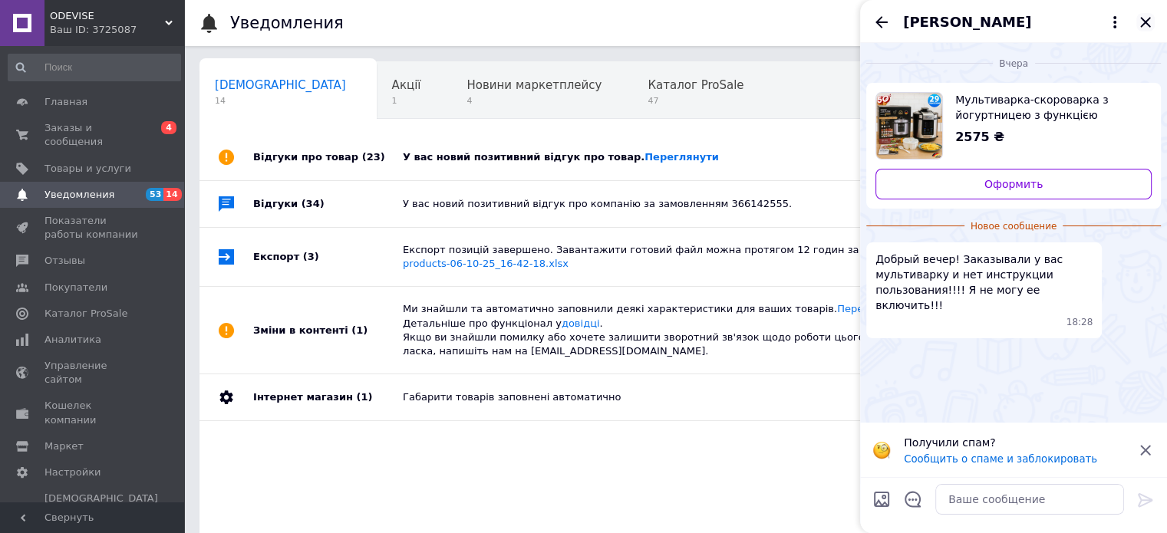
click at [1139, 15] on icon "Закрыть" at bounding box center [1146, 22] width 18 height 18
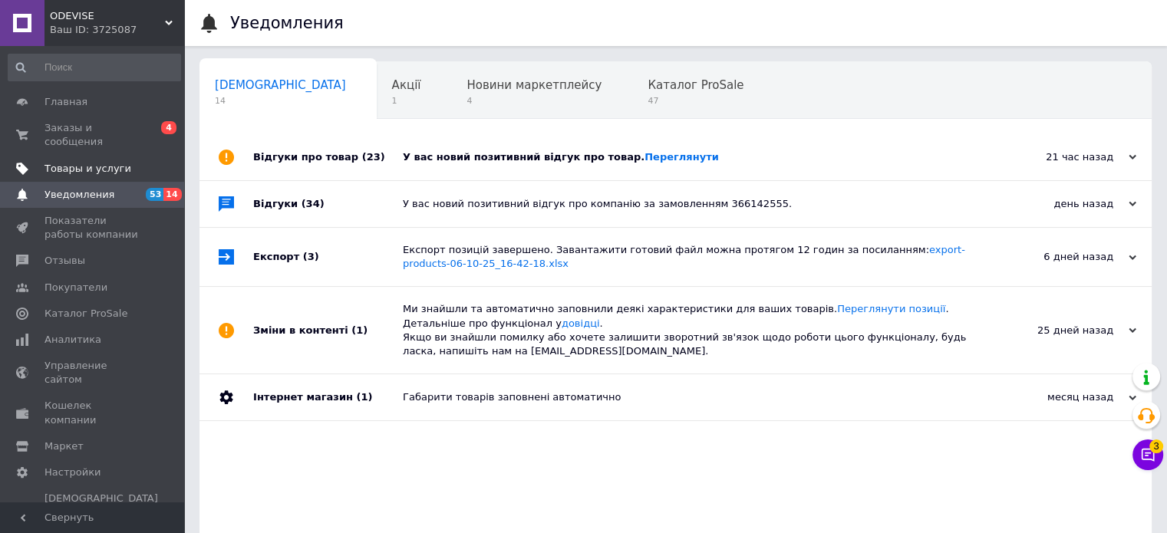
click at [122, 162] on span "Товары и услуги" at bounding box center [93, 169] width 97 height 14
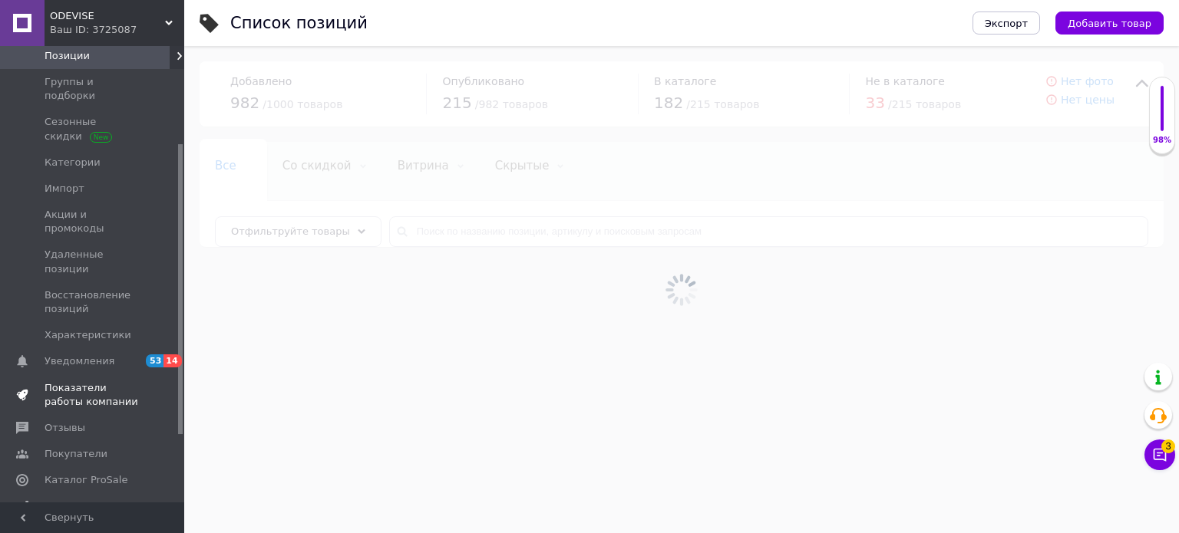
scroll to position [153, 0]
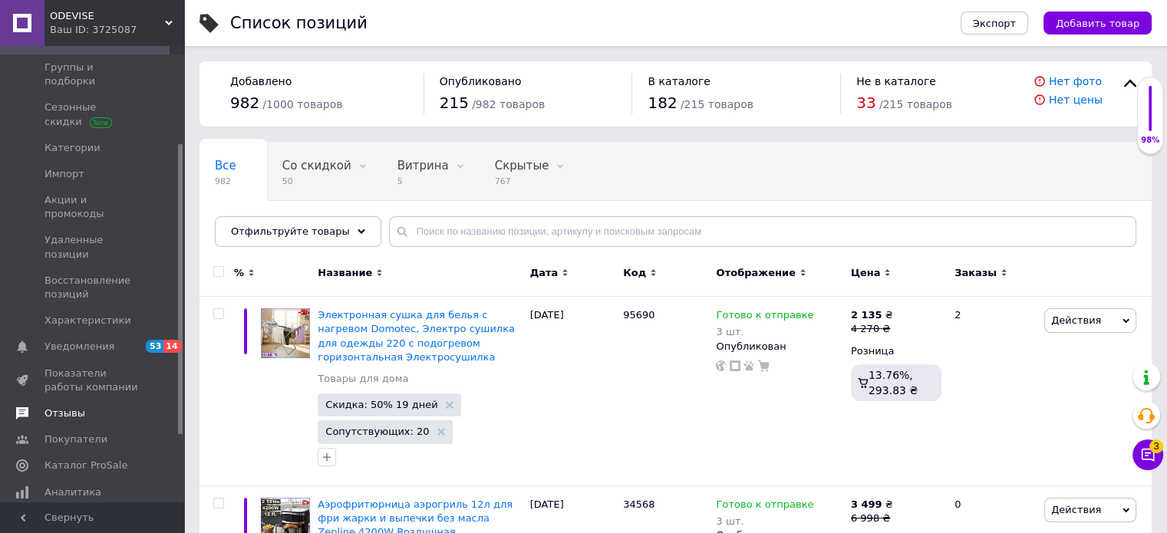
click at [117, 407] on span "Отзывы" at bounding box center [93, 414] width 97 height 14
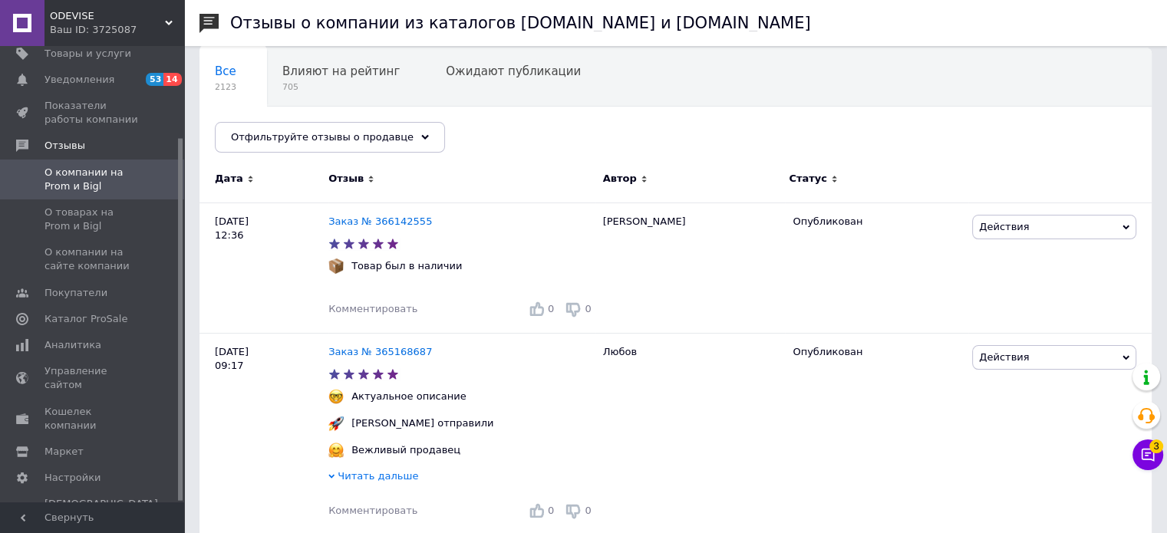
scroll to position [153, 0]
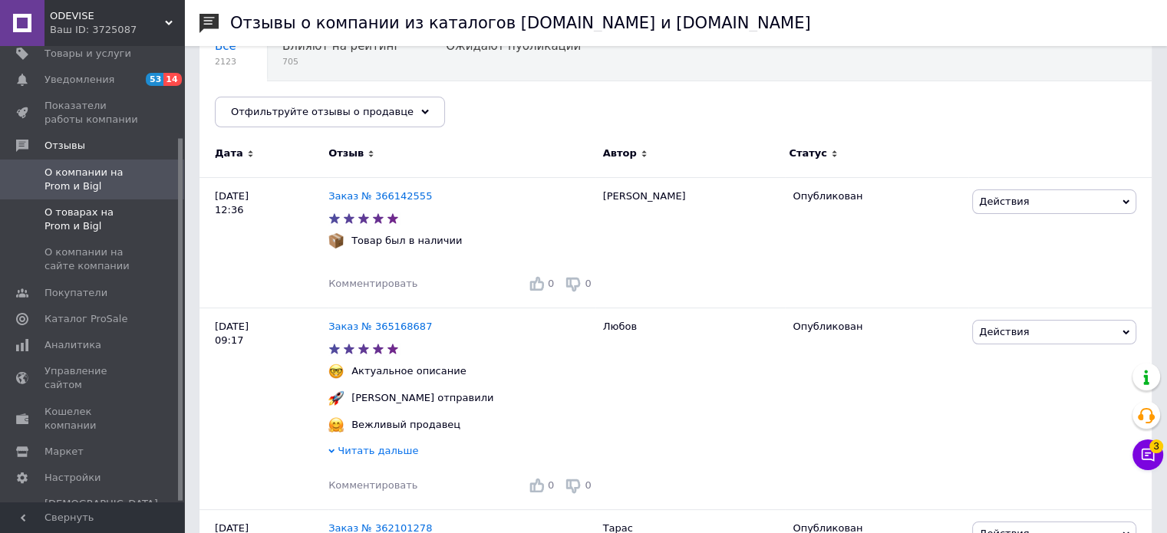
click at [129, 206] on span "О товарах на Prom и Bigl" at bounding box center [93, 220] width 97 height 28
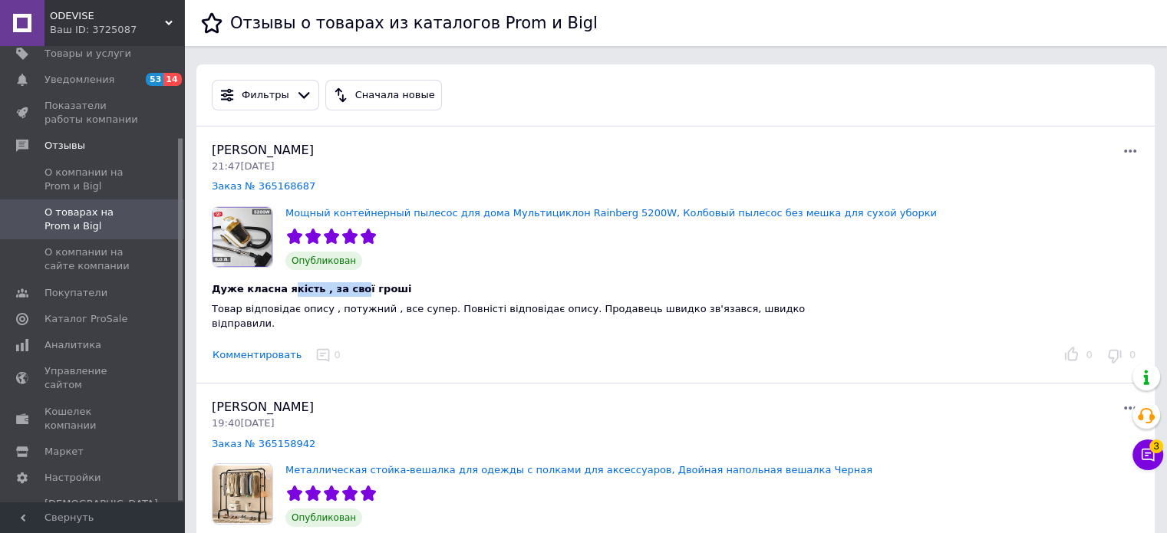
drag, startPoint x: 345, startPoint y: 285, endPoint x: 280, endPoint y: 294, distance: 65.1
click at [280, 294] on span "Дуже класна якість , за свої гроші" at bounding box center [312, 289] width 200 height 12
click at [388, 271] on div "Дуже класна якість , за свої гроші Товар відповідає опису , потужний , все супе…" at bounding box center [517, 300] width 635 height 61
drag, startPoint x: 384, startPoint y: 291, endPoint x: 209, endPoint y: 280, distance: 175.3
click at [209, 280] on div "Дуже класна якість , за свої гроші Товар відповідає опису , потужний , все супе…" at bounding box center [517, 300] width 635 height 61
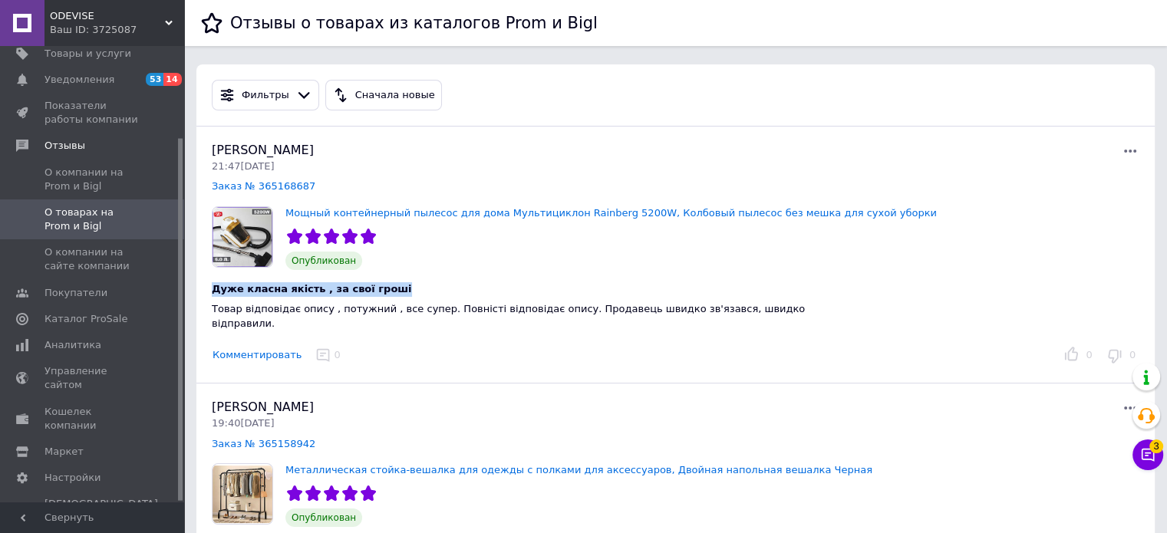
click at [335, 290] on span "Дуже класна якість , за свої гроші" at bounding box center [312, 289] width 200 height 12
drag, startPoint x: 381, startPoint y: 289, endPoint x: 205, endPoint y: 285, distance: 175.8
click at [205, 285] on div "Дуже класна якість , за свої гроші Товар відповідає опису , потужний , все супе…" at bounding box center [517, 300] width 635 height 61
click at [412, 279] on div "Дуже класна якість , за свої гроші Товар відповідає опису , потужний , все супе…" at bounding box center [517, 300] width 635 height 61
click at [399, 283] on div "Дуже класна якість , за свої гроші" at bounding box center [517, 289] width 610 height 15
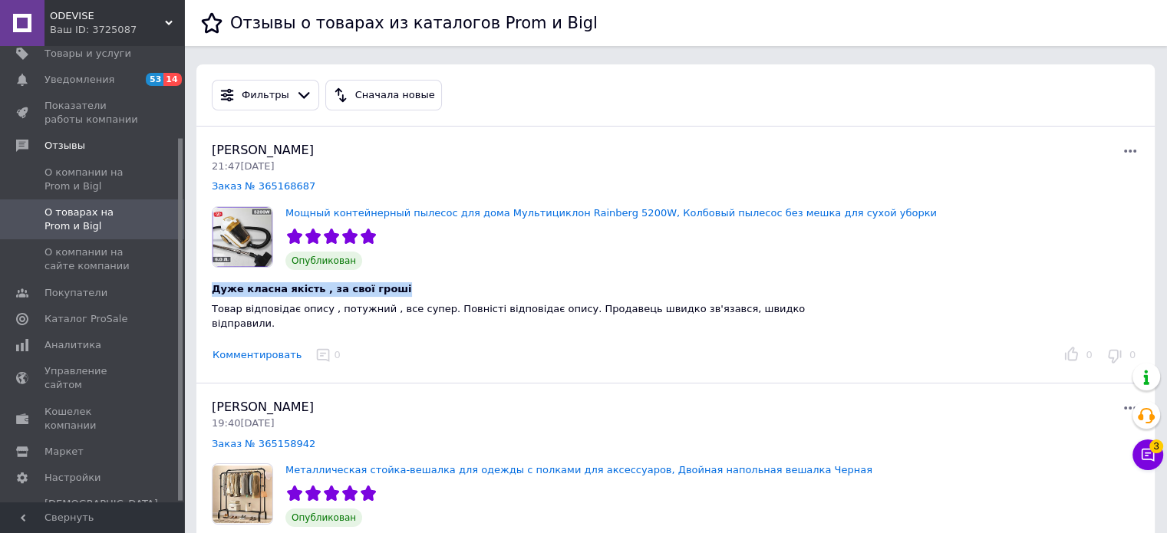
click at [399, 283] on div "Дуже класна якість , за свої гроші" at bounding box center [517, 289] width 610 height 15
click at [373, 288] on span "Дуже класна якість , за свої гроші" at bounding box center [312, 289] width 200 height 12
click at [338, 319] on div "Любов Бісюк 21:47, 11.10.25 Заказ № 365168687 Мощный контейнерный пылесос для д…" at bounding box center [675, 255] width 959 height 257
click at [338, 314] on span "Товар відповідає опису , потужний , все супер. Повністі відповідає опису. Прода…" at bounding box center [508, 316] width 593 height 26
drag, startPoint x: 212, startPoint y: 289, endPoint x: 386, endPoint y: 291, distance: 174.2
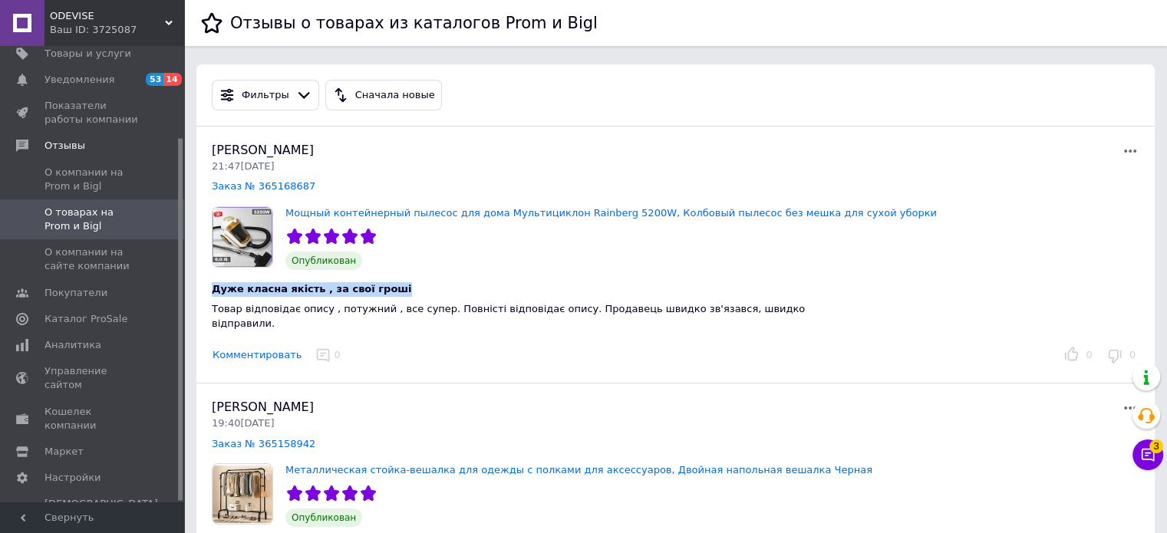
click at [386, 291] on div "Дуже класна якість , за свої гроші" at bounding box center [517, 289] width 610 height 15
click at [386, 279] on div "Дуже класна якість , за свої гроші Товар відповідає опису , потужний , все супе…" at bounding box center [517, 300] width 635 height 61
click at [386, 280] on div "Дуже класна якість , за свої гроші Товар відповідає опису , потужний , все супе…" at bounding box center [517, 300] width 635 height 61
click at [393, 295] on div "Дуже класна якість , за свої гроші" at bounding box center [517, 289] width 610 height 15
click at [401, 307] on span "Товар відповідає опису , потужний , все супер. Повністі відповідає опису. Прода…" at bounding box center [508, 316] width 593 height 26
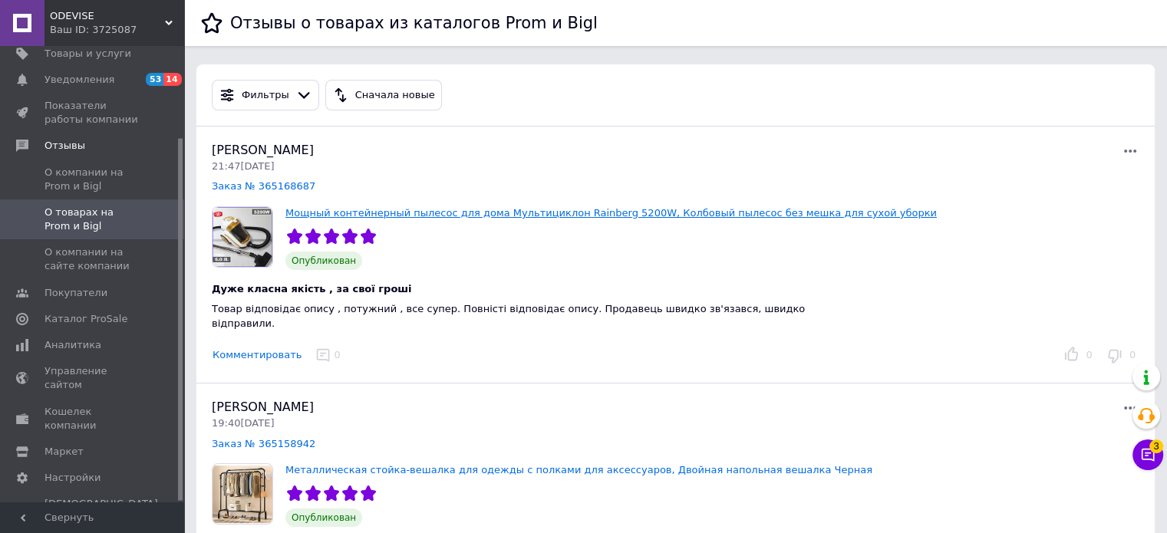
click at [416, 215] on link "Мощный контейнерный пылесос для дома Мультициклон Rainberg 5200W, Колбовый пыле…" at bounding box center [612, 213] width 652 height 12
